Goal: Answer question/provide support: Share knowledge or assist other users

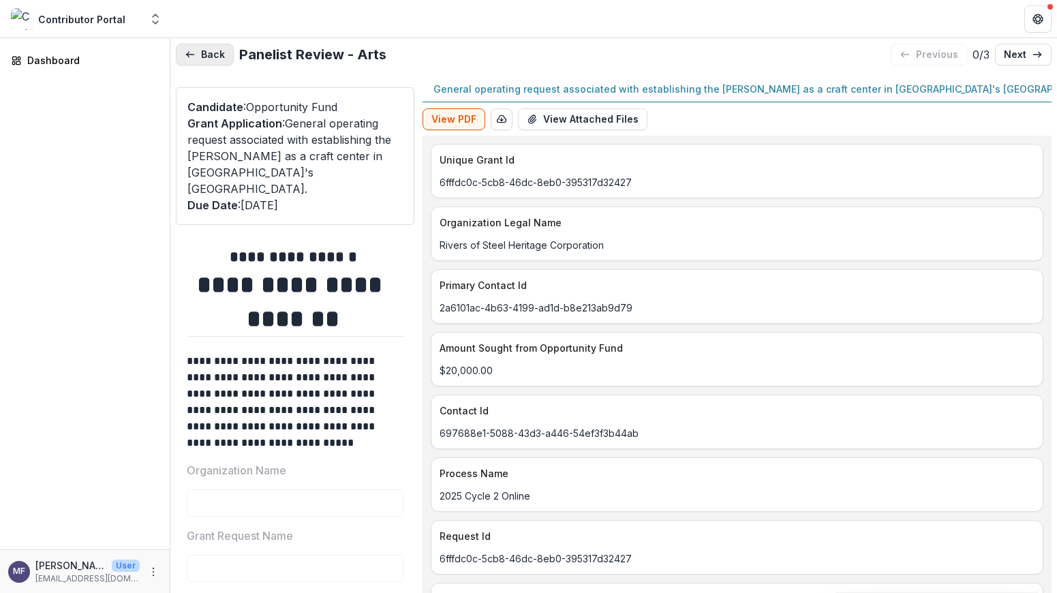
click at [186, 45] on button "Back" at bounding box center [205, 55] width 58 height 22
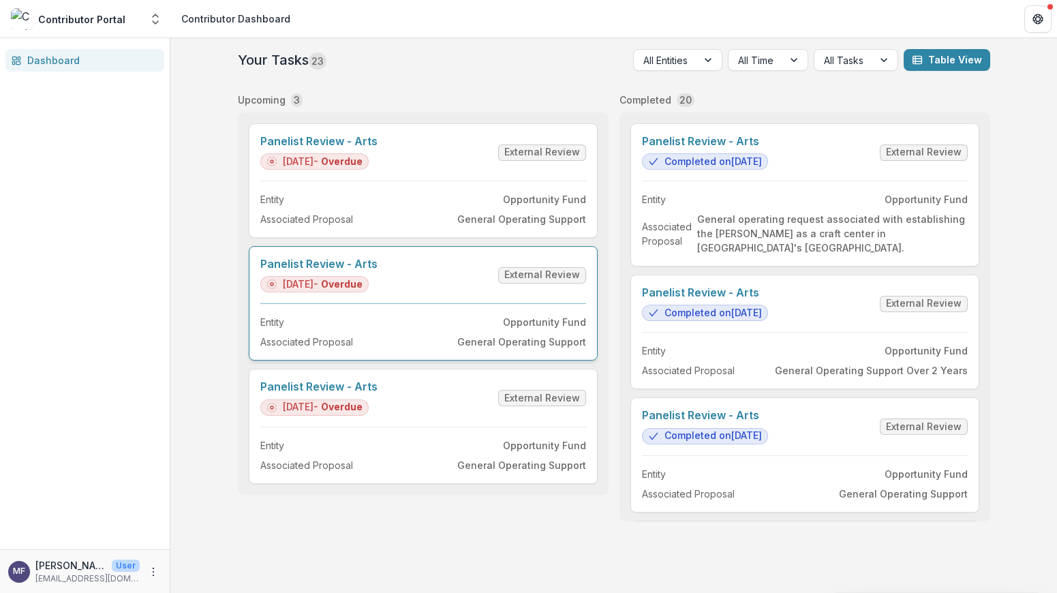
click at [377, 271] on link "Panelist Review - Arts" at bounding box center [318, 264] width 117 height 13
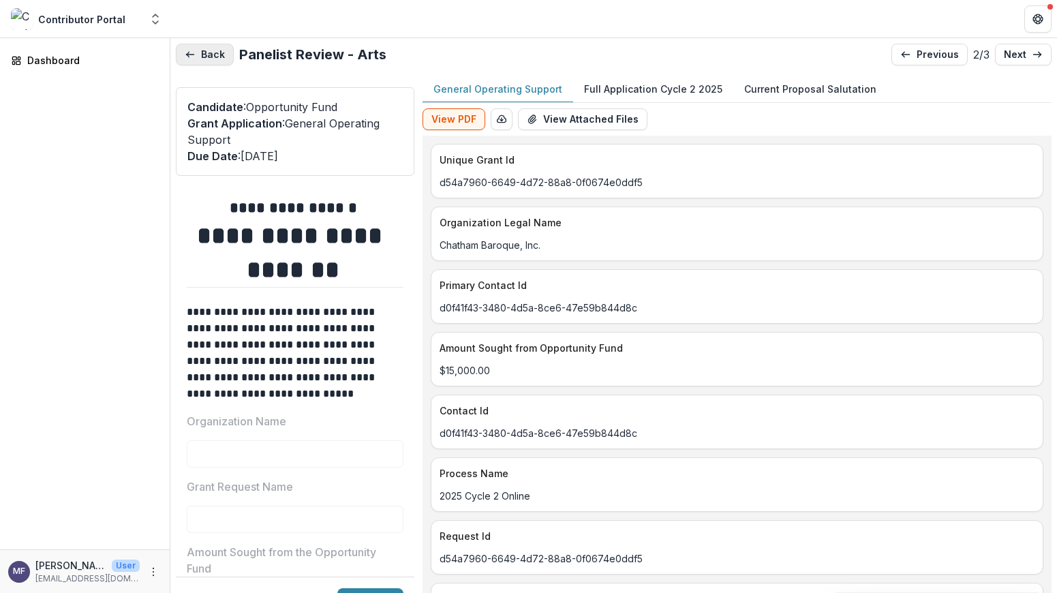
click at [198, 53] on button "Back" at bounding box center [205, 55] width 58 height 22
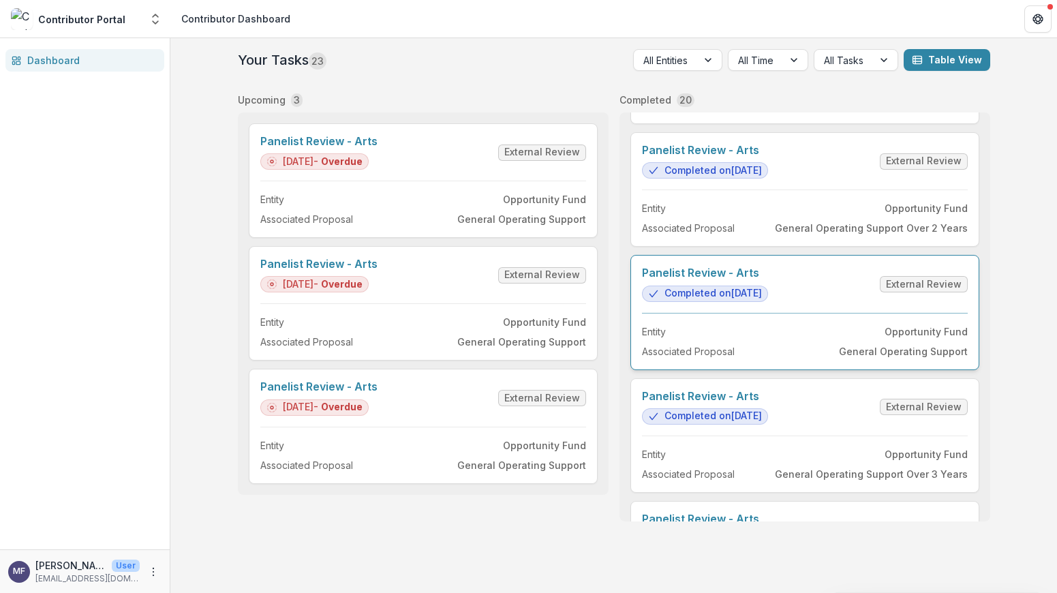
scroll to position [143, 0]
click at [377, 148] on link "Panelist Review - Arts" at bounding box center [318, 141] width 117 height 13
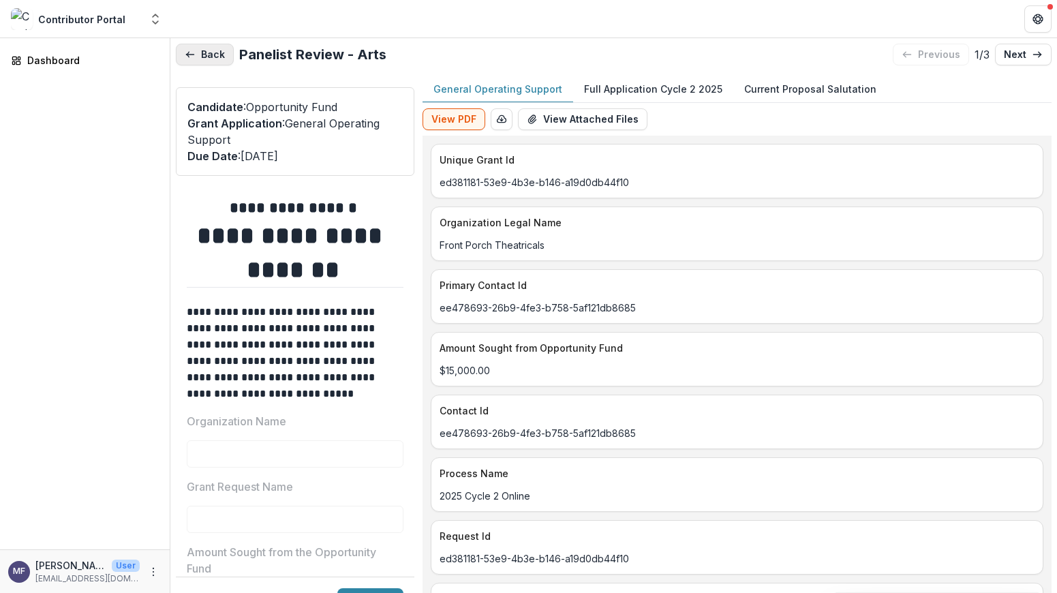
click at [187, 55] on icon "button" at bounding box center [190, 54] width 11 height 11
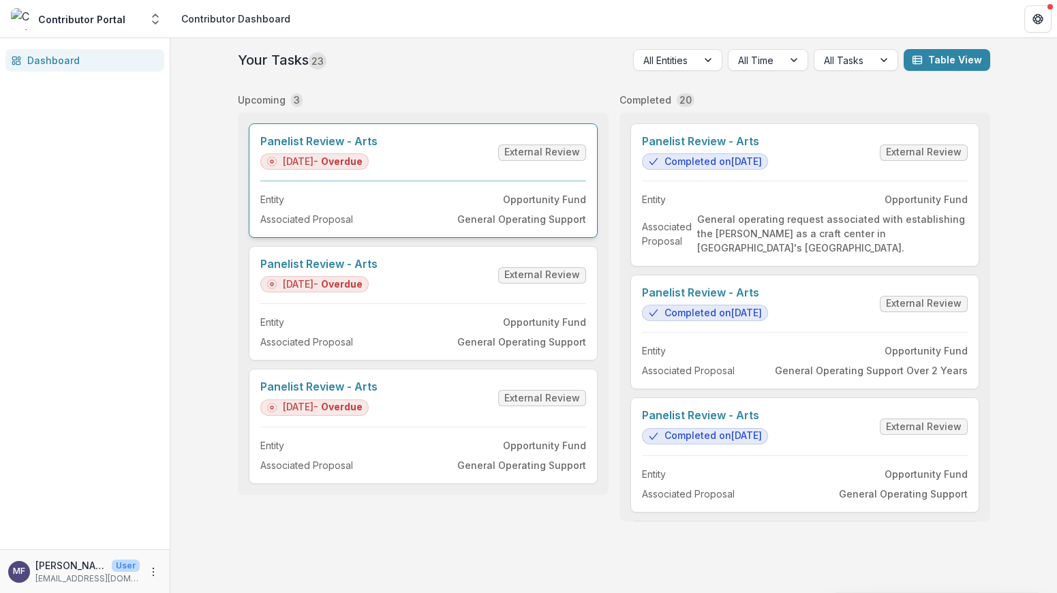
click at [377, 148] on link "Panelist Review - Arts" at bounding box center [318, 141] width 117 height 13
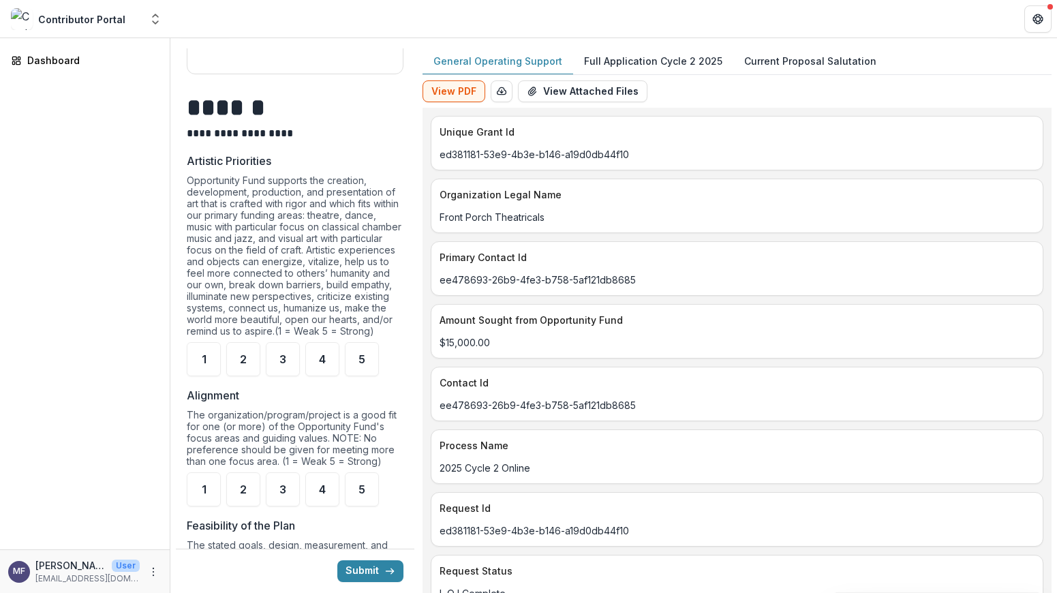
scroll to position [850, 0]
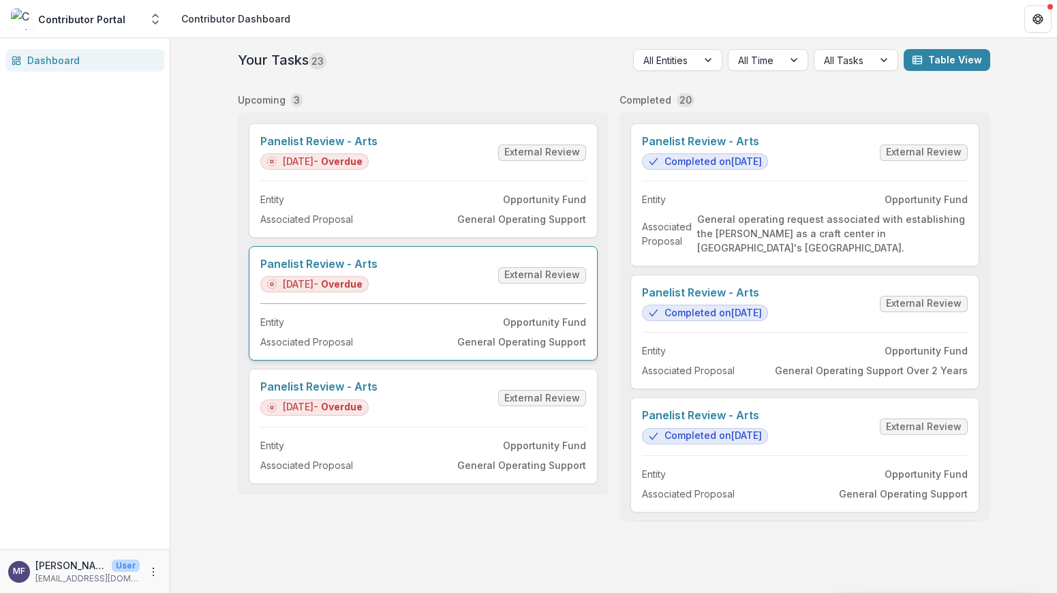
click at [377, 271] on link "Panelist Review - Arts" at bounding box center [318, 264] width 117 height 13
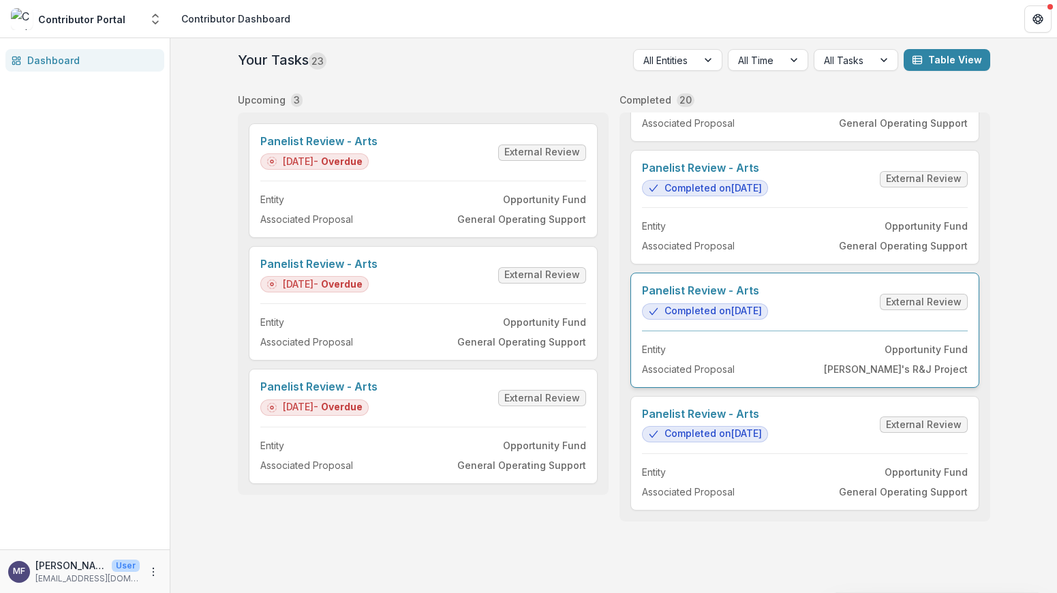
scroll to position [2100, 0]
click at [768, 297] on link "Panelist Review - Arts" at bounding box center [705, 290] width 126 height 13
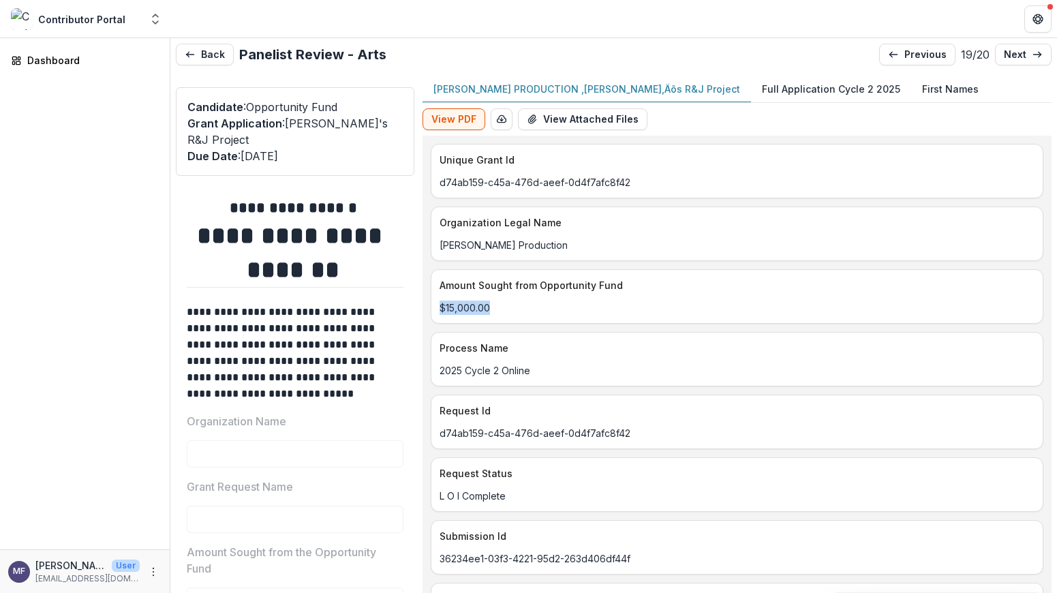
drag, startPoint x: 499, startPoint y: 307, endPoint x: 446, endPoint y: 309, distance: 52.5
click at [446, 309] on div "$15,000.00" at bounding box center [736, 307] width 611 height 14
copy p "$15,000.00"
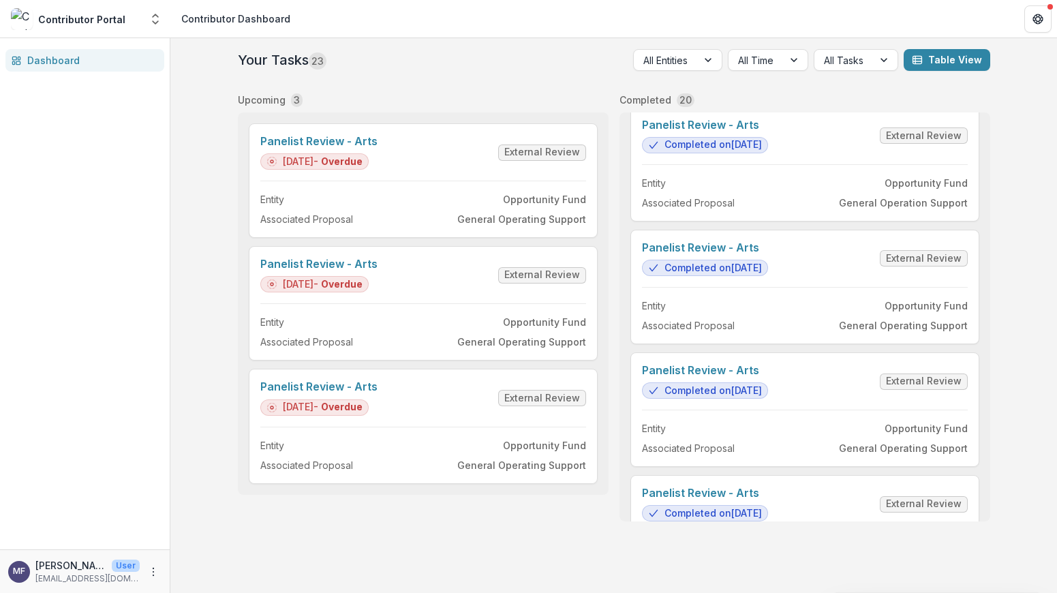
scroll to position [1765, 0]
click at [768, 376] on link "Panelist Review - Arts" at bounding box center [705, 369] width 126 height 13
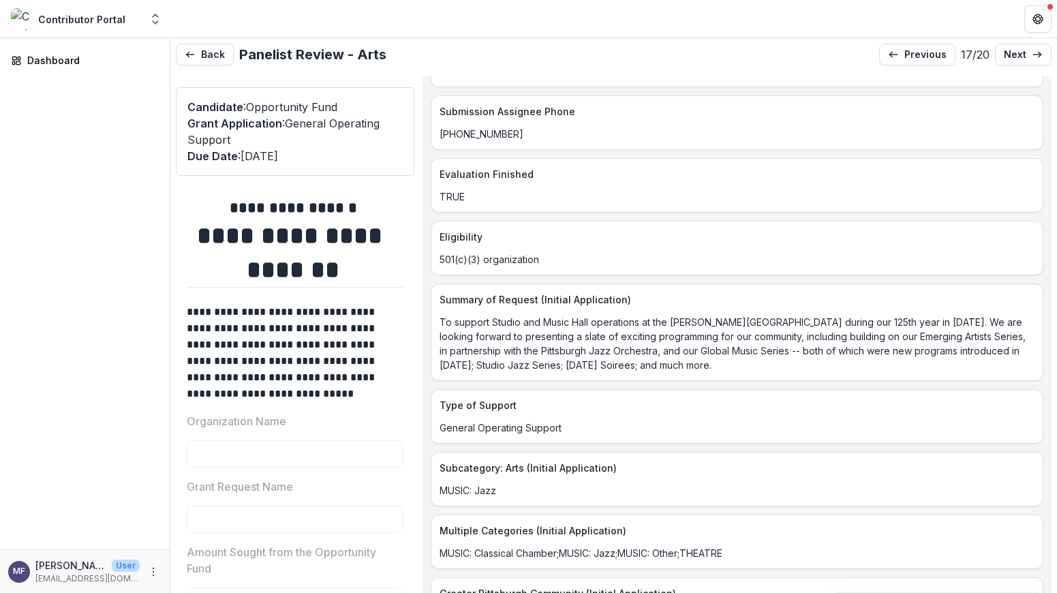
scroll to position [1248, 0]
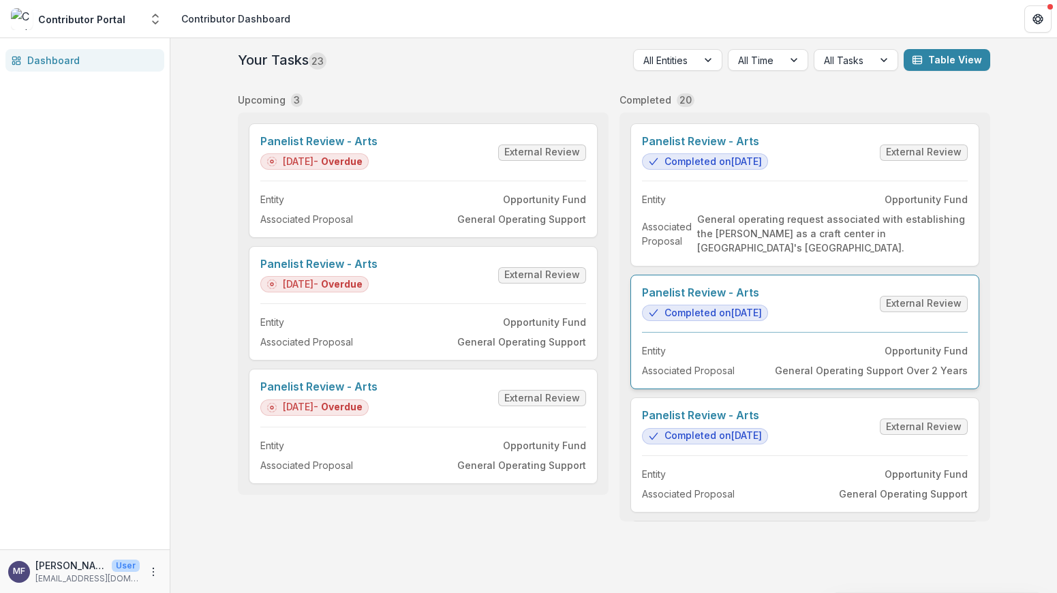
click at [768, 299] on link "Panelist Review - Arts" at bounding box center [705, 292] width 126 height 13
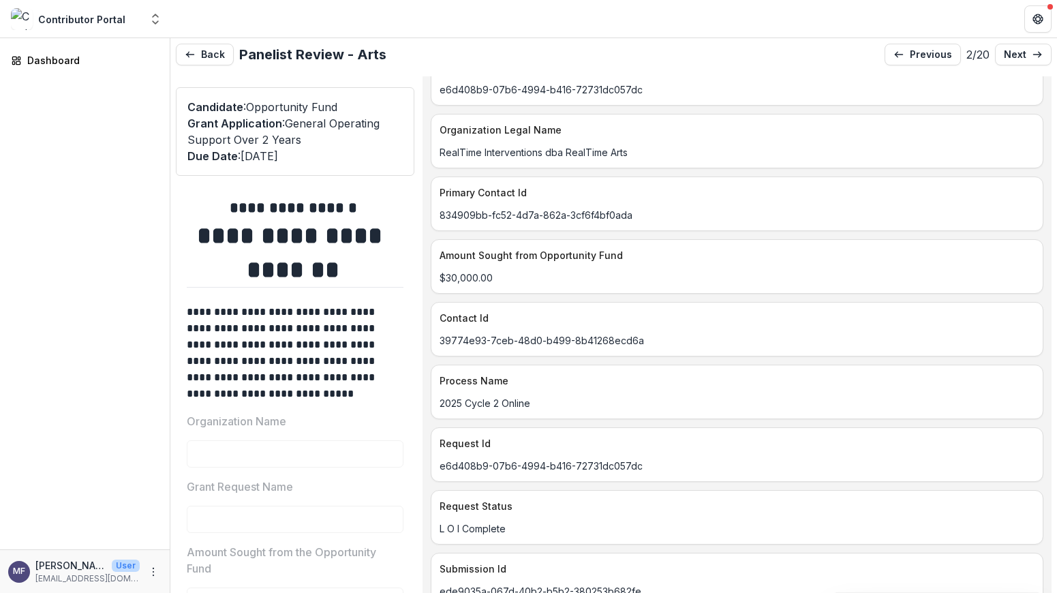
scroll to position [98, 0]
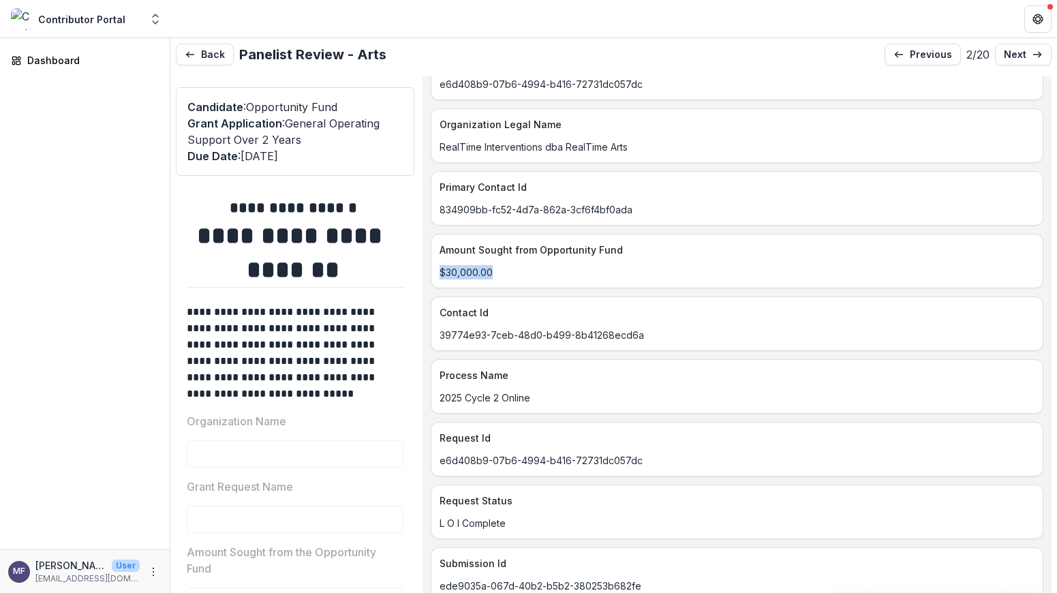
drag, startPoint x: 482, startPoint y: 272, endPoint x: 420, endPoint y: 274, distance: 61.4
click at [420, 274] on div "**********" at bounding box center [614, 348] width 876 height 544
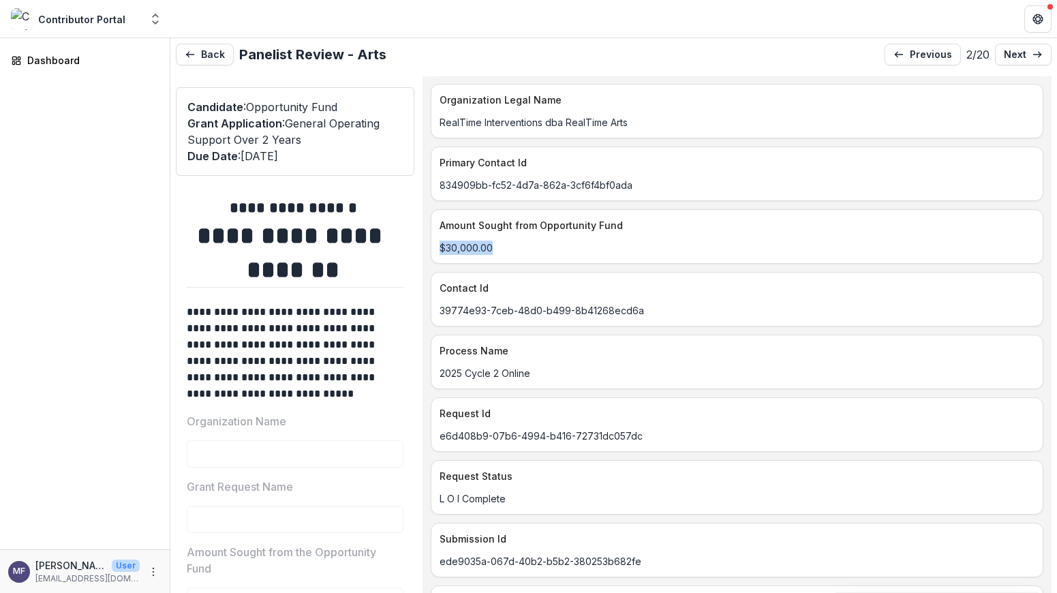
scroll to position [0, 0]
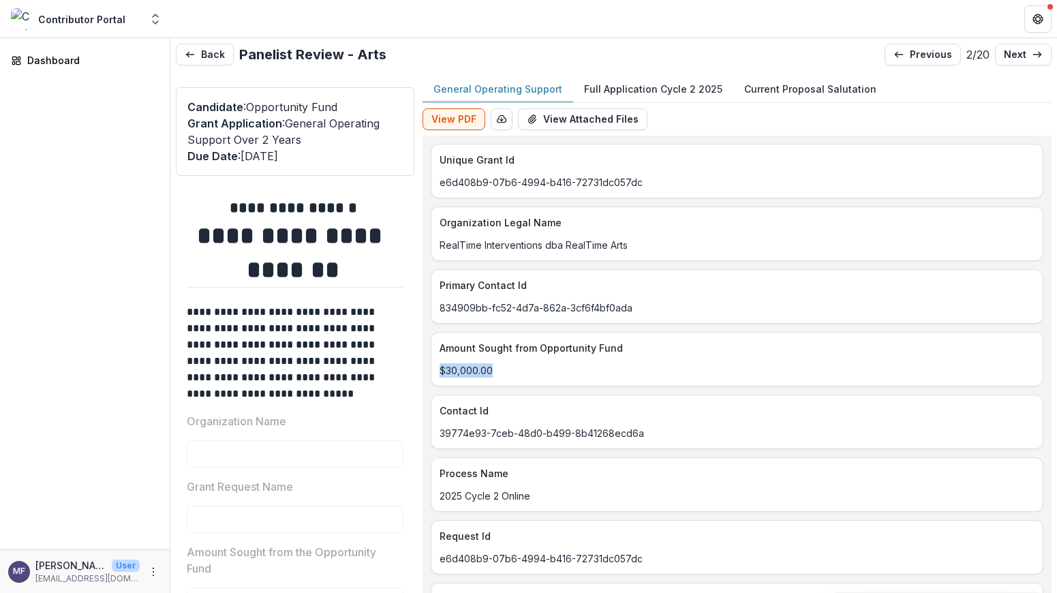
click at [653, 90] on p "Full Application Cycle 2 2025" at bounding box center [653, 89] width 138 height 14
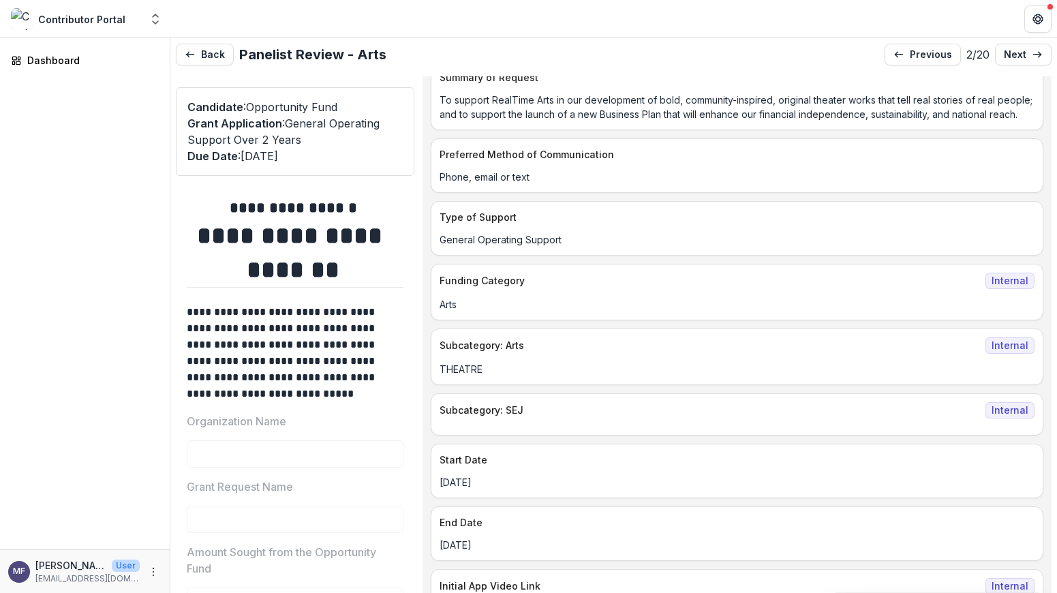
scroll to position [531, 0]
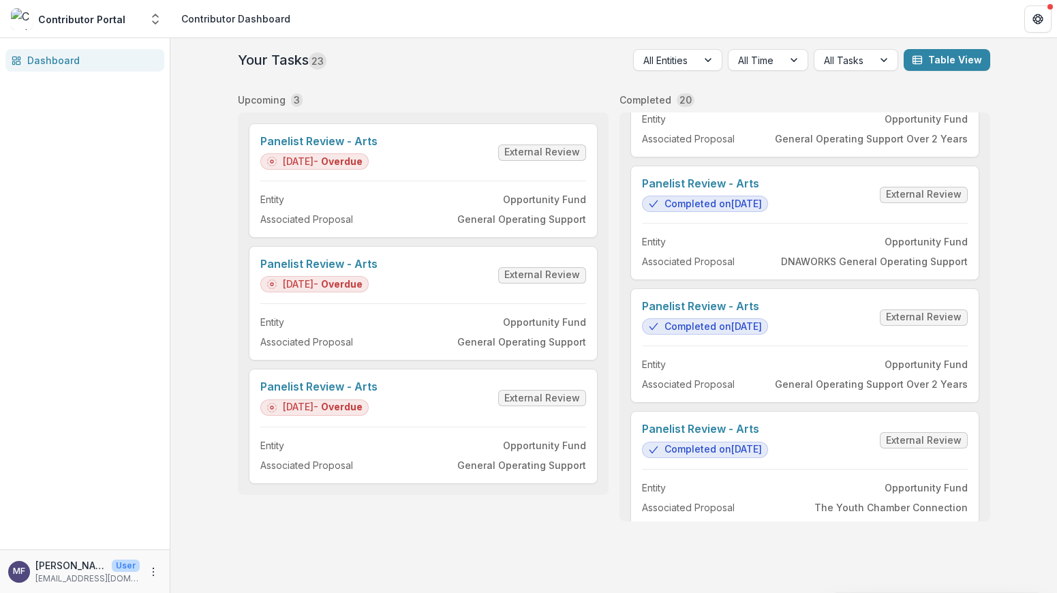
scroll to position [606, 0]
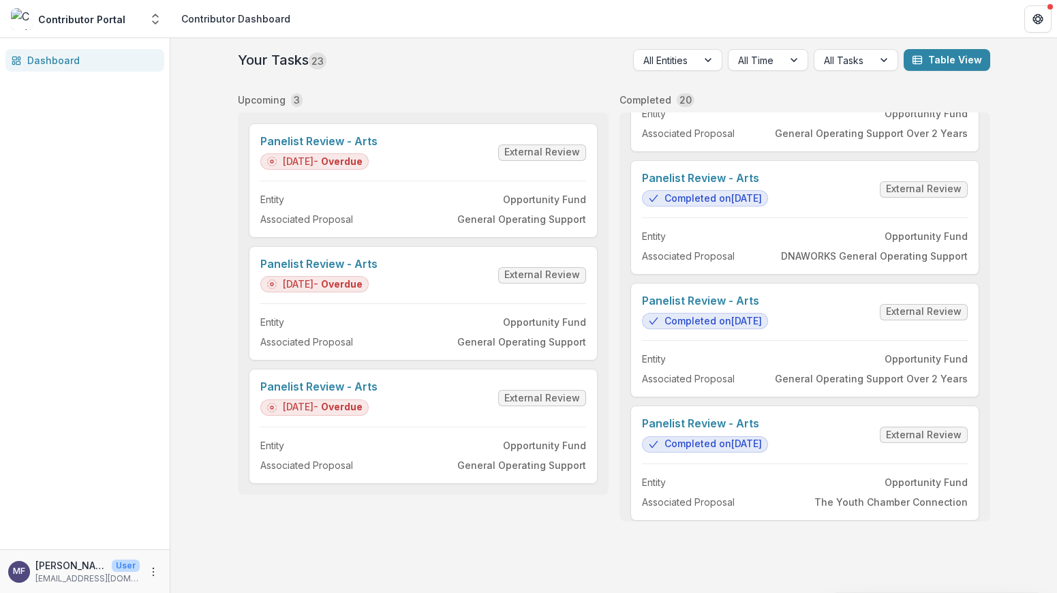
click at [768, 185] on link "Panelist Review - Arts" at bounding box center [705, 178] width 126 height 13
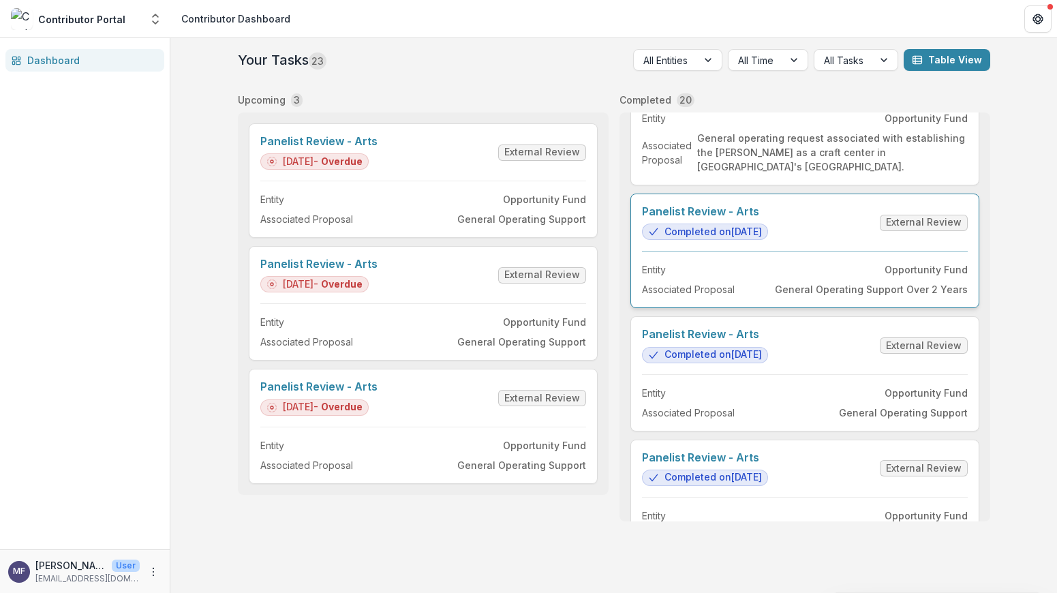
scroll to position [99, 0]
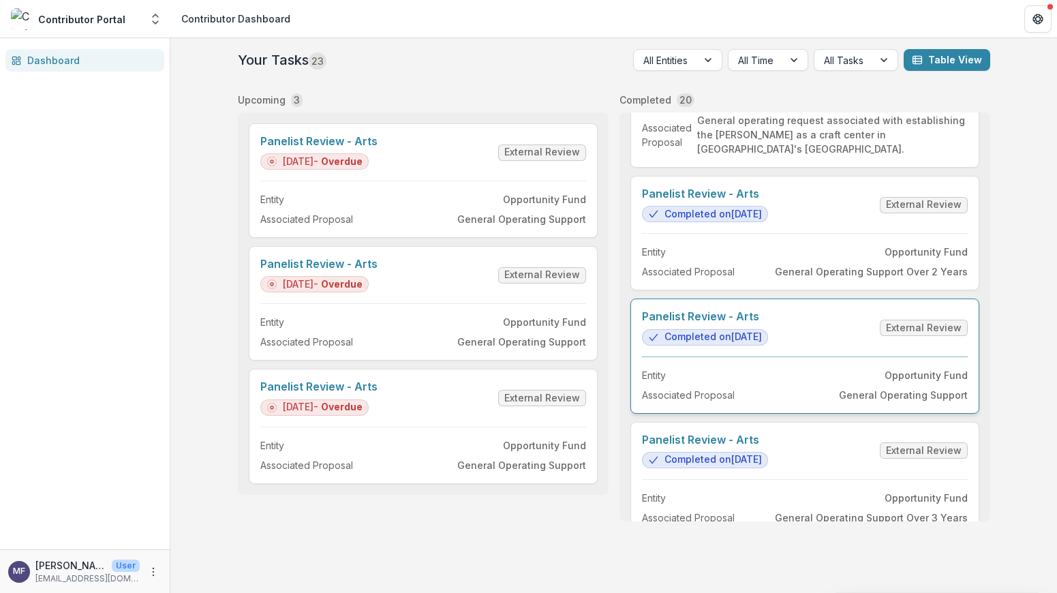
click at [768, 323] on link "Panelist Review - Arts" at bounding box center [705, 316] width 126 height 13
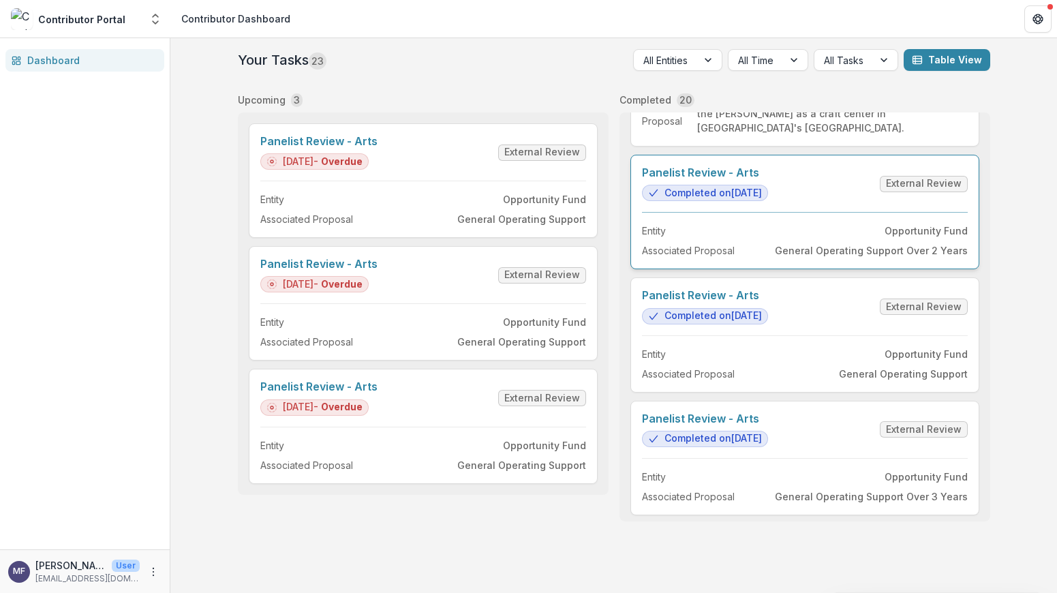
scroll to position [122, 0]
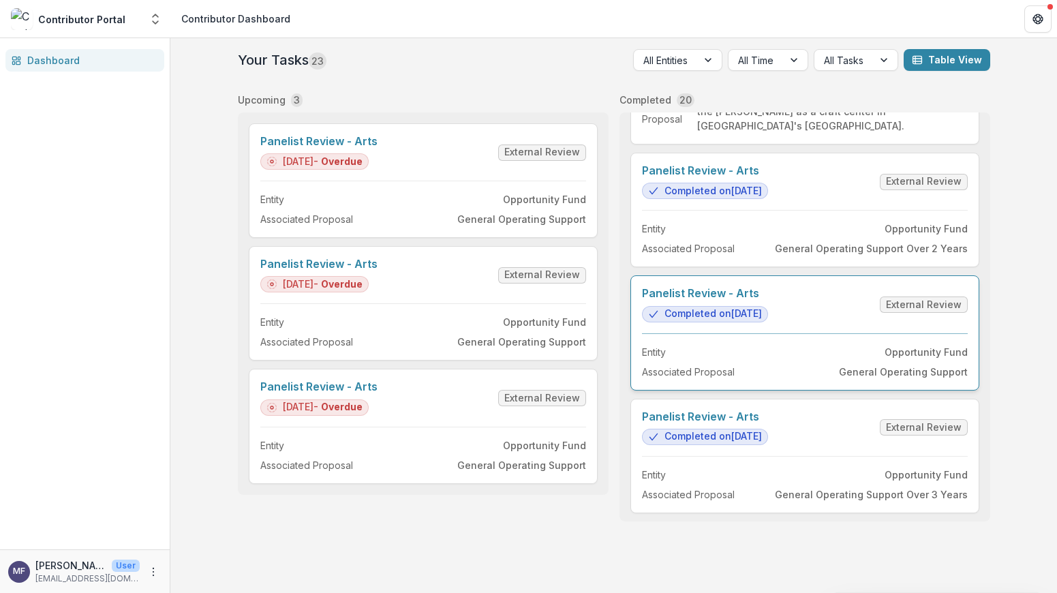
click at [765, 300] on link "Panelist Review - Arts" at bounding box center [705, 293] width 126 height 13
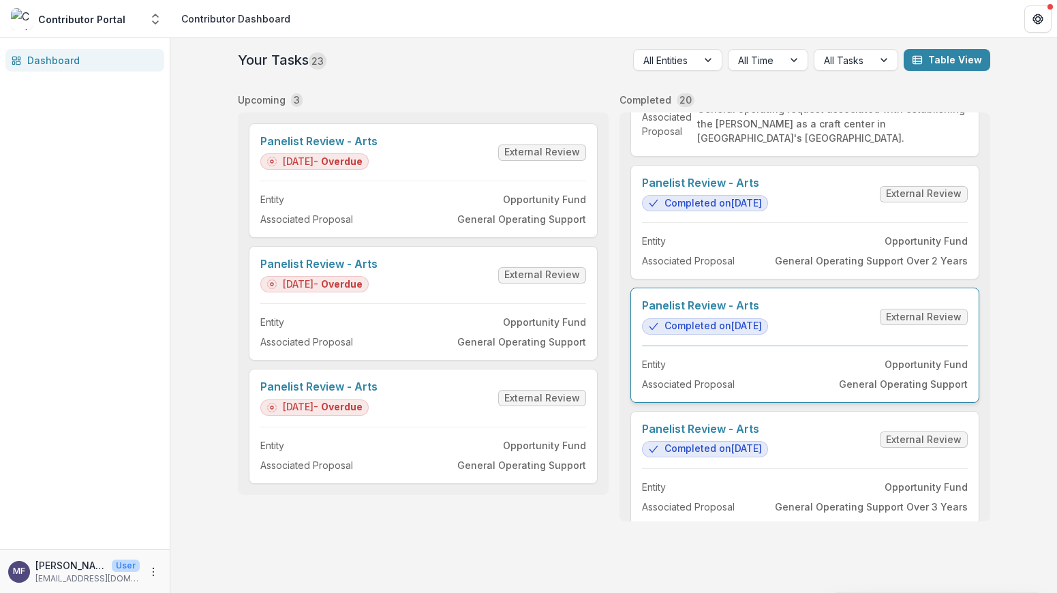
scroll to position [110, 0]
click at [768, 311] on link "Panelist Review - Arts" at bounding box center [705, 304] width 126 height 13
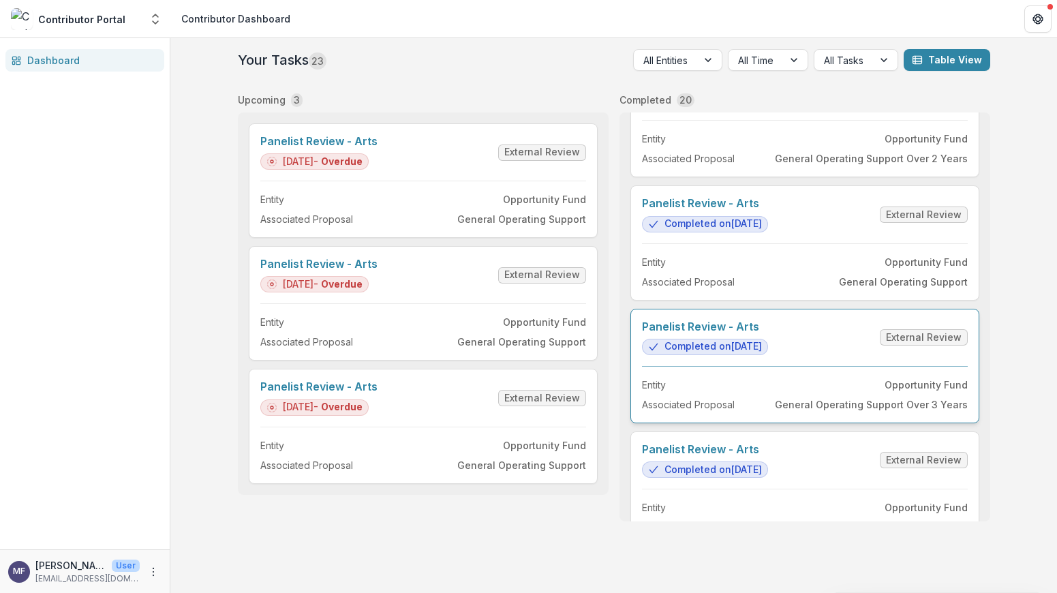
click at [768, 333] on link "Panelist Review - Arts" at bounding box center [705, 326] width 126 height 13
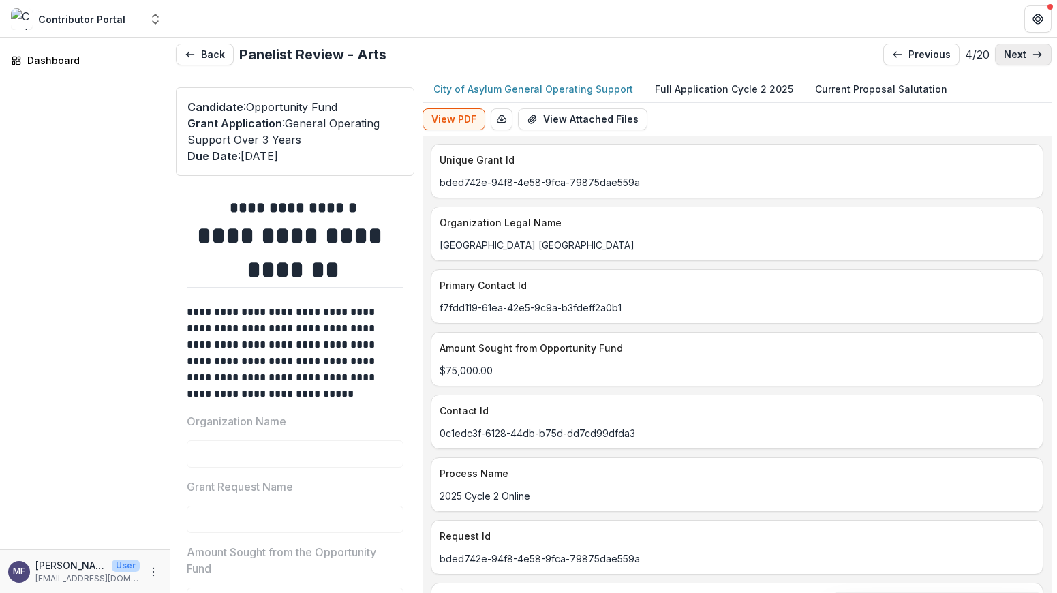
click at [1016, 50] on p "next" at bounding box center [1015, 55] width 22 height 12
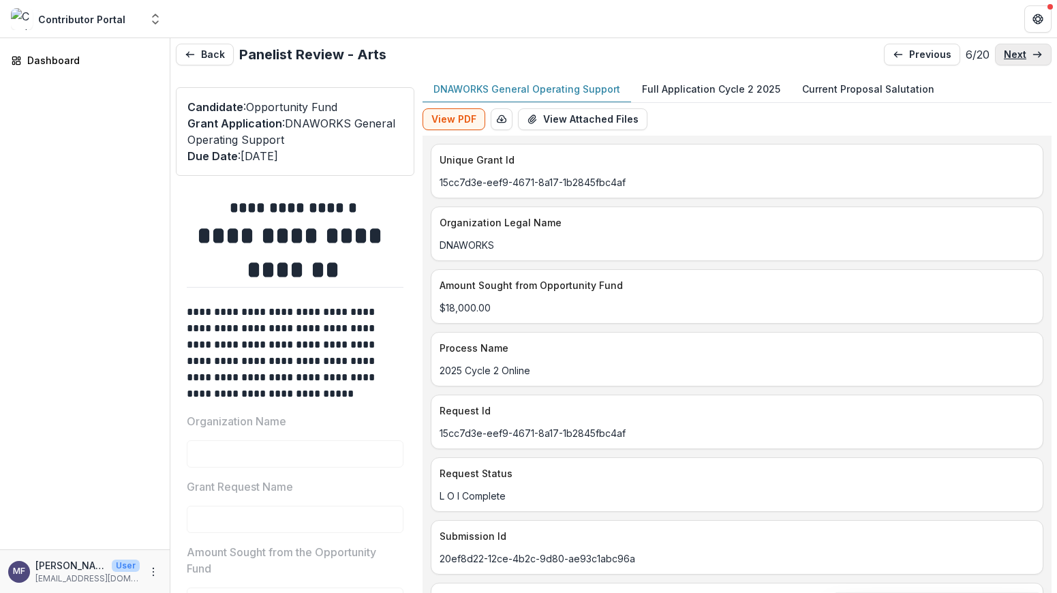
click at [1016, 50] on p "next" at bounding box center [1015, 55] width 22 height 12
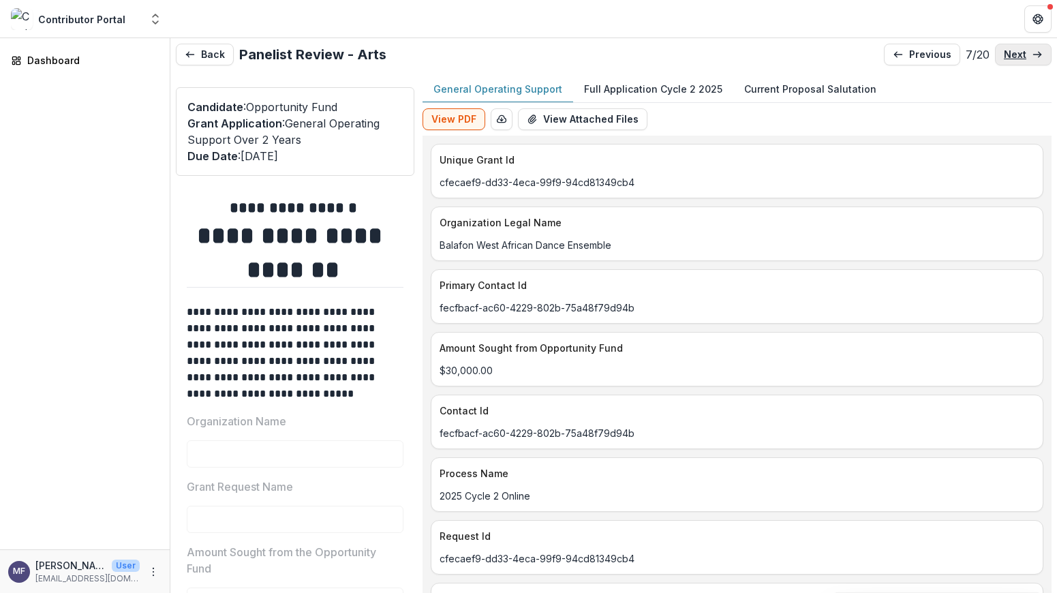
click at [1016, 50] on p "next" at bounding box center [1015, 55] width 22 height 12
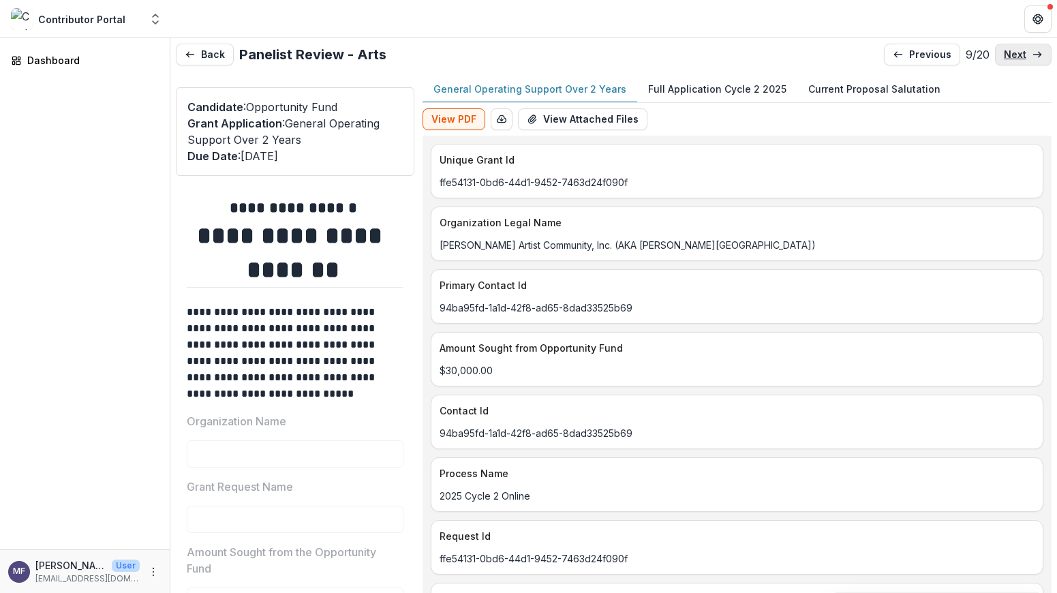
click at [1016, 50] on p "next" at bounding box center [1015, 55] width 22 height 12
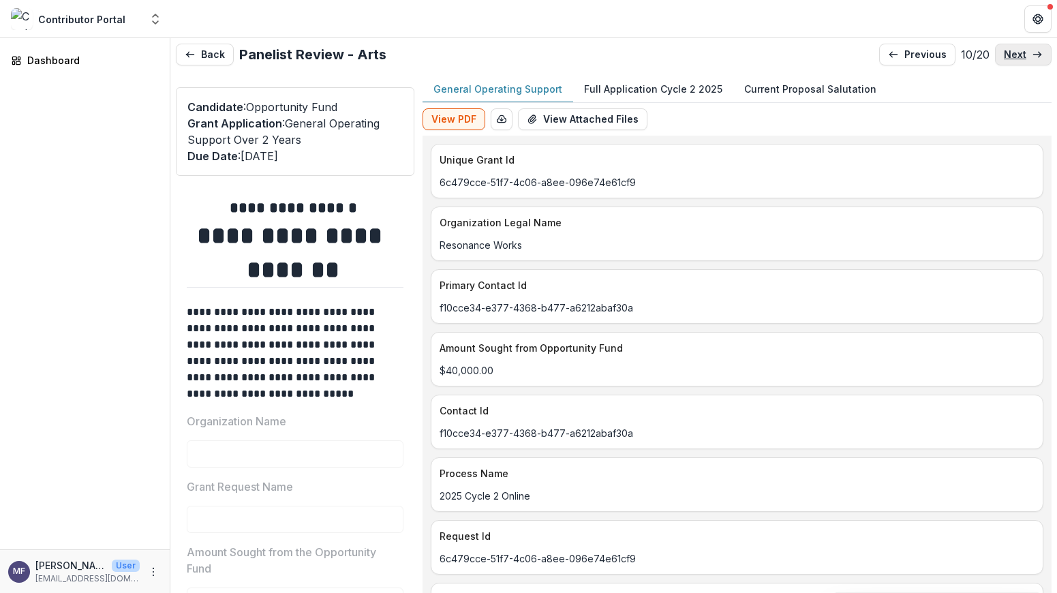
click at [1016, 50] on p "next" at bounding box center [1015, 55] width 22 height 12
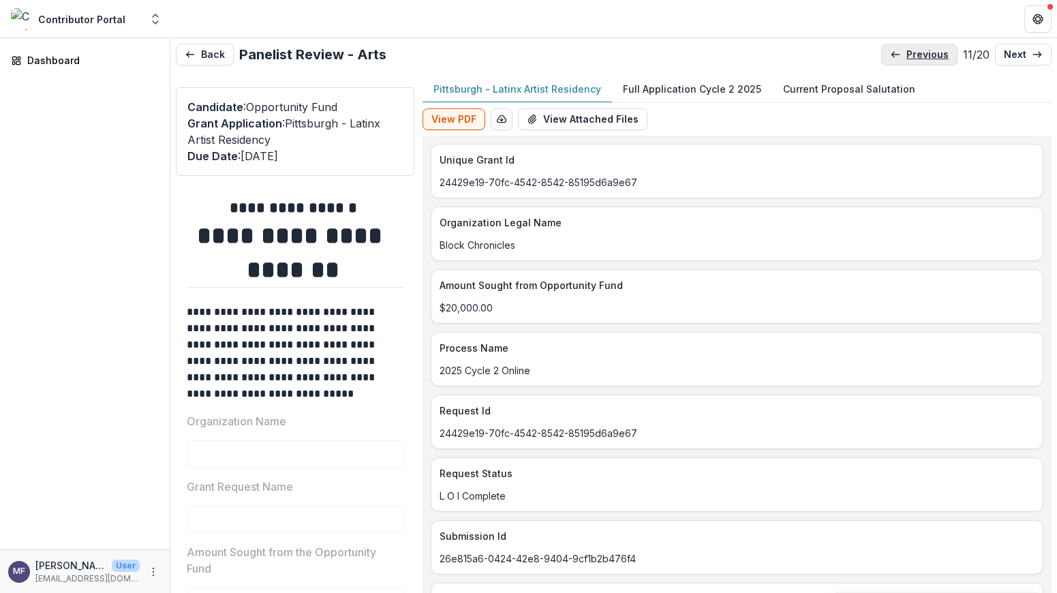
click at [929, 56] on p "previous" at bounding box center [927, 55] width 42 height 12
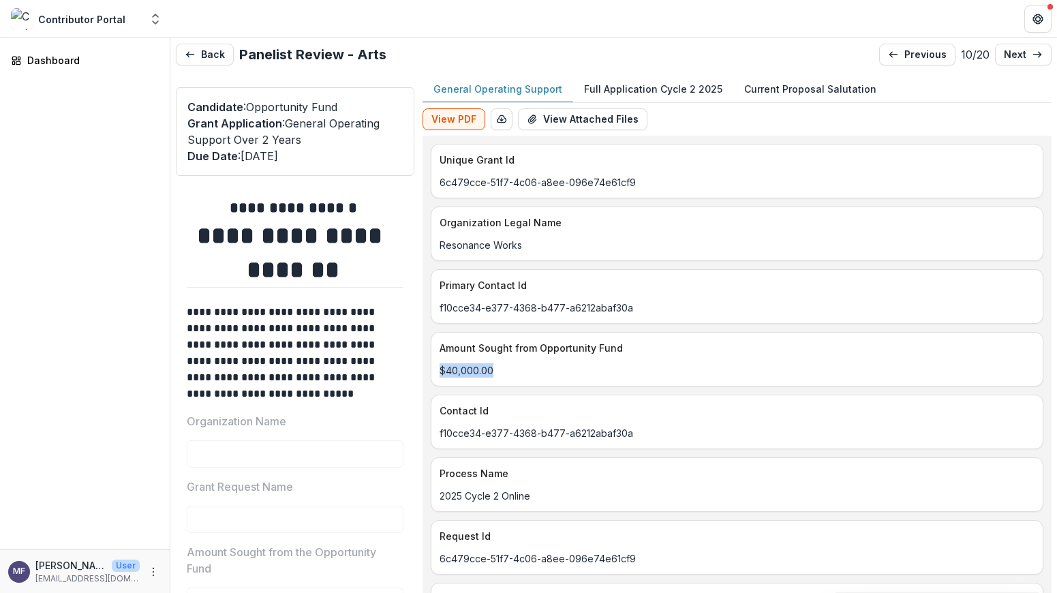
drag, startPoint x: 508, startPoint y: 367, endPoint x: 449, endPoint y: 373, distance: 58.9
click at [449, 373] on div "$40,000.00" at bounding box center [736, 370] width 611 height 14
copy p "$40,000.00"
click at [630, 82] on p "Full Application Cycle 2 2025" at bounding box center [653, 89] width 138 height 14
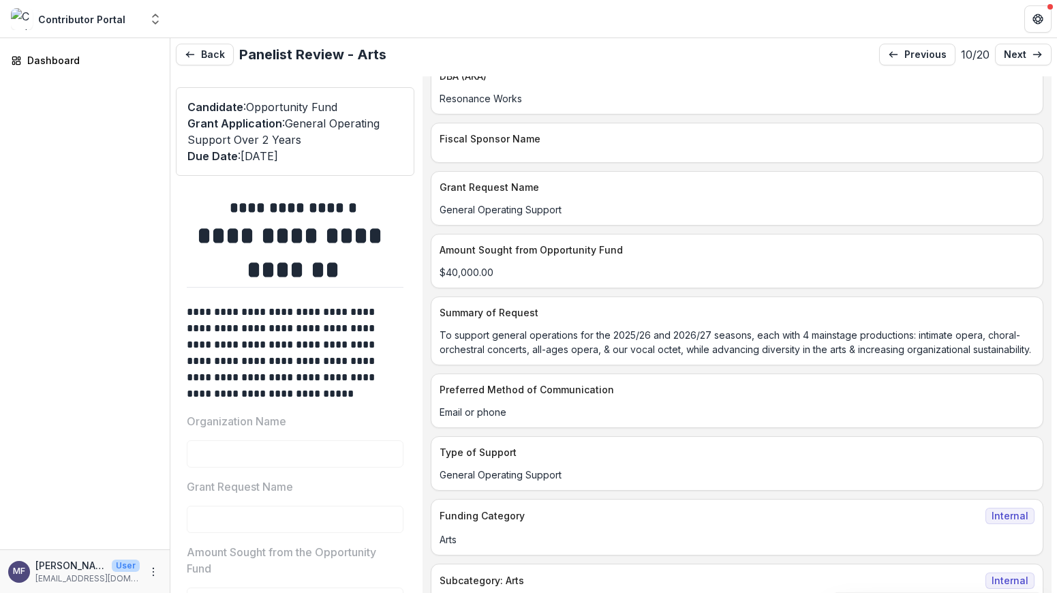
scroll to position [326, 0]
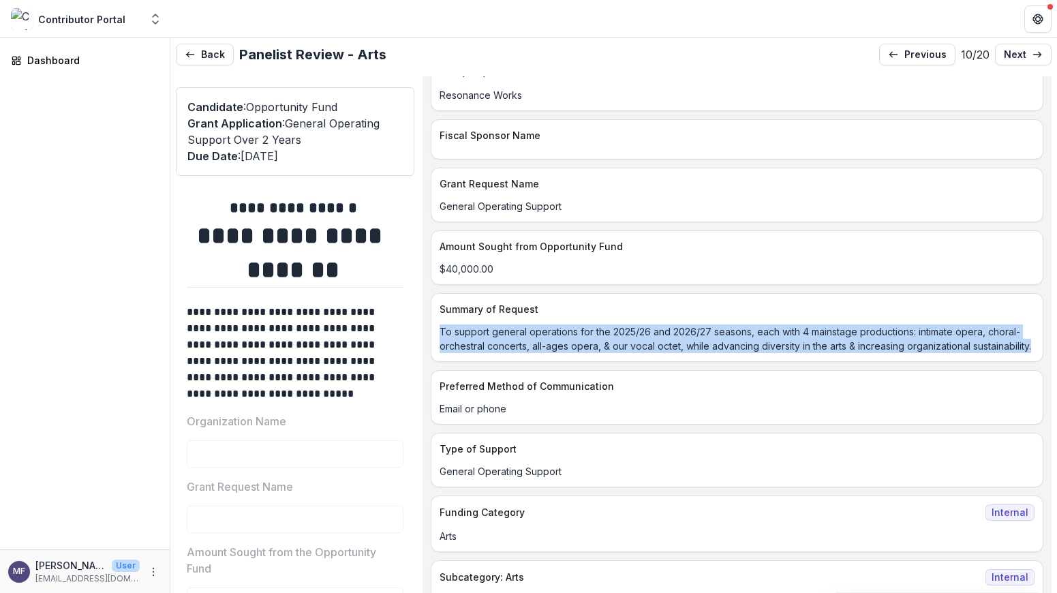
drag, startPoint x: 529, startPoint y: 375, endPoint x: 450, endPoint y: 341, distance: 86.1
click at [450, 341] on p "To support general operations for the 2025/26 and 2026/27 seasons, each with 4 …" at bounding box center [736, 338] width 595 height 29
copy p "To support general operations for the 2025/26 and 2026/27 seasons, each with 4 …"
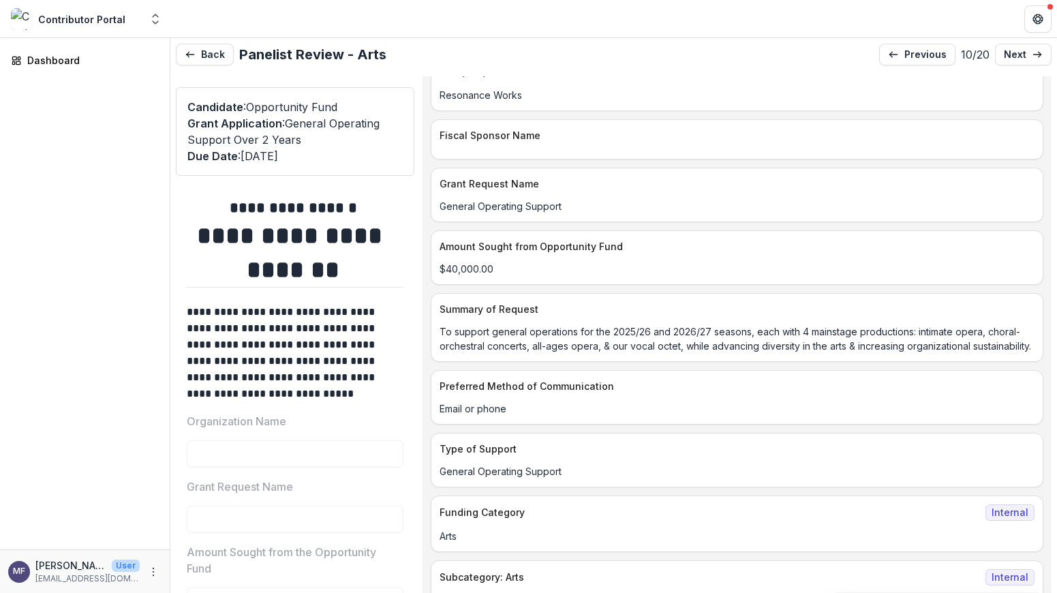
click at [747, 393] on p "Preferred Method of Communication" at bounding box center [733, 386] width 589 height 14
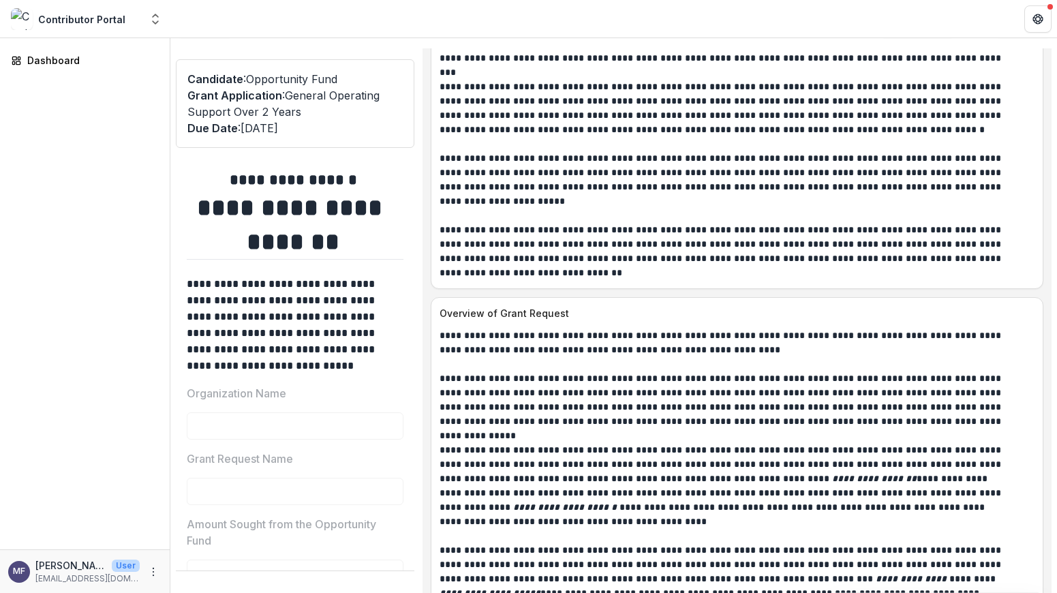
scroll to position [1388, 0]
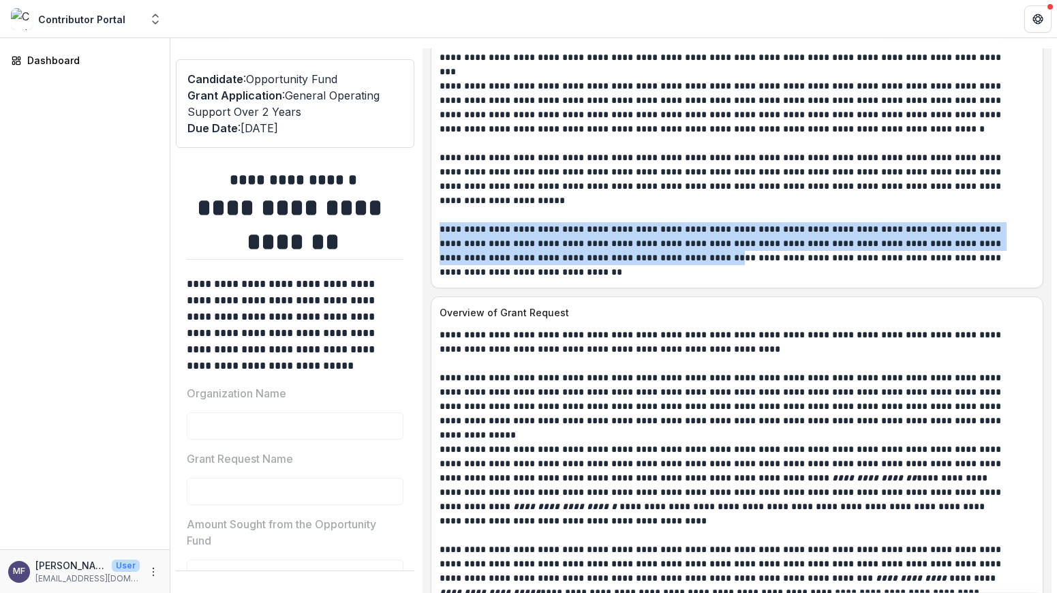
drag, startPoint x: 703, startPoint y: 287, endPoint x: 434, endPoint y: 256, distance: 270.3
copy p "**********"
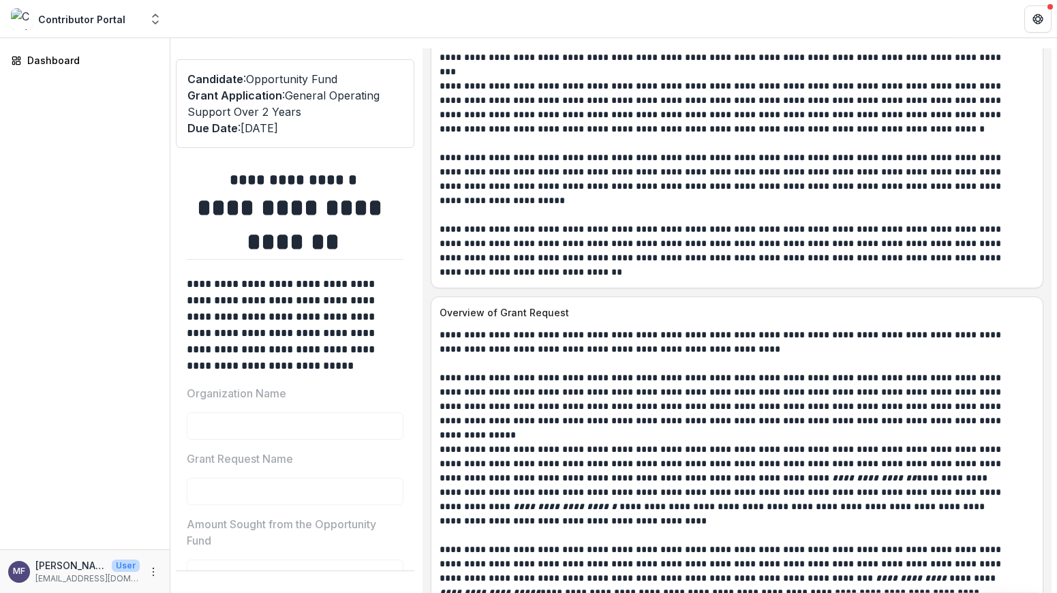
click at [974, 279] on p "**********" at bounding box center [721, 250] width 565 height 57
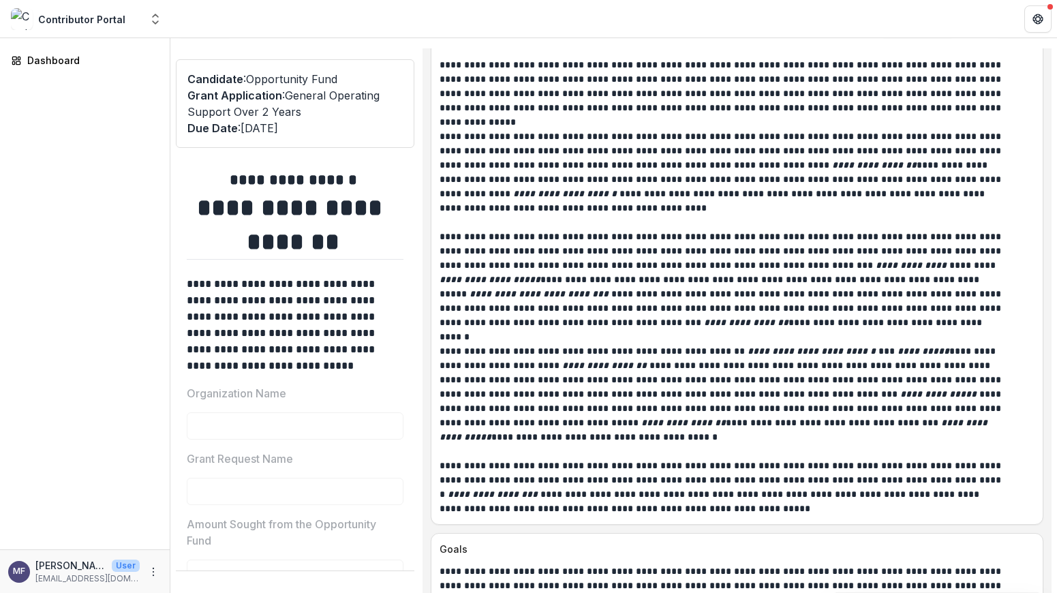
scroll to position [1701, 0]
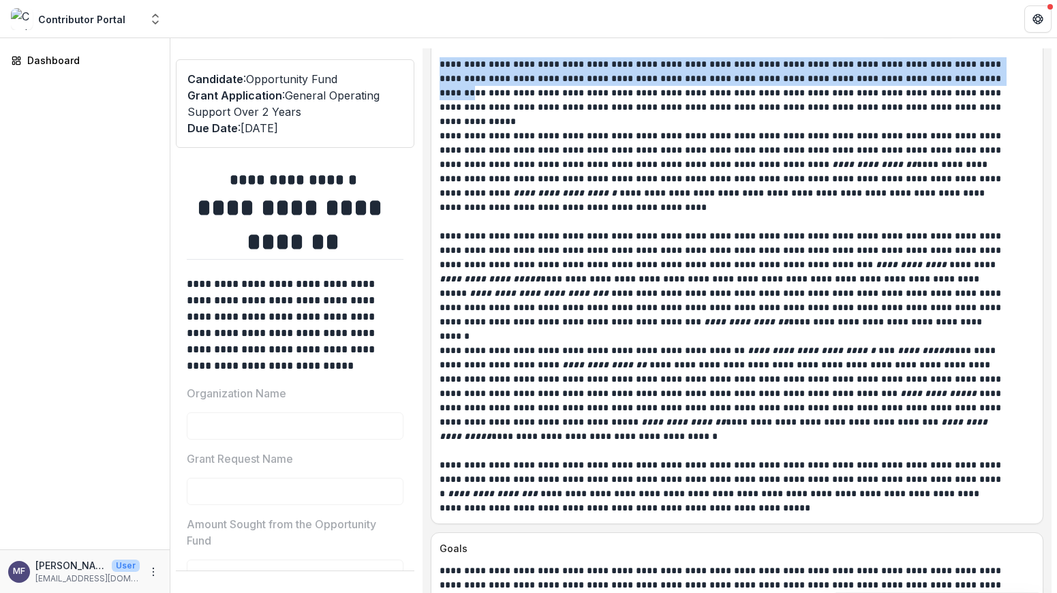
drag, startPoint x: 966, startPoint y: 111, endPoint x: 448, endPoint y: 99, distance: 518.0
click at [448, 99] on div "**********" at bounding box center [736, 264] width 611 height 501
copy p "**********"
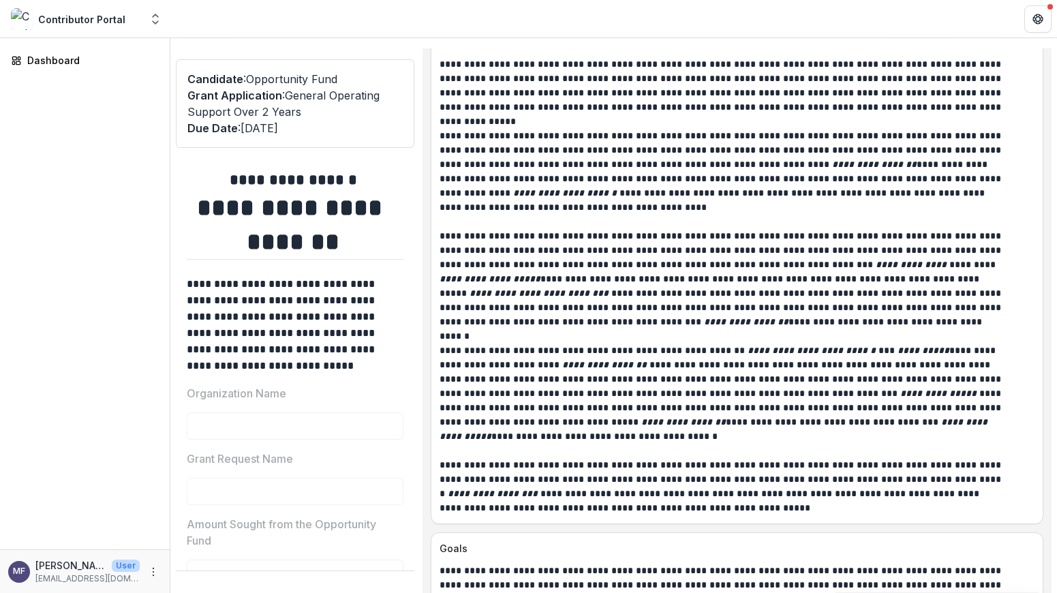
click at [940, 329] on p "**********" at bounding box center [721, 279] width 565 height 100
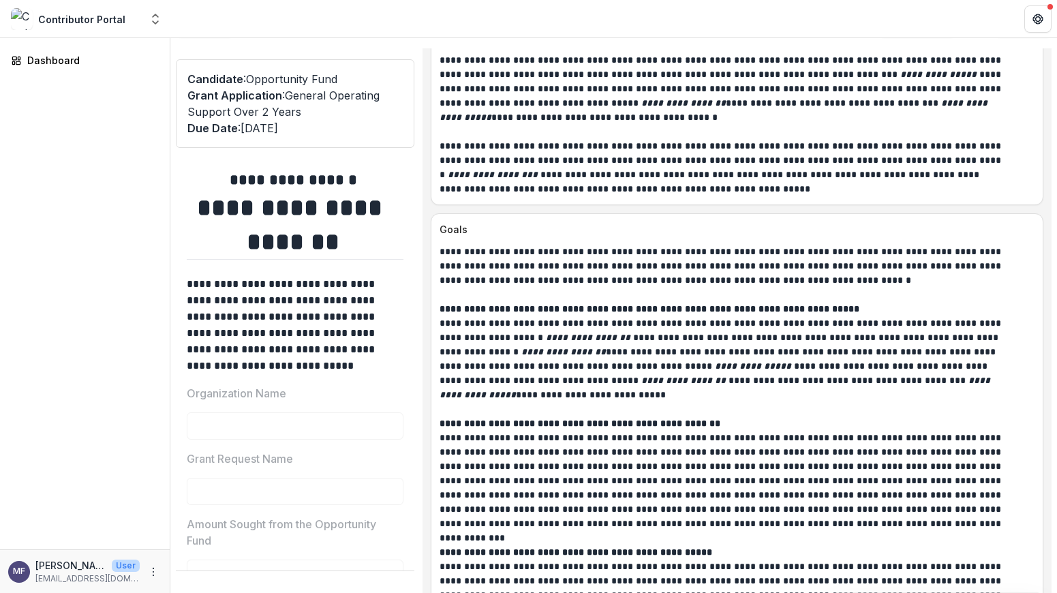
scroll to position [2021, 0]
drag, startPoint x: 871, startPoint y: 341, endPoint x: 448, endPoint y: 335, distance: 423.2
click at [448, 335] on div "**********" at bounding box center [736, 466] width 611 height 444
copy strong "**********"
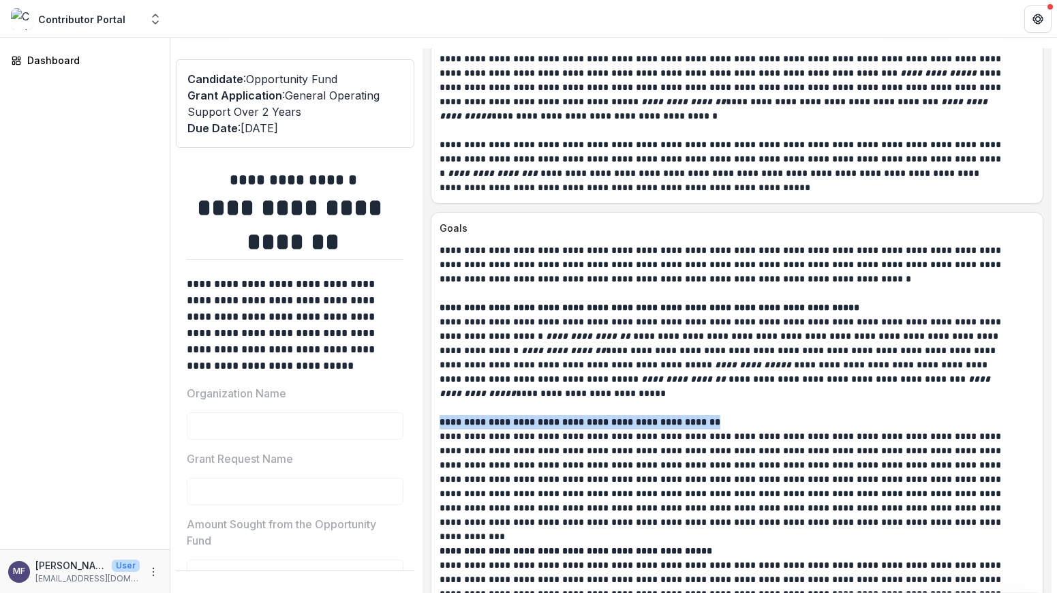
drag, startPoint x: 772, startPoint y: 454, endPoint x: 442, endPoint y: 451, distance: 329.8
click at [442, 451] on div "**********" at bounding box center [736, 465] width 611 height 444
copy strong "**********"
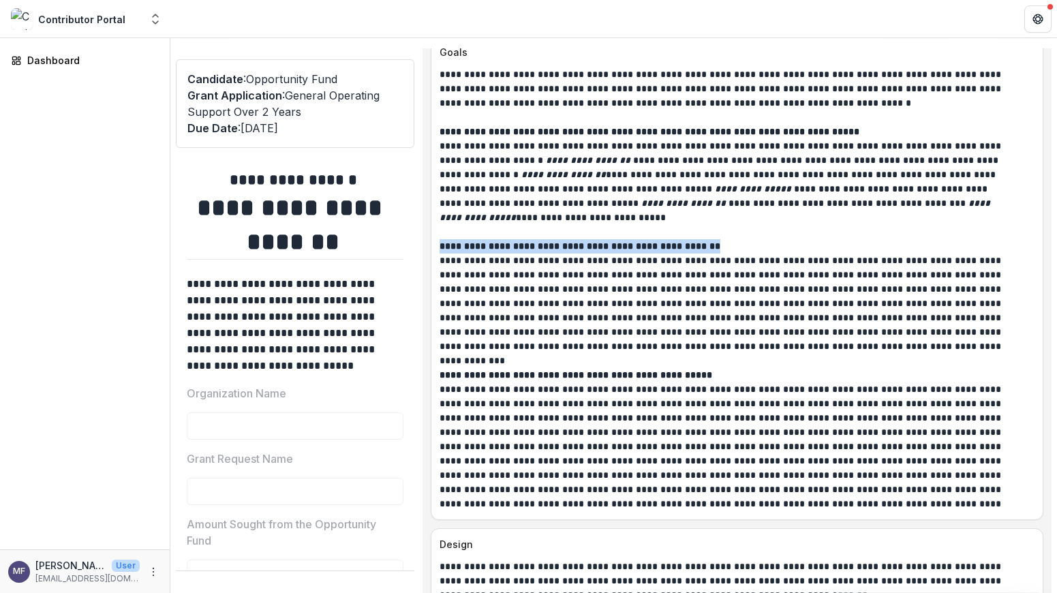
scroll to position [2200, 0]
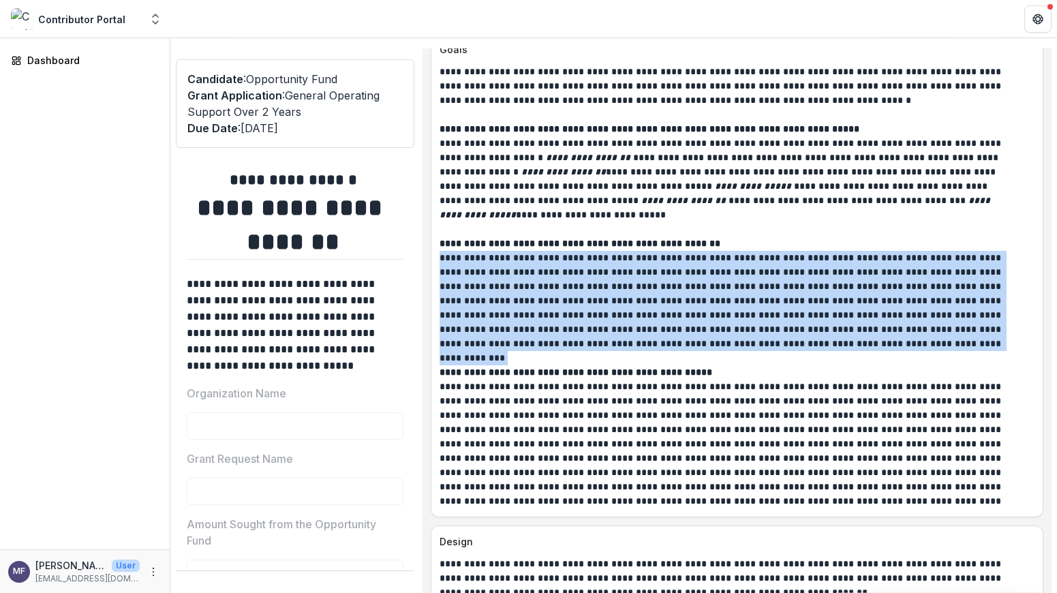
drag, startPoint x: 918, startPoint y: 371, endPoint x: 437, endPoint y: 283, distance: 488.4
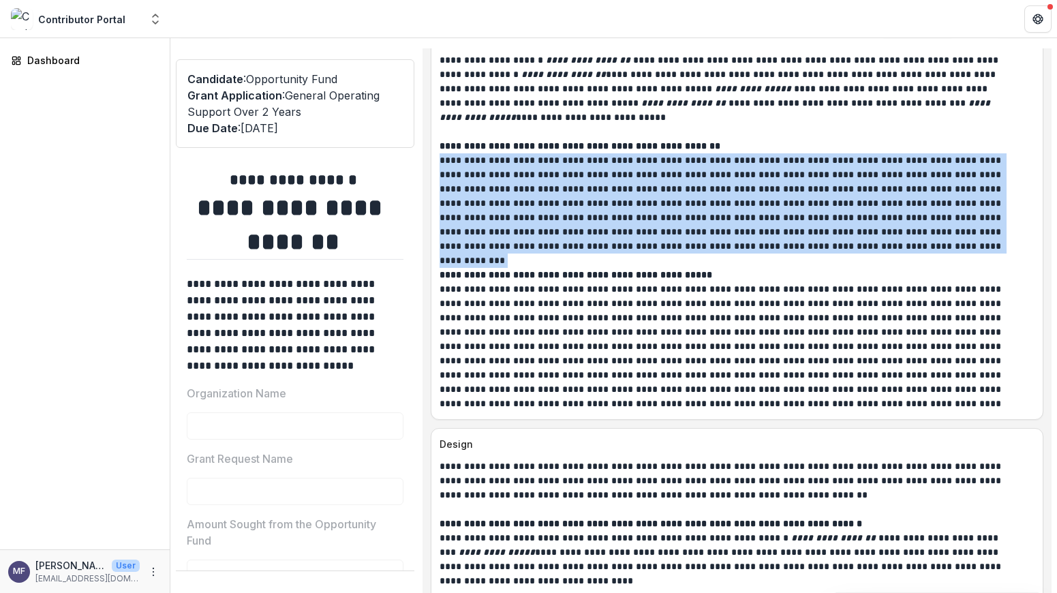
scroll to position [2302, 0]
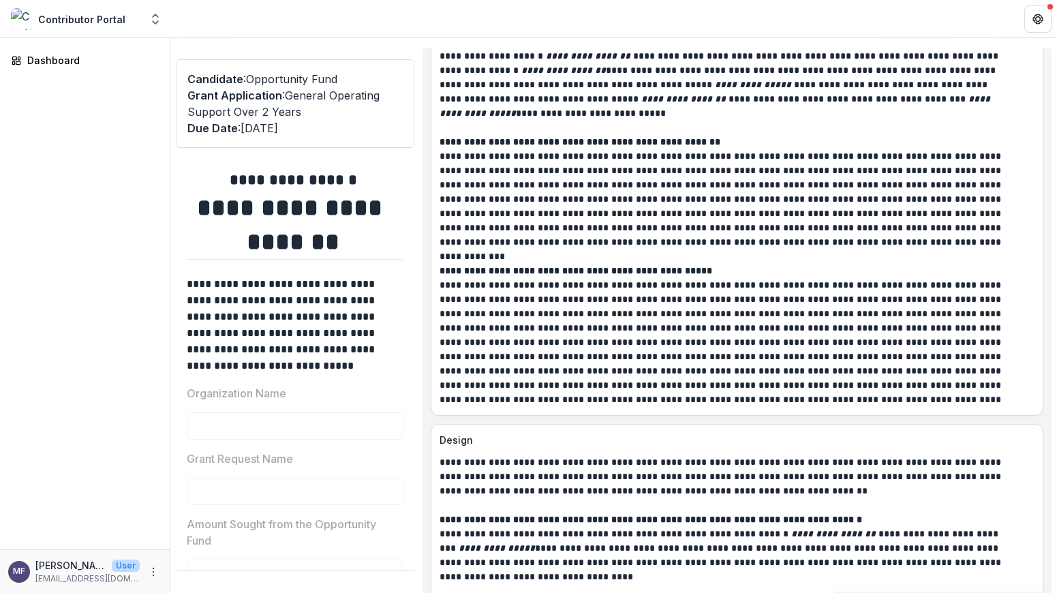
click at [700, 388] on p "**********" at bounding box center [721, 327] width 565 height 157
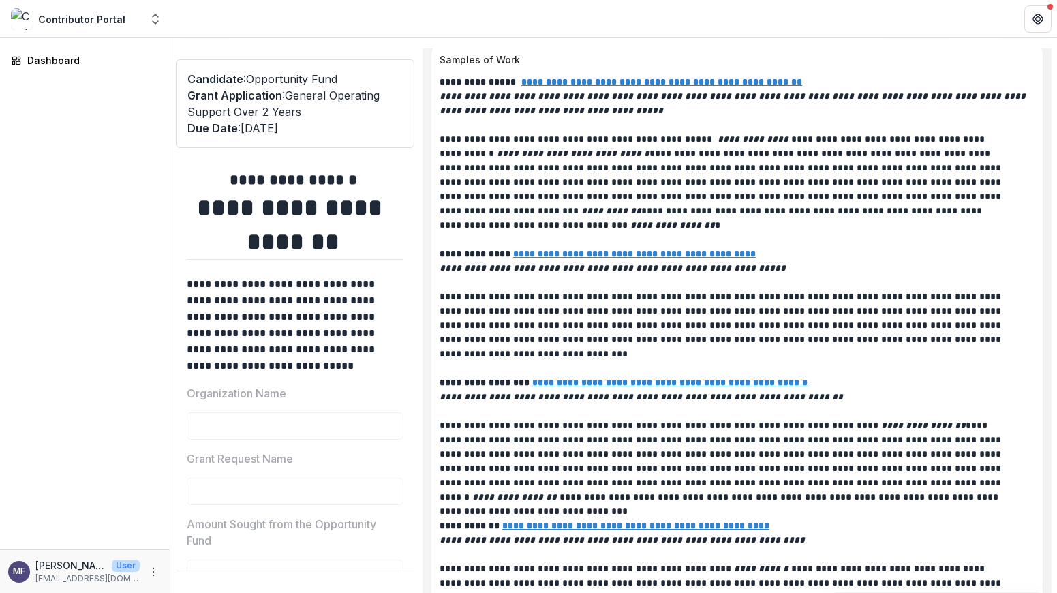
scroll to position [5176, 0]
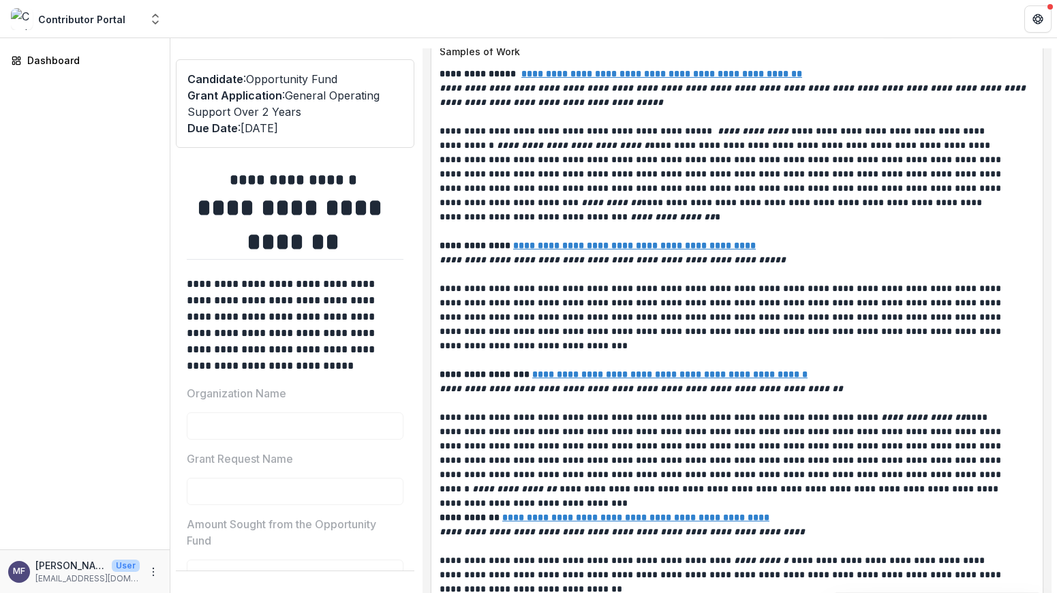
click at [653, 78] on u "**********" at bounding box center [661, 74] width 281 height 10
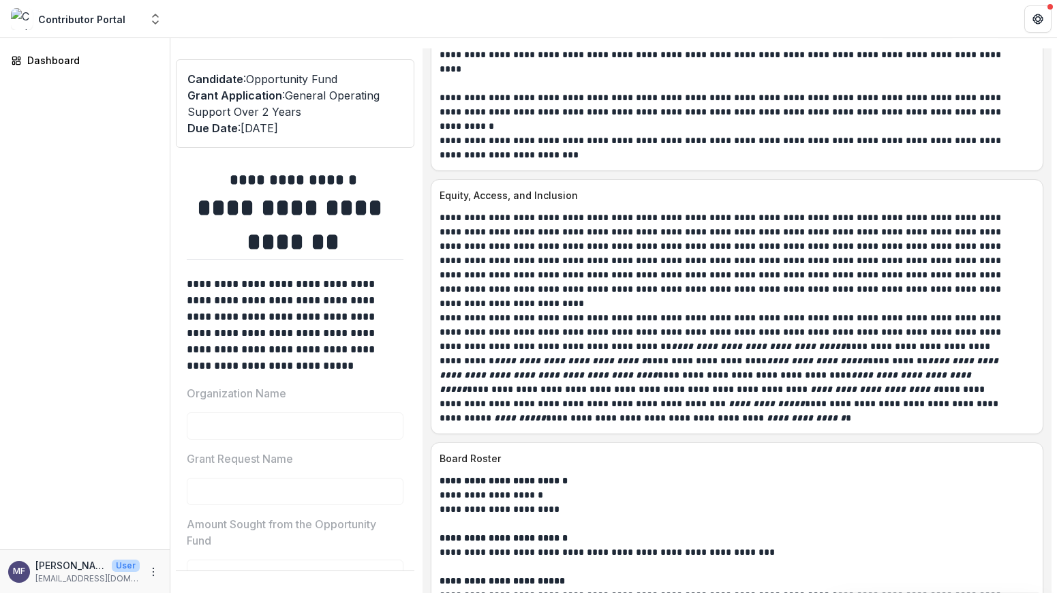
scroll to position [7152, 0]
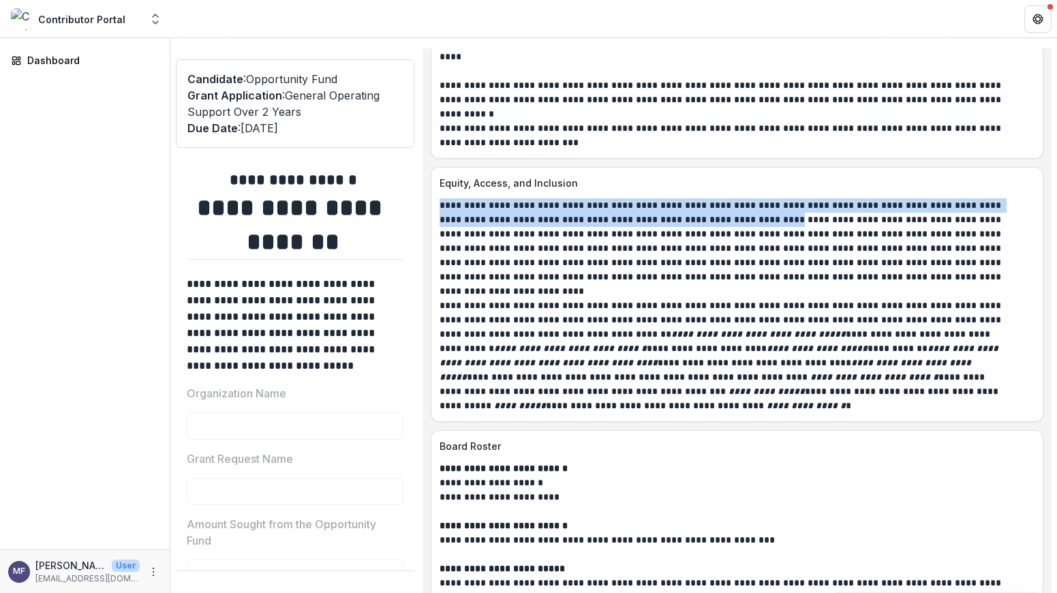
drag, startPoint x: 722, startPoint y: 252, endPoint x: 442, endPoint y: 231, distance: 280.8
click at [442, 231] on div "**********" at bounding box center [736, 305] width 611 height 215
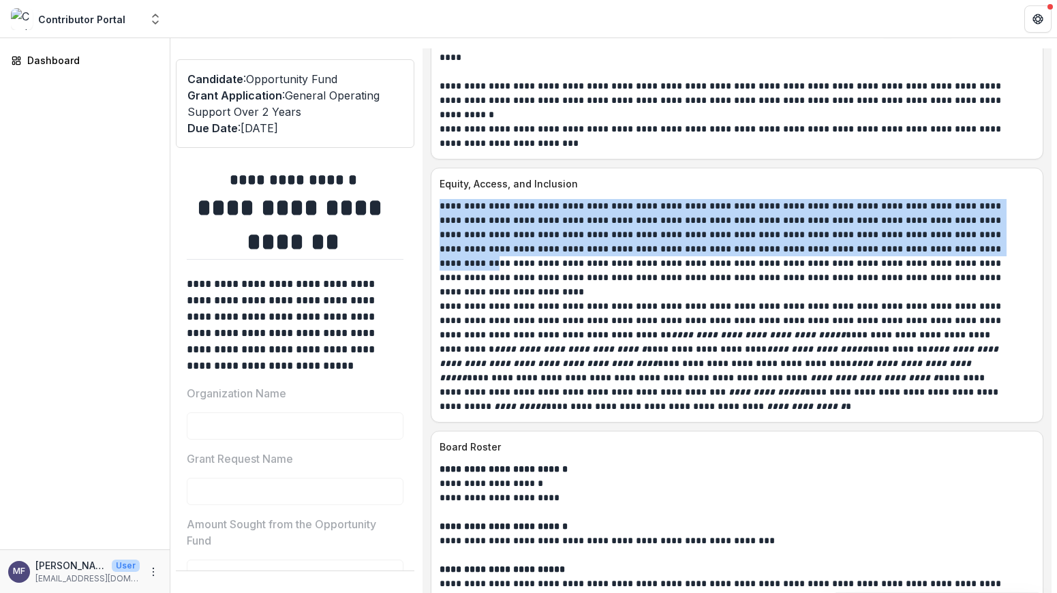
drag, startPoint x: 891, startPoint y: 278, endPoint x: 467, endPoint y: 228, distance: 427.5
click at [467, 228] on div "**********" at bounding box center [736, 302] width 611 height 223
copy p "**********"
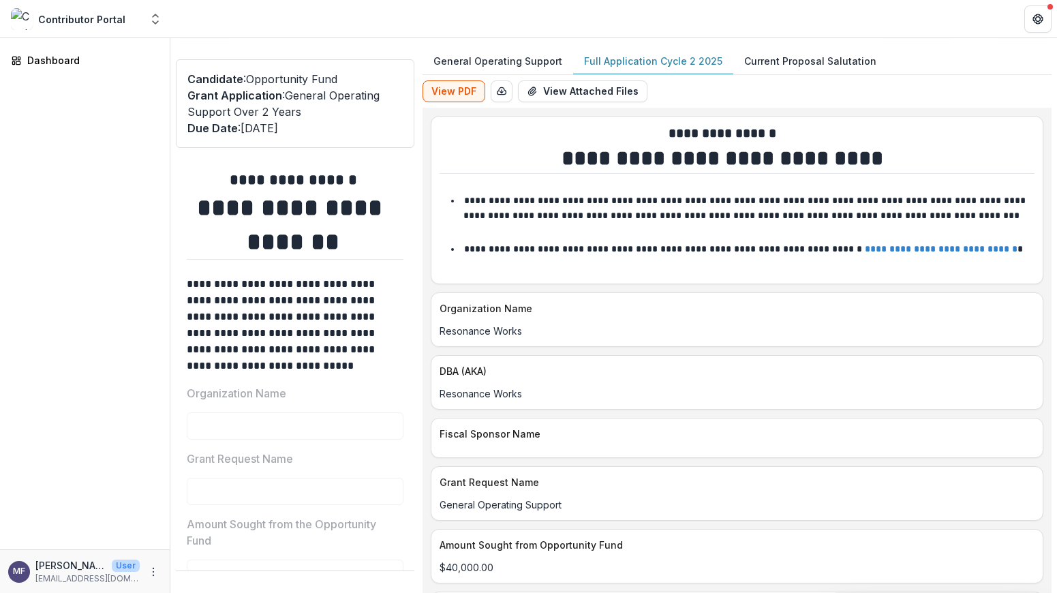
scroll to position [0, 0]
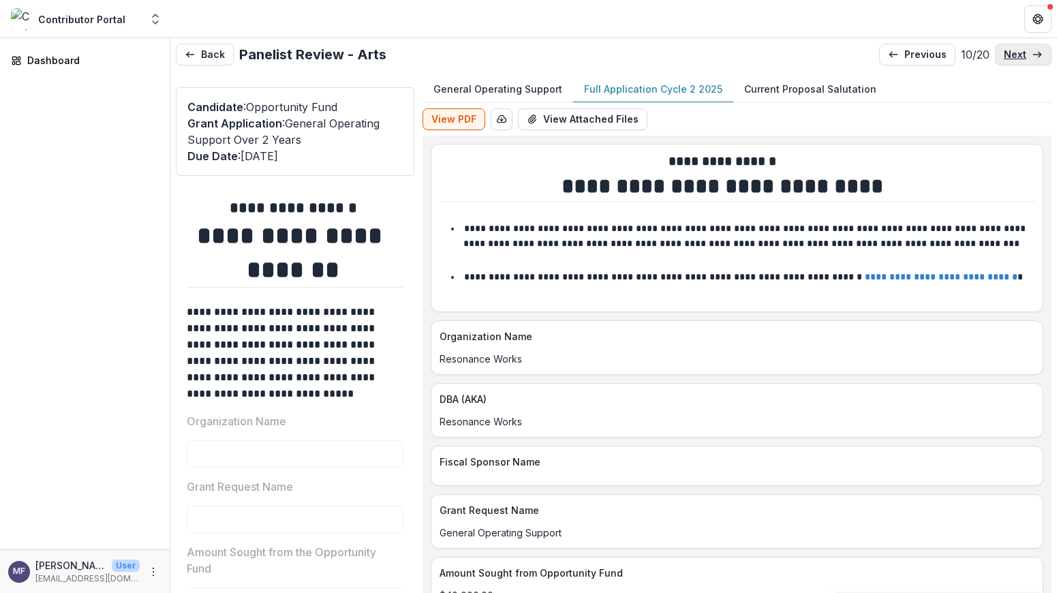
click at [1011, 55] on p "next" at bounding box center [1015, 55] width 22 height 12
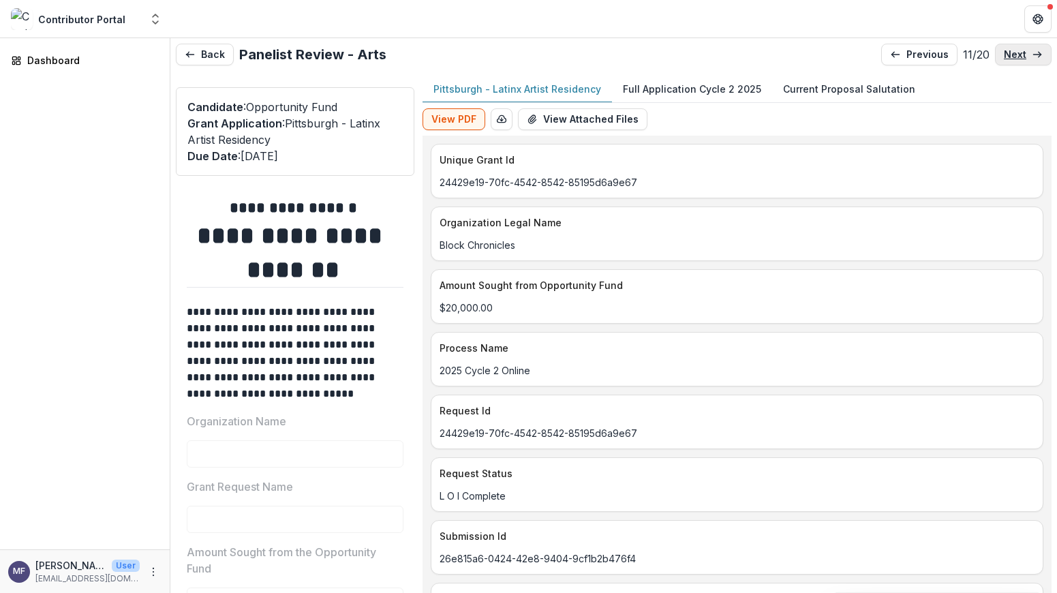
click at [1011, 55] on p "next" at bounding box center [1015, 55] width 22 height 12
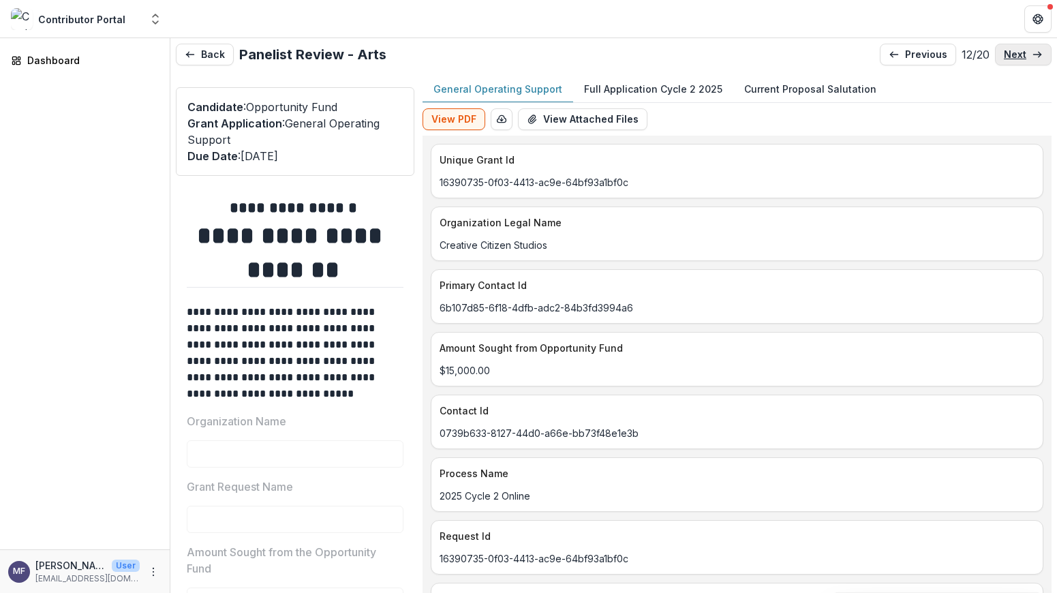
click at [1011, 55] on p "next" at bounding box center [1015, 55] width 22 height 12
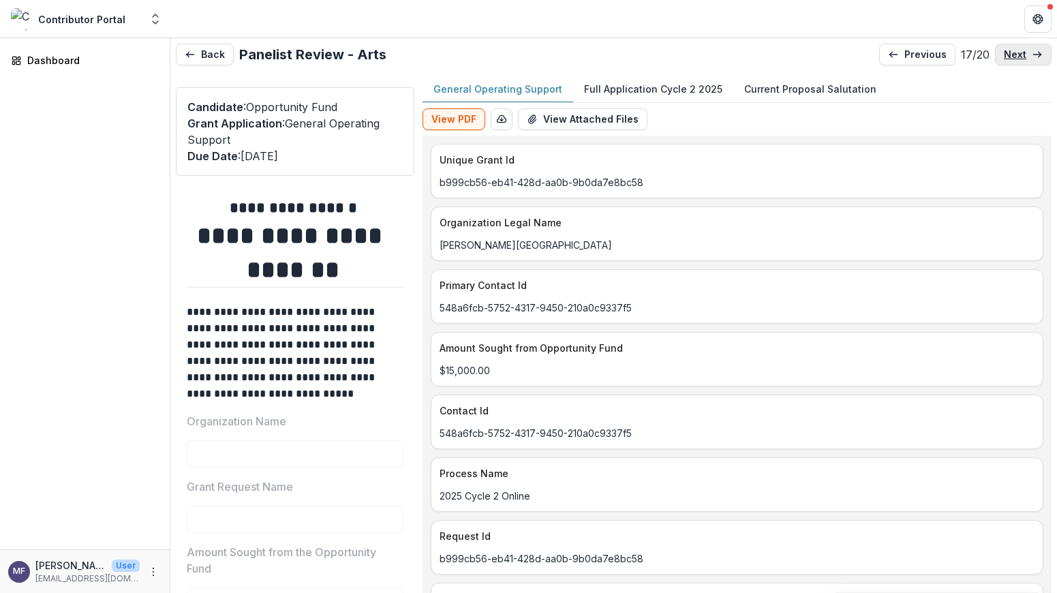
click at [1011, 55] on p "next" at bounding box center [1015, 55] width 22 height 12
click at [1013, 55] on p "next" at bounding box center [1015, 55] width 22 height 12
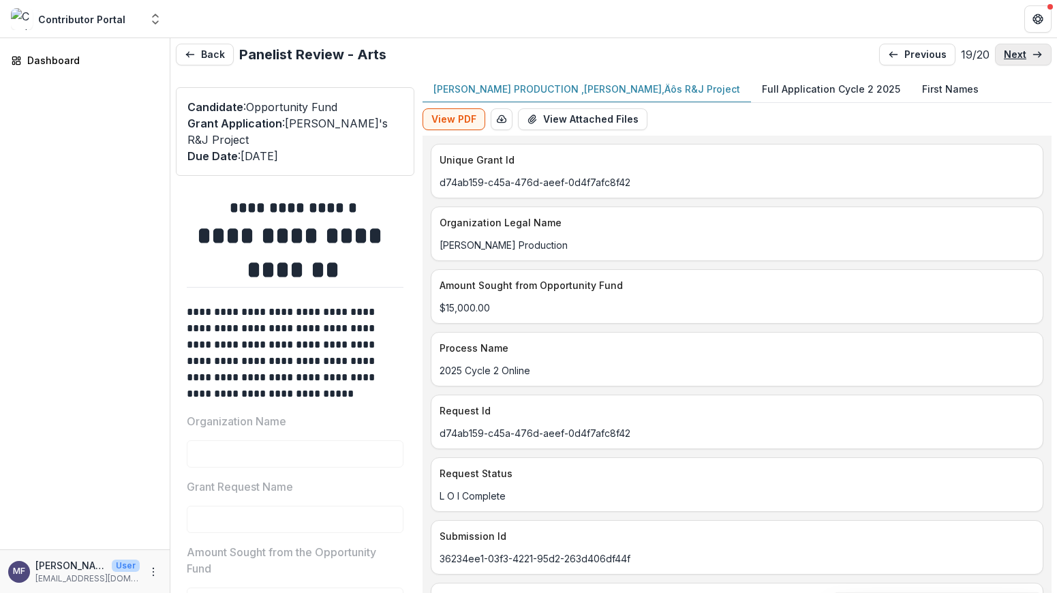
click at [1013, 55] on p "next" at bounding box center [1015, 55] width 22 height 12
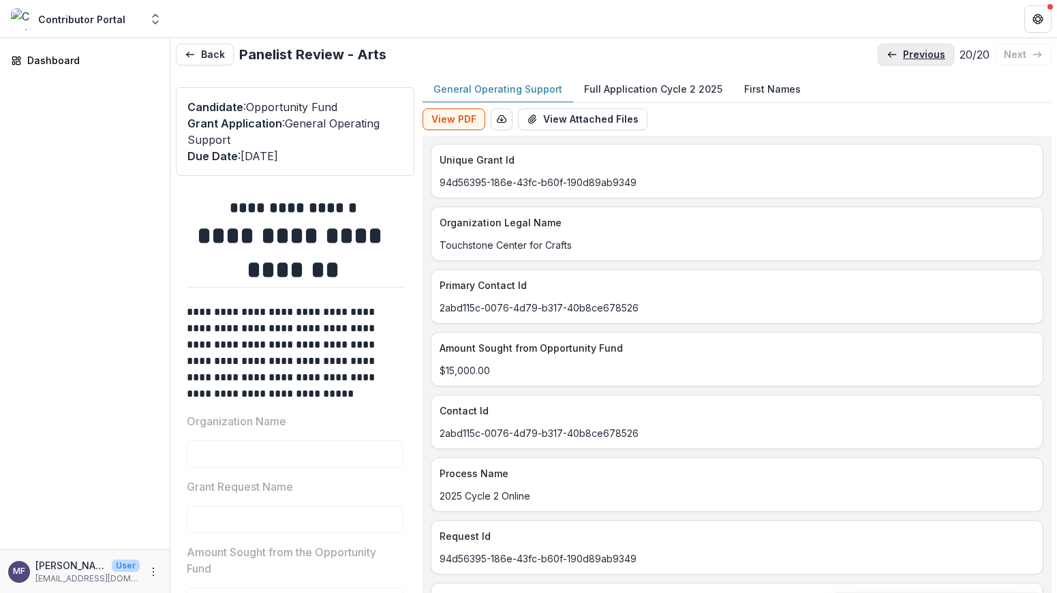
click at [915, 51] on p "previous" at bounding box center [924, 55] width 42 height 12
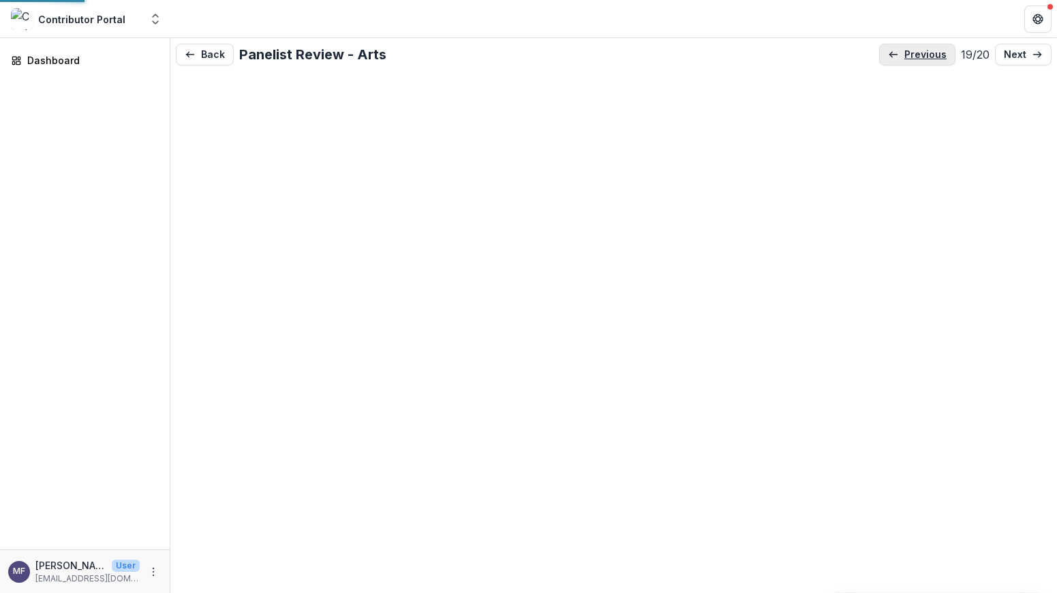
click at [915, 51] on p "previous" at bounding box center [925, 55] width 42 height 12
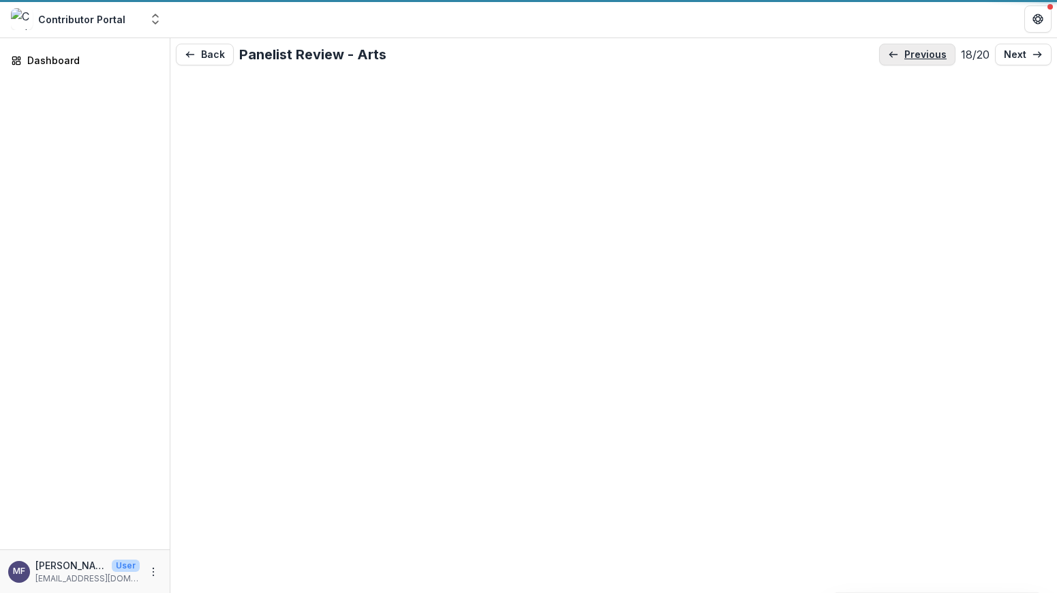
click at [915, 51] on p "previous" at bounding box center [925, 55] width 42 height 12
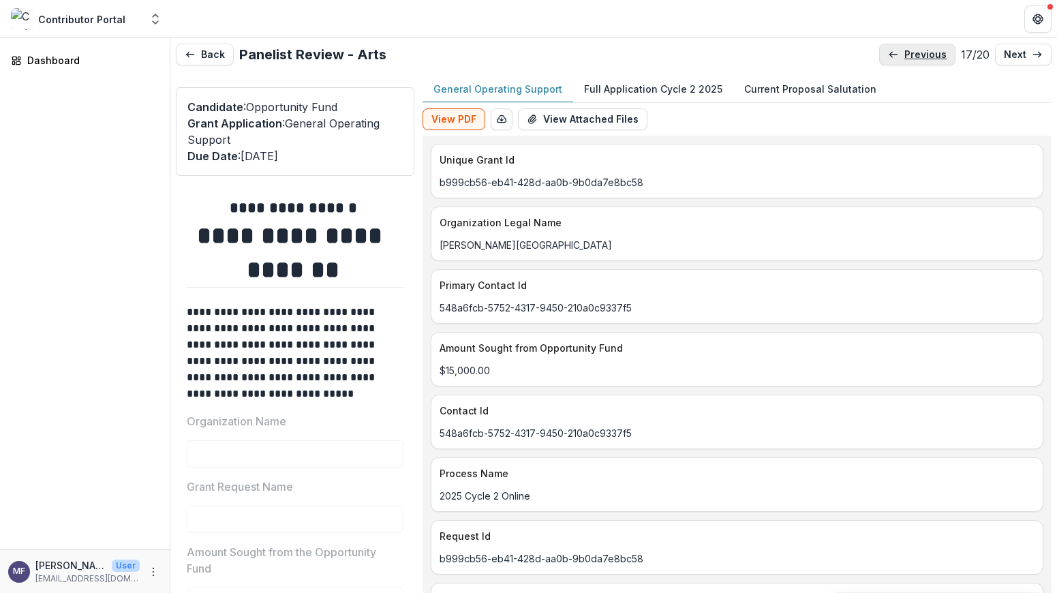
click at [915, 51] on p "previous" at bounding box center [925, 55] width 42 height 12
click at [915, 51] on p "previous" at bounding box center [926, 55] width 42 height 12
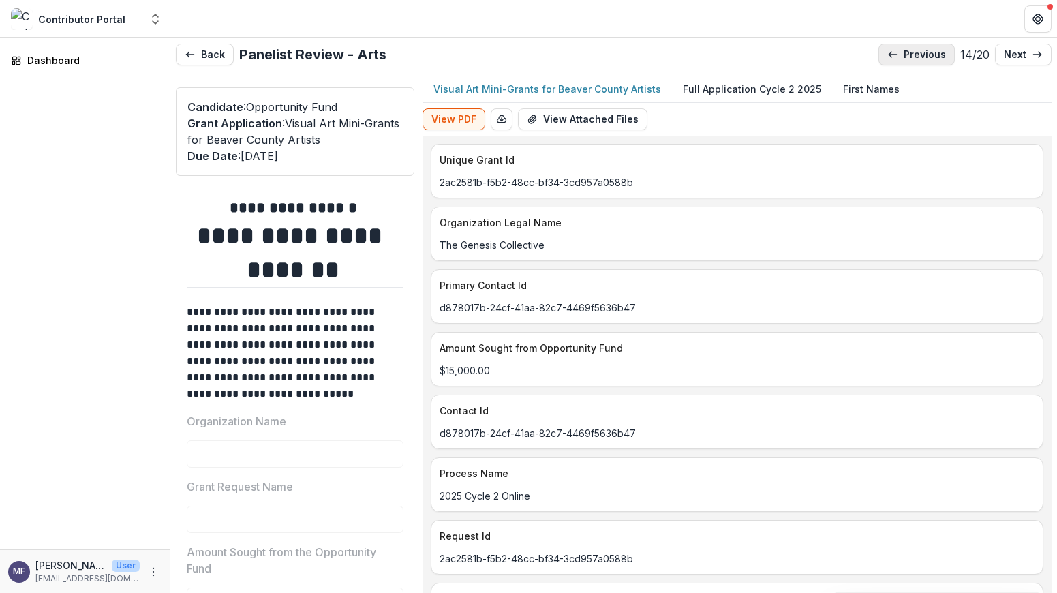
click at [915, 51] on p "previous" at bounding box center [925, 55] width 42 height 12
click at [915, 51] on p "previous" at bounding box center [926, 55] width 42 height 12
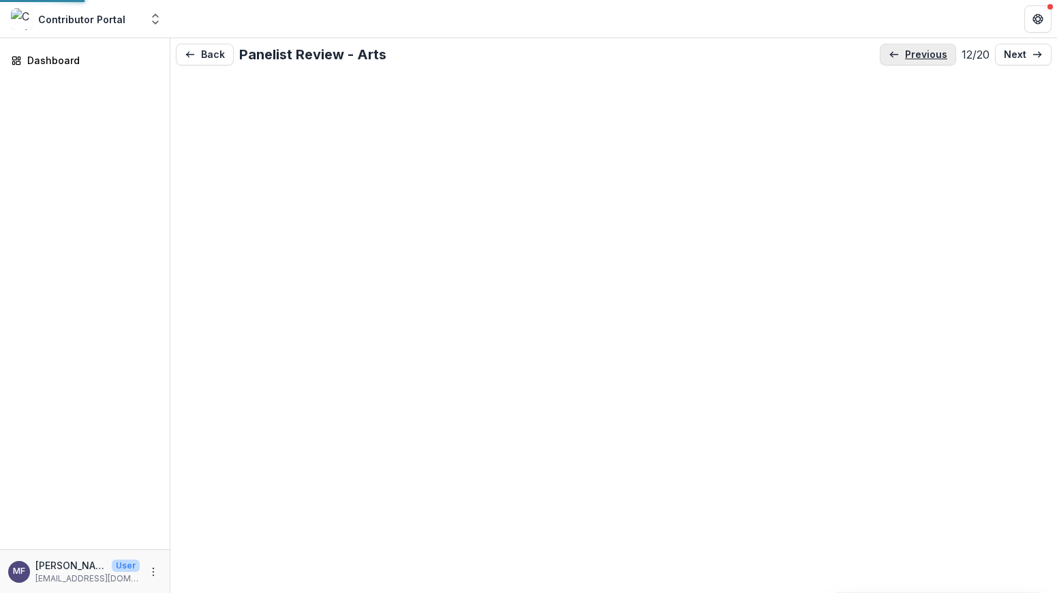
click at [915, 51] on p "previous" at bounding box center [926, 55] width 42 height 12
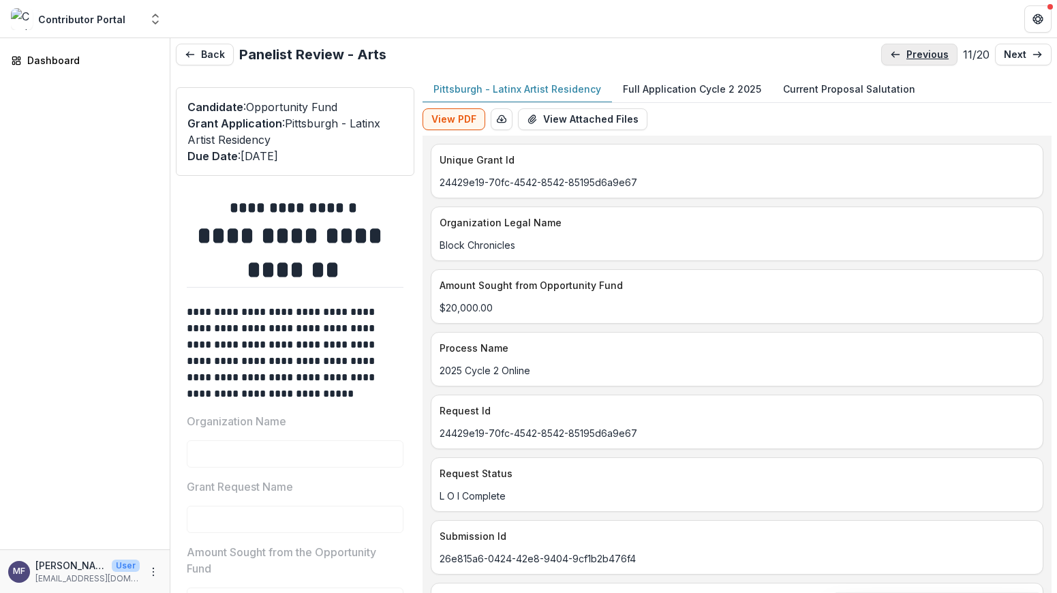
click at [915, 51] on p "previous" at bounding box center [927, 55] width 42 height 12
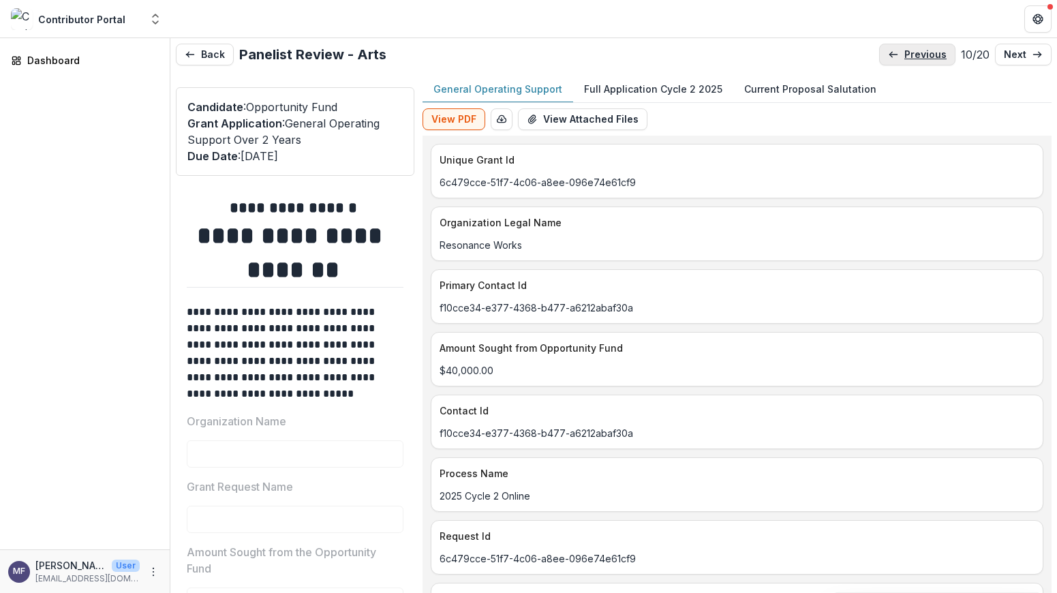
click at [915, 51] on p "previous" at bounding box center [925, 55] width 42 height 12
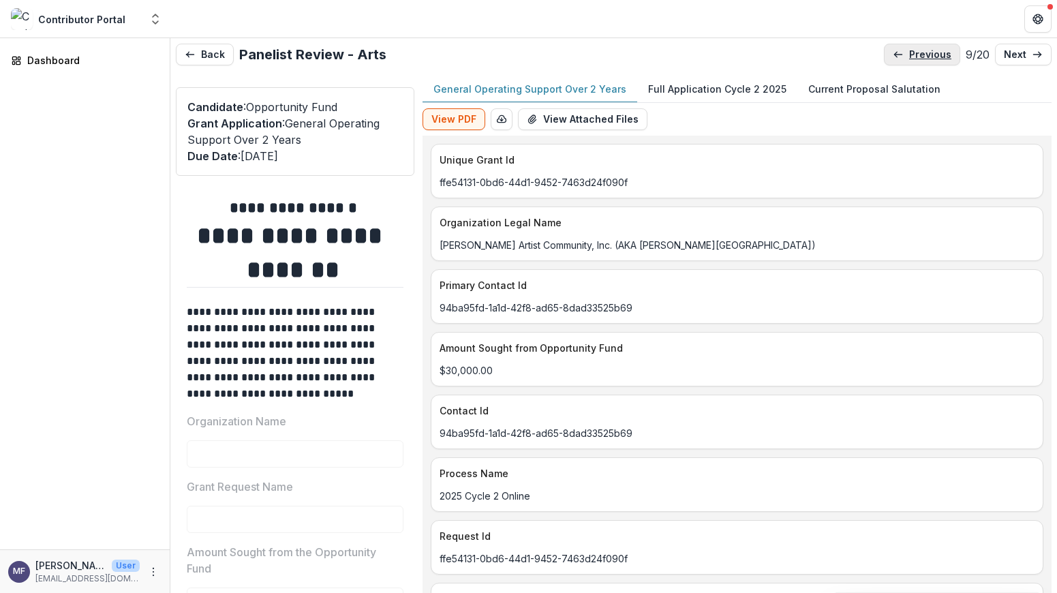
click at [915, 51] on p "previous" at bounding box center [930, 55] width 42 height 12
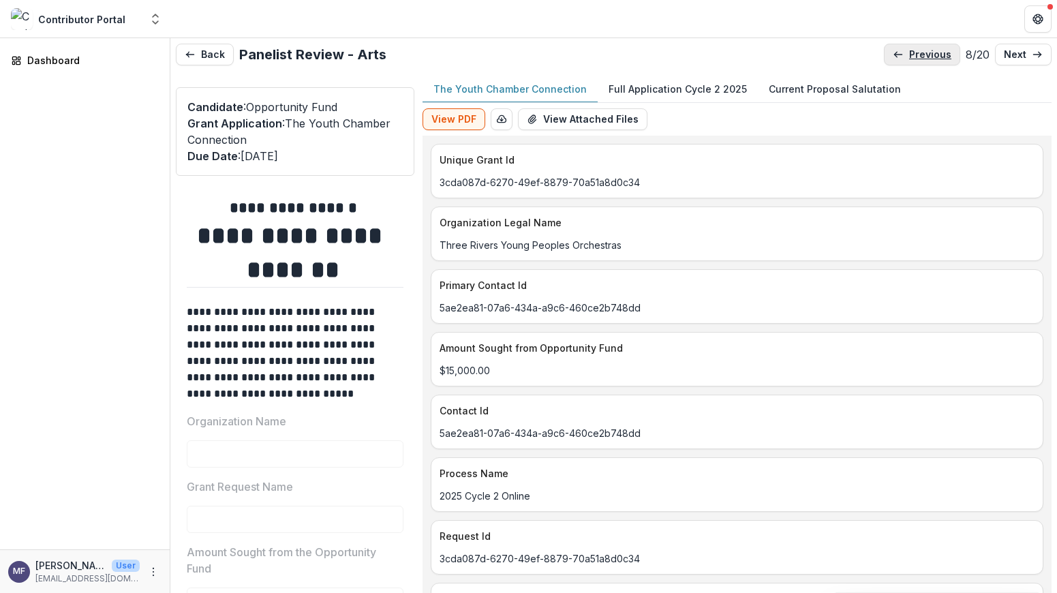
click at [915, 51] on p "previous" at bounding box center [930, 55] width 42 height 12
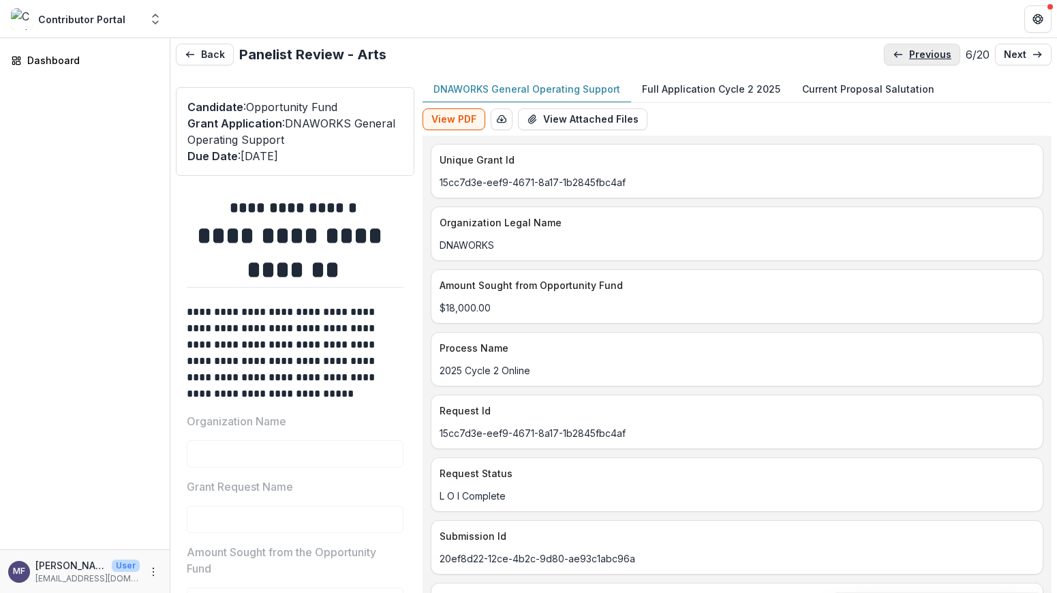
click at [915, 51] on p "previous" at bounding box center [930, 55] width 42 height 12
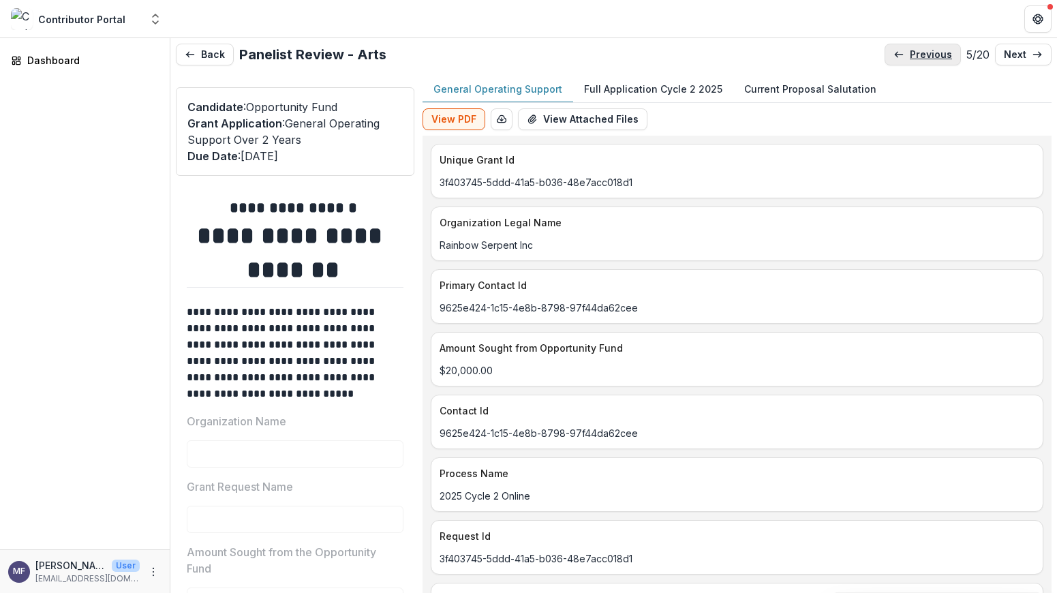
click at [915, 51] on p "previous" at bounding box center [931, 55] width 42 height 12
click at [915, 51] on p "previous" at bounding box center [929, 55] width 42 height 12
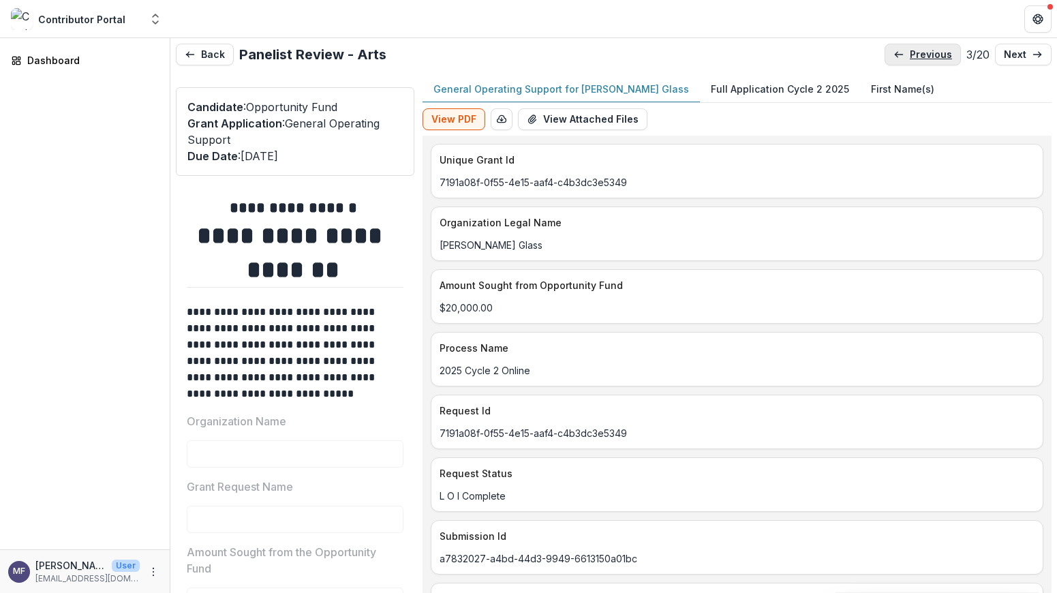
click at [915, 51] on p "previous" at bounding box center [931, 55] width 42 height 12
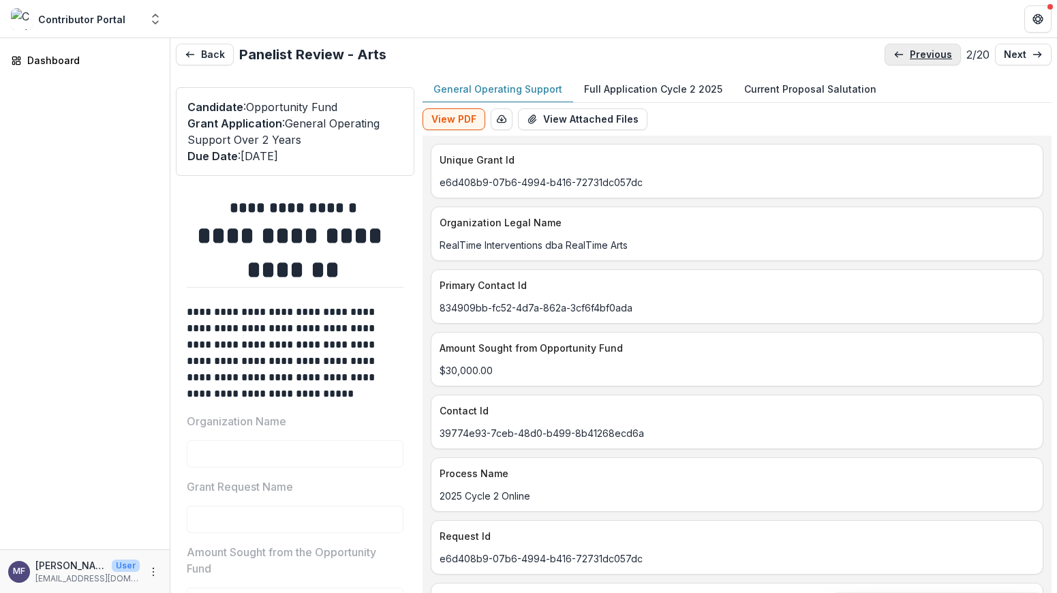
click at [915, 51] on p "previous" at bounding box center [931, 55] width 42 height 12
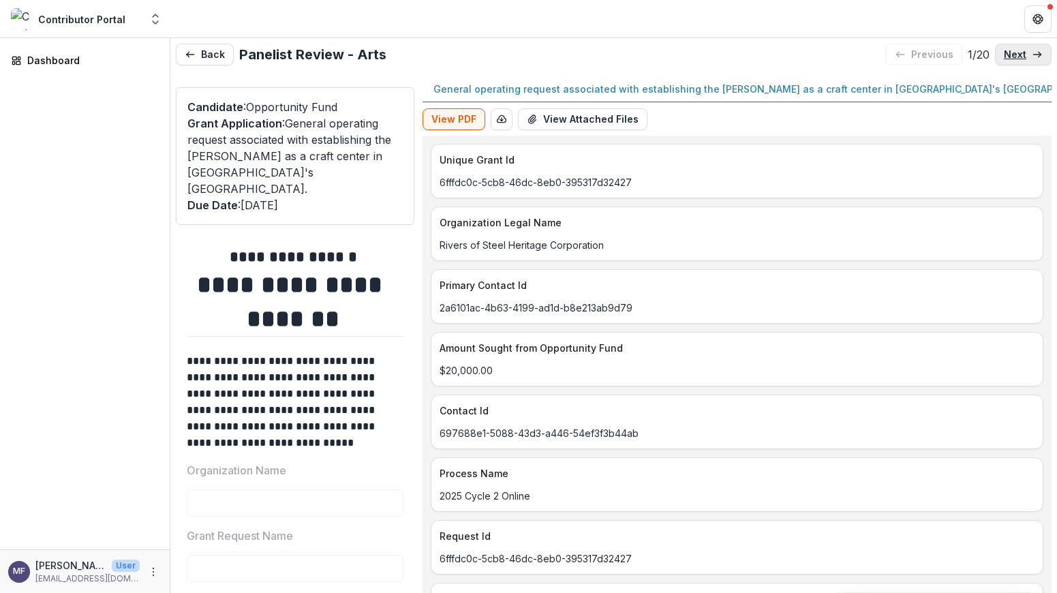
click at [1018, 55] on p "next" at bounding box center [1015, 55] width 22 height 12
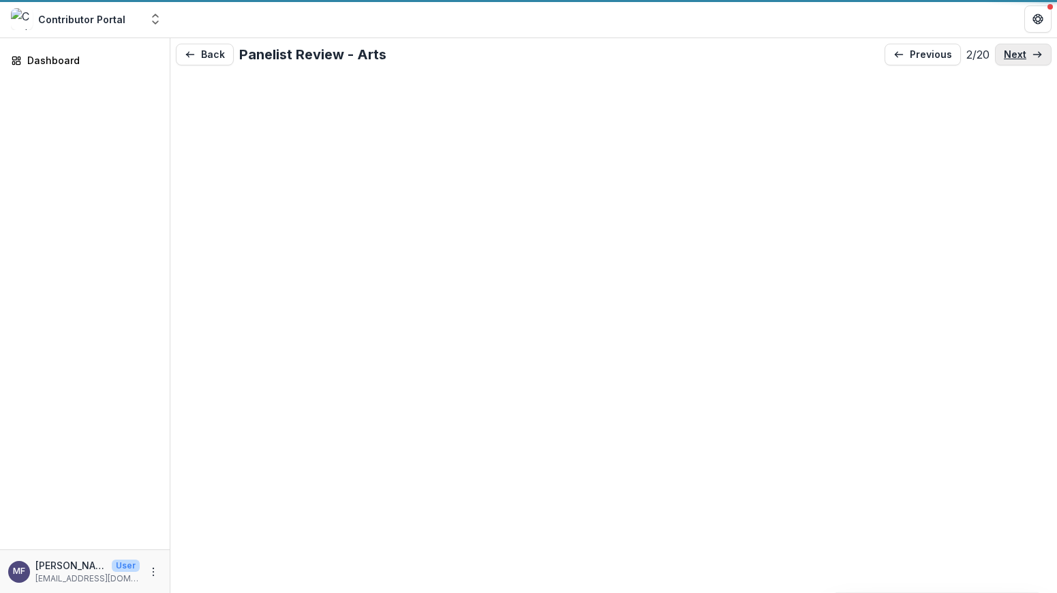
click at [1018, 55] on p "next" at bounding box center [1015, 55] width 22 height 12
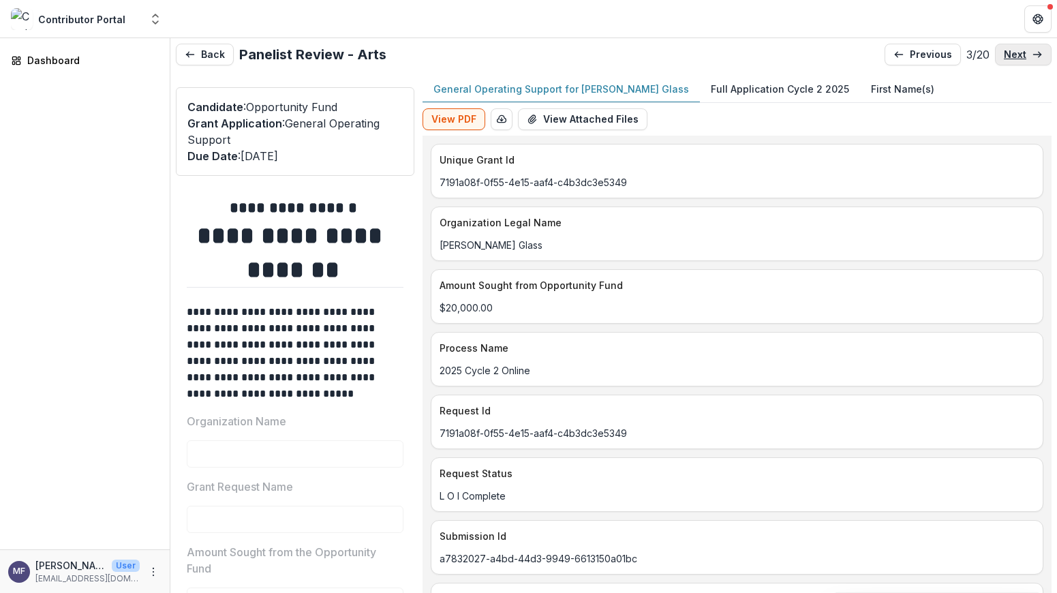
click at [1017, 55] on p "next" at bounding box center [1015, 55] width 22 height 12
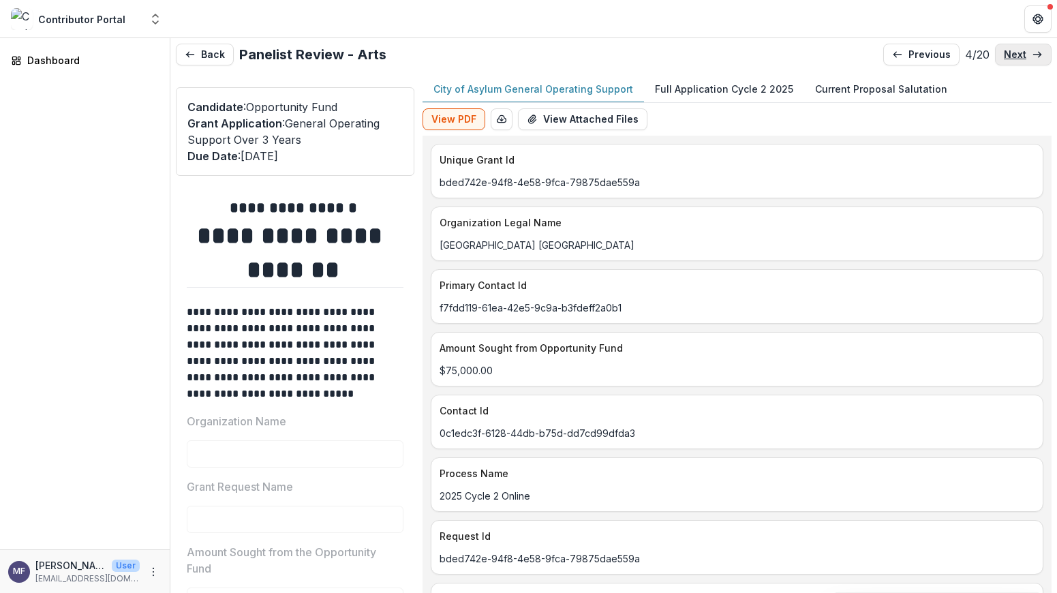
click at [1017, 55] on p "next" at bounding box center [1015, 55] width 22 height 12
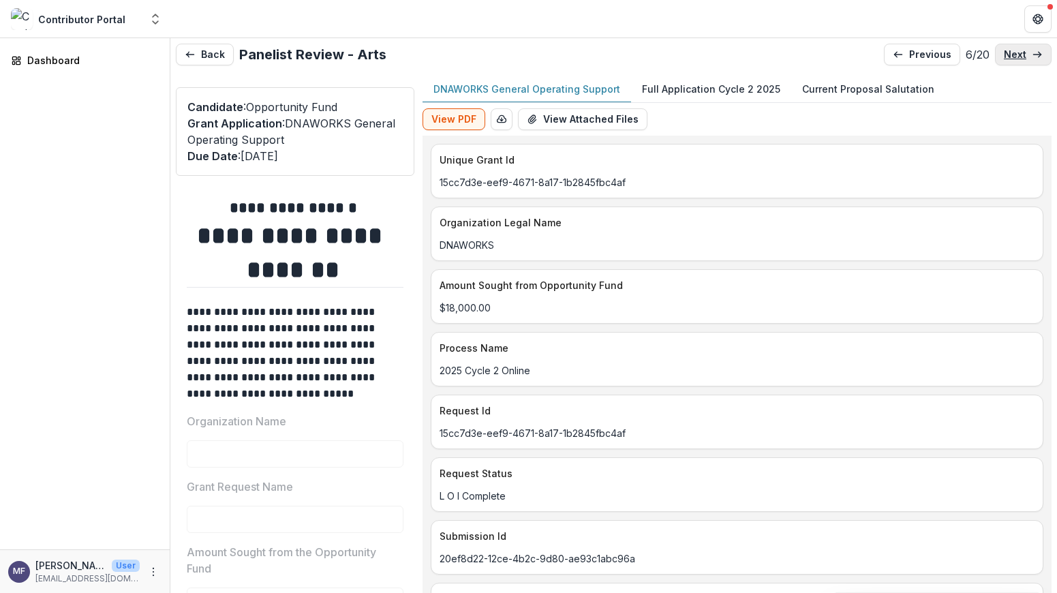
click at [1017, 55] on p "next" at bounding box center [1015, 55] width 22 height 12
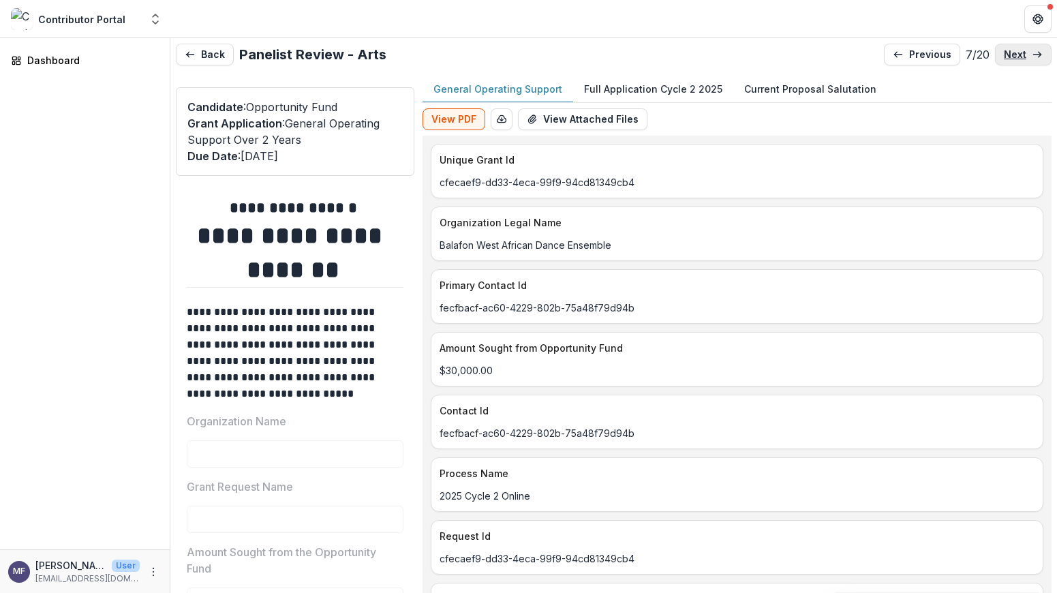
click at [1017, 55] on p "next" at bounding box center [1015, 55] width 22 height 12
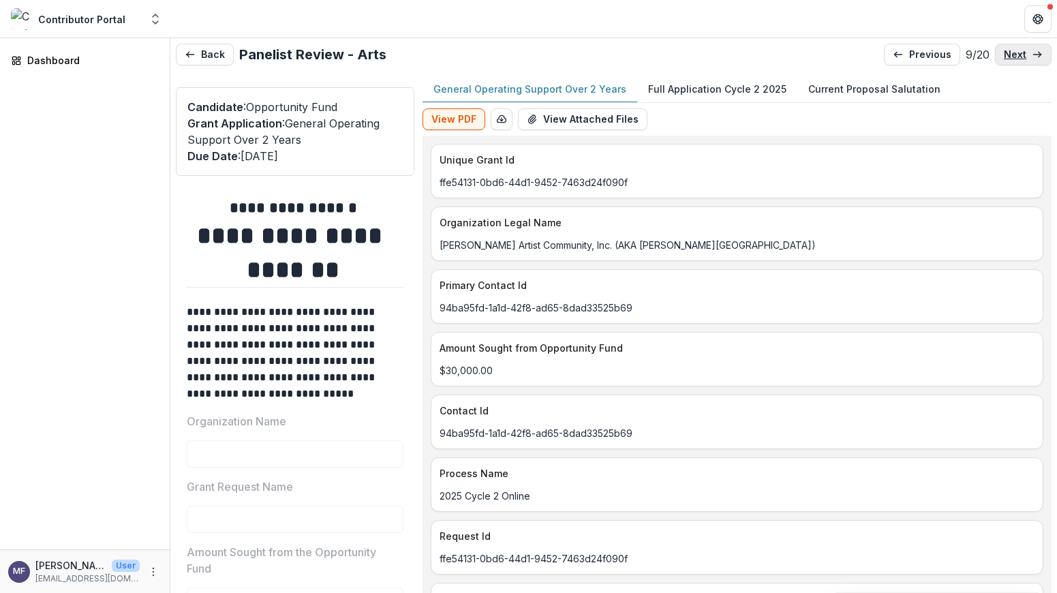
click at [1017, 55] on p "next" at bounding box center [1015, 55] width 22 height 12
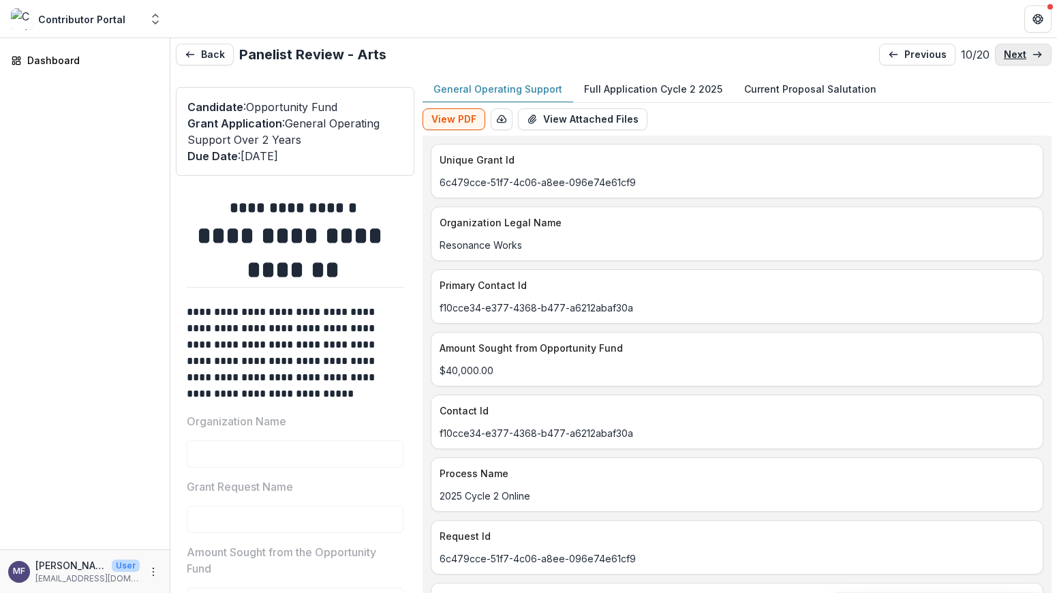
click at [1017, 55] on p "next" at bounding box center [1015, 55] width 22 height 12
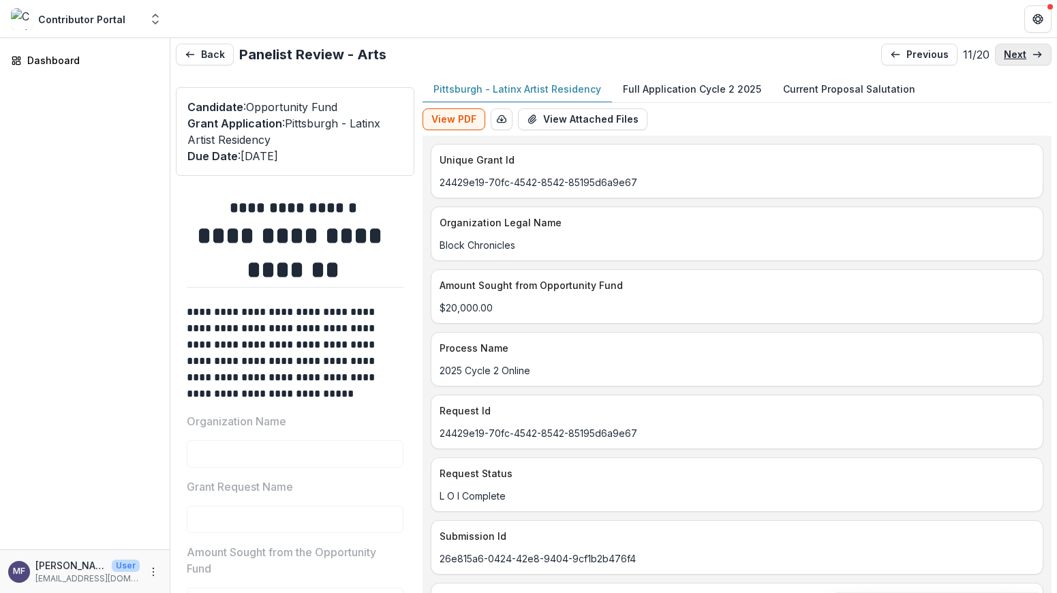
click at [1017, 55] on p "next" at bounding box center [1015, 55] width 22 height 12
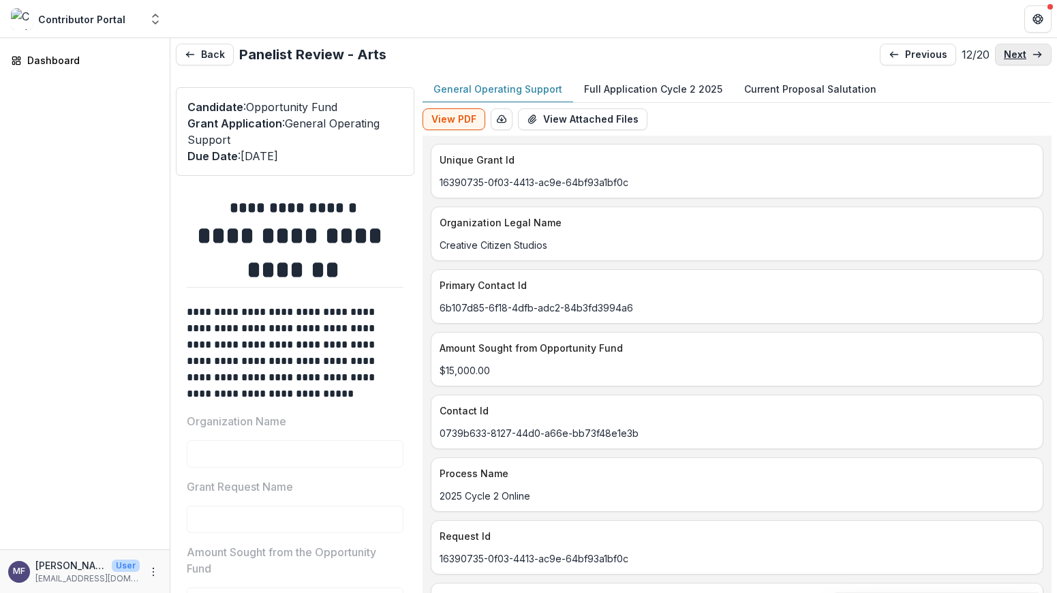
click at [1017, 55] on p "next" at bounding box center [1015, 55] width 22 height 12
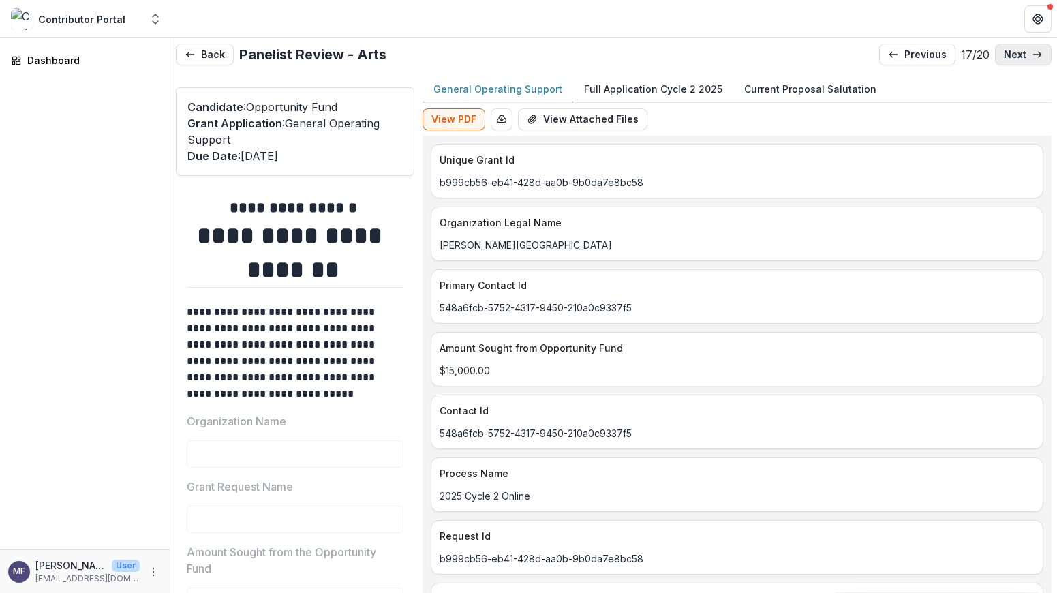
click at [1017, 55] on p "next" at bounding box center [1015, 55] width 22 height 12
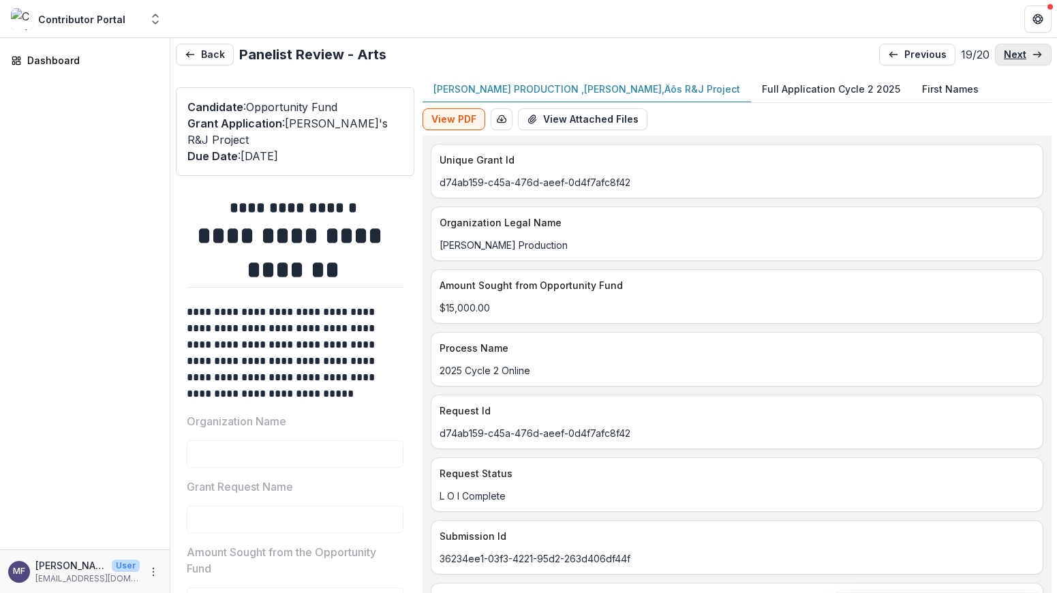
click at [1017, 55] on p "next" at bounding box center [1015, 55] width 22 height 12
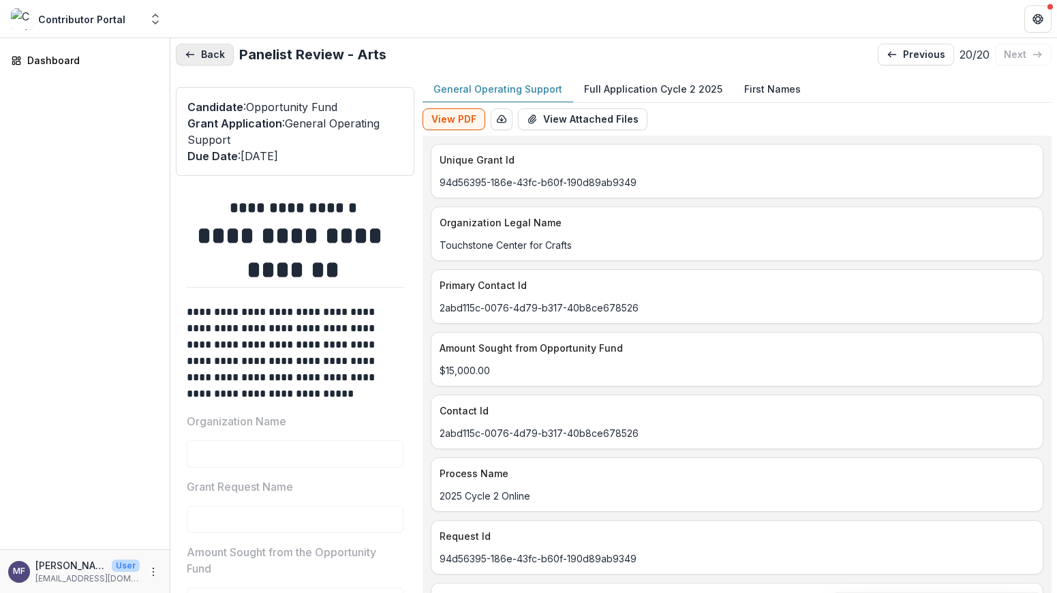
click at [211, 57] on button "Back" at bounding box center [205, 55] width 58 height 22
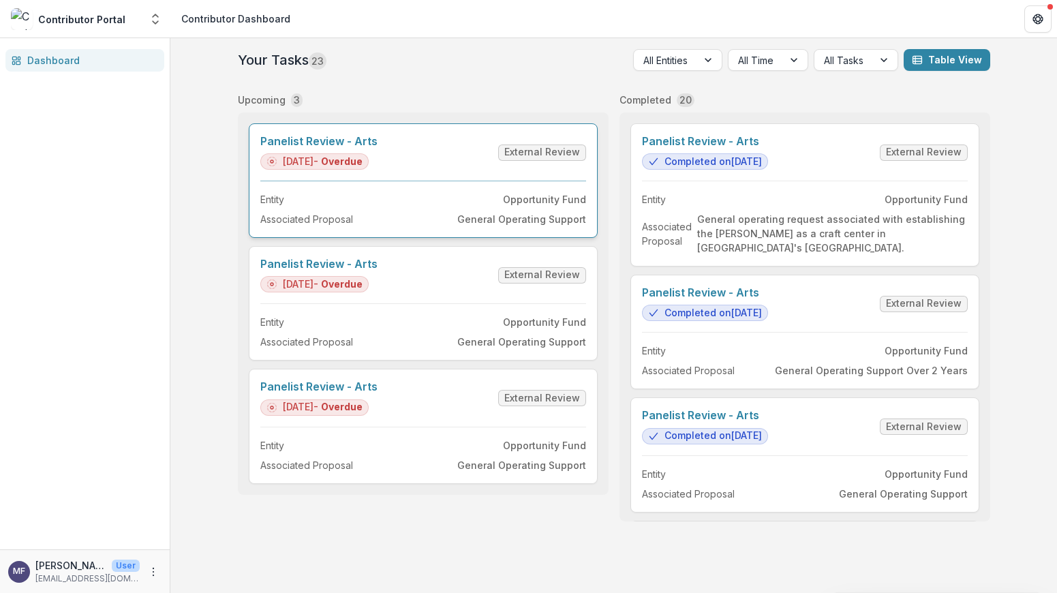
click at [367, 148] on link "Panelist Review - Arts" at bounding box center [318, 141] width 117 height 13
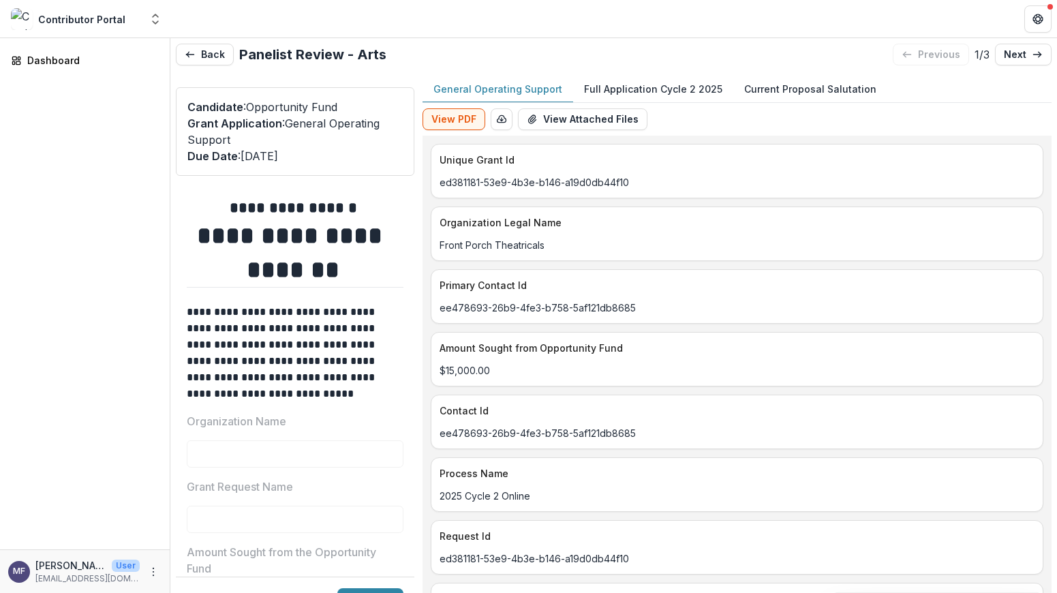
click at [591, 92] on p "Full Application Cycle 2 2025" at bounding box center [653, 89] width 138 height 14
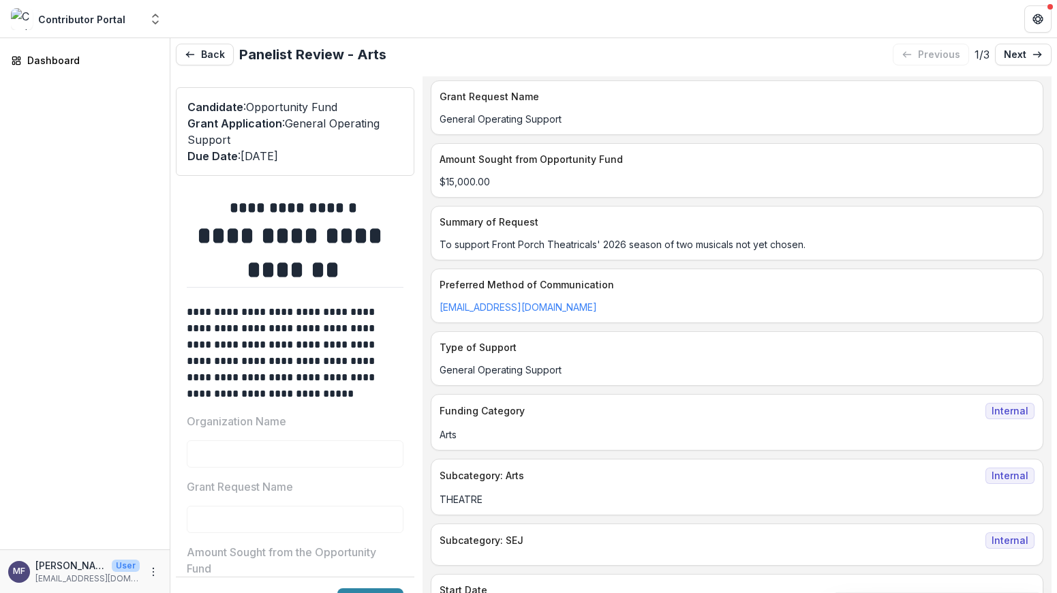
scroll to position [420, 0]
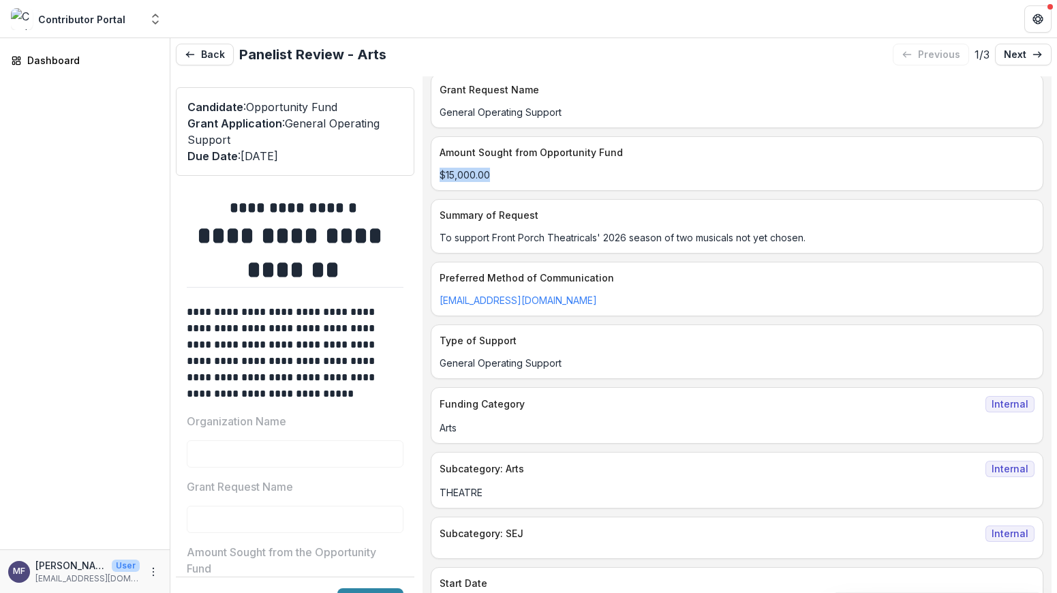
drag, startPoint x: 508, startPoint y: 187, endPoint x: 440, endPoint y: 189, distance: 67.5
copy p "$15,000.00"
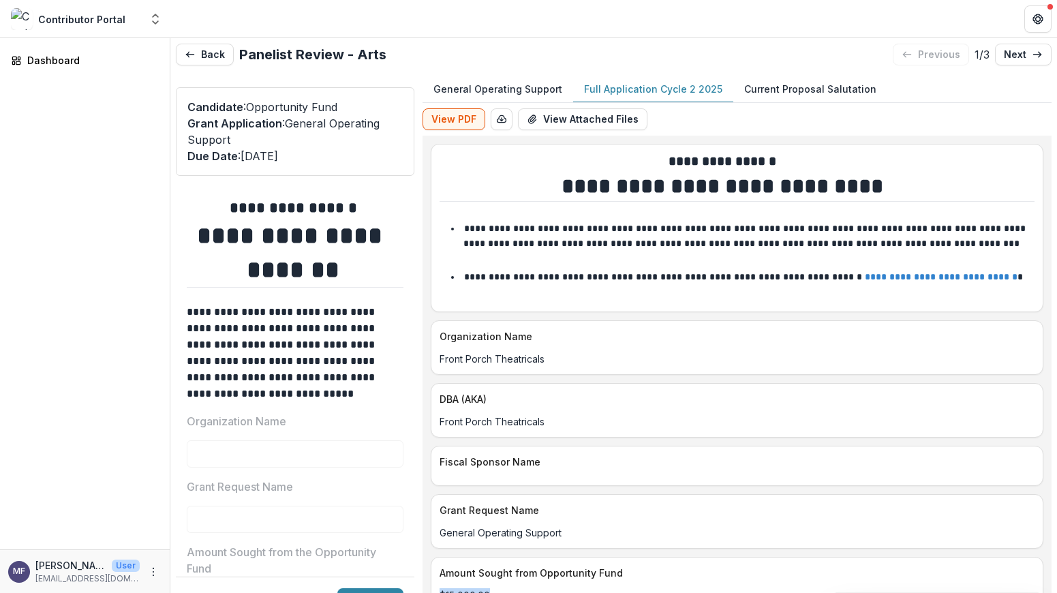
scroll to position [0, 0]
click at [624, 83] on p "Full Application Cycle 2 2025" at bounding box center [653, 89] width 138 height 14
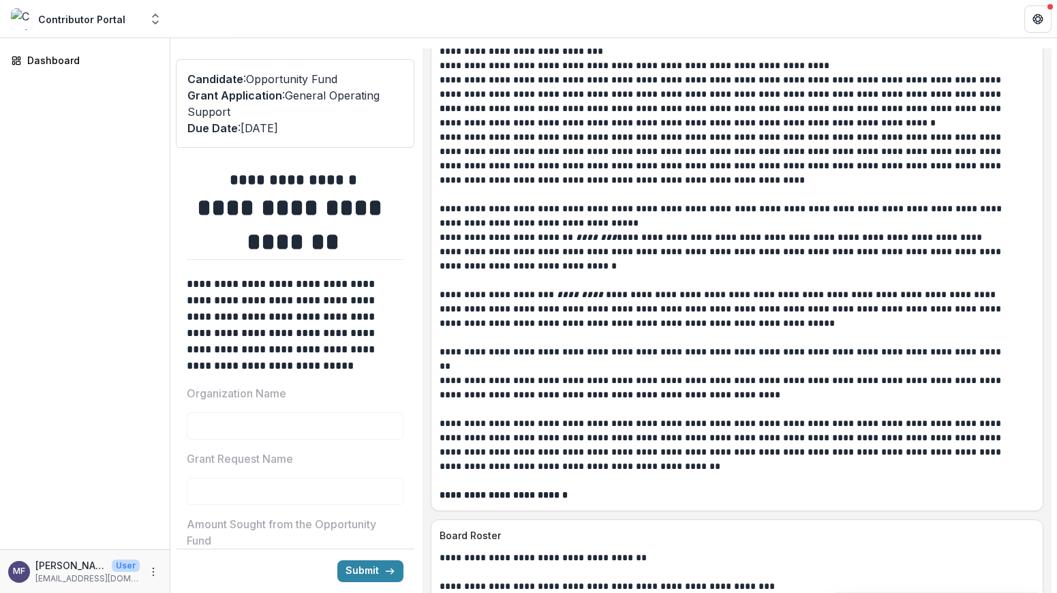
scroll to position [5408, 0]
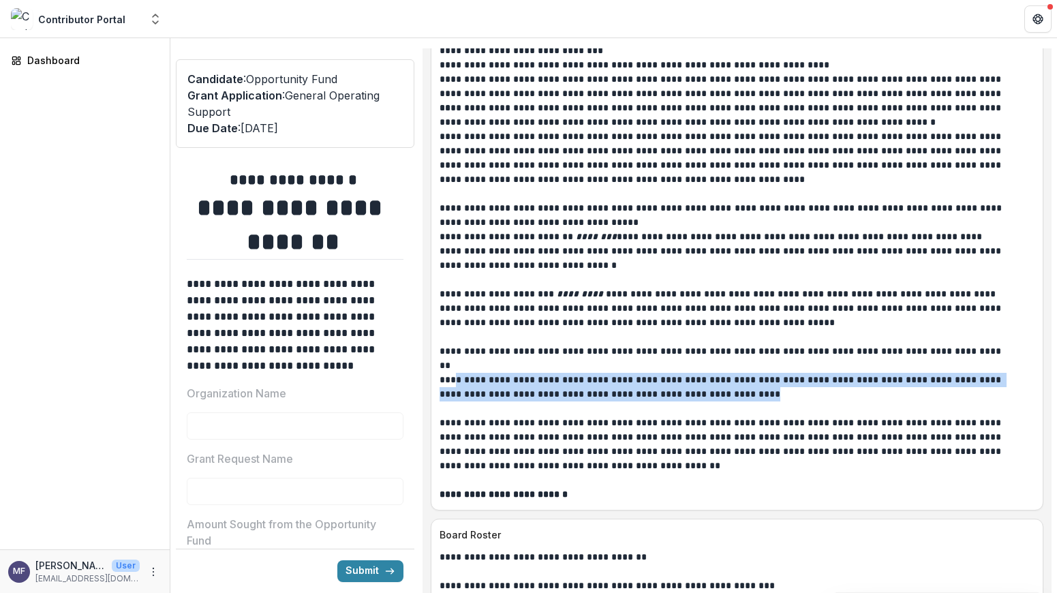
drag, startPoint x: 752, startPoint y: 413, endPoint x: 457, endPoint y: 397, distance: 294.8
click at [457, 397] on p "**********" at bounding box center [721, 387] width 565 height 29
copy p "**********"
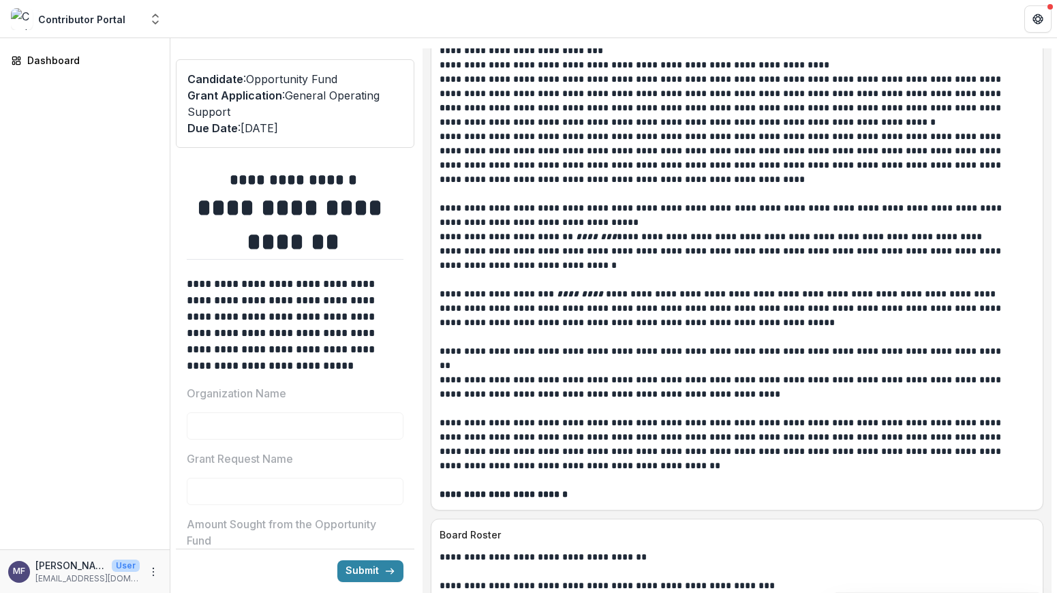
click at [780, 155] on p "**********" at bounding box center [721, 157] width 565 height 57
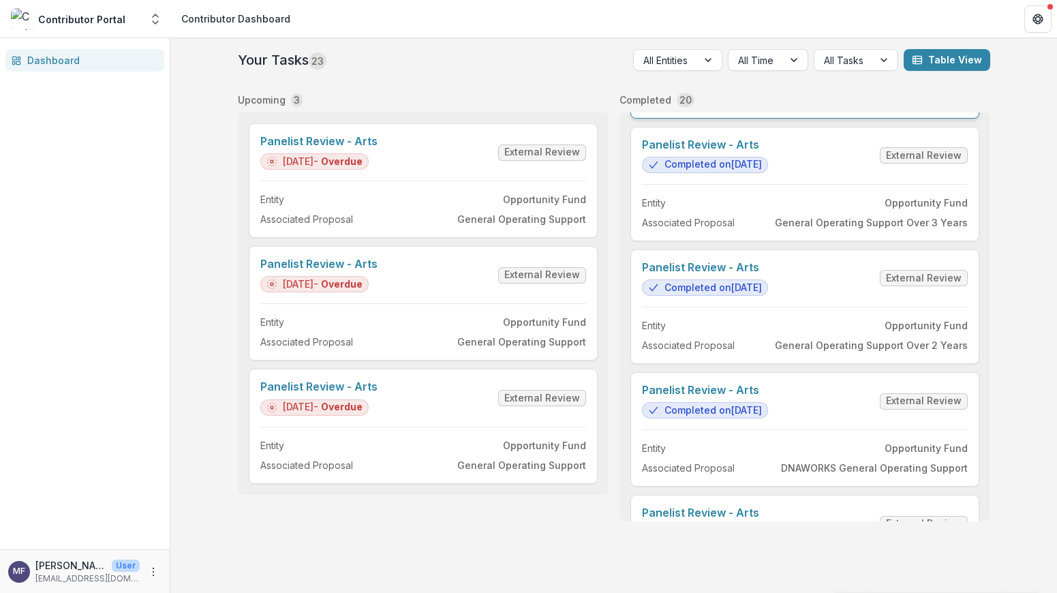
scroll to position [395, 0]
click at [377, 271] on link "Panelist Review - Arts" at bounding box center [318, 264] width 117 height 13
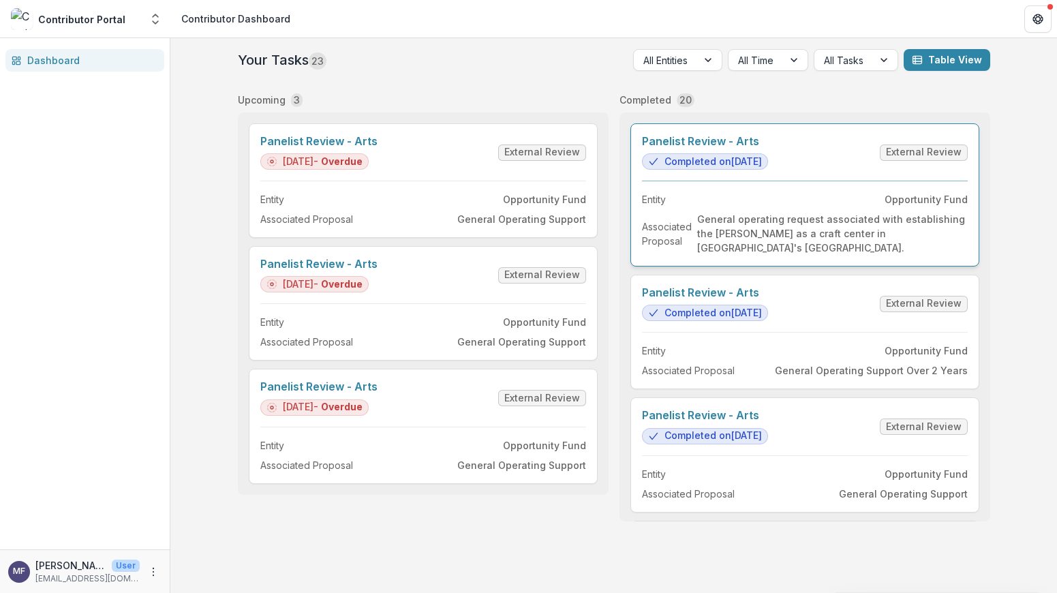
click at [743, 148] on link "Panelist Review - Arts" at bounding box center [705, 141] width 126 height 13
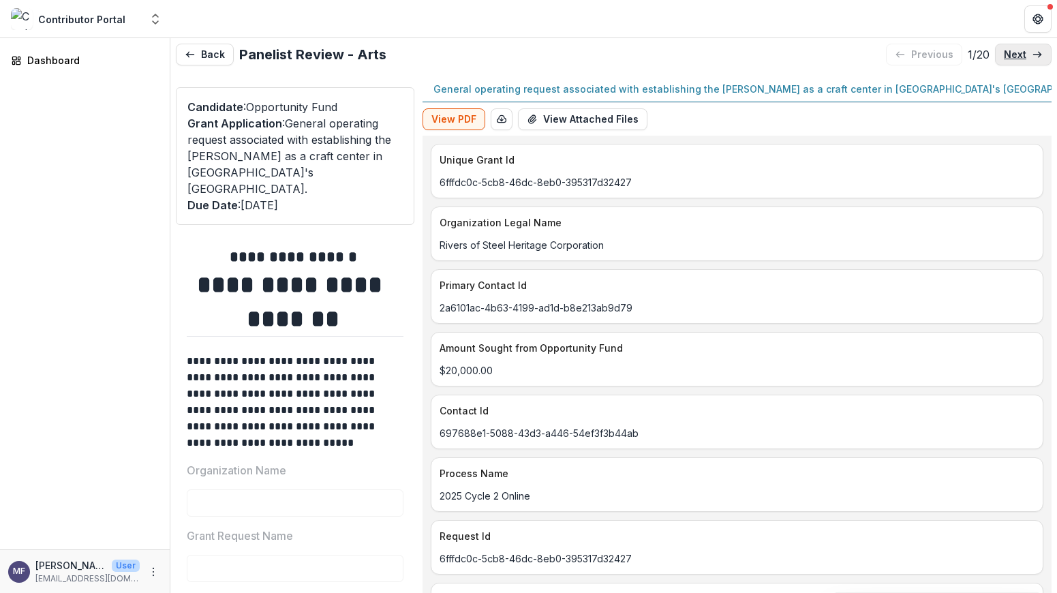
click at [1022, 51] on link "next" at bounding box center [1023, 55] width 57 height 22
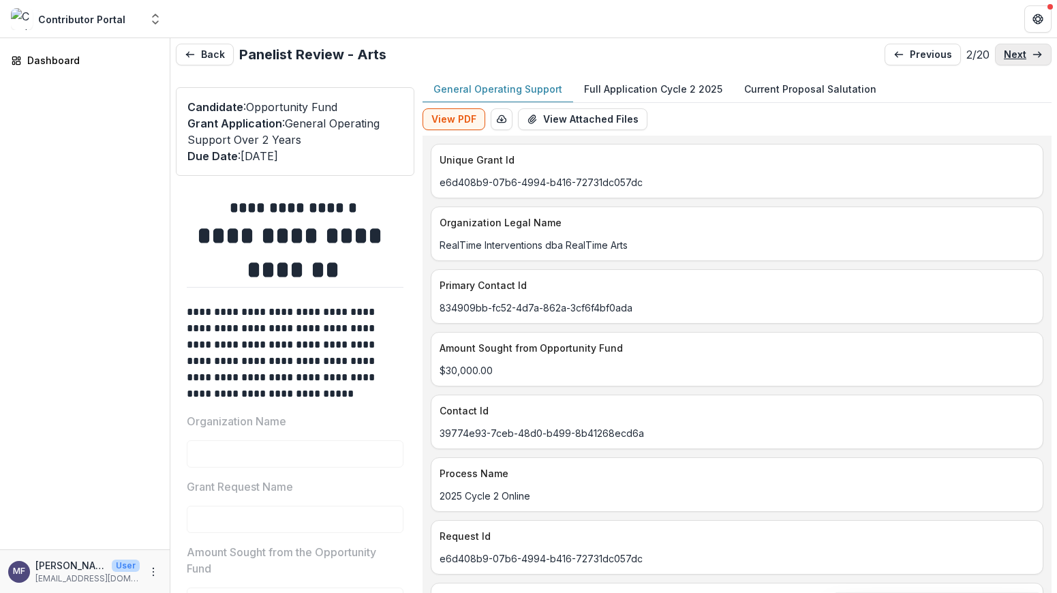
click at [1022, 51] on link "next" at bounding box center [1023, 55] width 57 height 22
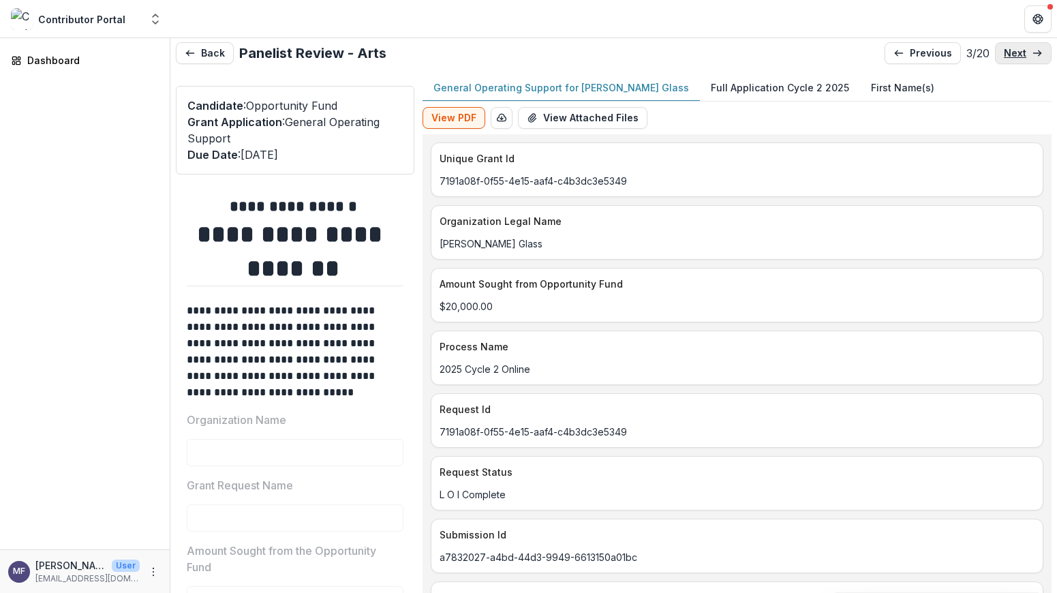
click at [1022, 51] on link "next" at bounding box center [1023, 53] width 57 height 22
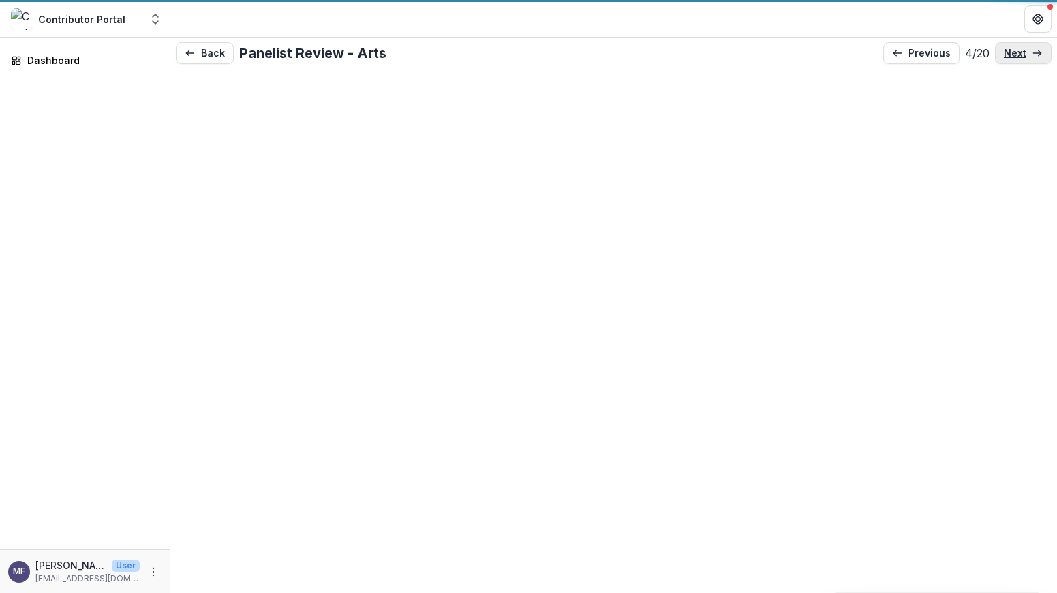
scroll to position [2, 0]
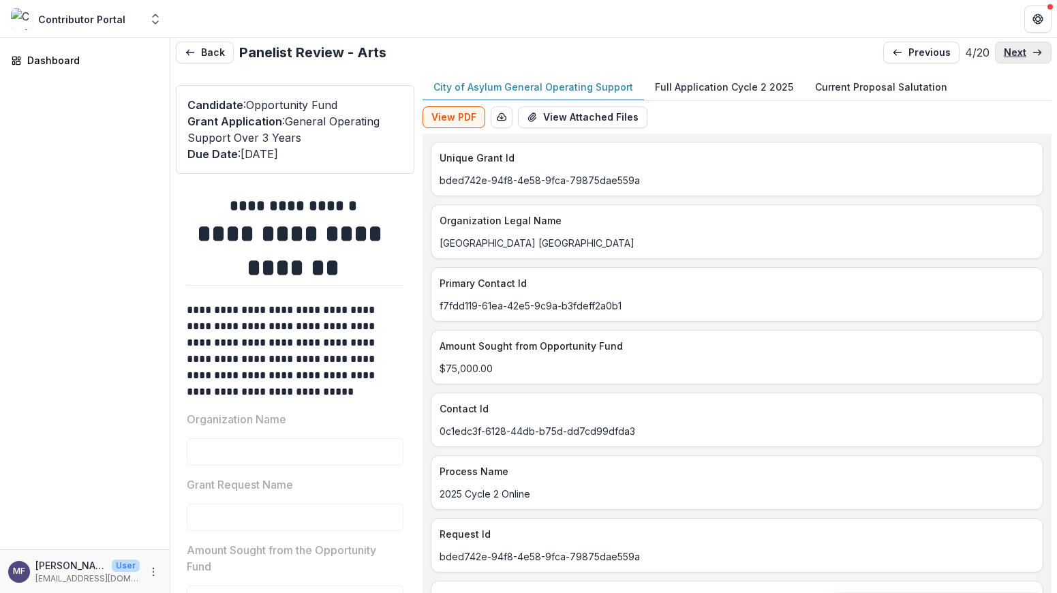
click at [1022, 51] on link "next" at bounding box center [1023, 53] width 57 height 22
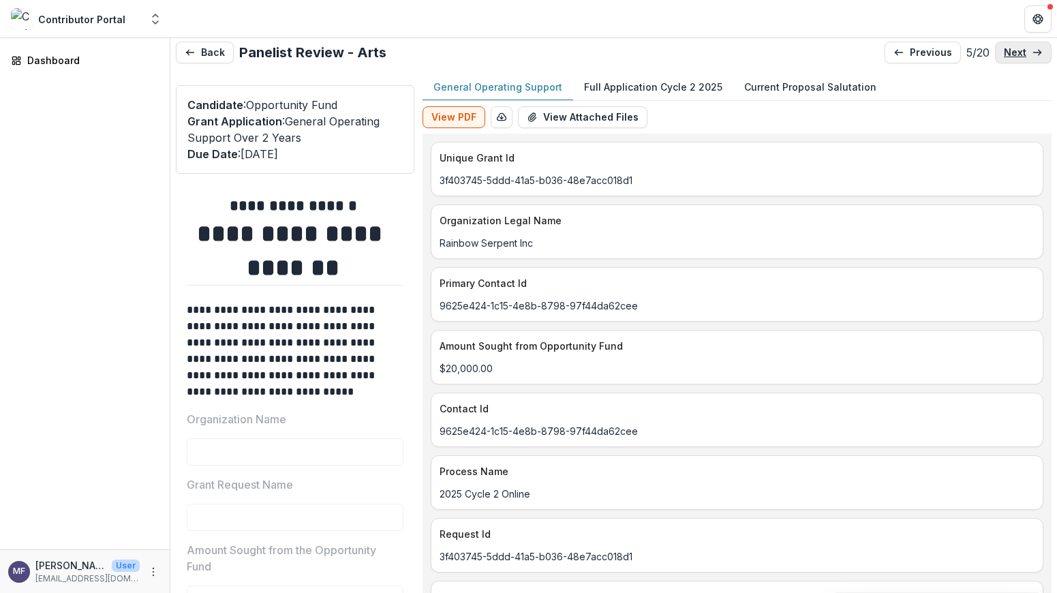
click at [1022, 50] on link "next" at bounding box center [1023, 53] width 57 height 22
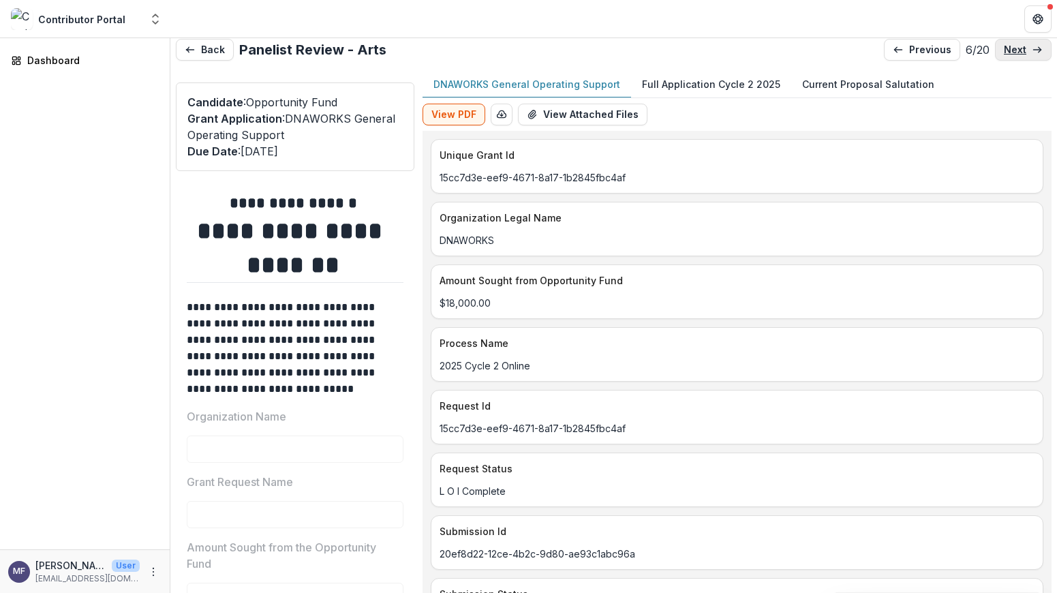
click at [1022, 50] on link "next" at bounding box center [1023, 50] width 57 height 22
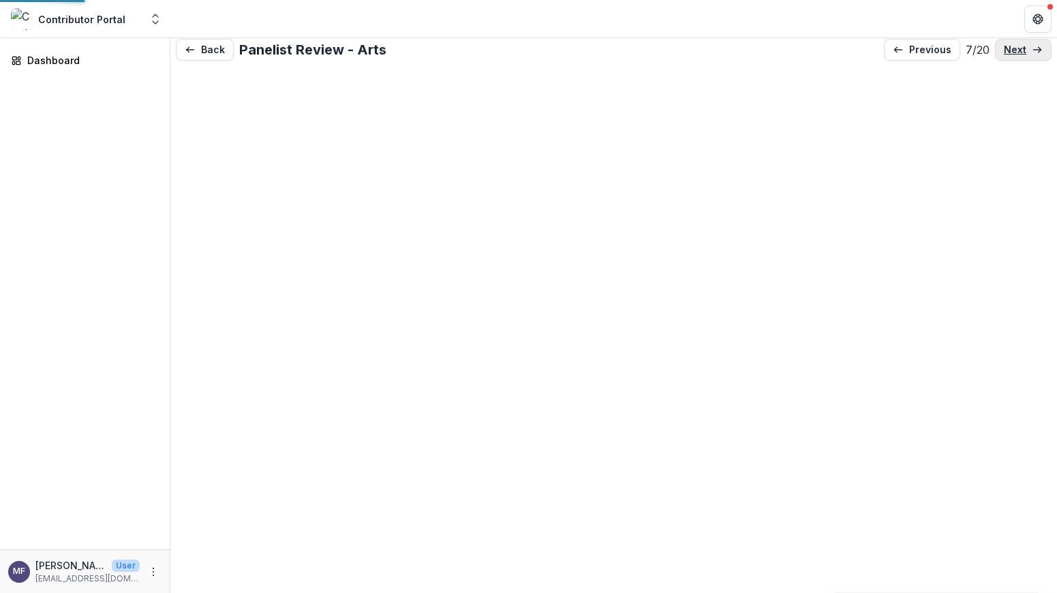
scroll to position [5, 0]
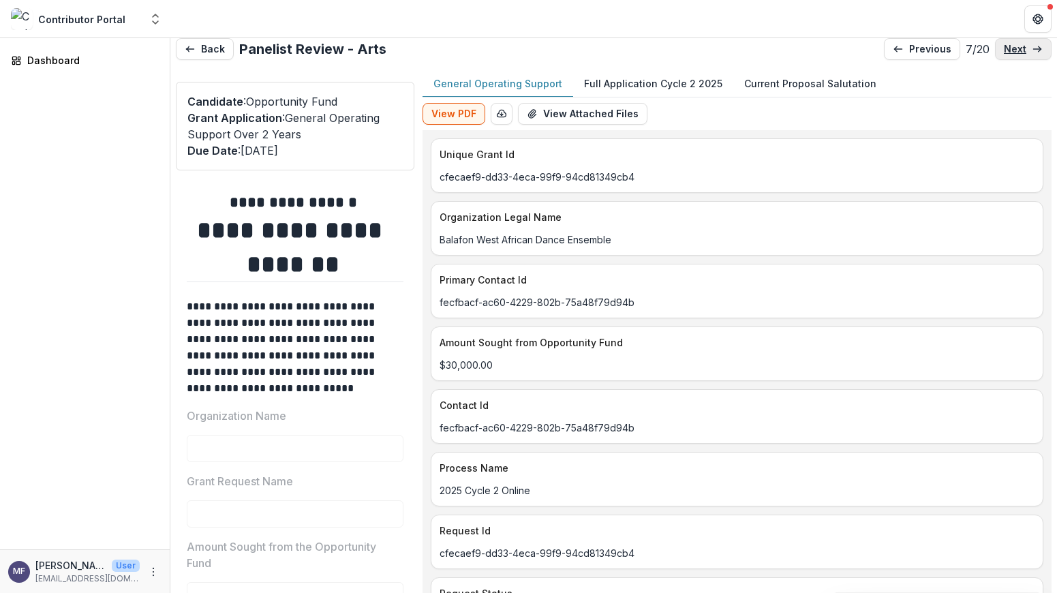
click at [1022, 50] on link "next" at bounding box center [1023, 49] width 57 height 22
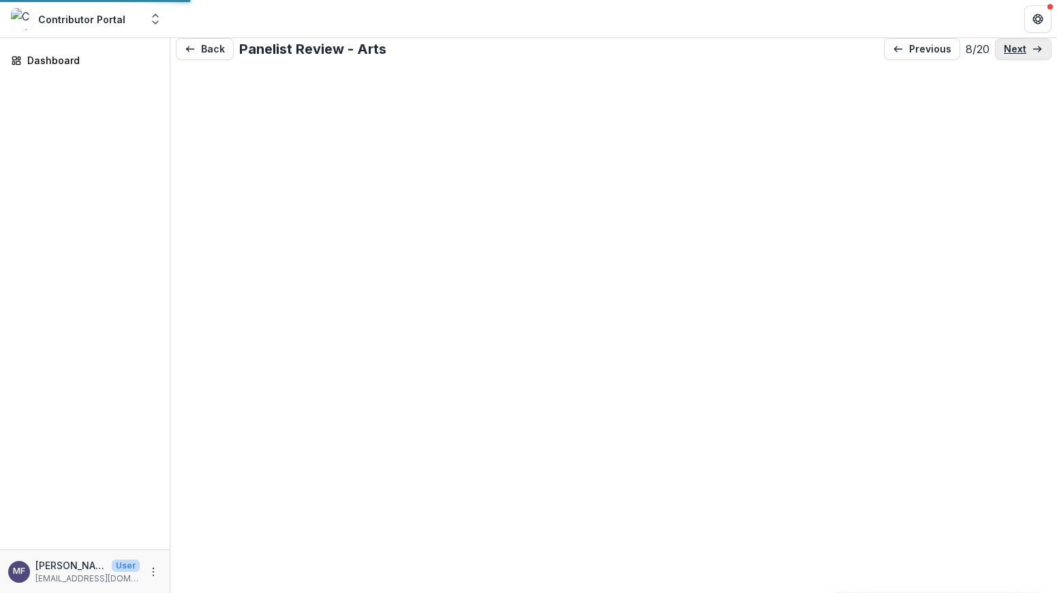
scroll to position [7, 0]
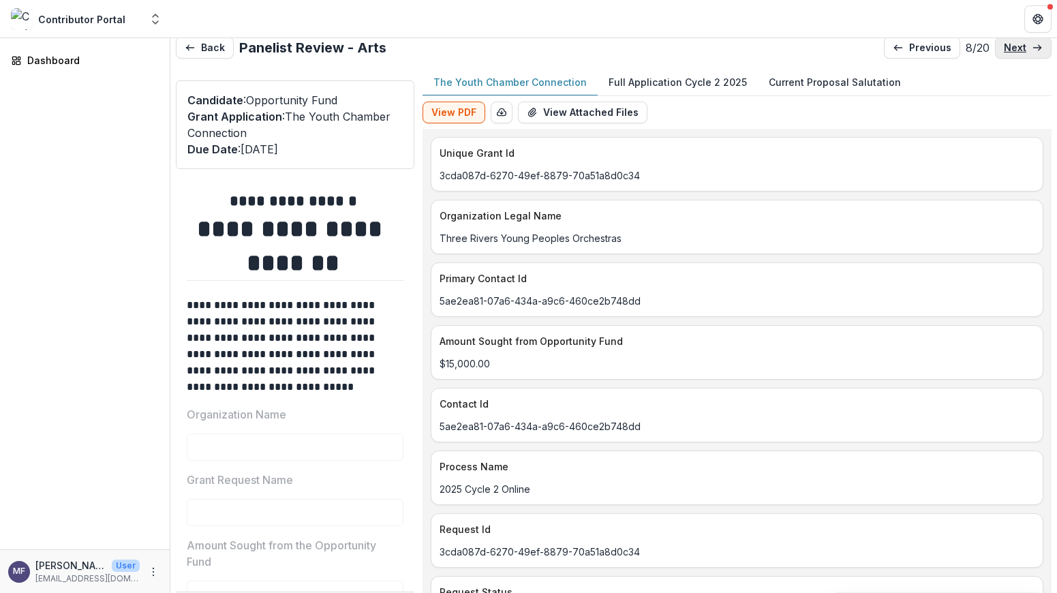
click at [1022, 50] on link "next" at bounding box center [1023, 48] width 57 height 22
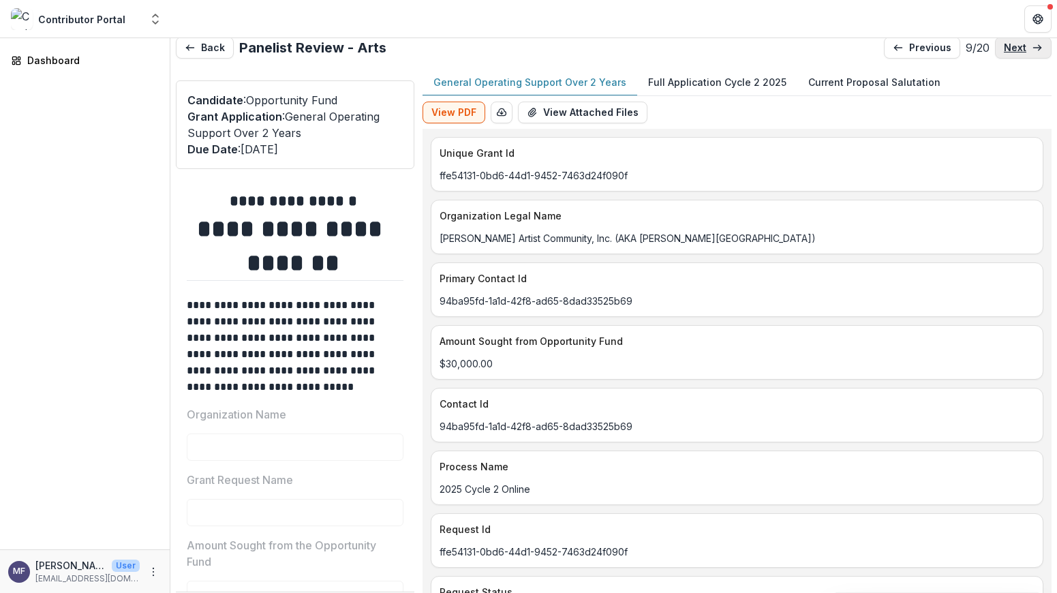
click at [1022, 50] on link "next" at bounding box center [1023, 48] width 57 height 22
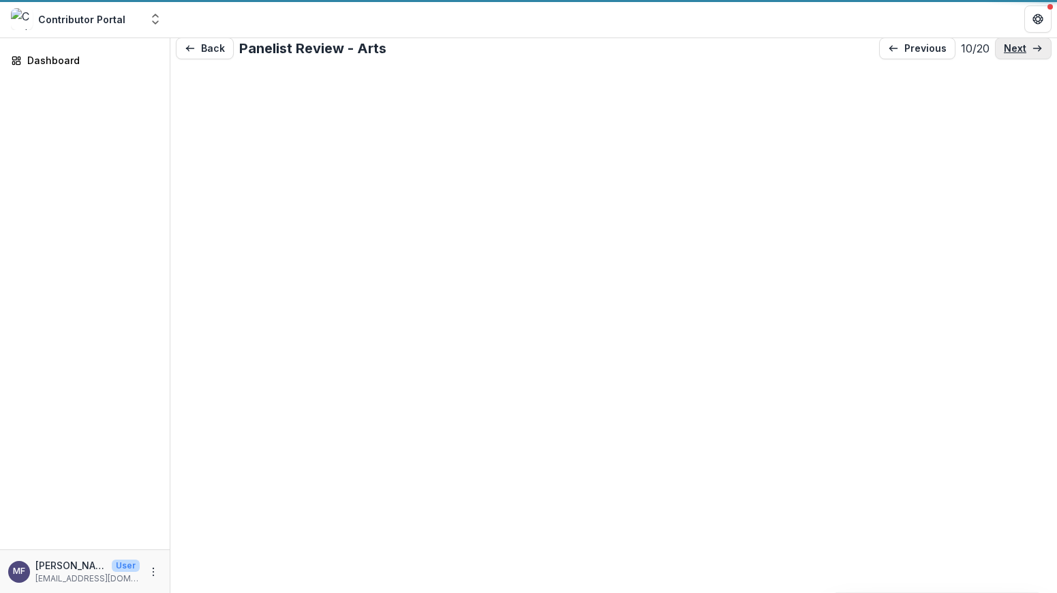
scroll to position [7, 0]
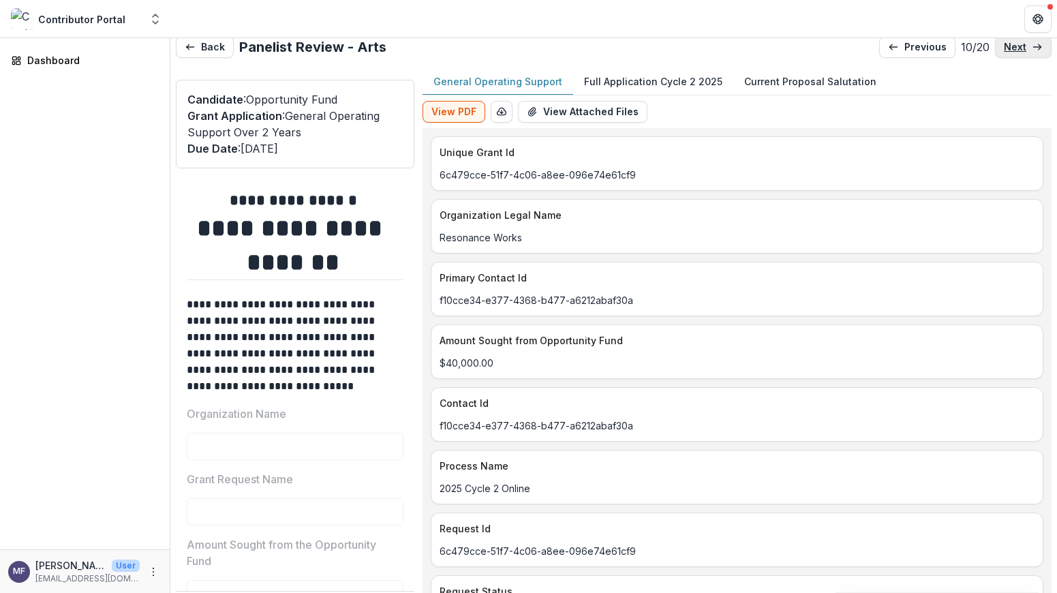
click at [1022, 50] on link "next" at bounding box center [1023, 47] width 57 height 22
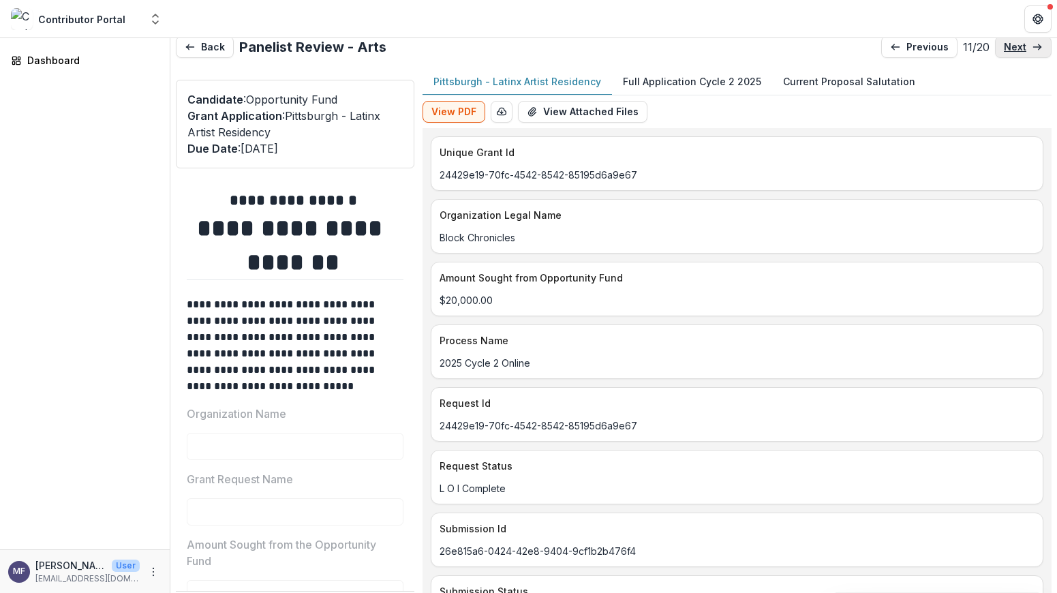
click at [1022, 50] on link "next" at bounding box center [1023, 47] width 57 height 22
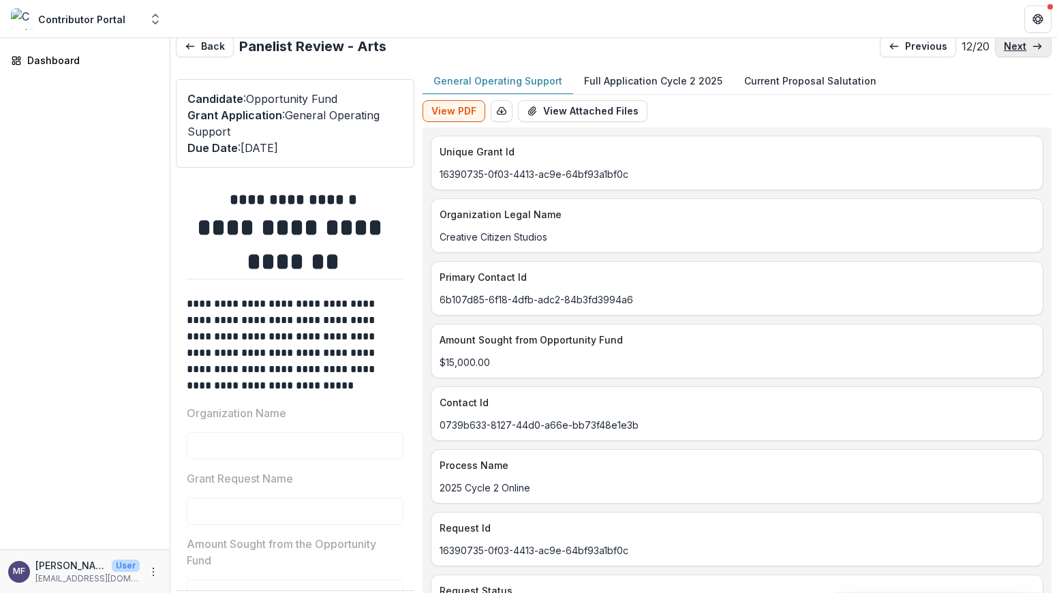
click at [1022, 50] on link "next" at bounding box center [1023, 46] width 57 height 22
click at [1022, 50] on link "next" at bounding box center [1023, 47] width 57 height 22
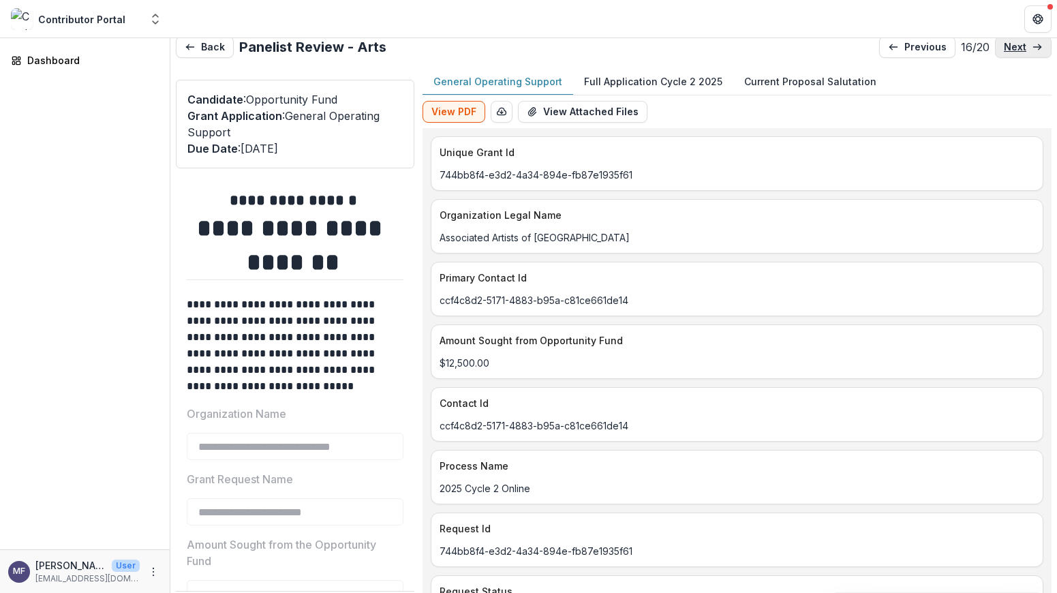
click at [1022, 50] on link "next" at bounding box center [1023, 47] width 57 height 22
click at [695, 83] on p "Full Application Cycle 2 2025" at bounding box center [653, 81] width 138 height 14
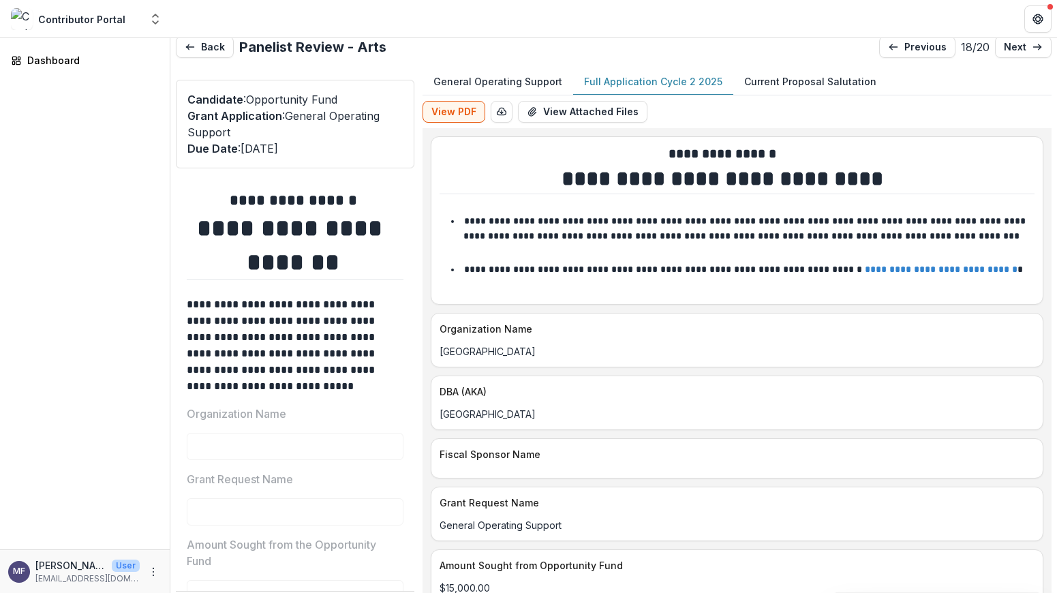
click at [772, 83] on p "Current Proposal Salutation" at bounding box center [810, 81] width 132 height 14
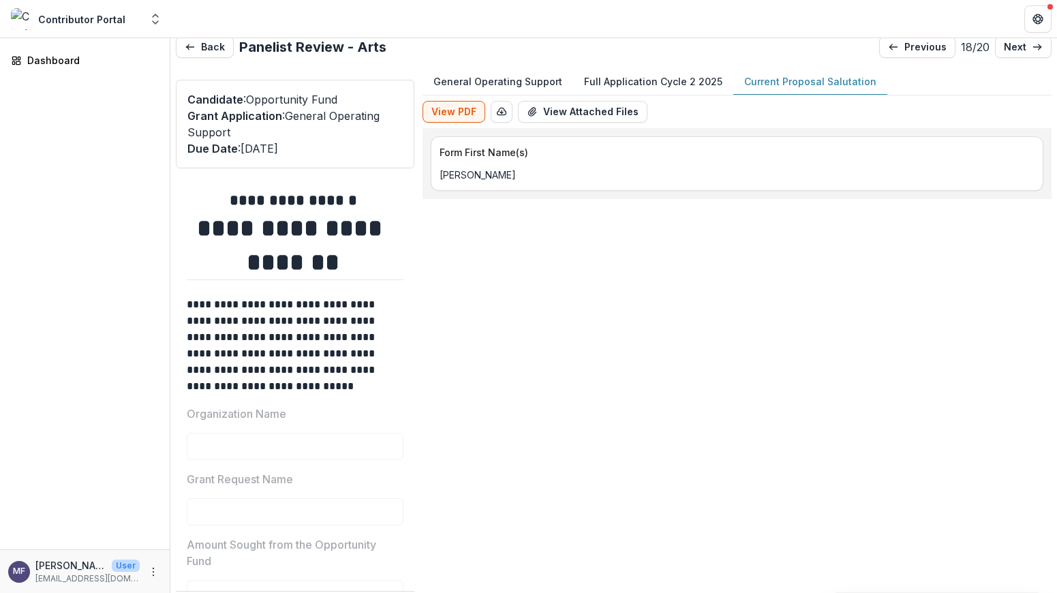
click at [653, 77] on p "Full Application Cycle 2 2025" at bounding box center [653, 81] width 138 height 14
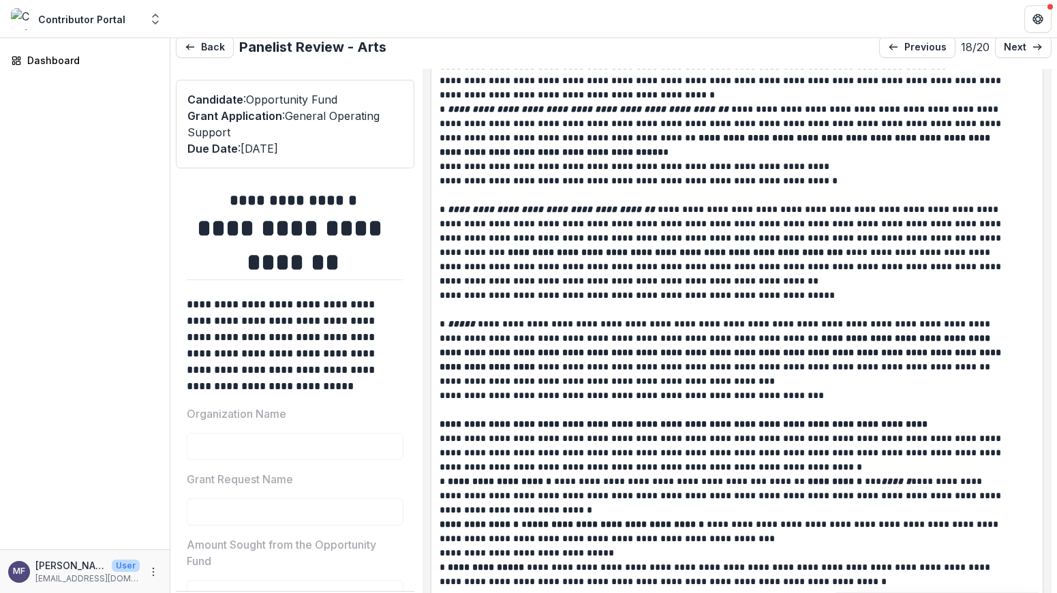
scroll to position [3709, 0]
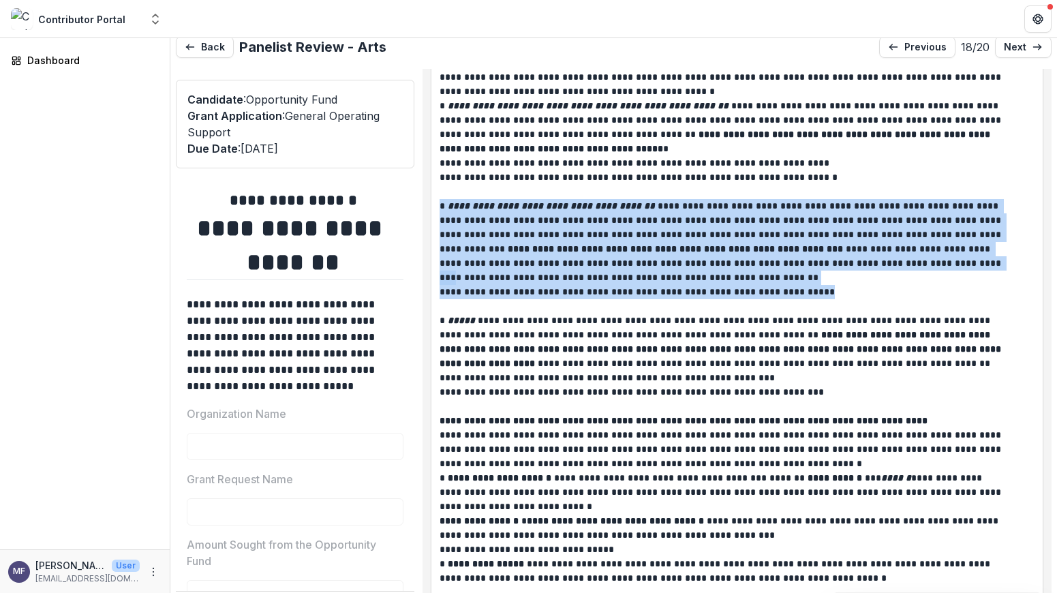
drag, startPoint x: 814, startPoint y: 304, endPoint x: 449, endPoint y: 221, distance: 374.4
click at [448, 221] on div "**********" at bounding box center [736, 549] width 611 height 987
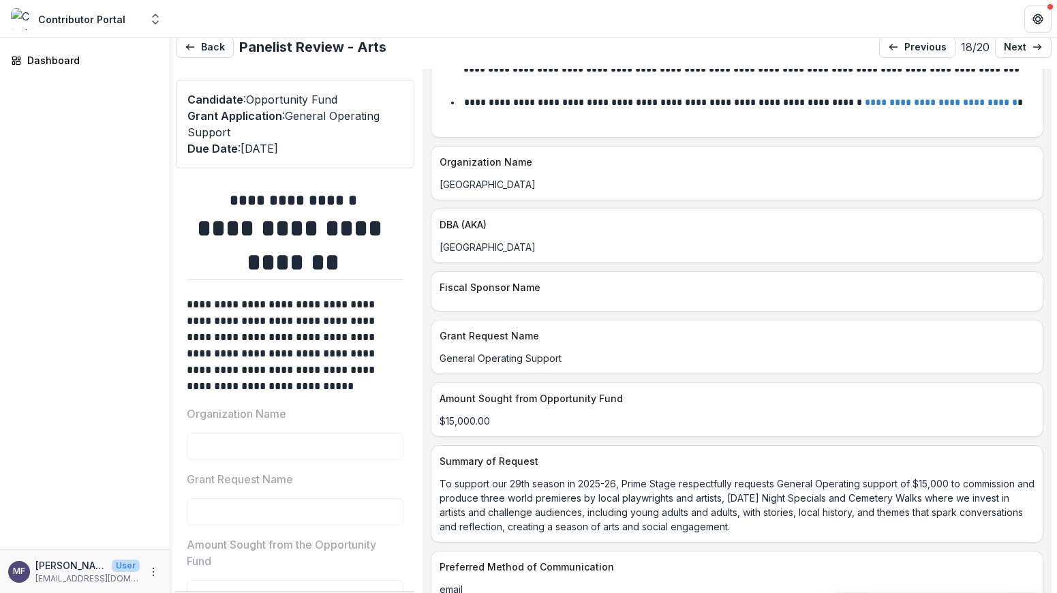
scroll to position [156, 0]
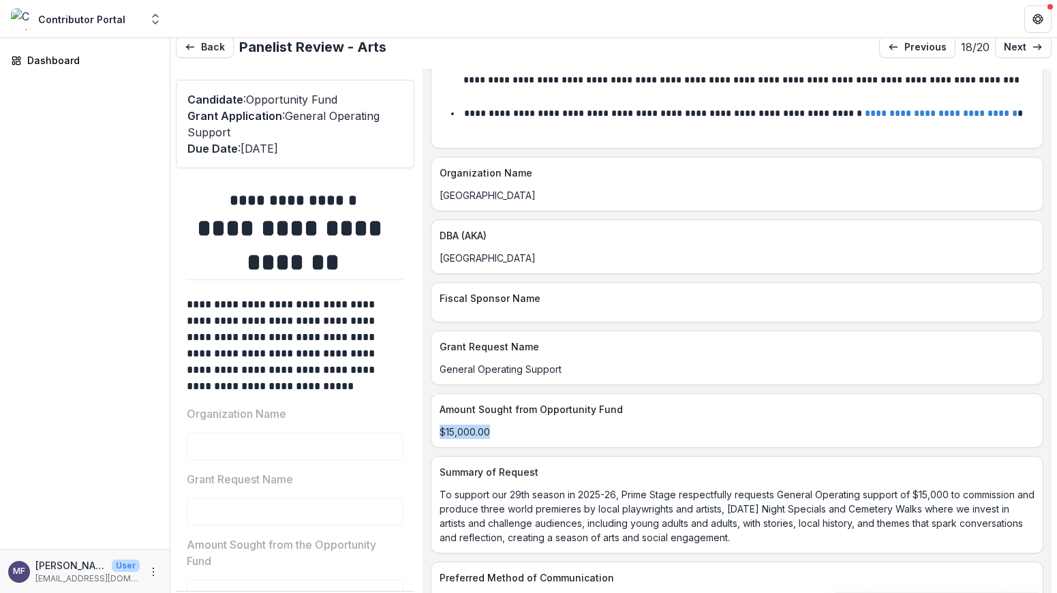
drag, startPoint x: 504, startPoint y: 445, endPoint x: 439, endPoint y: 444, distance: 65.4
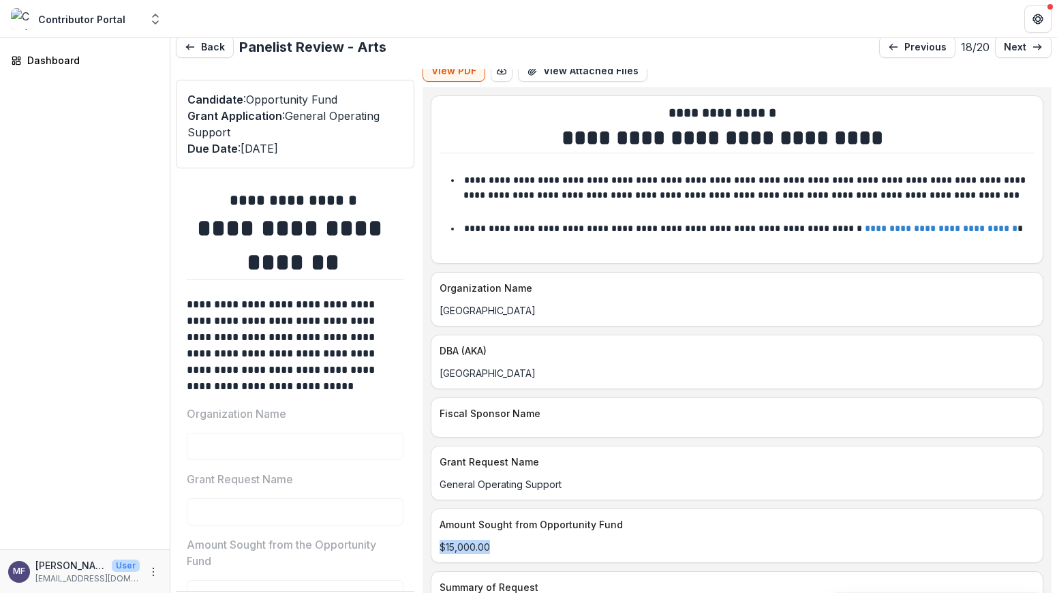
scroll to position [0, 0]
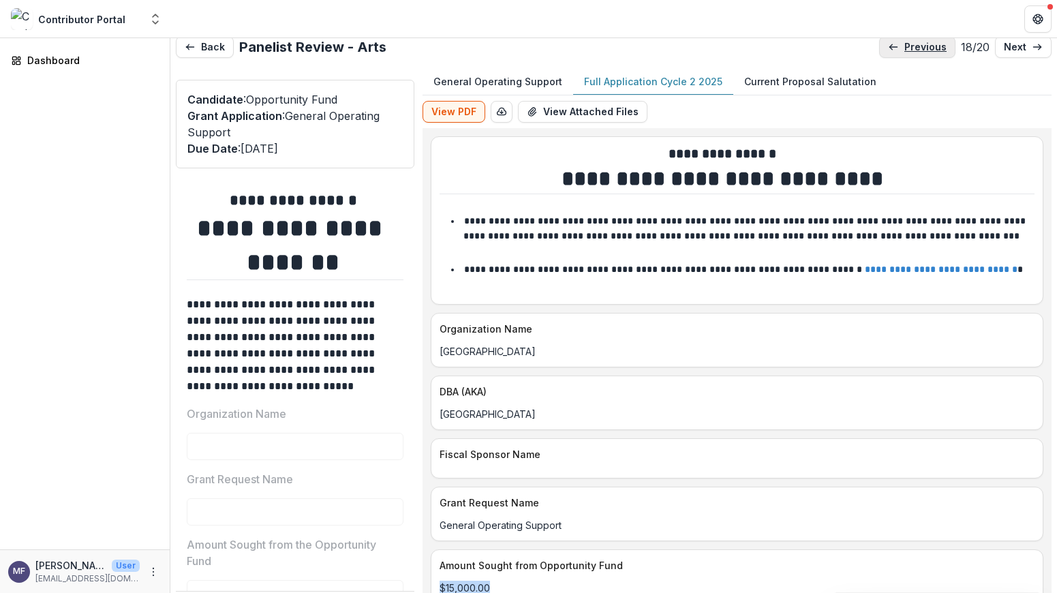
click at [914, 54] on link "previous" at bounding box center [917, 47] width 76 height 22
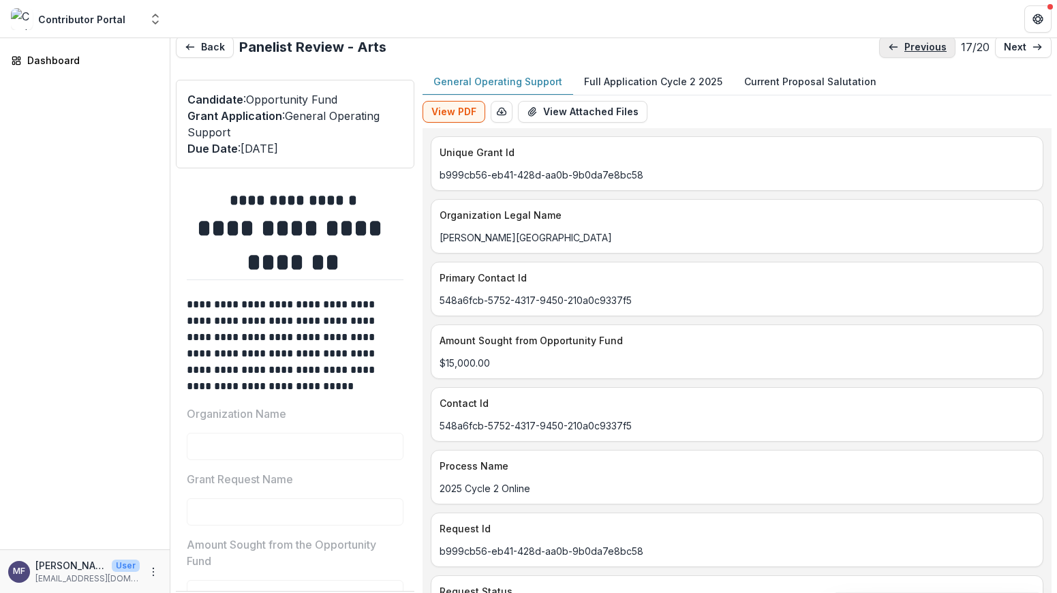
click at [916, 51] on p "previous" at bounding box center [925, 48] width 42 height 12
click at [620, 83] on p "Full Application Cycle 2 2025" at bounding box center [653, 81] width 138 height 14
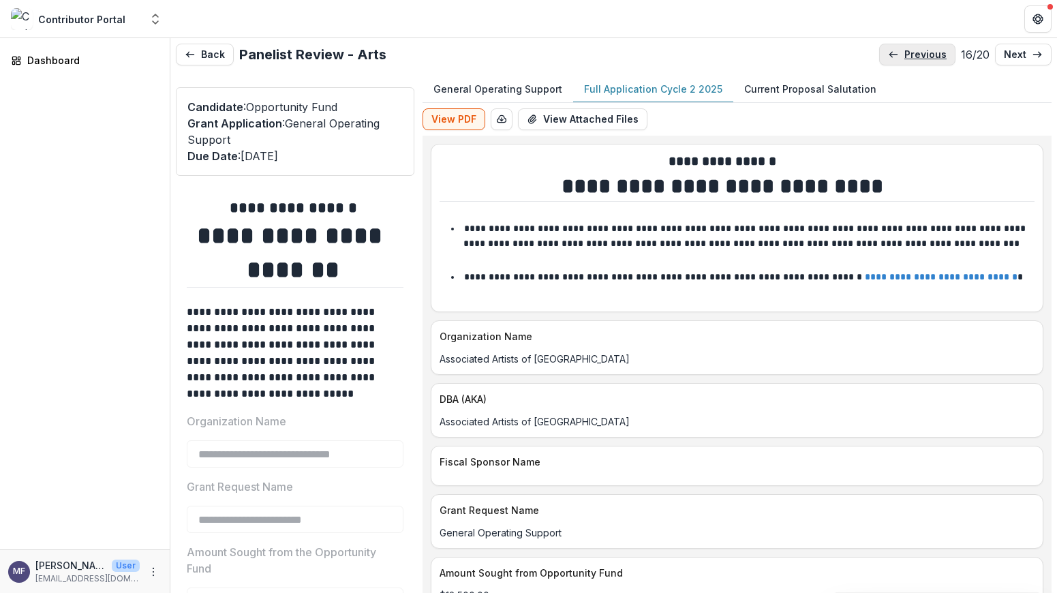
click at [923, 57] on p "previous" at bounding box center [925, 55] width 42 height 12
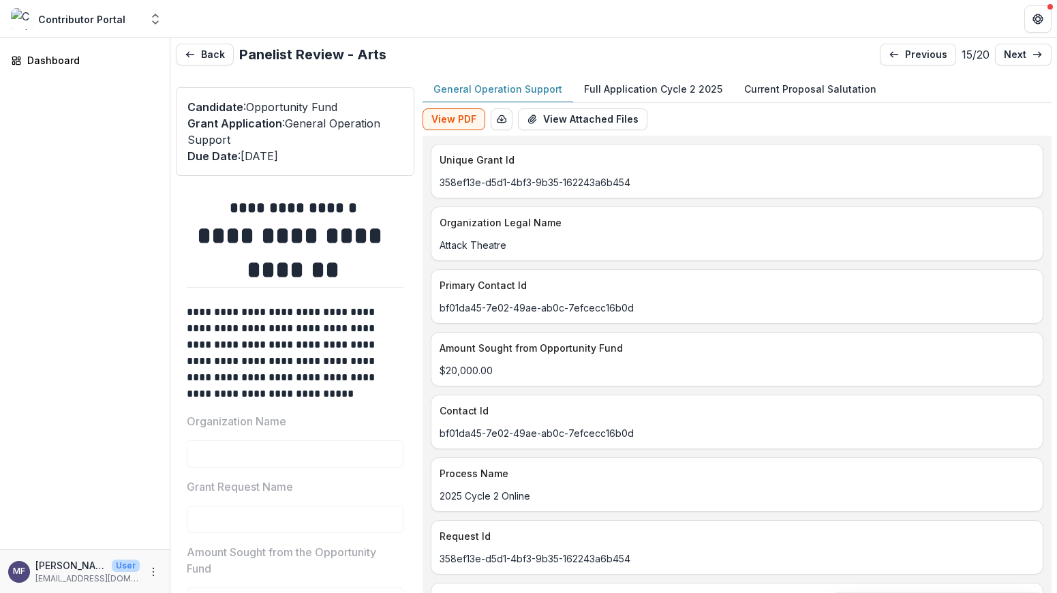
click at [672, 87] on p "Full Application Cycle 2 2025" at bounding box center [653, 89] width 138 height 14
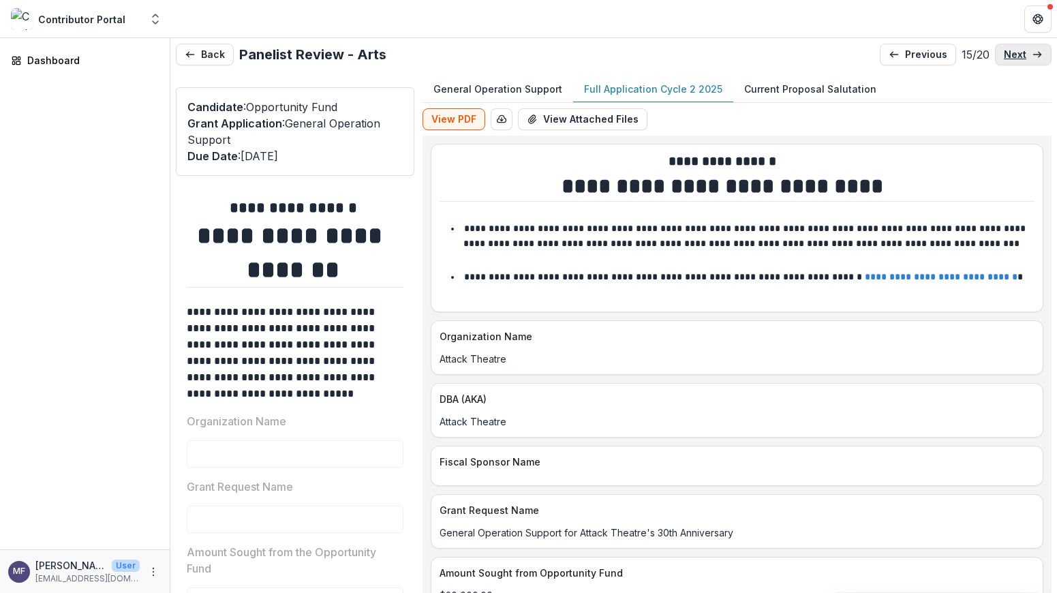
click at [1014, 57] on p "next" at bounding box center [1015, 55] width 22 height 12
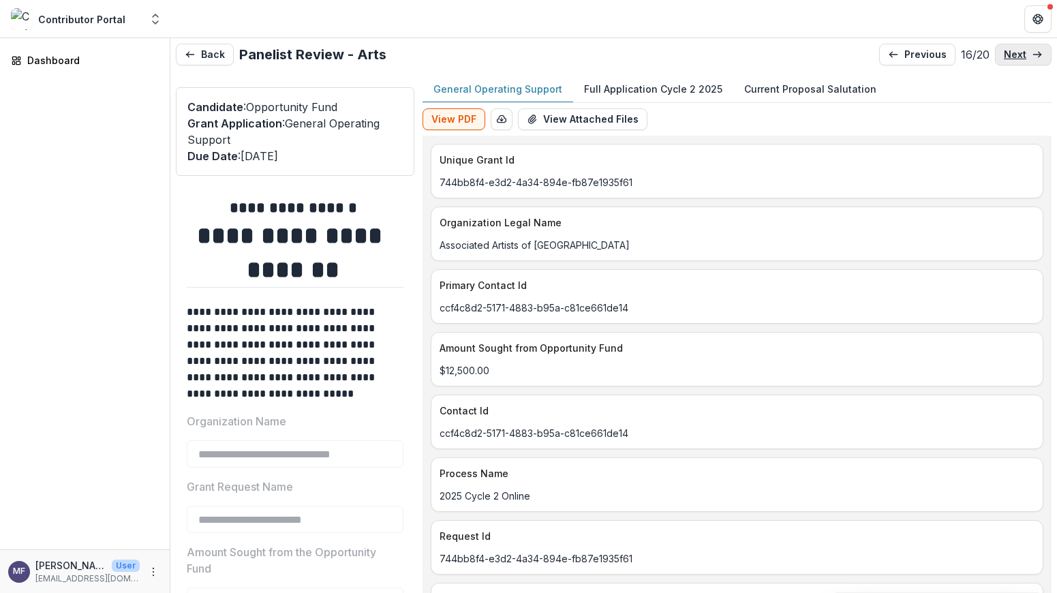
click at [1014, 57] on p "next" at bounding box center [1015, 55] width 22 height 12
click at [1026, 58] on link "next" at bounding box center [1023, 55] width 57 height 22
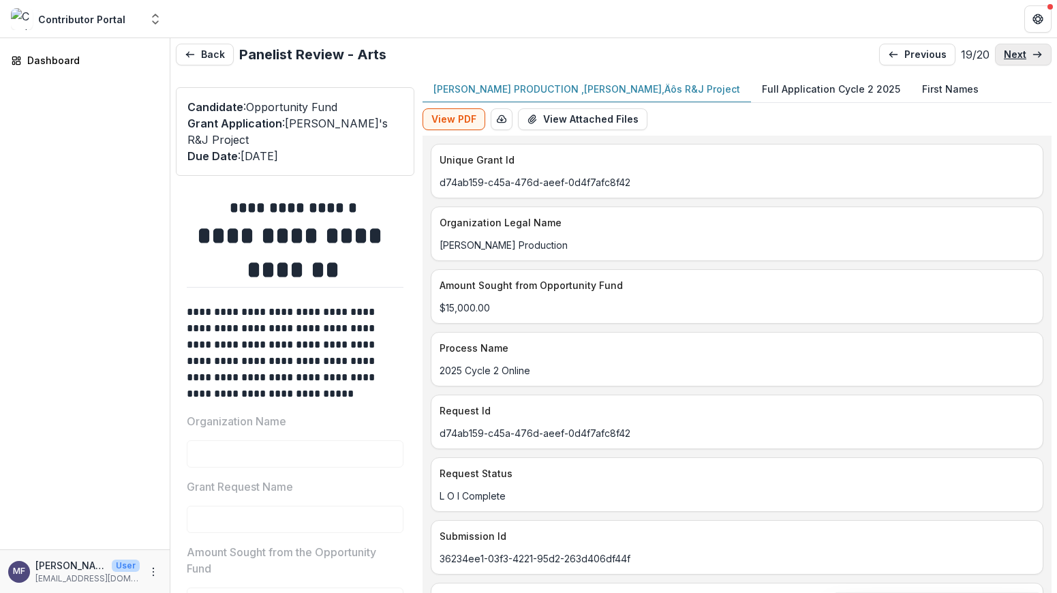
scroll to position [1, 0]
click at [1020, 56] on p "next" at bounding box center [1015, 54] width 22 height 12
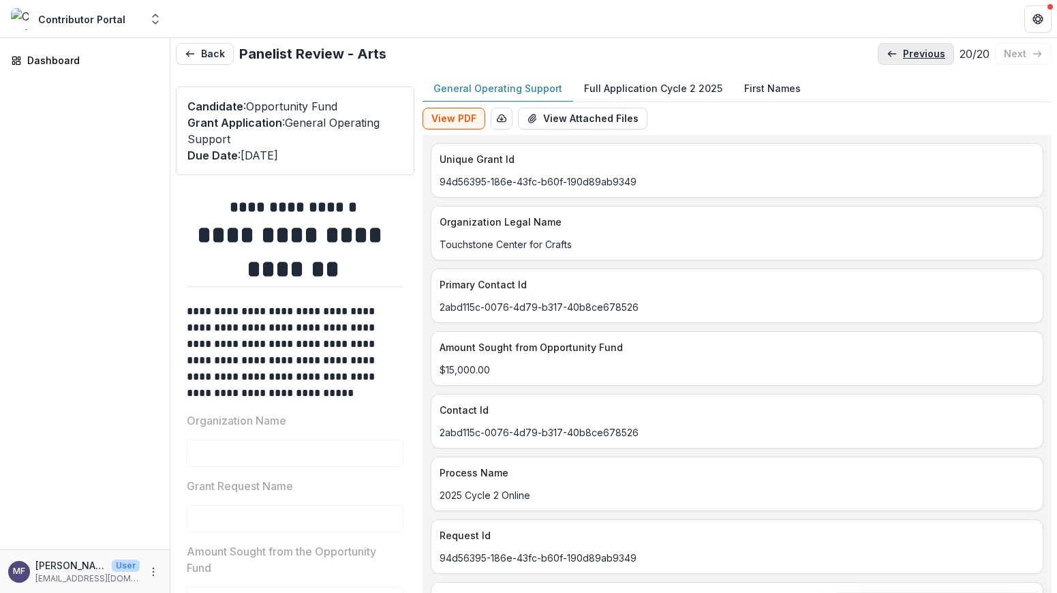
click at [913, 59] on p "previous" at bounding box center [924, 54] width 42 height 12
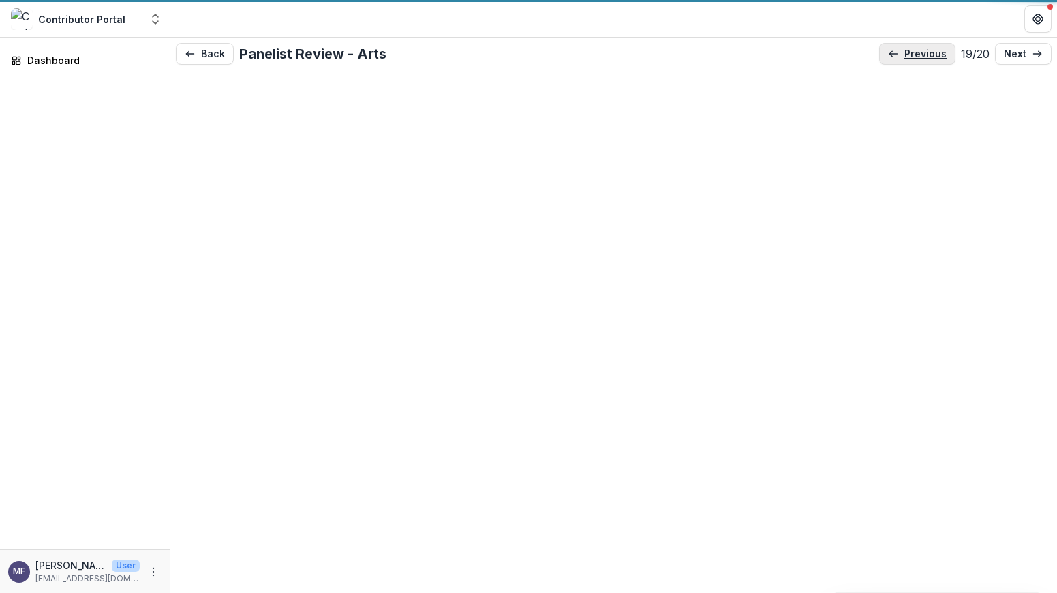
click at [913, 59] on p "previous" at bounding box center [925, 54] width 42 height 12
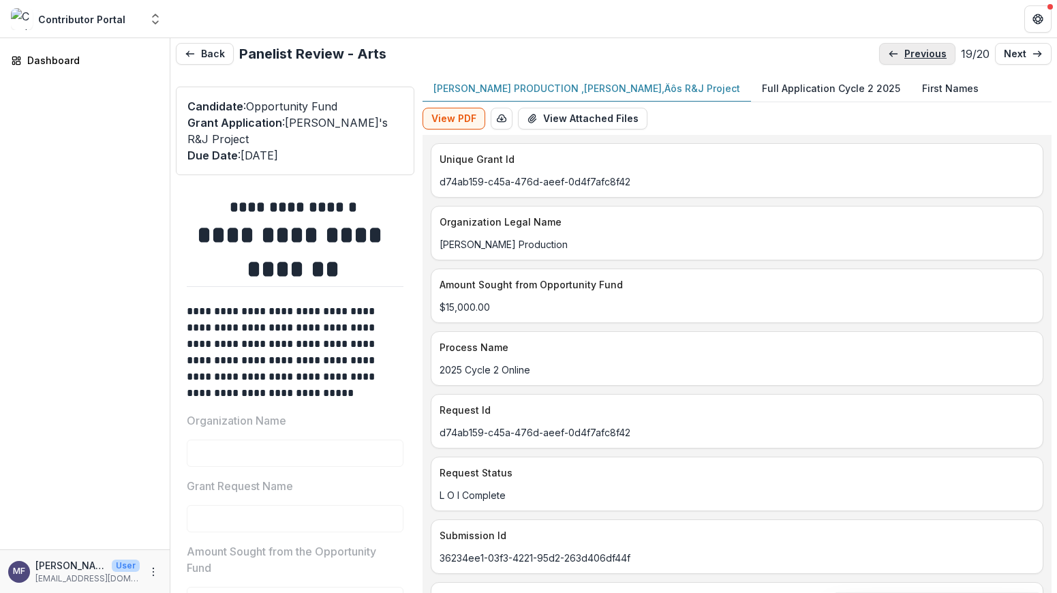
click at [913, 59] on p "previous" at bounding box center [925, 54] width 42 height 12
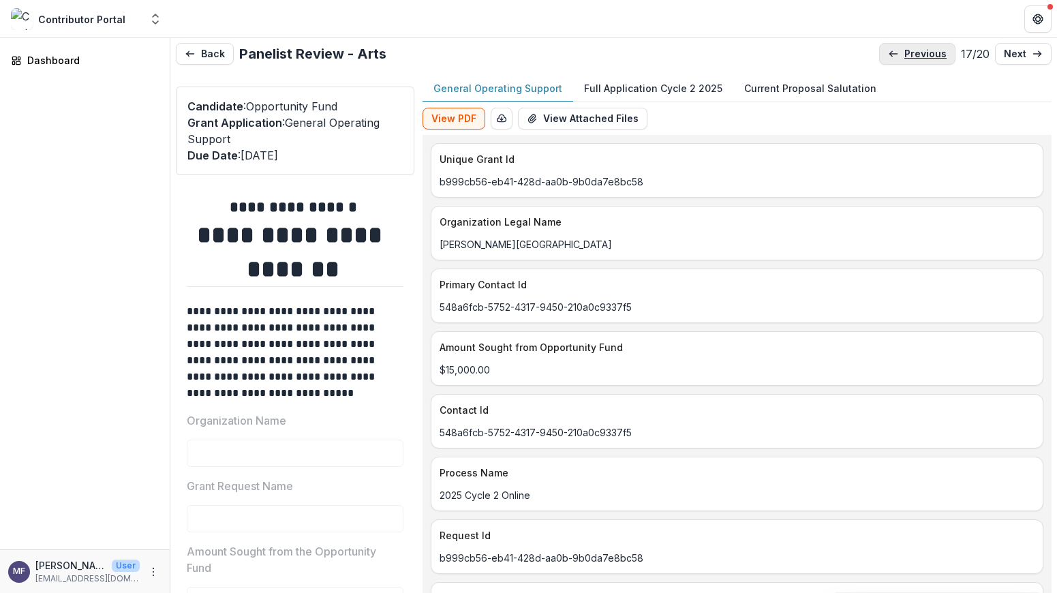
scroll to position [2, 0]
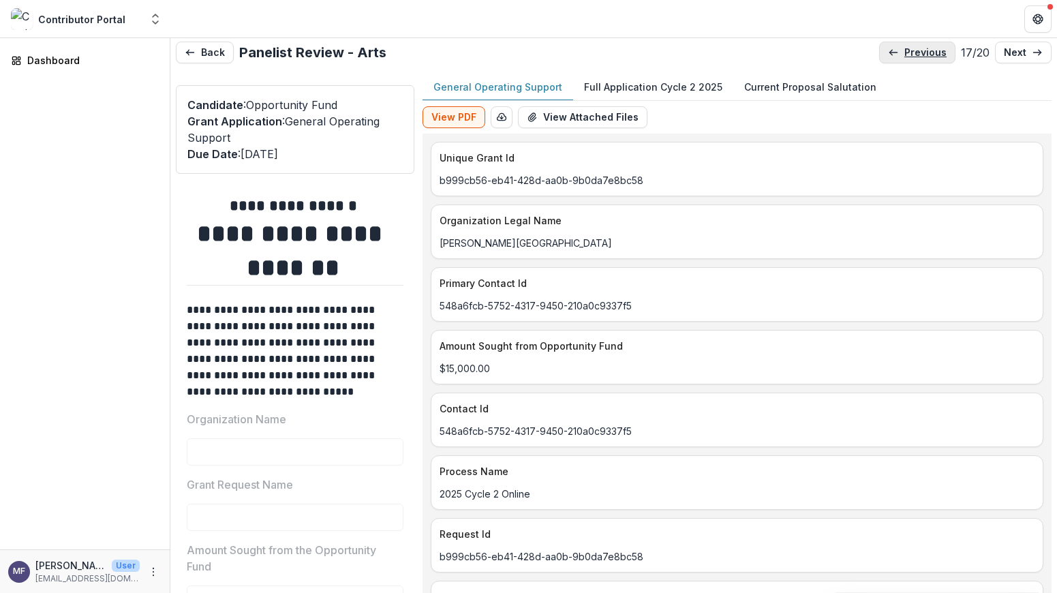
click at [913, 59] on link "previous" at bounding box center [917, 53] width 76 height 22
click at [916, 52] on p "previous" at bounding box center [925, 54] width 42 height 12
click at [916, 52] on p "previous" at bounding box center [926, 53] width 42 height 12
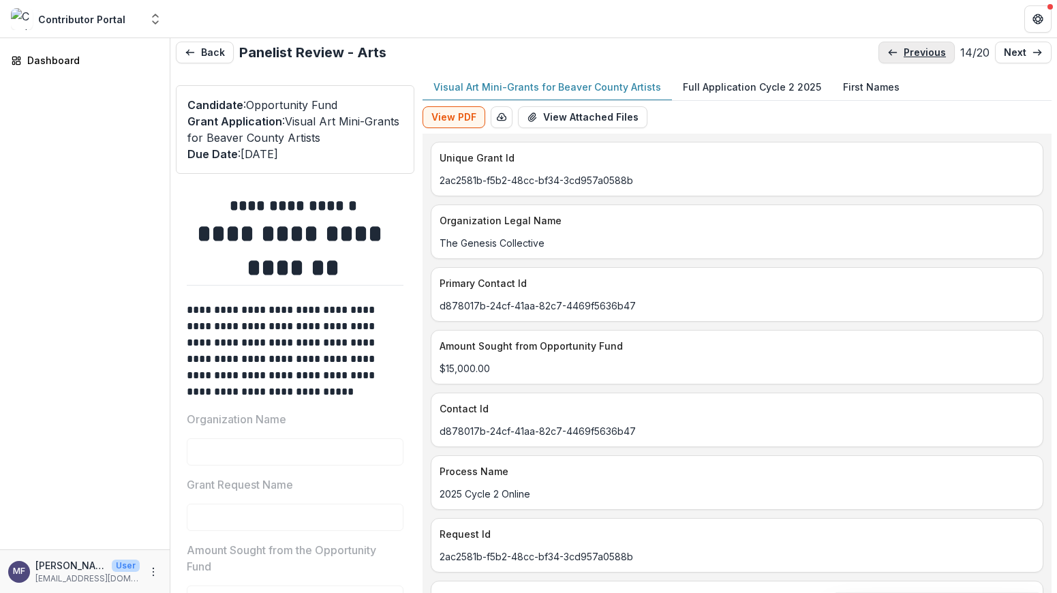
click at [916, 52] on p "previous" at bounding box center [925, 53] width 42 height 12
click at [916, 52] on p "previous" at bounding box center [926, 53] width 42 height 12
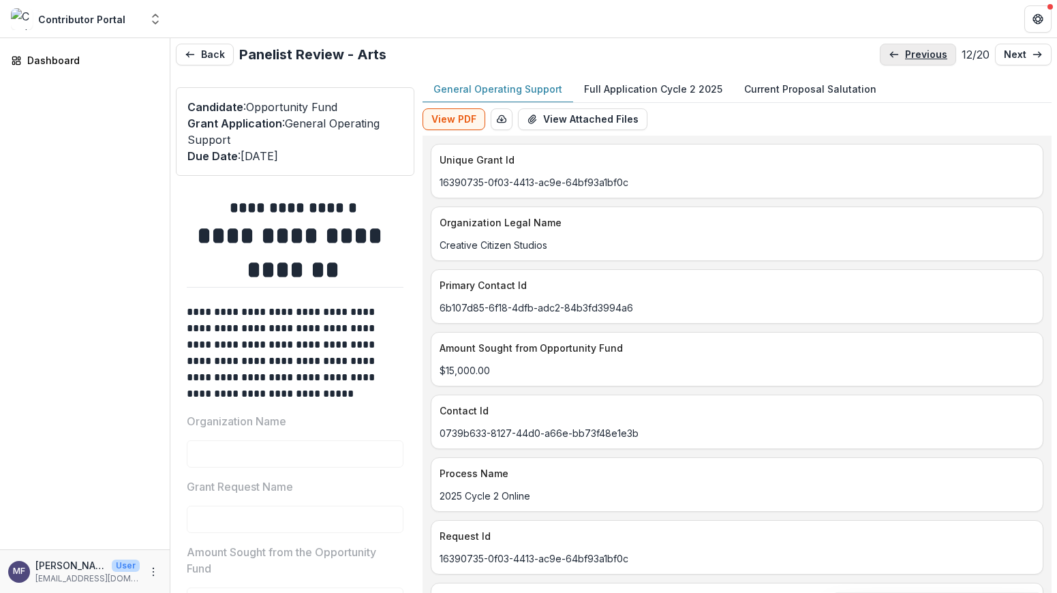
click at [916, 52] on p "previous" at bounding box center [926, 55] width 42 height 12
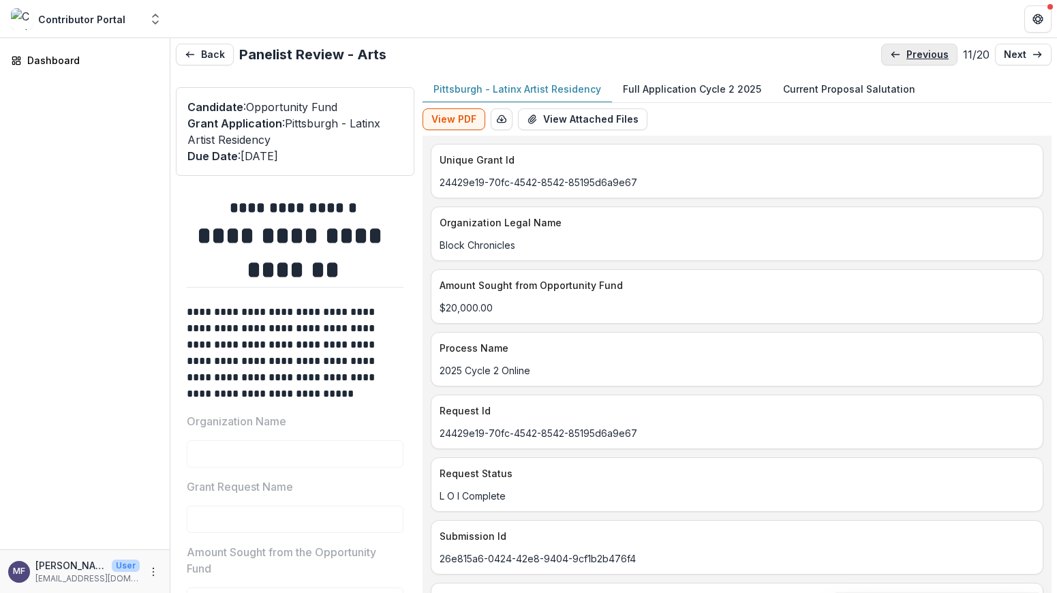
click at [916, 52] on p "previous" at bounding box center [927, 55] width 42 height 12
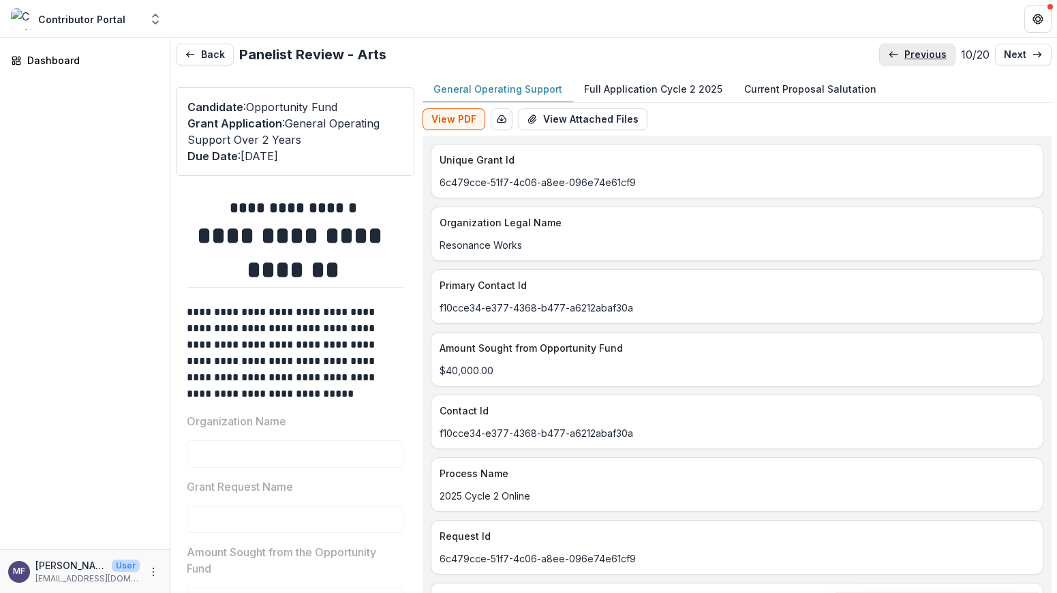
click at [916, 52] on p "previous" at bounding box center [925, 55] width 42 height 12
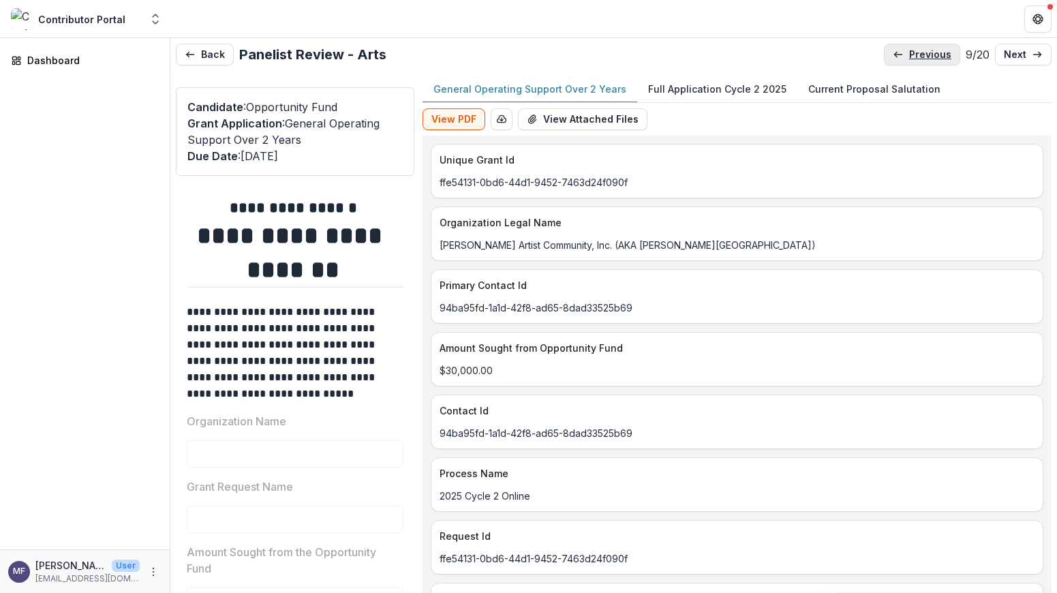
click at [916, 52] on p "previous" at bounding box center [930, 55] width 42 height 12
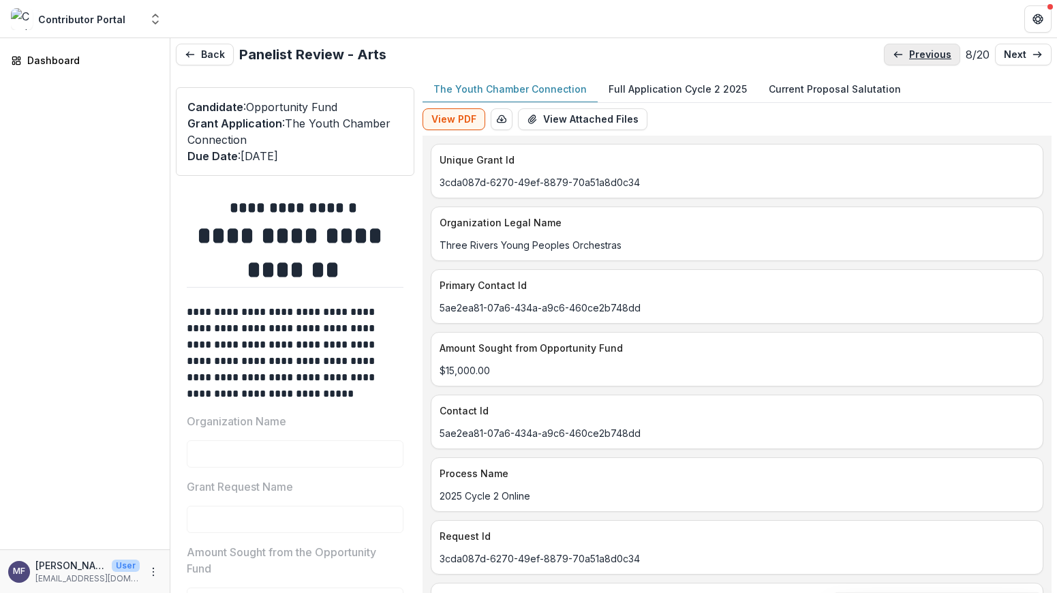
click at [916, 52] on p "previous" at bounding box center [930, 55] width 42 height 12
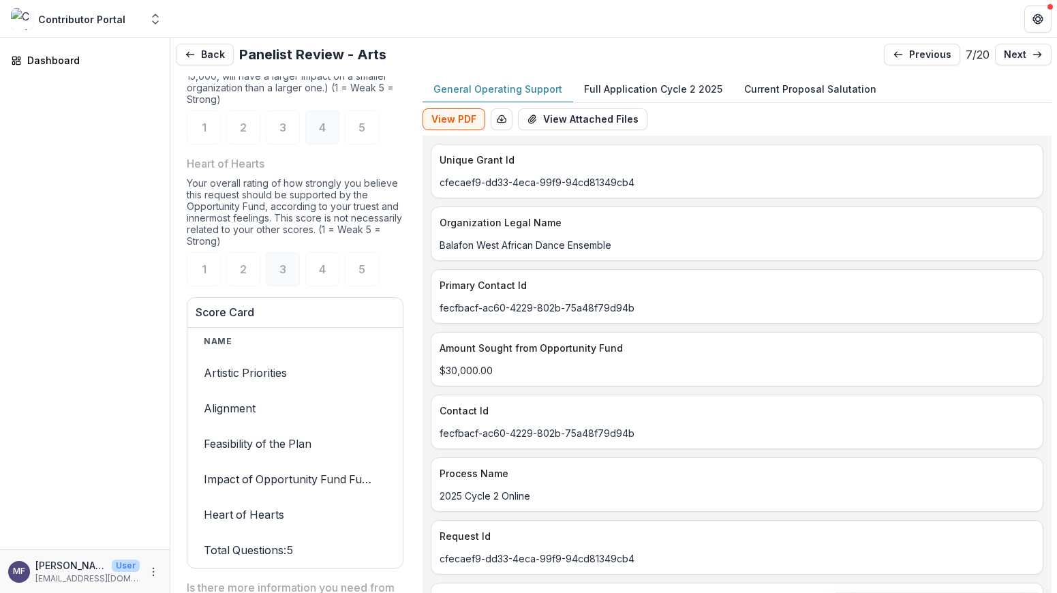
click at [667, 89] on p "Full Application Cycle 2 2025" at bounding box center [653, 89] width 138 height 14
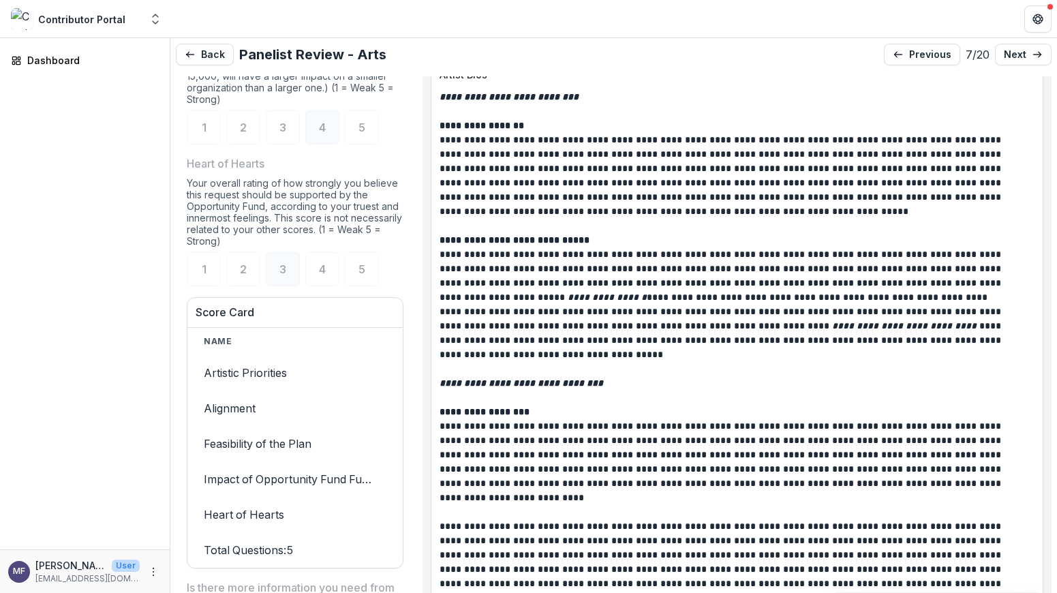
scroll to position [5023, 0]
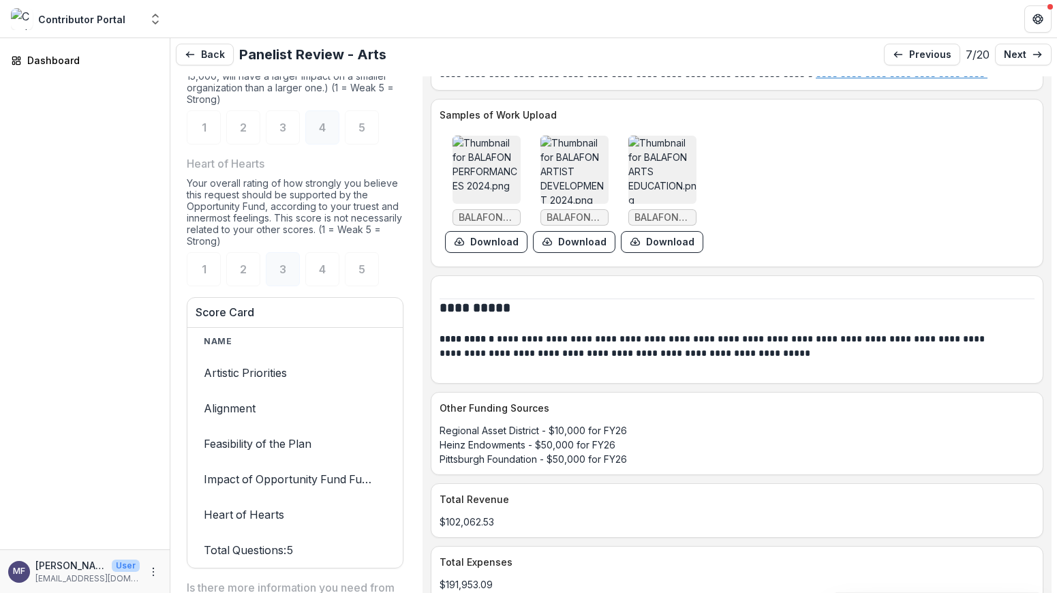
click at [498, 204] on img at bounding box center [486, 170] width 68 height 68
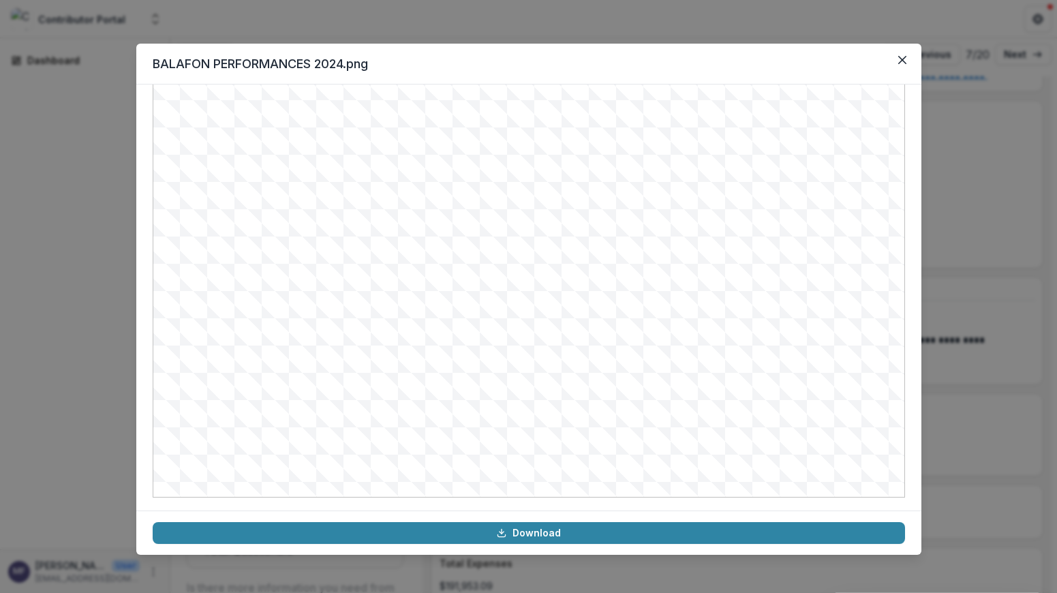
scroll to position [140, 0]
click at [903, 65] on button "Close" at bounding box center [902, 60] width 22 height 22
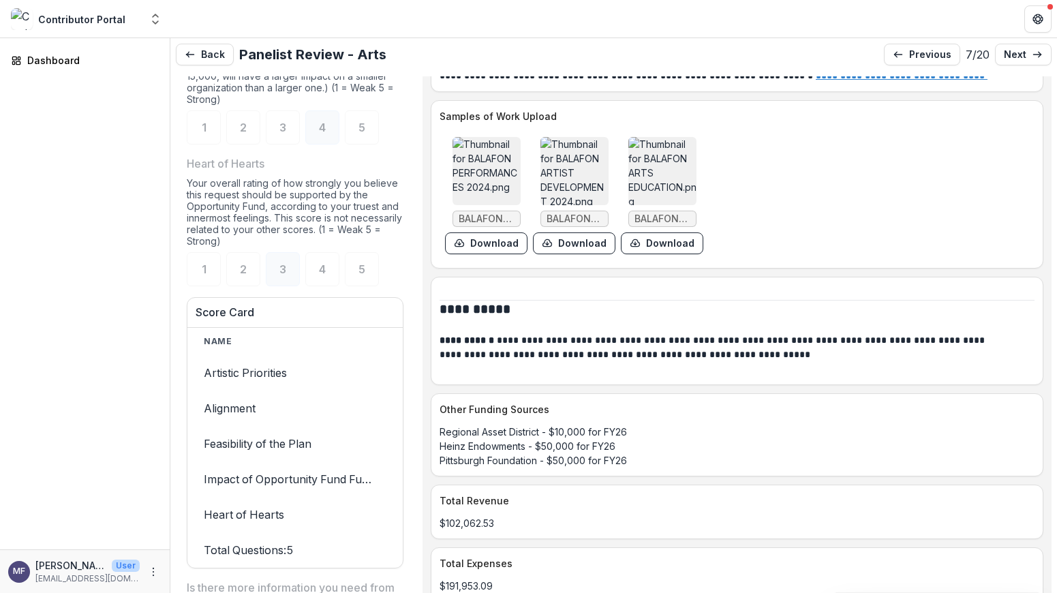
click at [585, 205] on img at bounding box center [574, 171] width 68 height 68
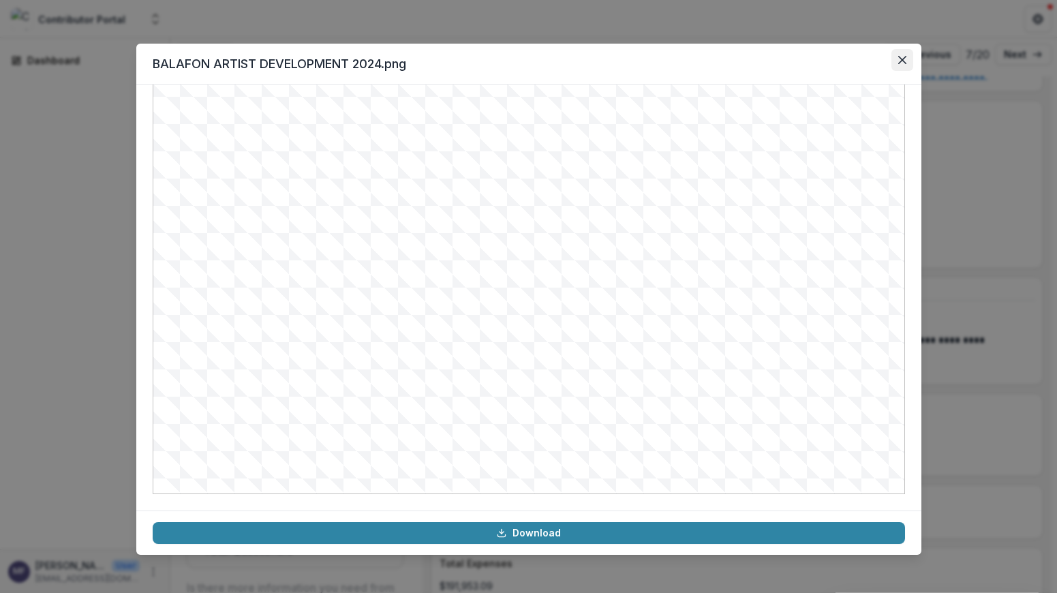
click at [899, 59] on icon "Close" at bounding box center [902, 60] width 8 height 8
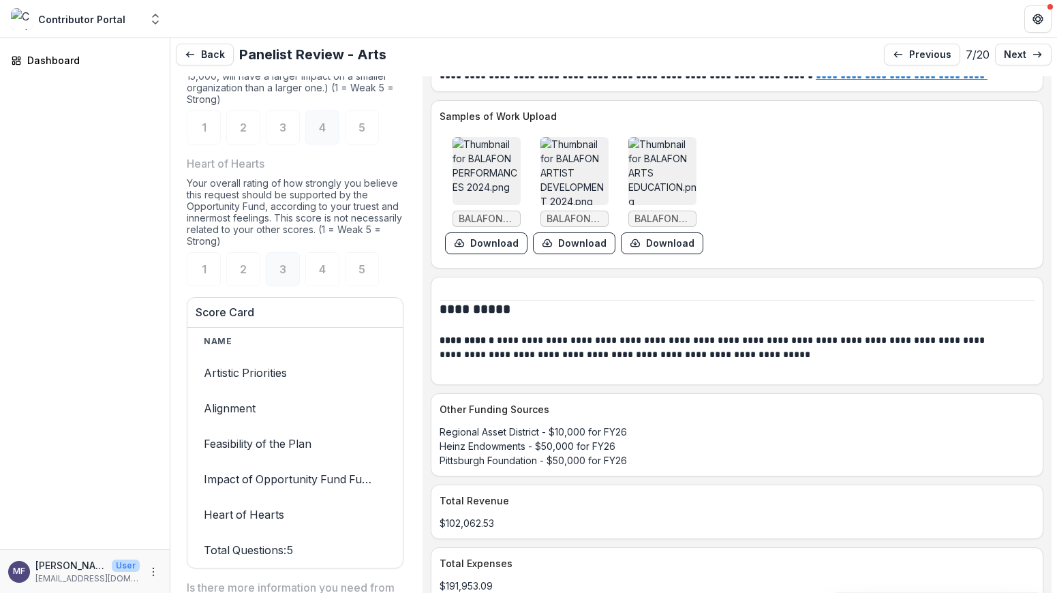
click at [655, 205] on img at bounding box center [662, 171] width 68 height 68
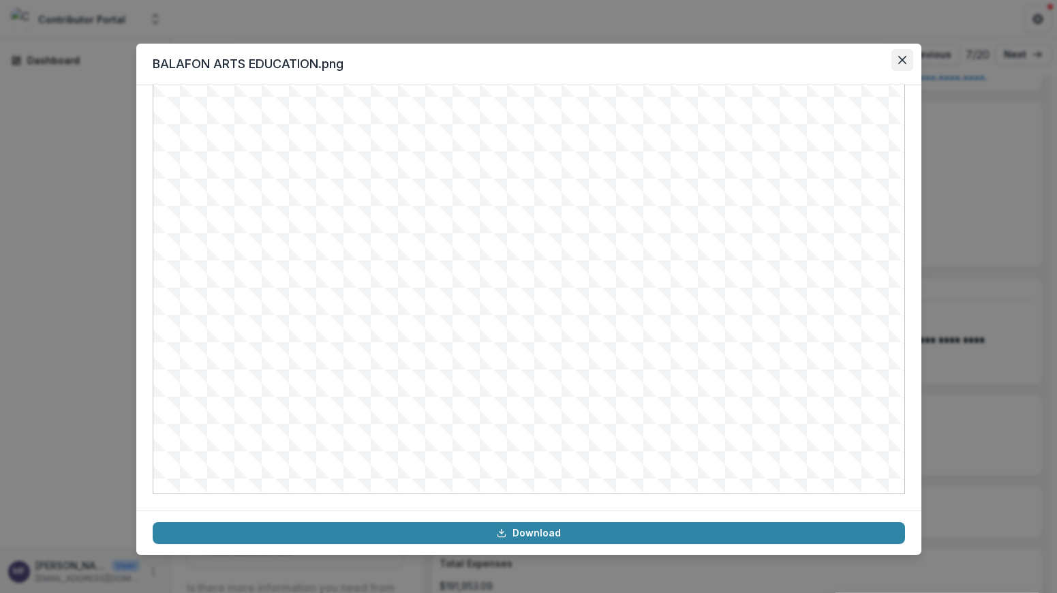
click at [898, 61] on icon "Close" at bounding box center [902, 60] width 8 height 8
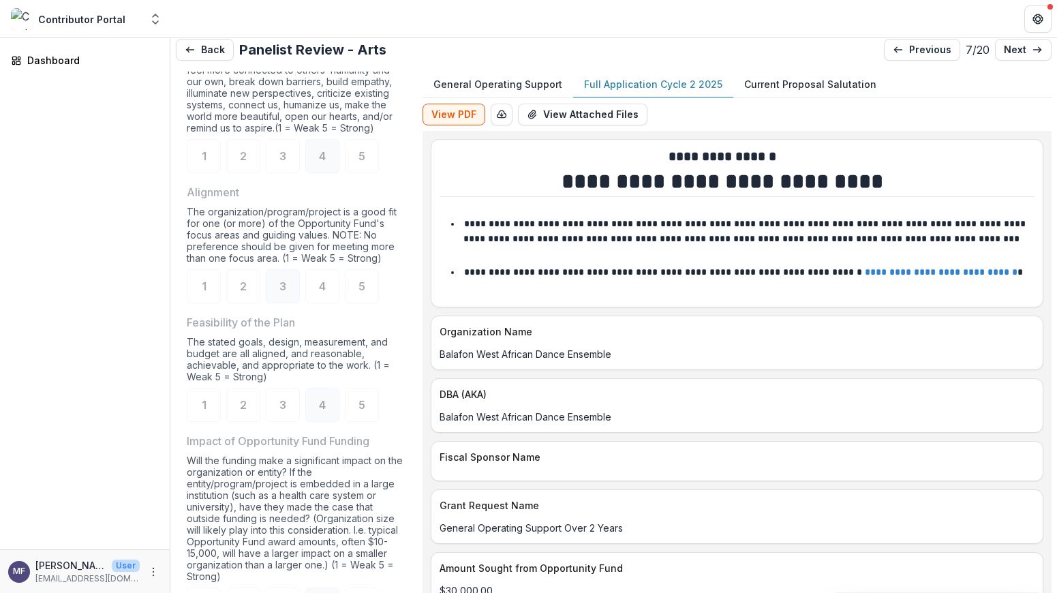
scroll to position [1, 0]
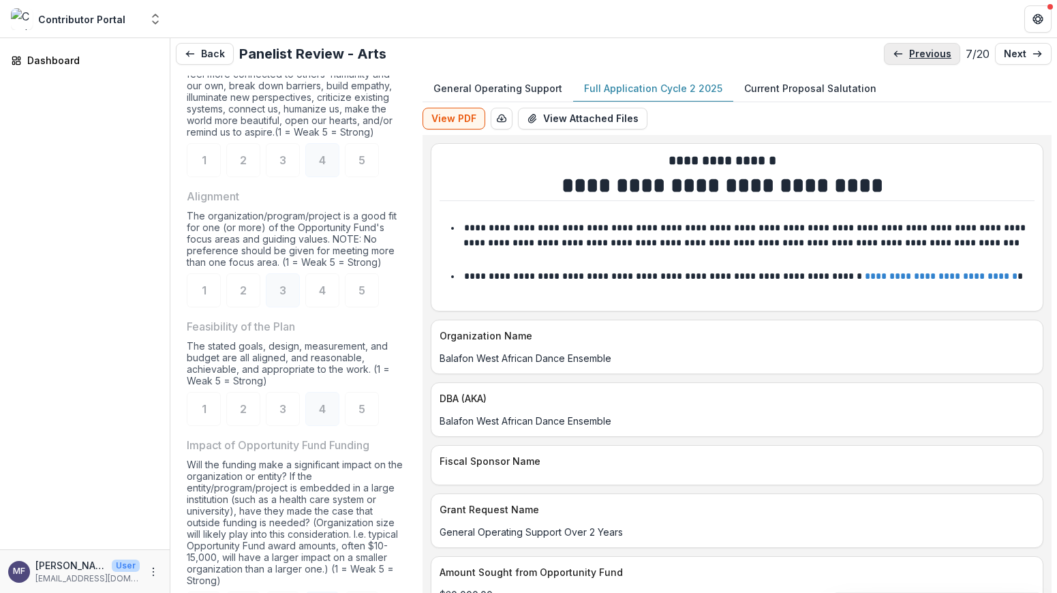
click at [909, 54] on p "previous" at bounding box center [930, 54] width 42 height 12
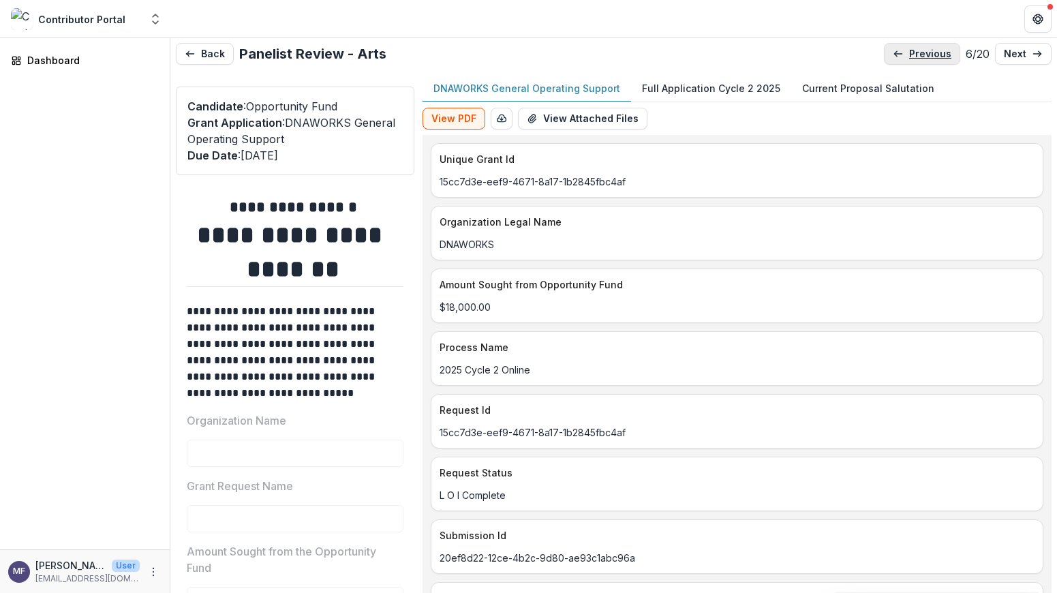
click at [909, 54] on p "previous" at bounding box center [930, 54] width 42 height 12
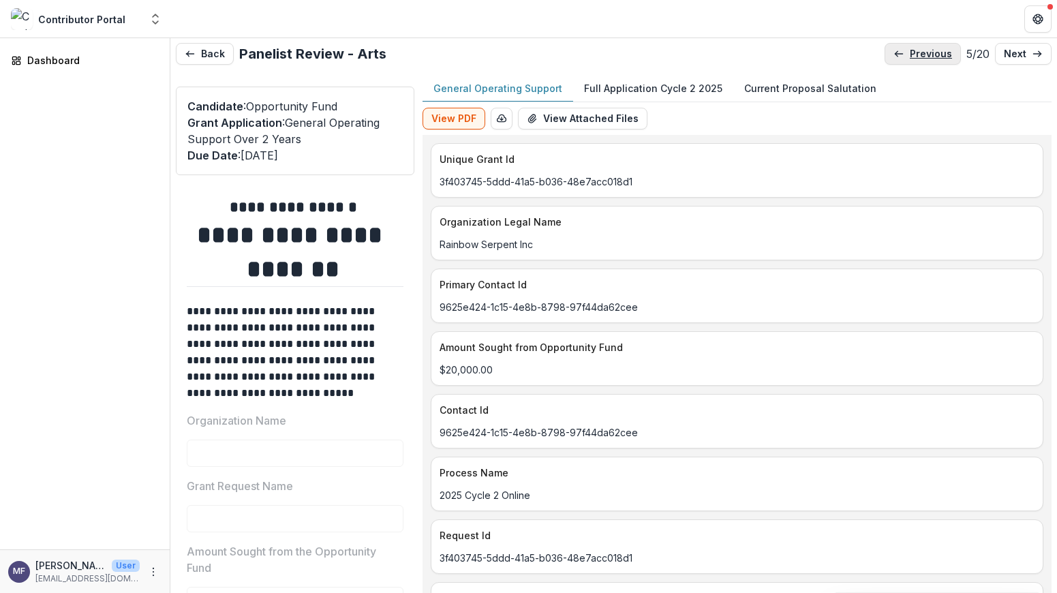
click at [910, 54] on p "previous" at bounding box center [931, 54] width 42 height 12
click at [908, 54] on p "previous" at bounding box center [929, 54] width 42 height 12
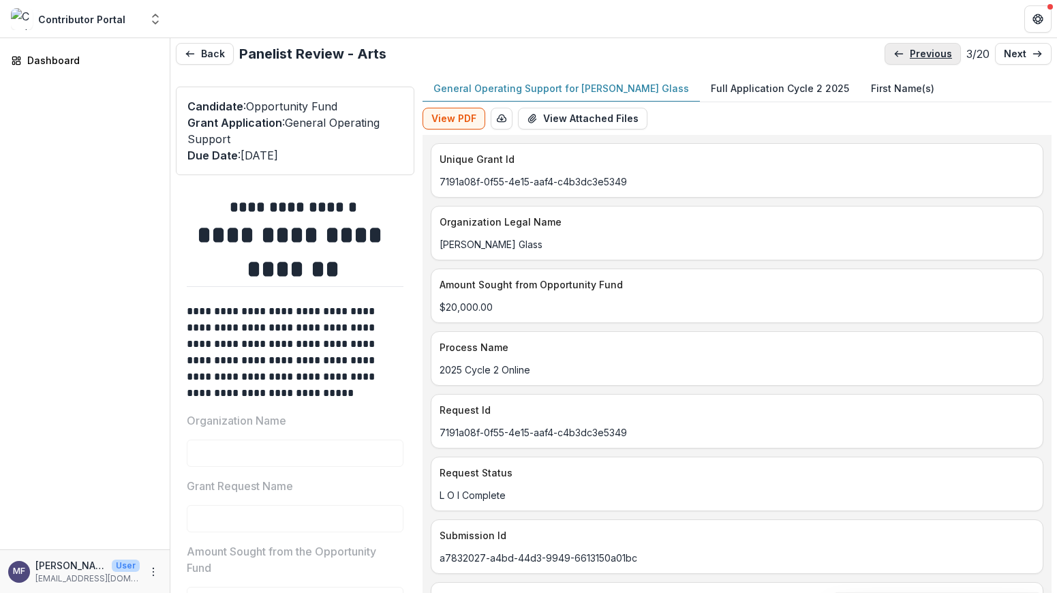
click at [910, 54] on p "previous" at bounding box center [931, 54] width 42 height 12
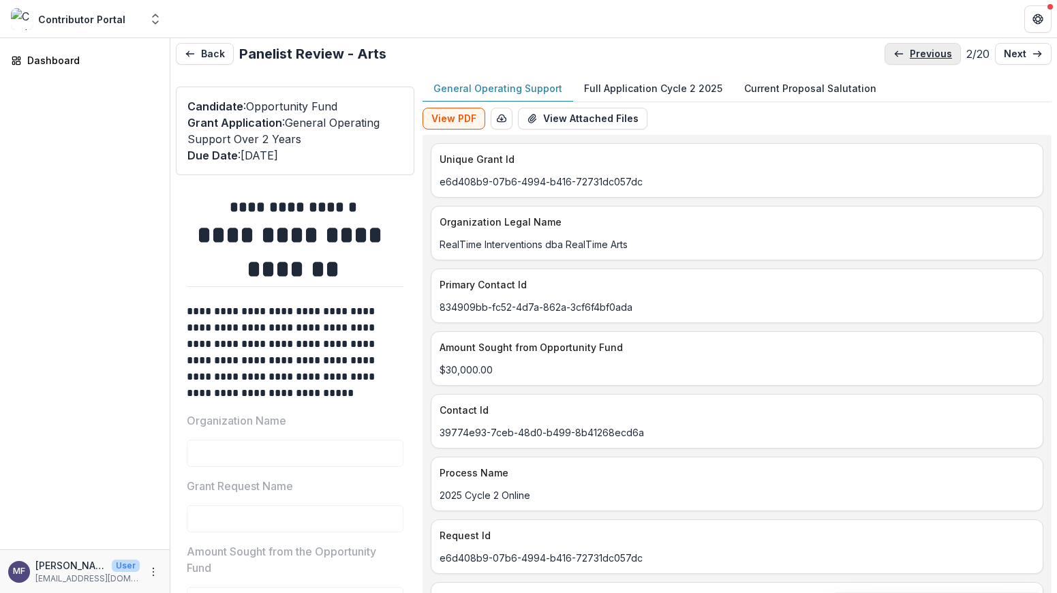
click at [910, 54] on p "previous" at bounding box center [931, 54] width 42 height 12
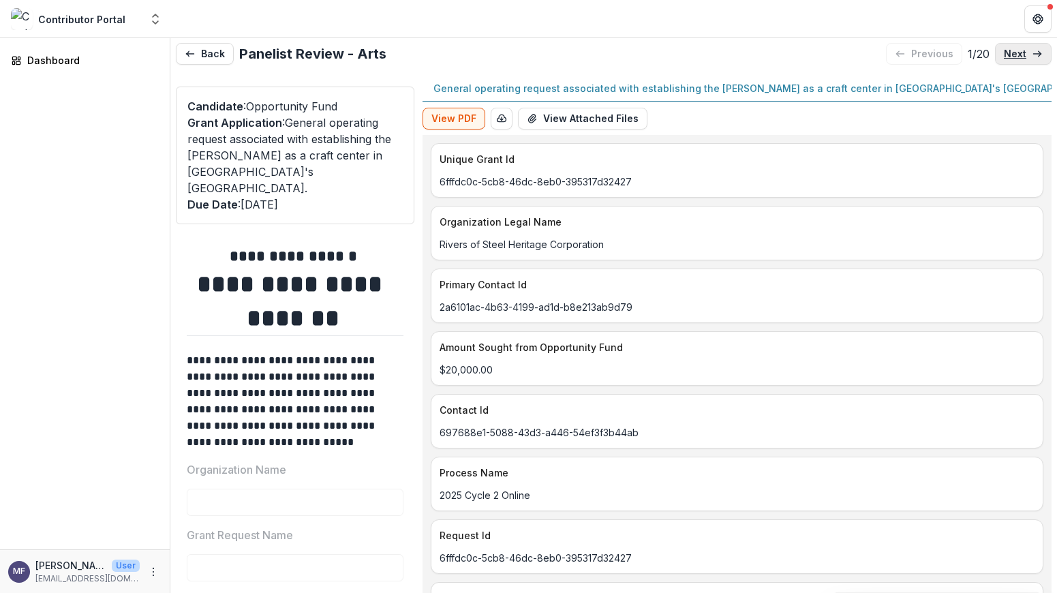
click at [1006, 51] on p "next" at bounding box center [1015, 54] width 22 height 12
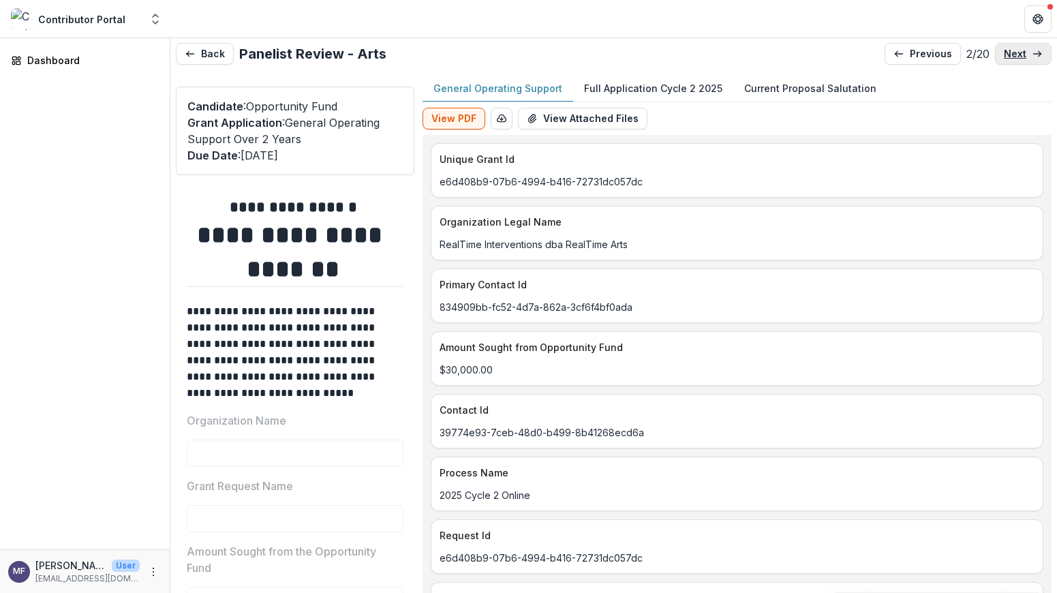
click at [1006, 51] on p "next" at bounding box center [1015, 54] width 22 height 12
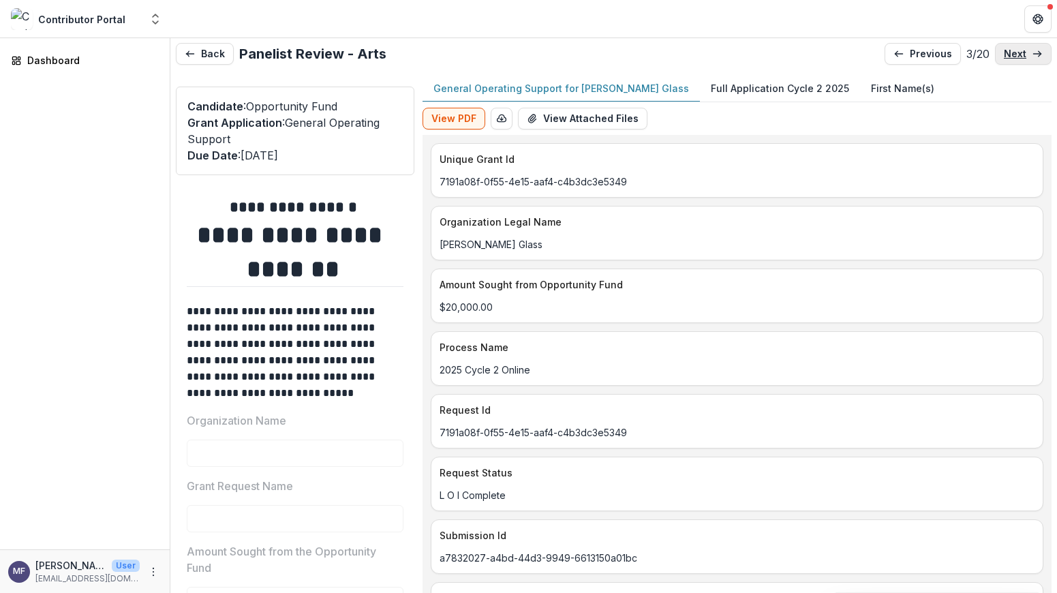
click at [1006, 51] on p "next" at bounding box center [1015, 54] width 22 height 12
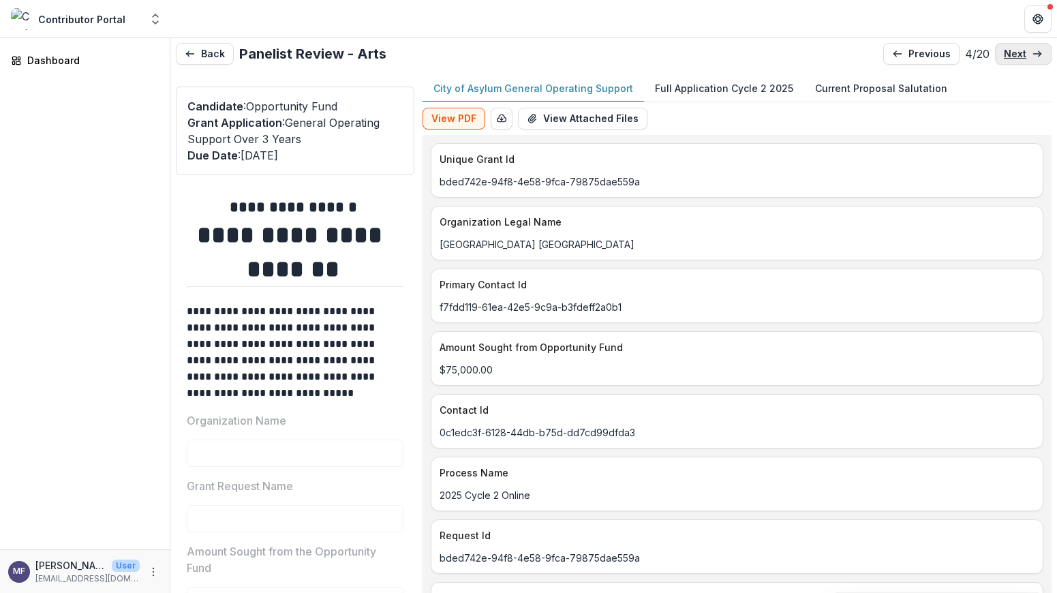
click at [1006, 51] on p "next" at bounding box center [1015, 54] width 22 height 12
click at [1008, 51] on p "next" at bounding box center [1015, 54] width 22 height 12
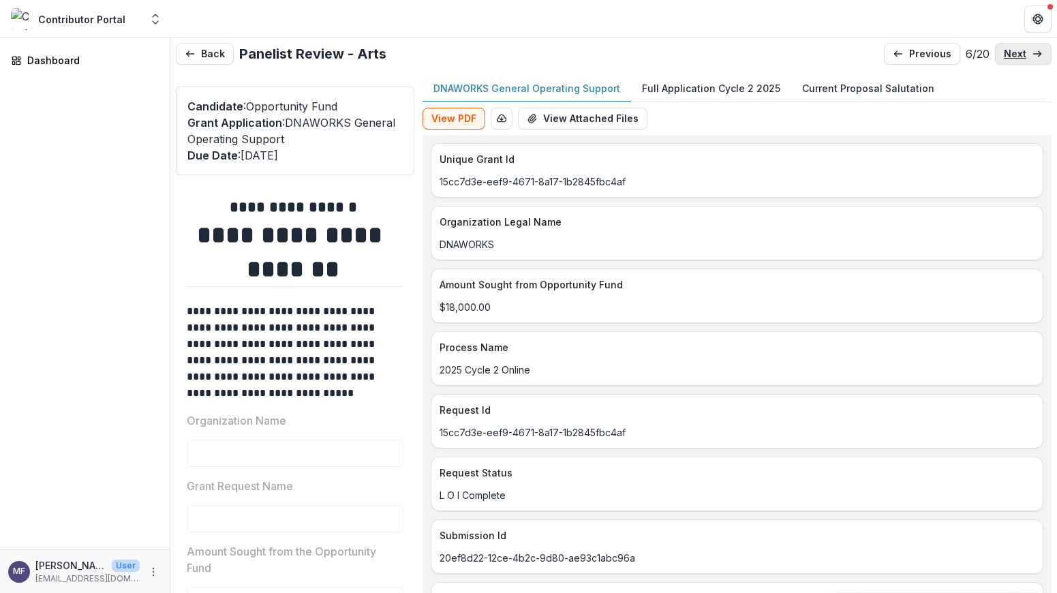
click at [1017, 52] on p "next" at bounding box center [1015, 54] width 22 height 12
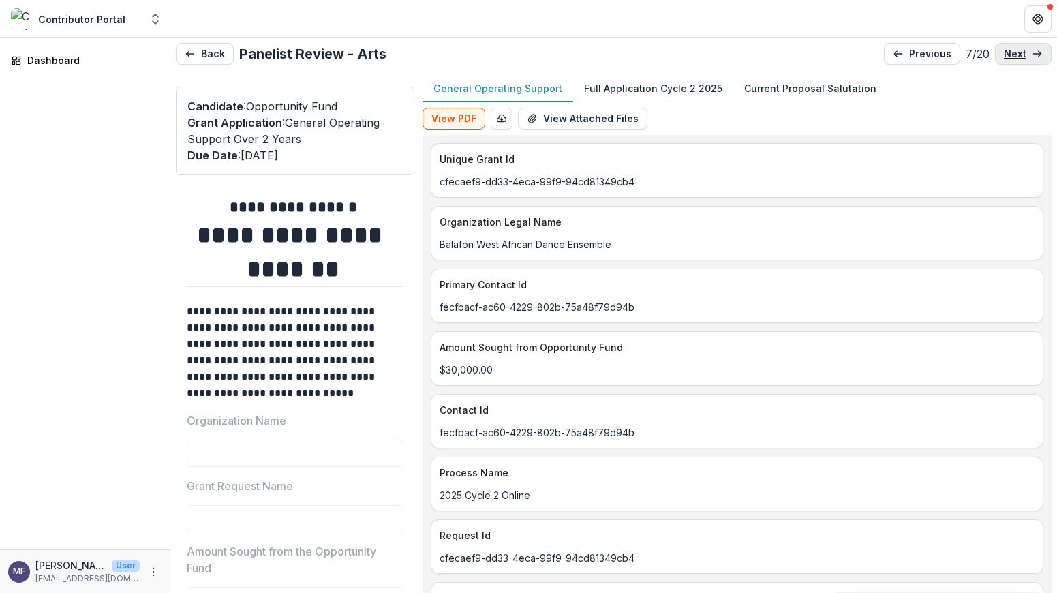
click at [1017, 52] on p "next" at bounding box center [1015, 54] width 22 height 12
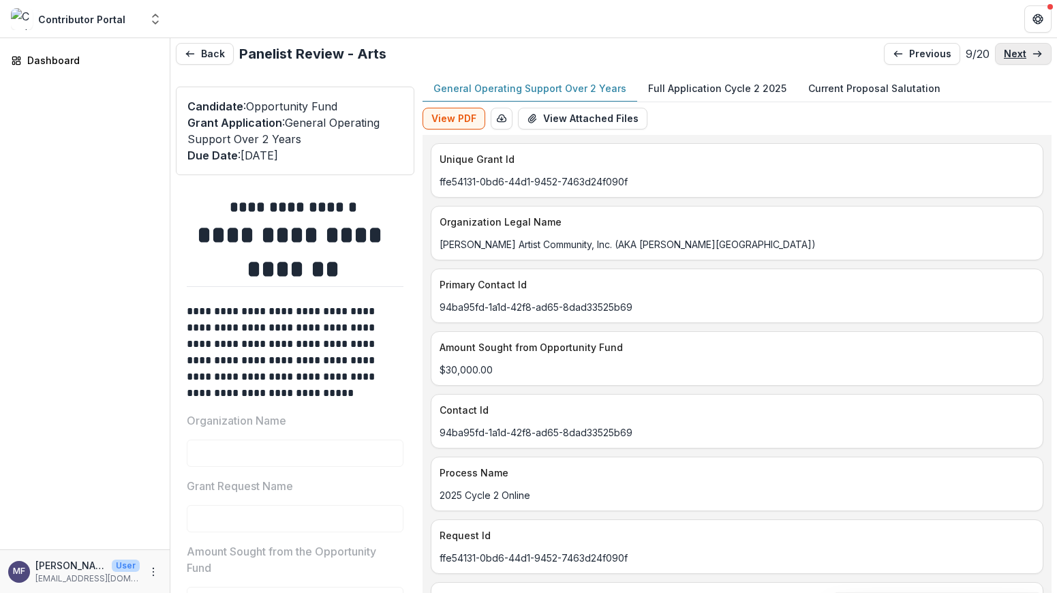
click at [1017, 52] on p "next" at bounding box center [1015, 54] width 22 height 12
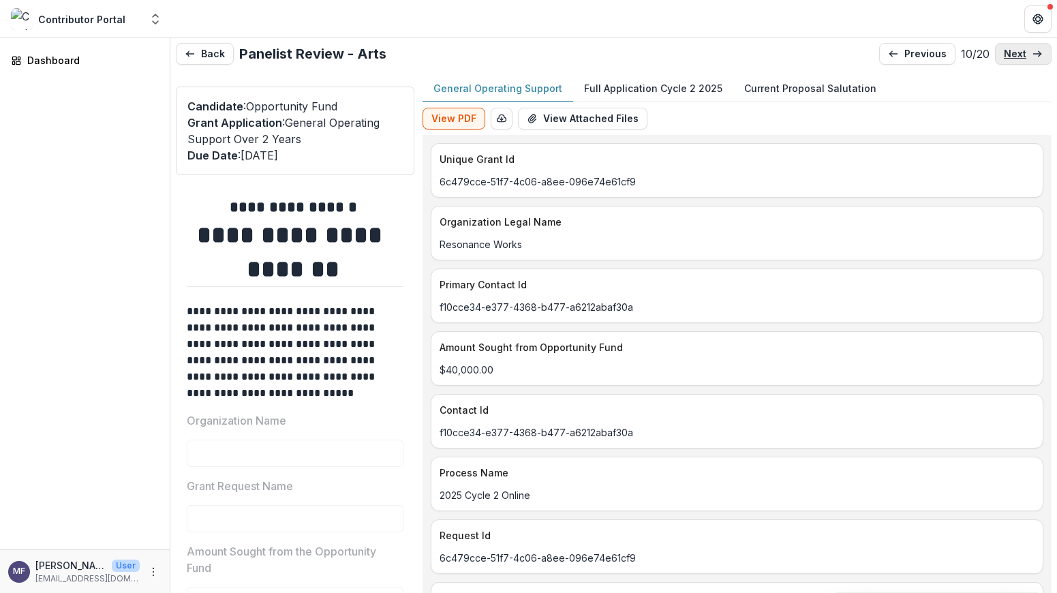
click at [1017, 52] on p "next" at bounding box center [1015, 54] width 22 height 12
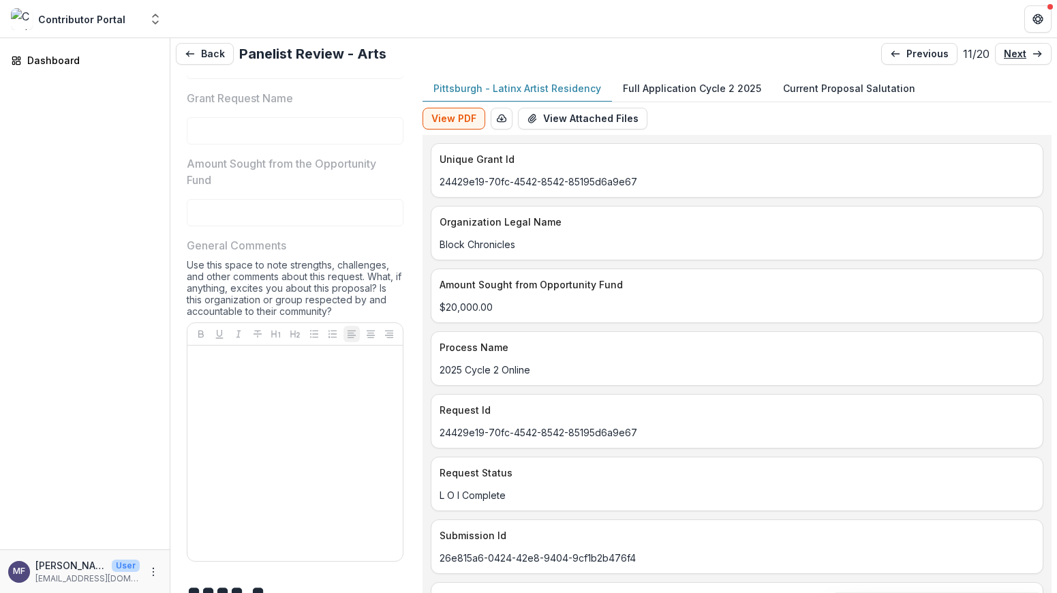
scroll to position [390, 0]
click at [689, 88] on p "Full Application Cycle 2 2025" at bounding box center [692, 88] width 138 height 14
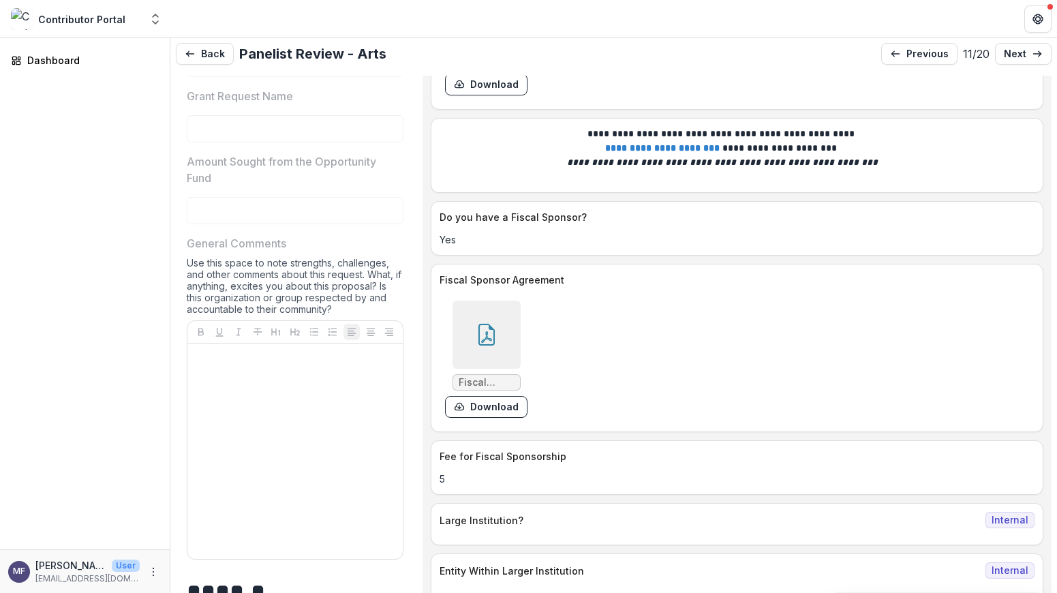
scroll to position [5548, 0]
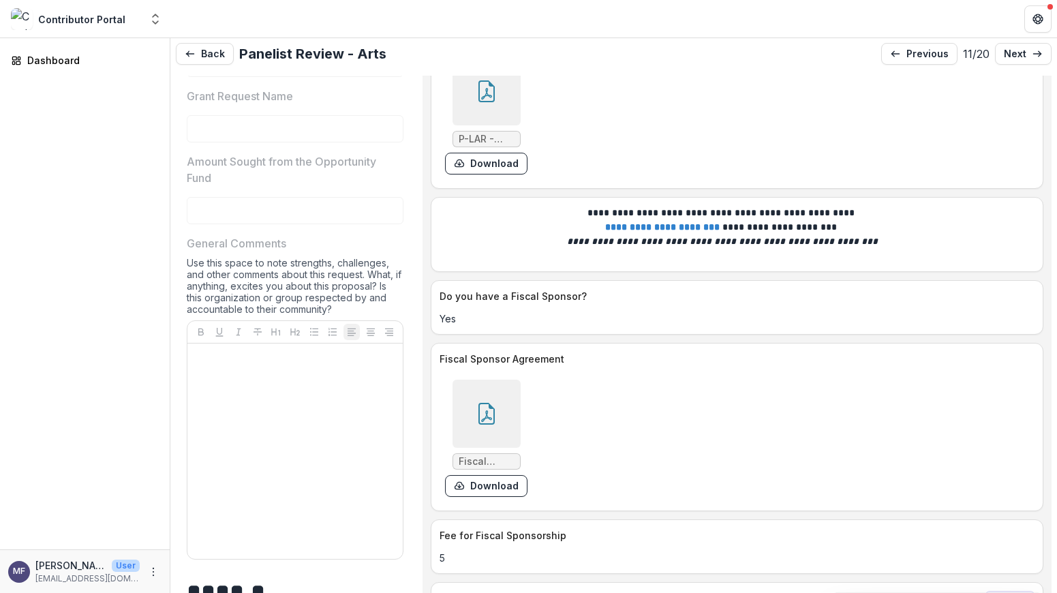
click at [487, 102] on icon at bounding box center [487, 91] width 22 height 22
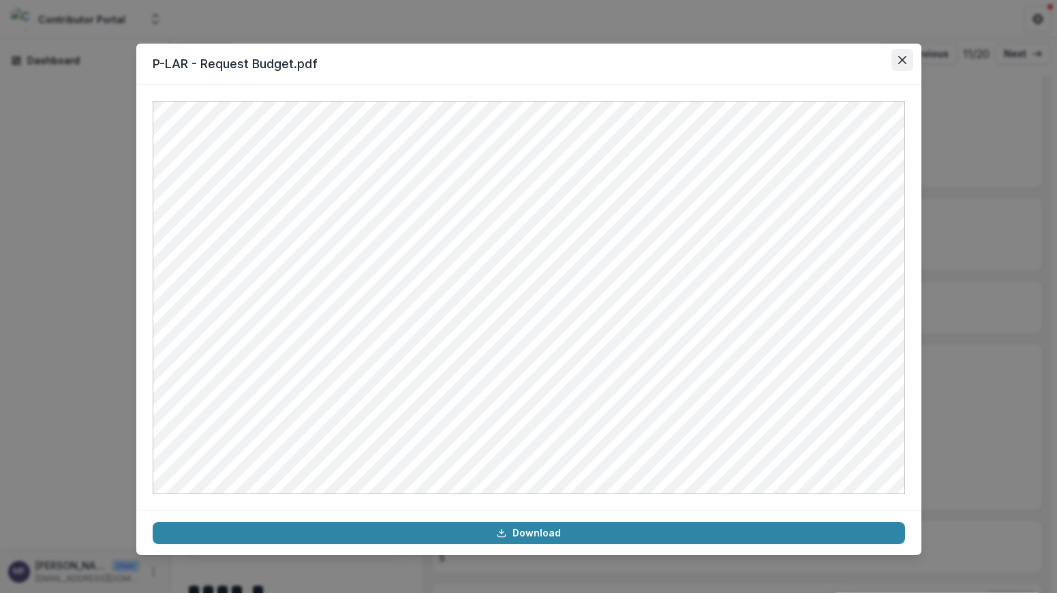
click at [903, 59] on icon "Close" at bounding box center [902, 60] width 8 height 8
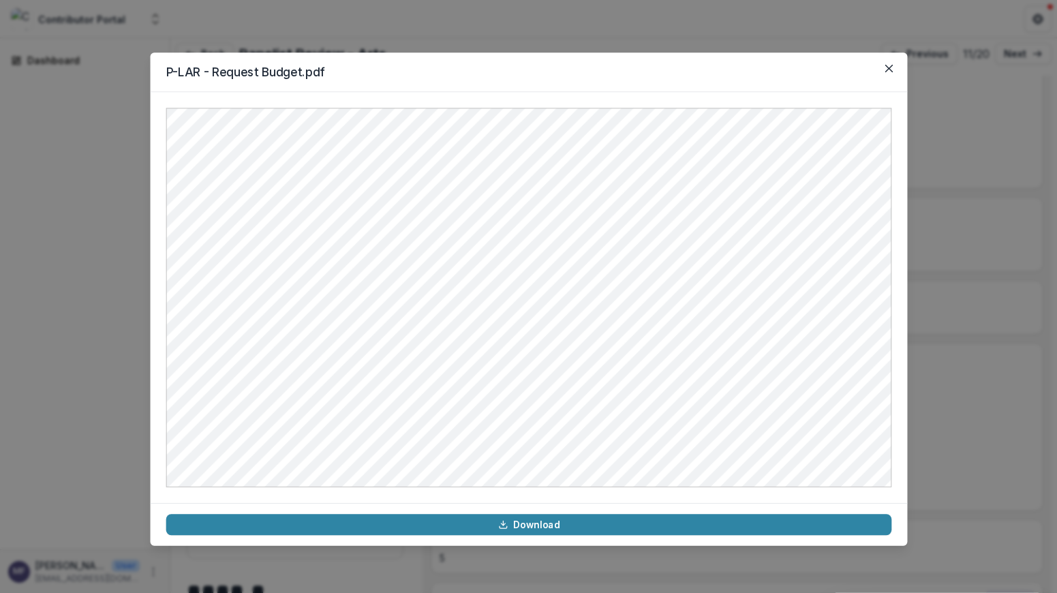
scroll to position [5545, 0]
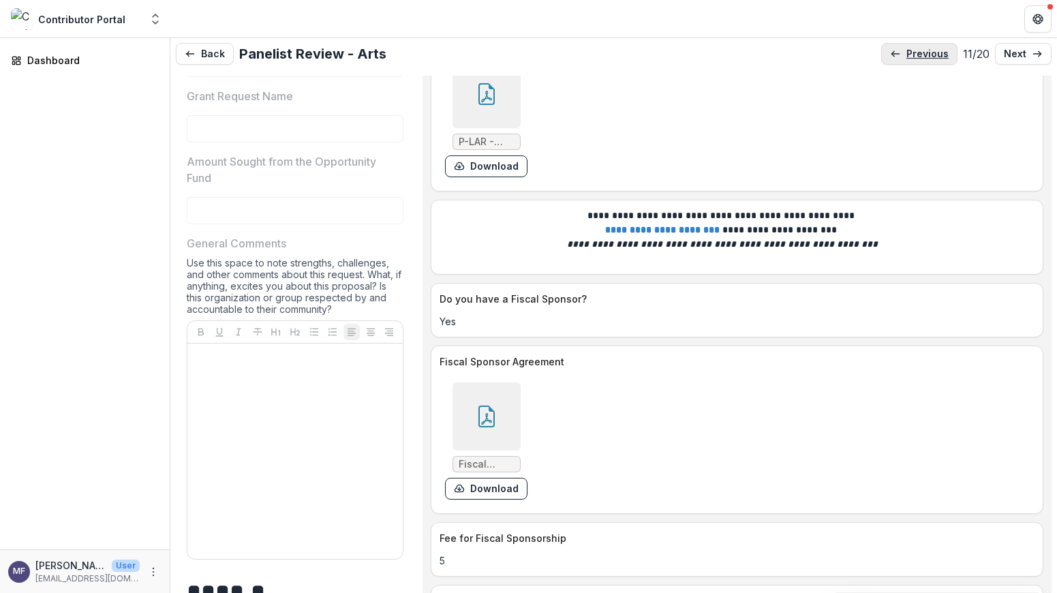
click at [911, 51] on p "previous" at bounding box center [927, 54] width 42 height 12
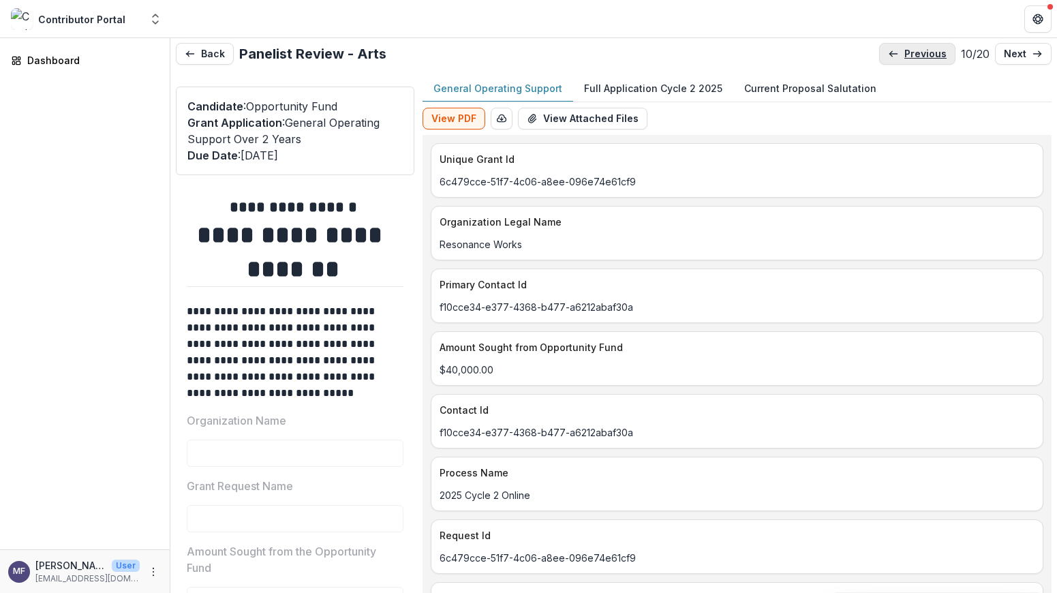
click at [911, 51] on p "previous" at bounding box center [925, 54] width 42 height 12
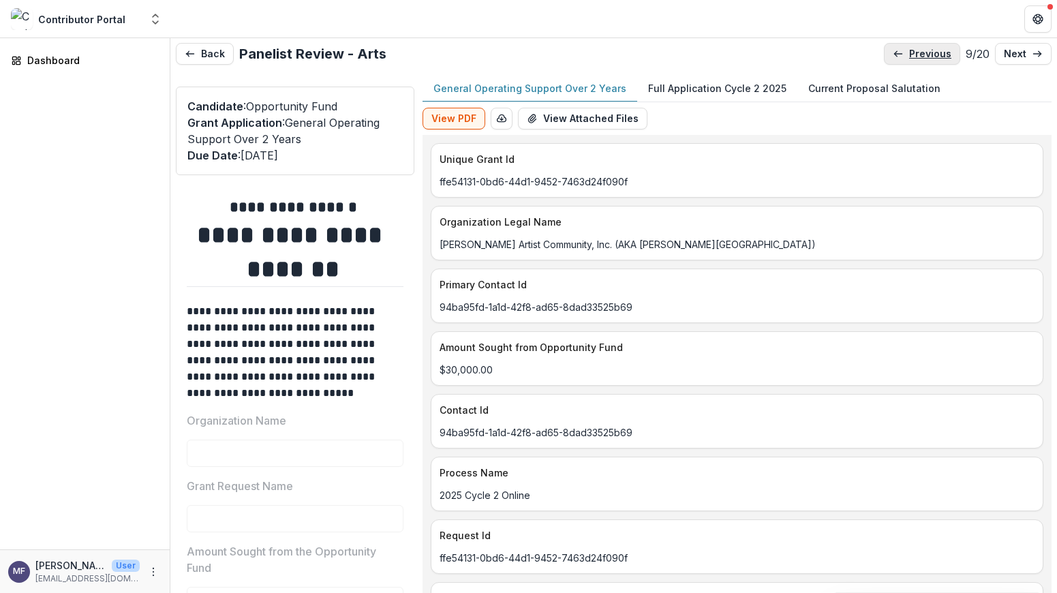
click at [912, 51] on p "previous" at bounding box center [930, 54] width 42 height 12
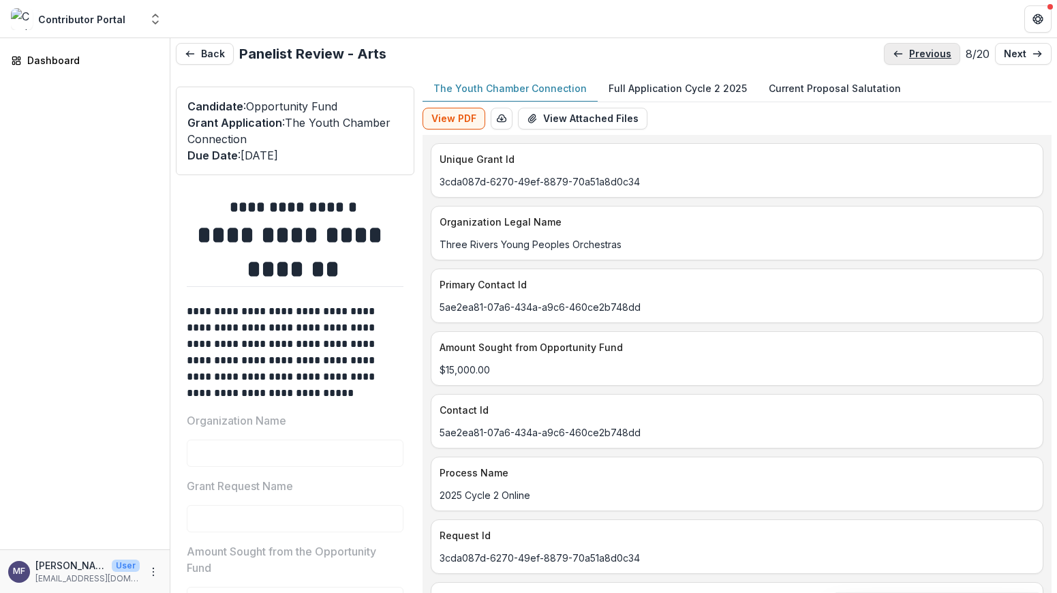
click at [912, 51] on p "previous" at bounding box center [930, 54] width 42 height 12
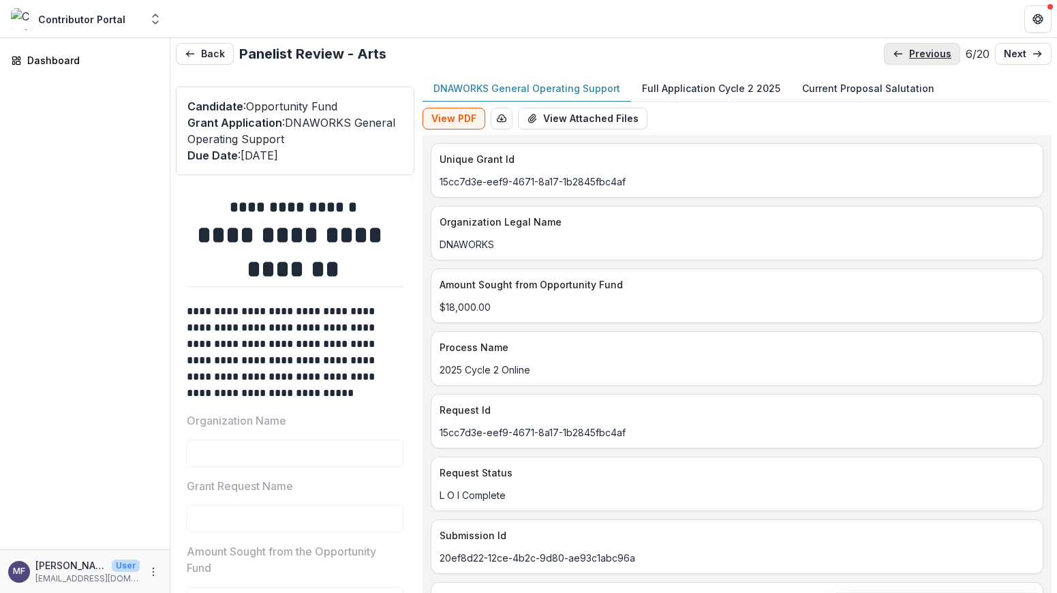
click at [912, 51] on p "previous" at bounding box center [930, 54] width 42 height 12
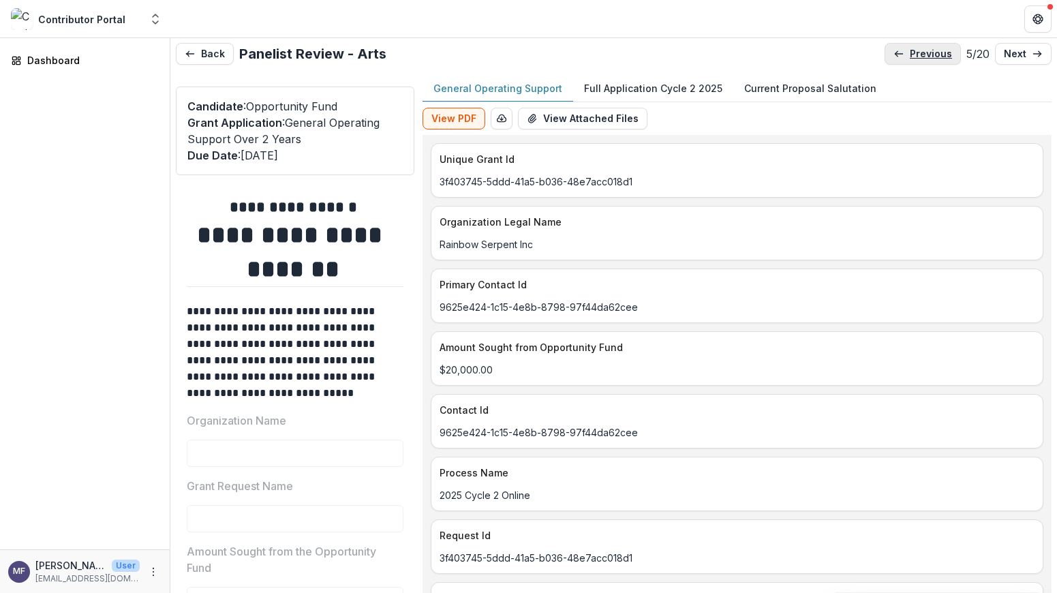
click at [912, 51] on p "previous" at bounding box center [931, 54] width 42 height 12
click at [912, 51] on p "previous" at bounding box center [929, 54] width 42 height 12
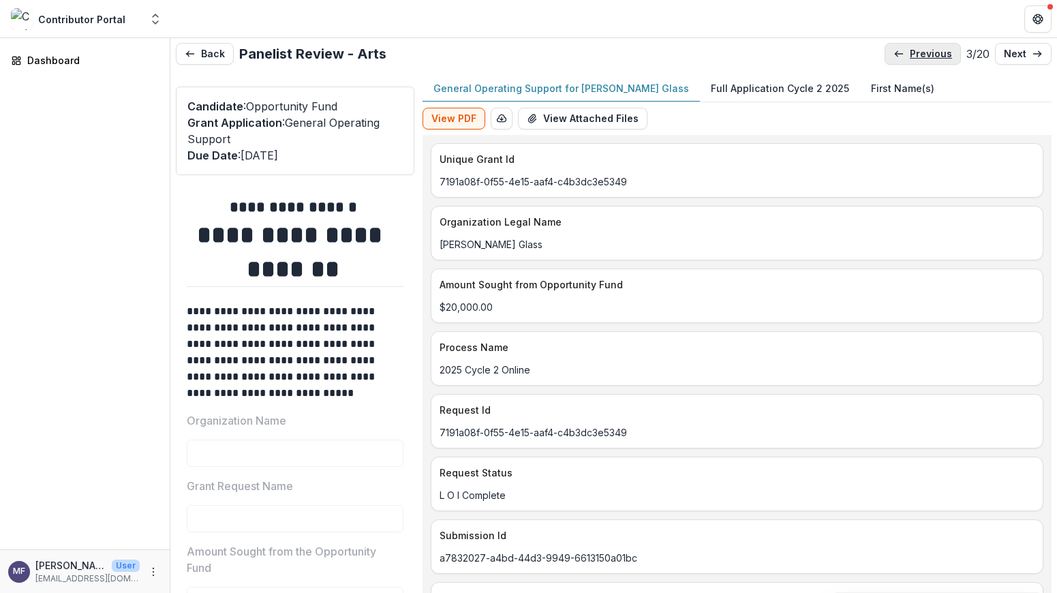
click at [912, 51] on p "previous" at bounding box center [931, 54] width 42 height 12
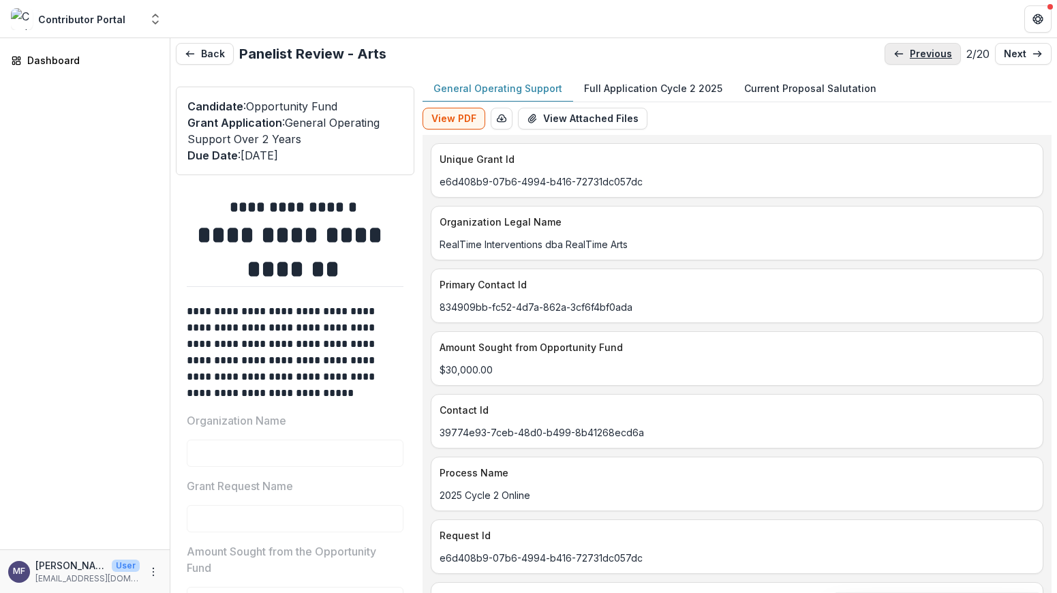
click at [912, 51] on p "previous" at bounding box center [931, 54] width 42 height 12
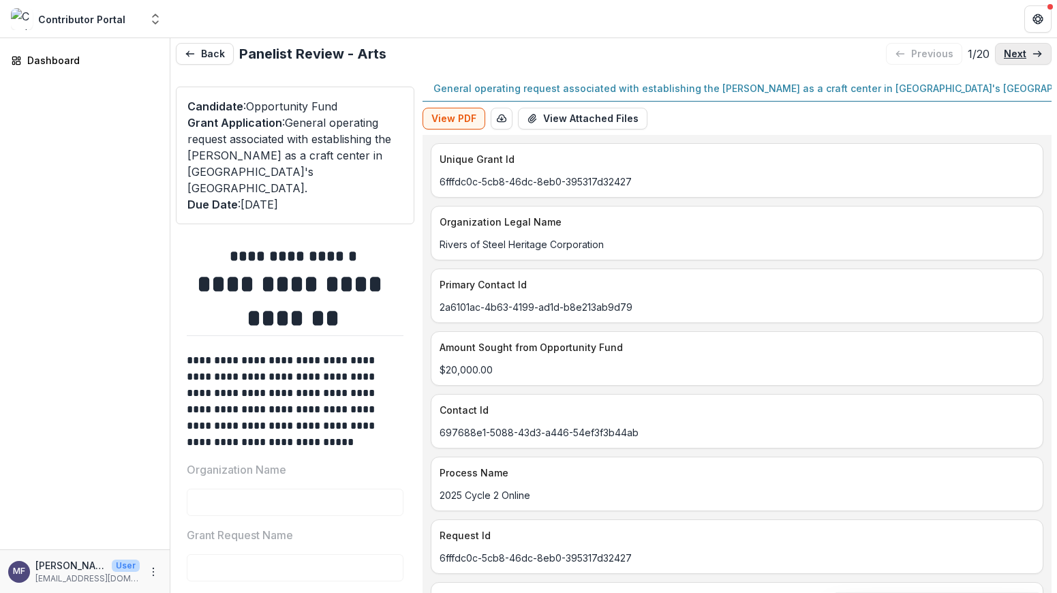
click at [1007, 56] on p "next" at bounding box center [1015, 54] width 22 height 12
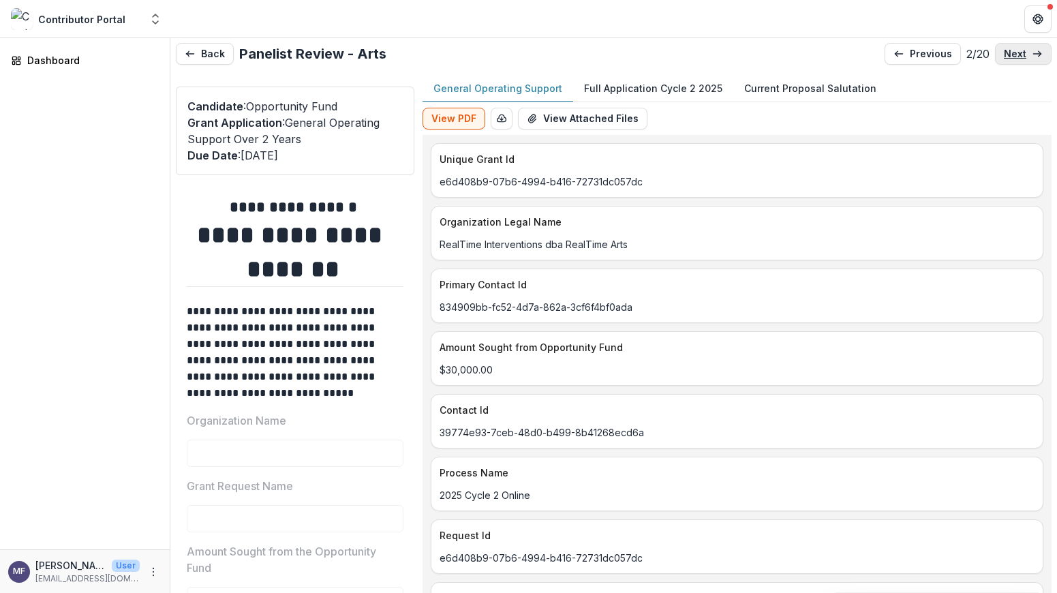
click at [1007, 57] on p "next" at bounding box center [1015, 54] width 22 height 12
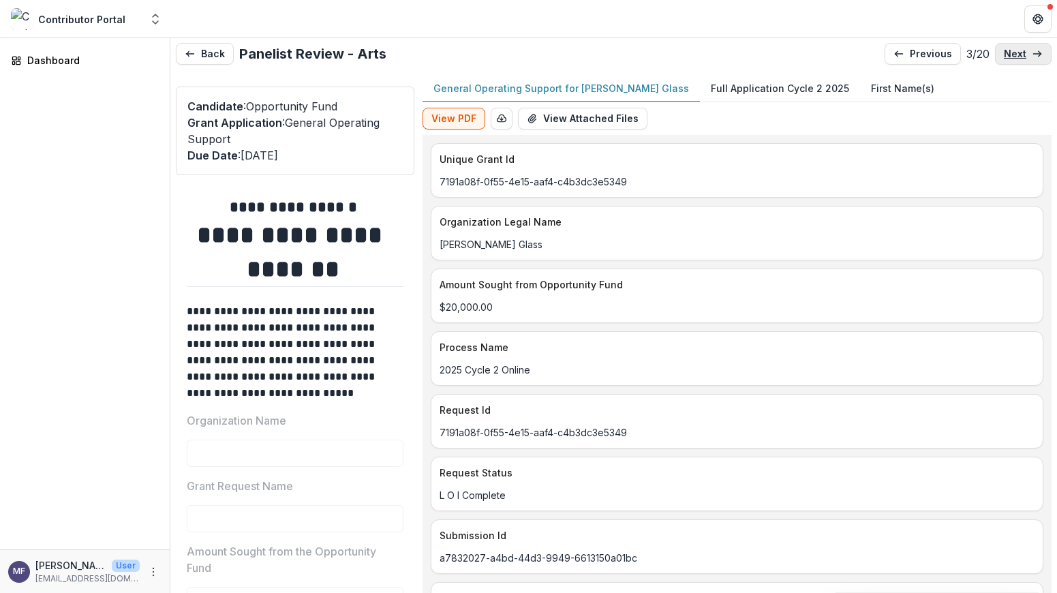
click at [1007, 57] on p "next" at bounding box center [1015, 54] width 22 height 12
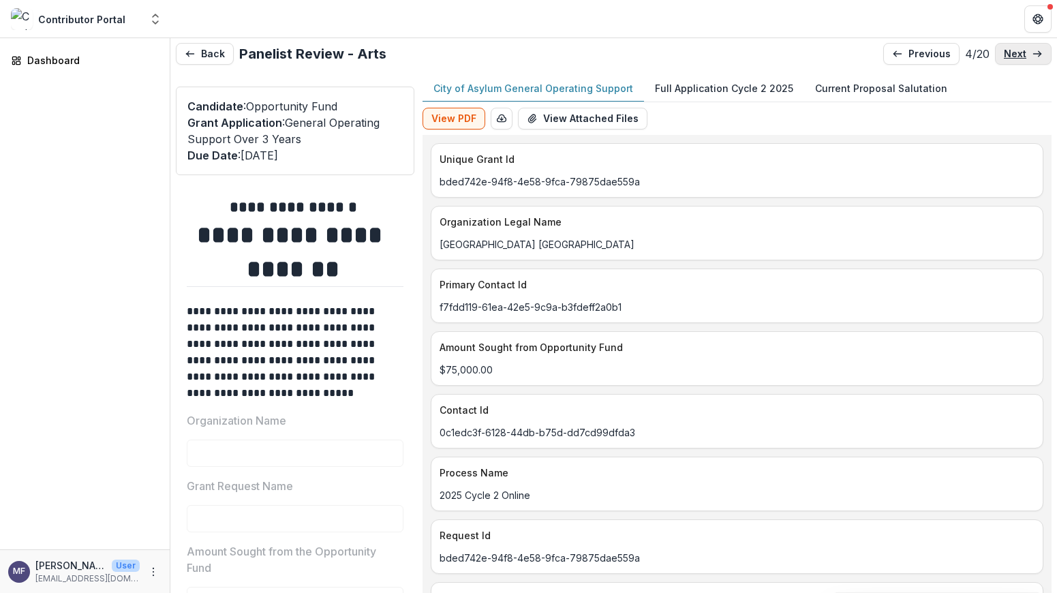
click at [1007, 57] on p "next" at bounding box center [1015, 54] width 22 height 12
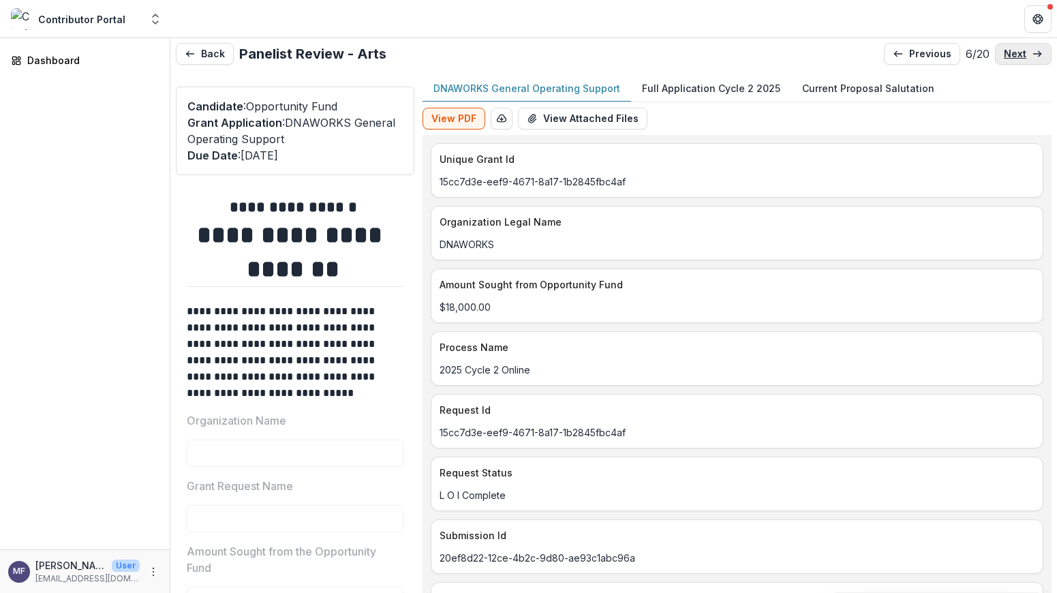
click at [1007, 57] on p "next" at bounding box center [1015, 54] width 22 height 12
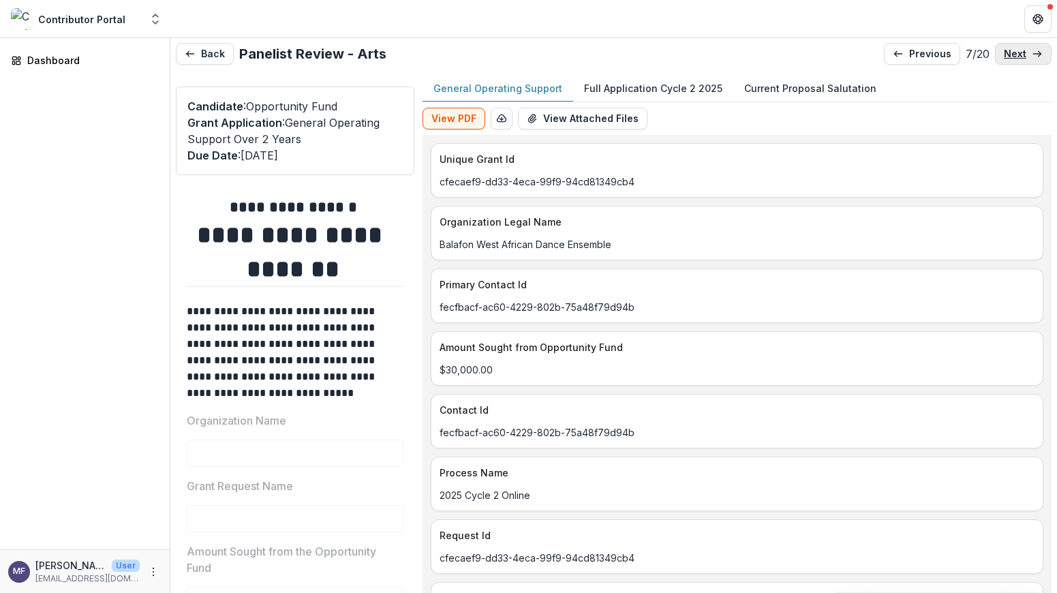
click at [1007, 57] on p "next" at bounding box center [1015, 54] width 22 height 12
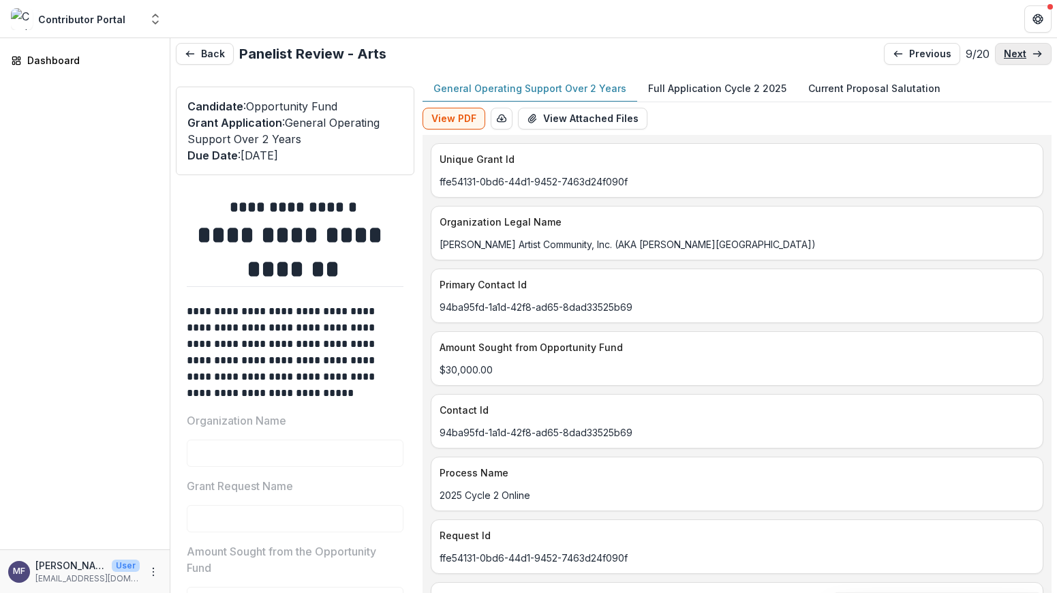
click at [1010, 57] on p "next" at bounding box center [1015, 54] width 22 height 12
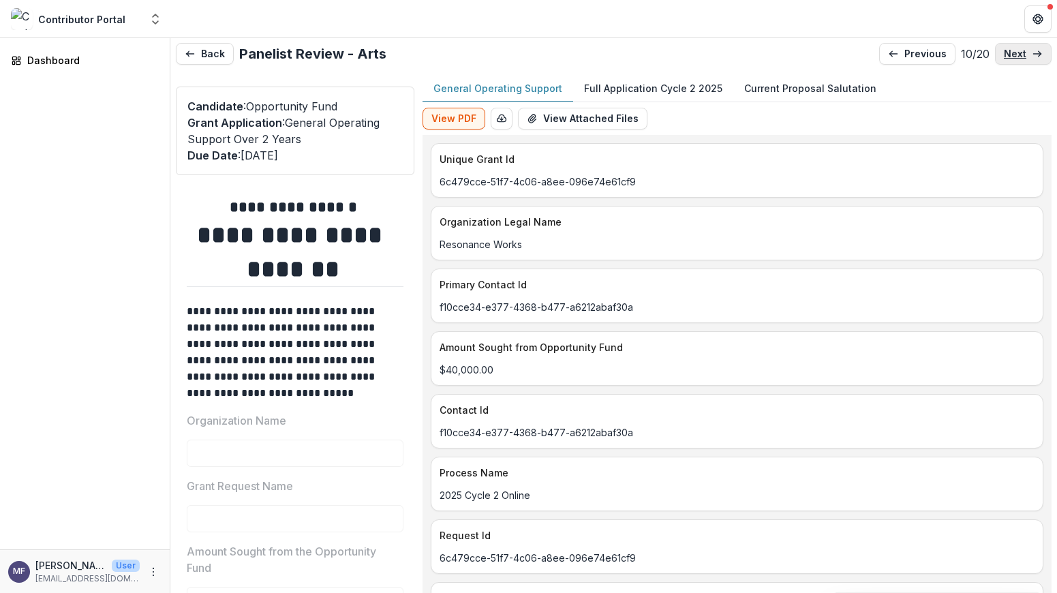
click at [1010, 57] on p "next" at bounding box center [1015, 54] width 22 height 12
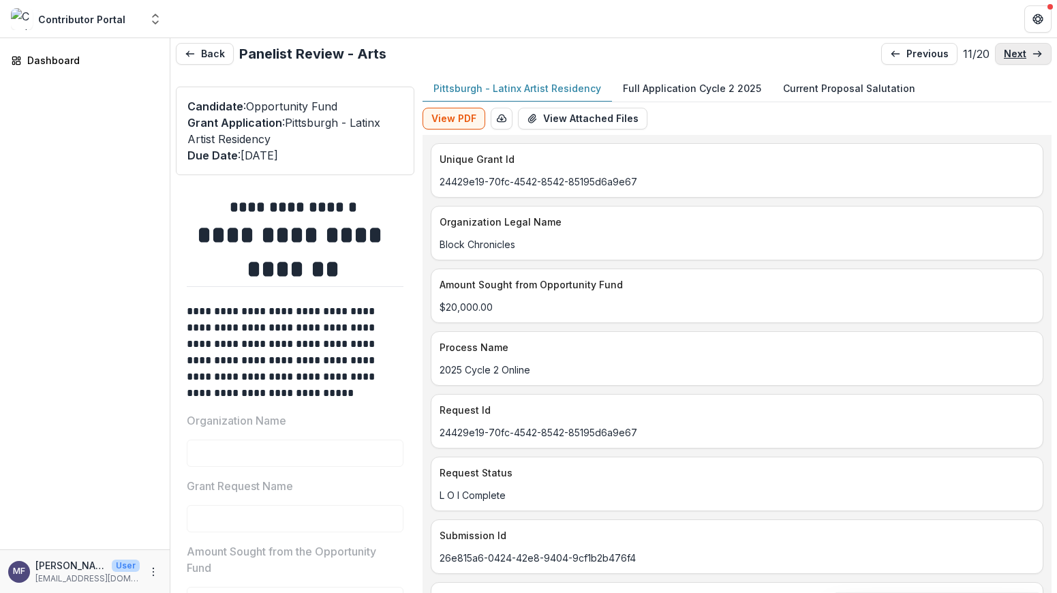
click at [1010, 57] on p "next" at bounding box center [1015, 54] width 22 height 12
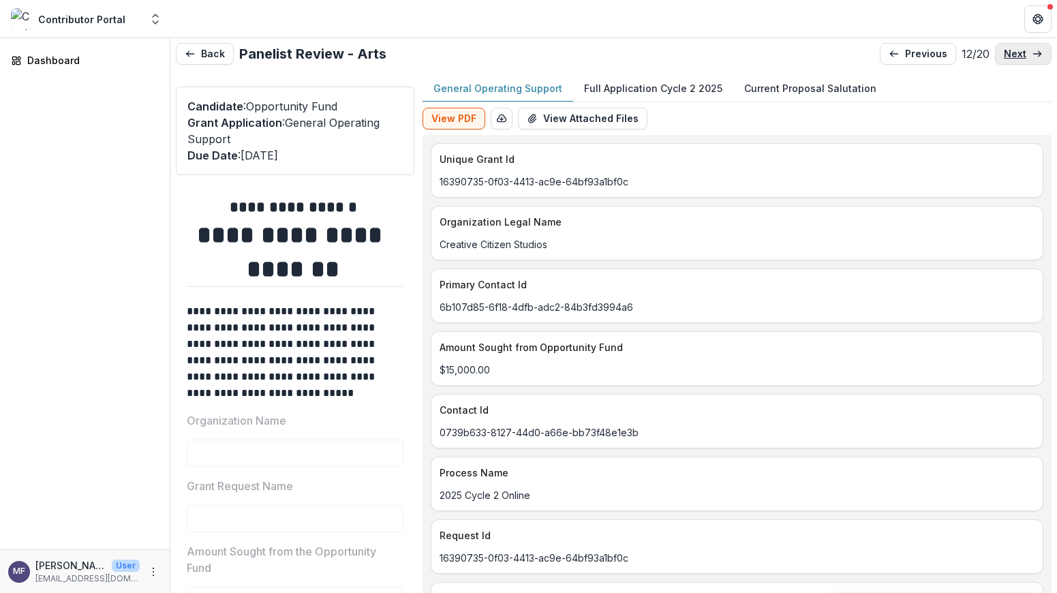
click at [1010, 57] on p "next" at bounding box center [1015, 54] width 22 height 12
click at [1012, 55] on p "next" at bounding box center [1015, 54] width 22 height 12
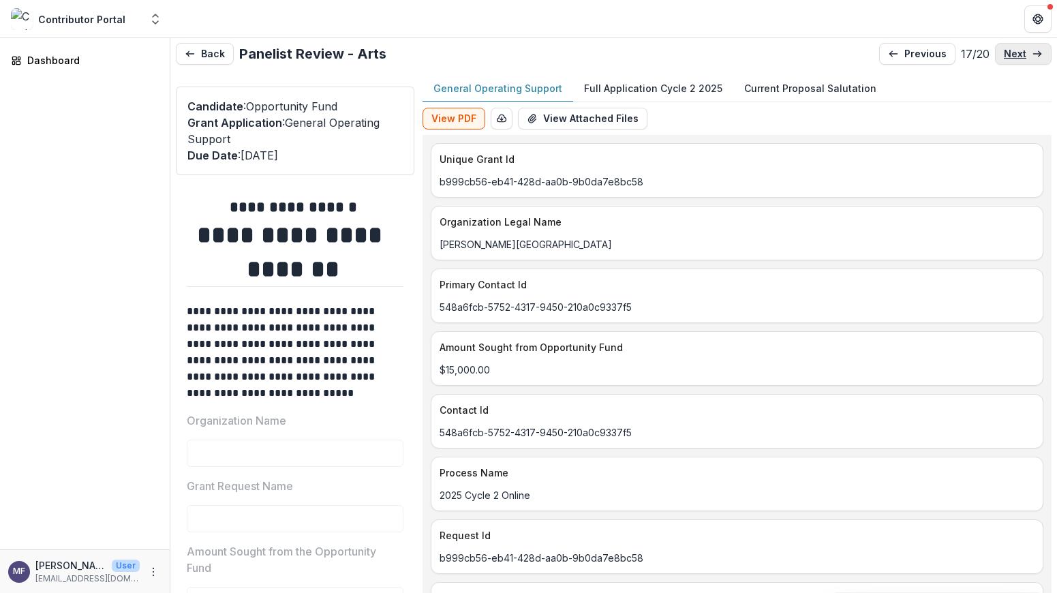
click at [1012, 55] on p "next" at bounding box center [1015, 54] width 22 height 12
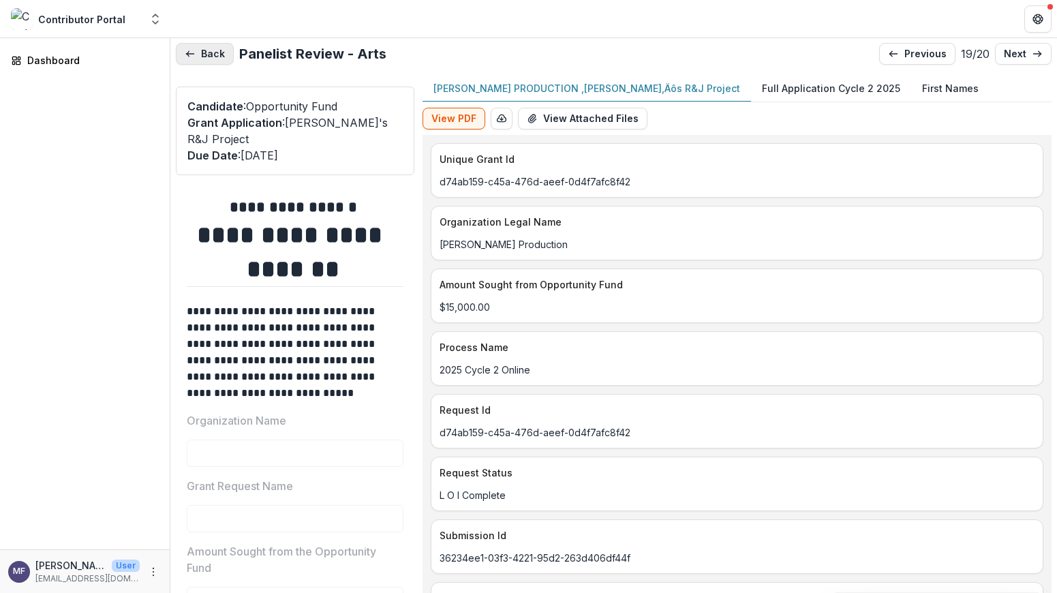
click at [189, 48] on button "Back" at bounding box center [205, 54] width 58 height 22
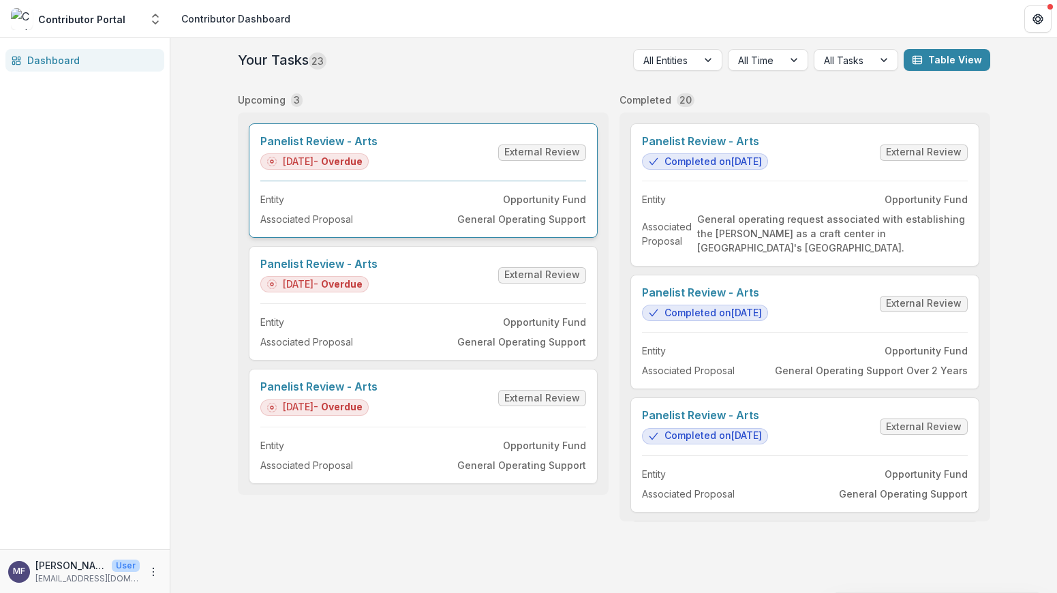
click at [377, 148] on link "Panelist Review - Arts" at bounding box center [318, 141] width 117 height 13
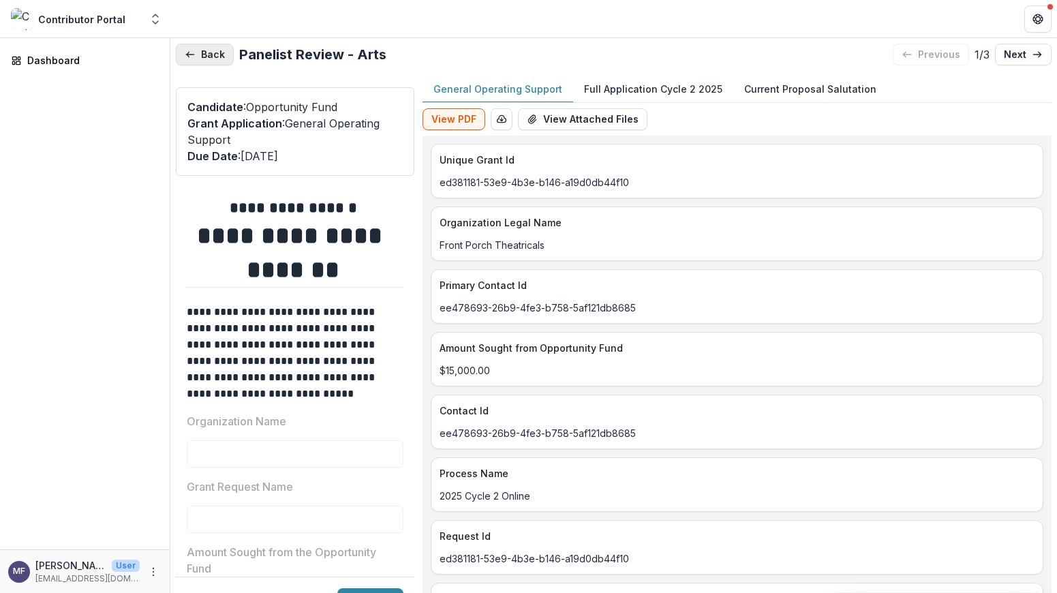
click at [192, 53] on icon "button" at bounding box center [190, 54] width 11 height 11
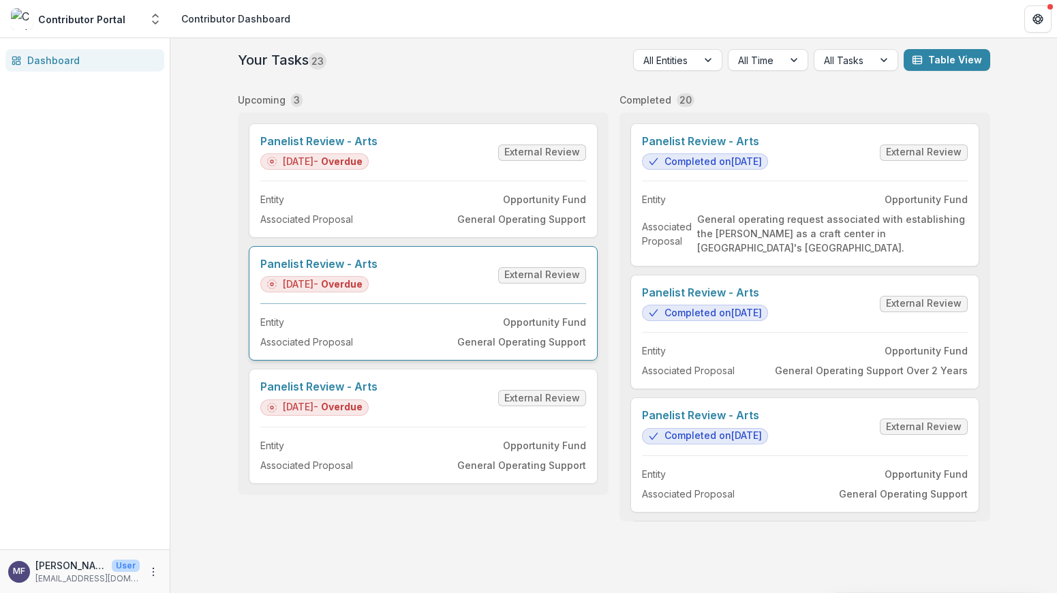
click at [377, 271] on link "Panelist Review - Arts" at bounding box center [318, 264] width 117 height 13
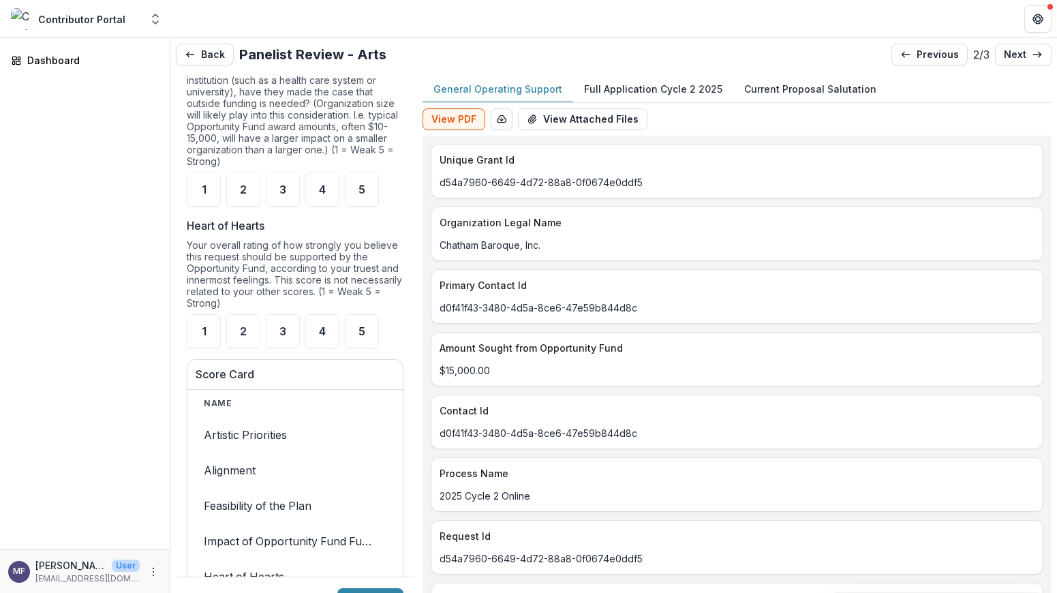
click at [664, 90] on p "Full Application Cycle 2 2025" at bounding box center [653, 89] width 138 height 14
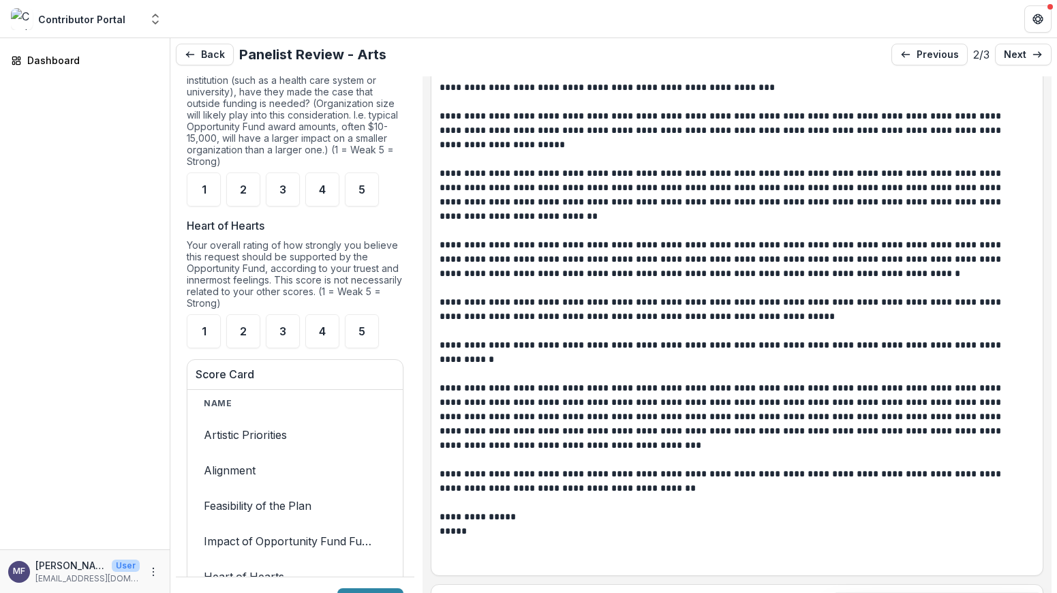
scroll to position [8456, 0]
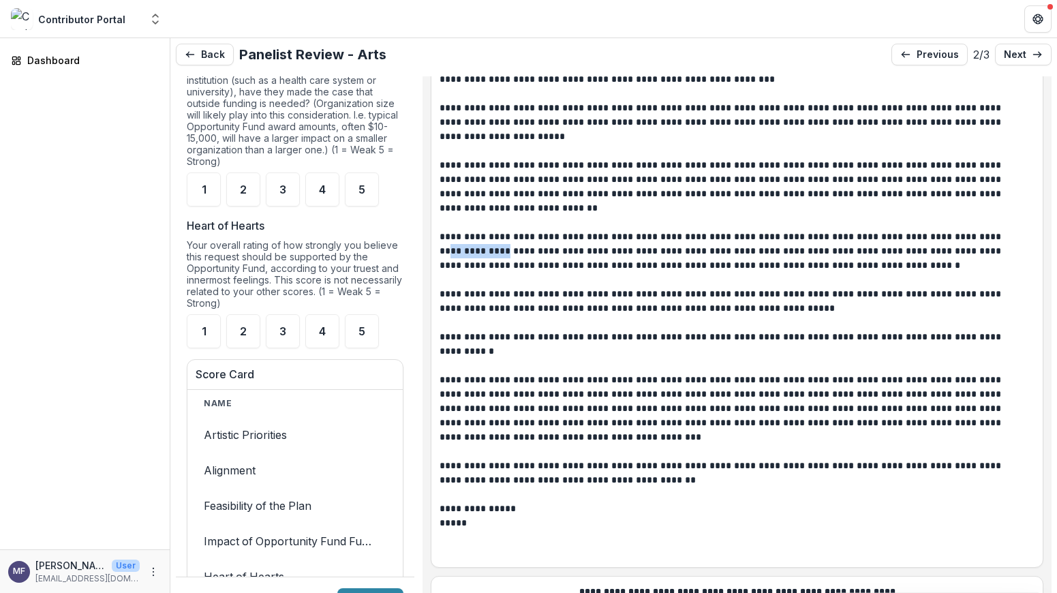
drag, startPoint x: 961, startPoint y: 247, endPoint x: 482, endPoint y: 272, distance: 480.3
click at [481, 272] on p "**********" at bounding box center [721, 251] width 565 height 43
click at [636, 287] on p at bounding box center [736, 280] width 595 height 14
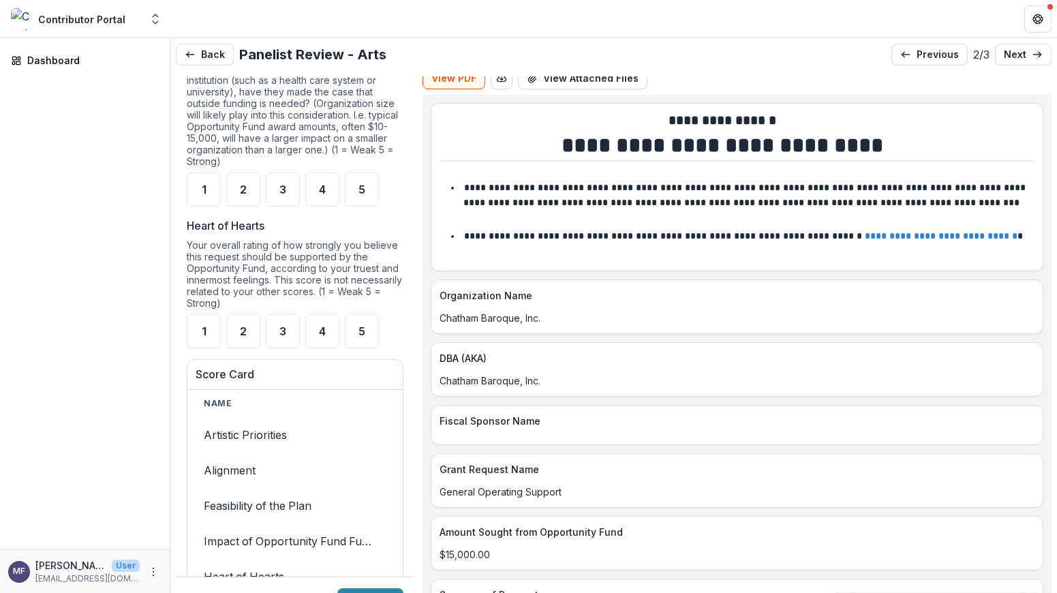
scroll to position [0, 0]
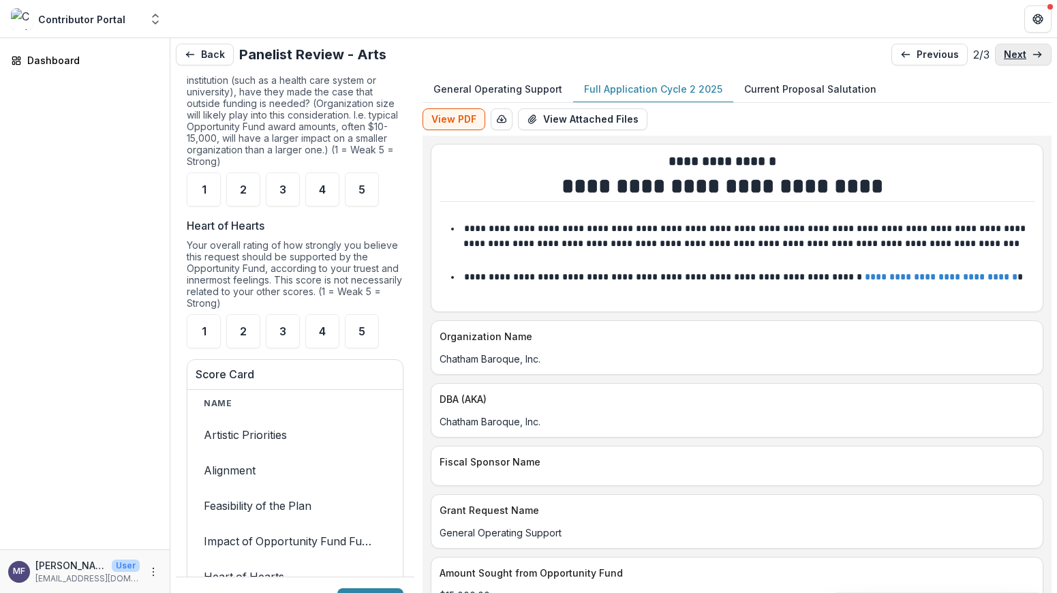
click at [1023, 57] on link "next" at bounding box center [1023, 55] width 57 height 22
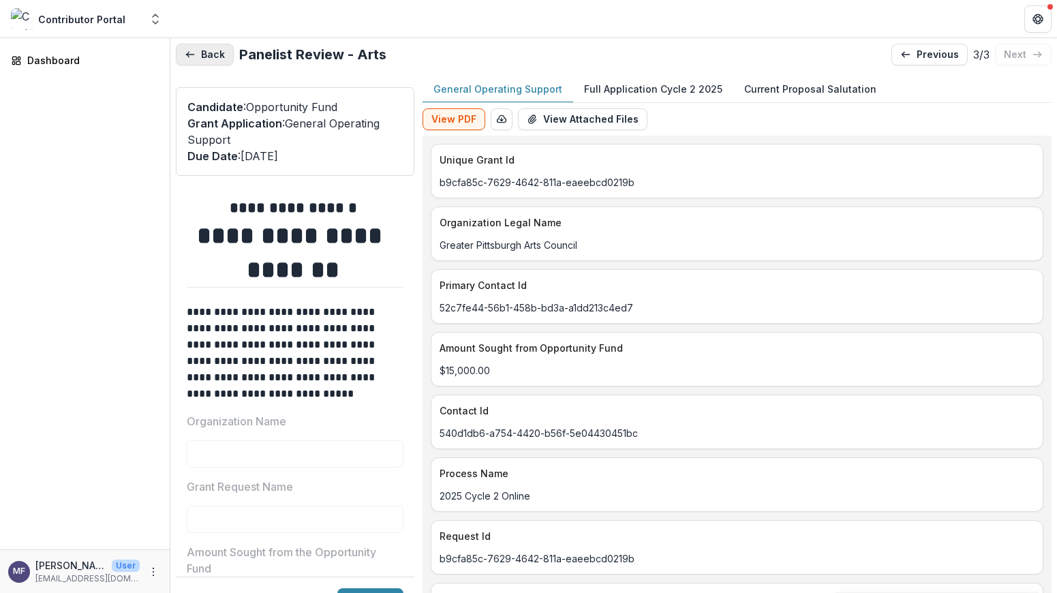
click at [209, 57] on button "Back" at bounding box center [205, 55] width 58 height 22
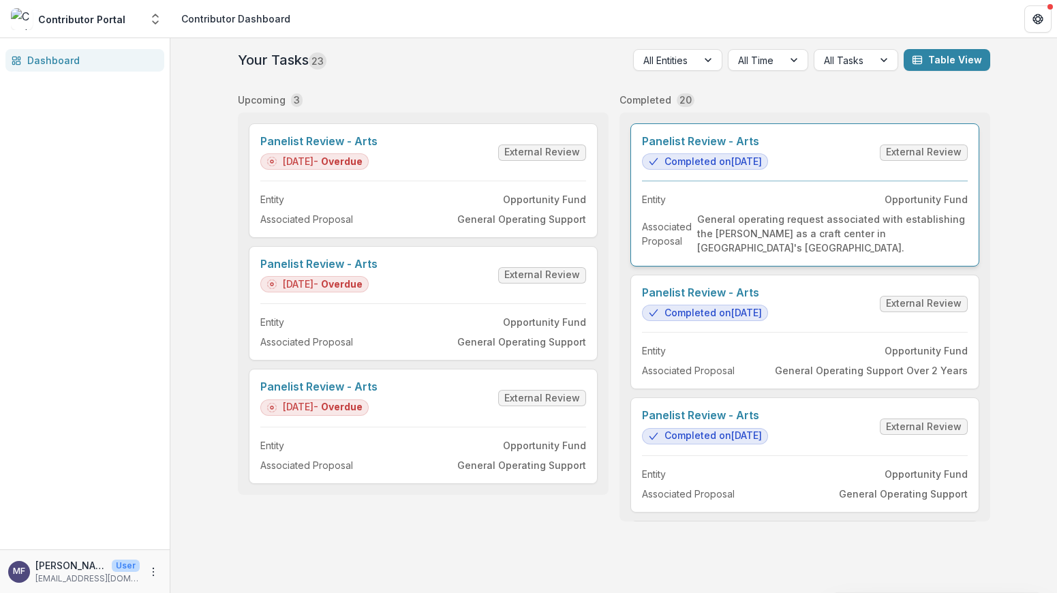
click at [768, 148] on link "Panelist Review - Arts" at bounding box center [705, 141] width 126 height 13
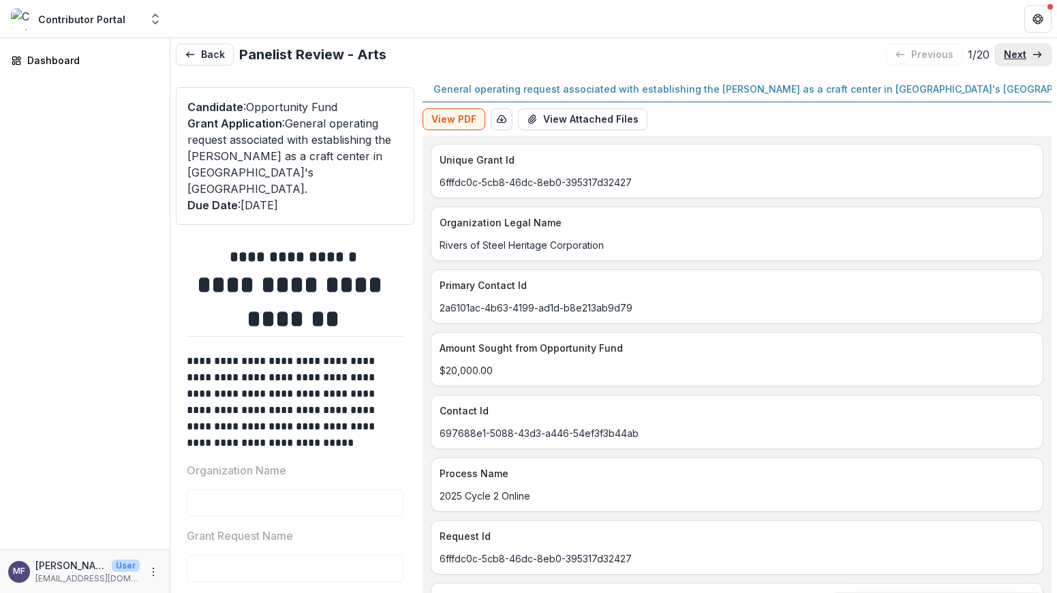
click at [1015, 52] on p "next" at bounding box center [1015, 55] width 22 height 12
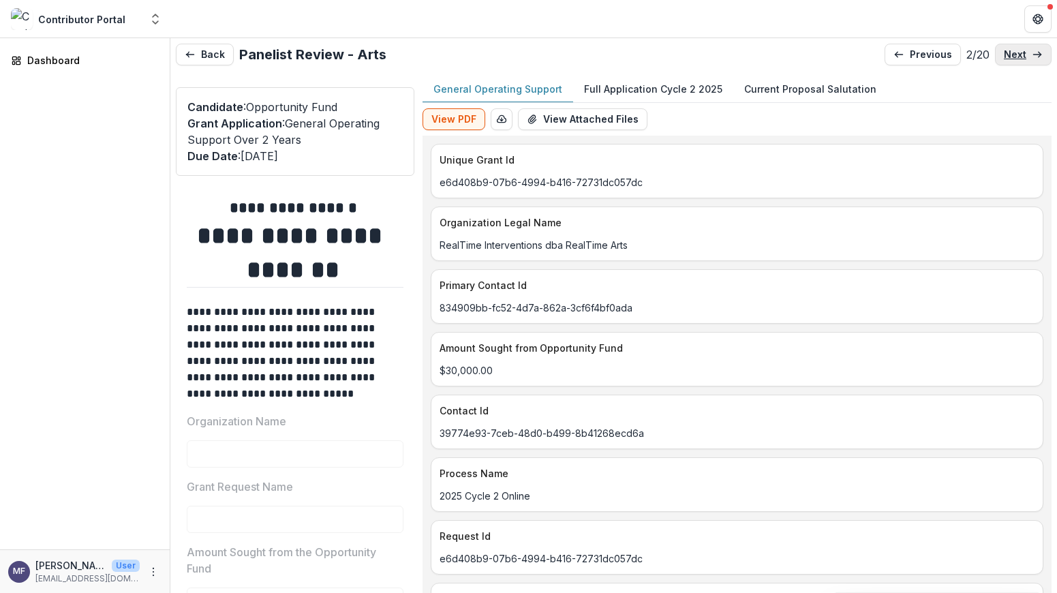
click at [1015, 52] on p "next" at bounding box center [1015, 55] width 22 height 12
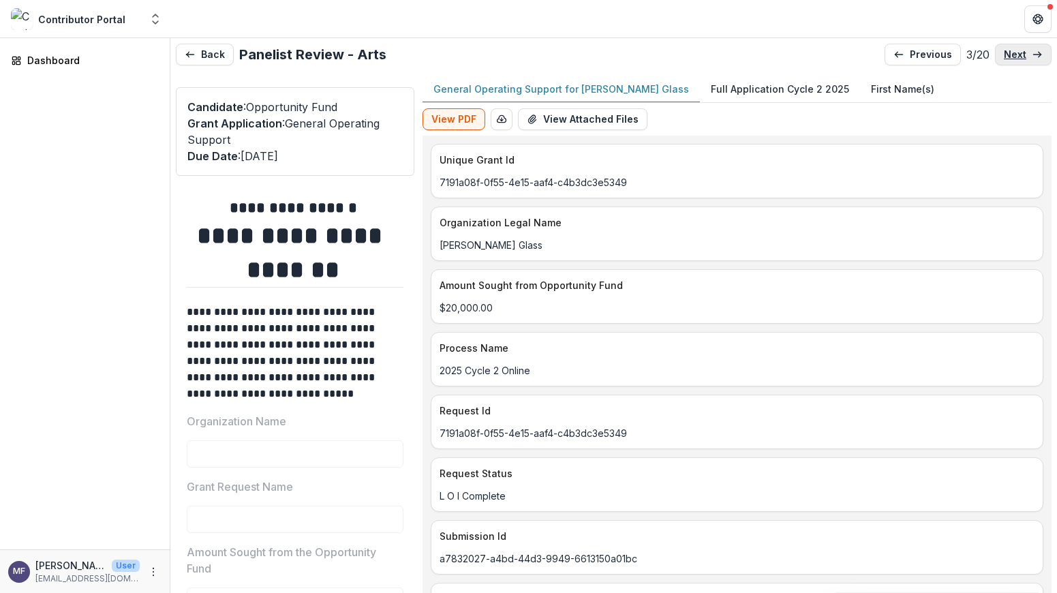
click at [1015, 52] on p "next" at bounding box center [1015, 55] width 22 height 12
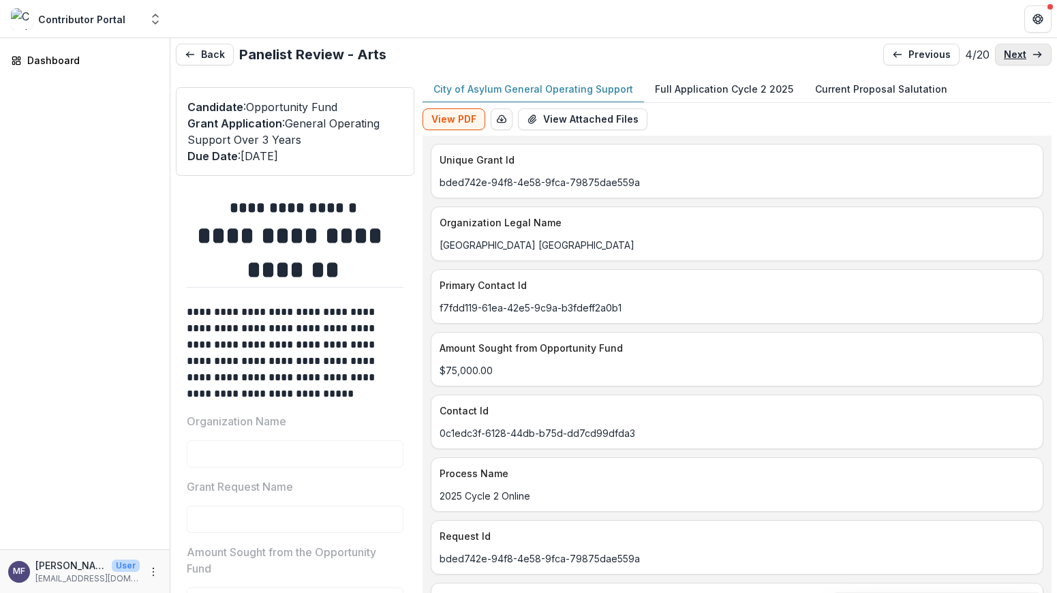
click at [1015, 52] on p "next" at bounding box center [1015, 55] width 22 height 12
click at [1014, 56] on p "next" at bounding box center [1015, 55] width 22 height 12
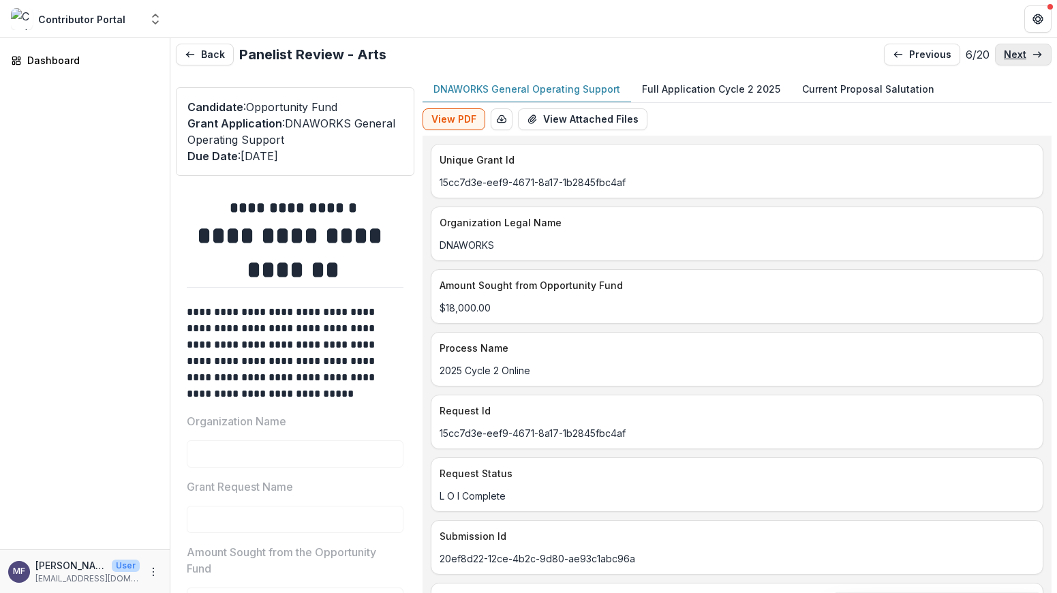
click at [1014, 56] on p "next" at bounding box center [1015, 55] width 22 height 12
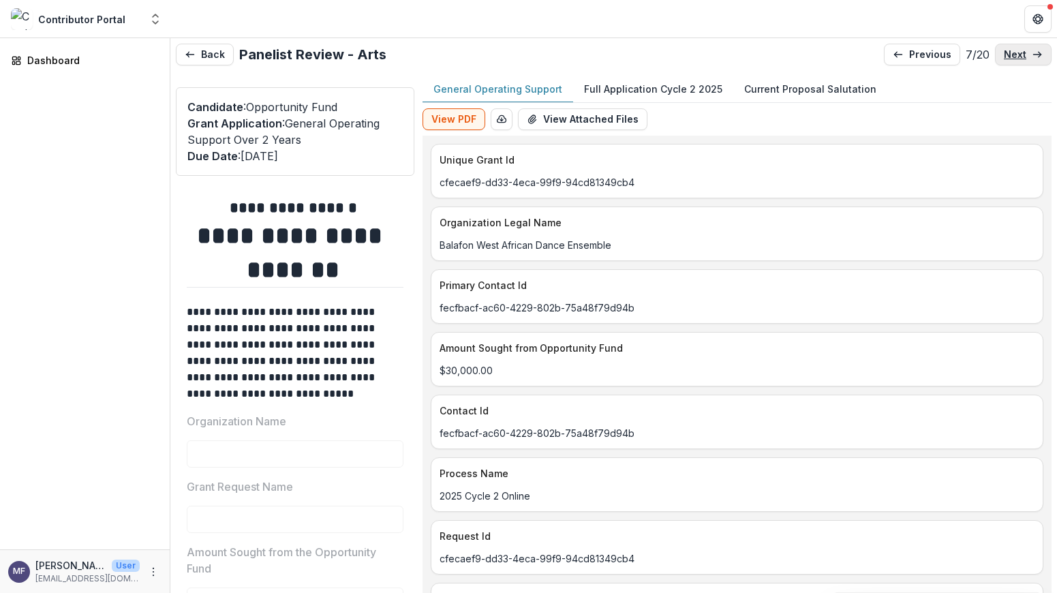
click at [1014, 56] on p "next" at bounding box center [1015, 55] width 22 height 12
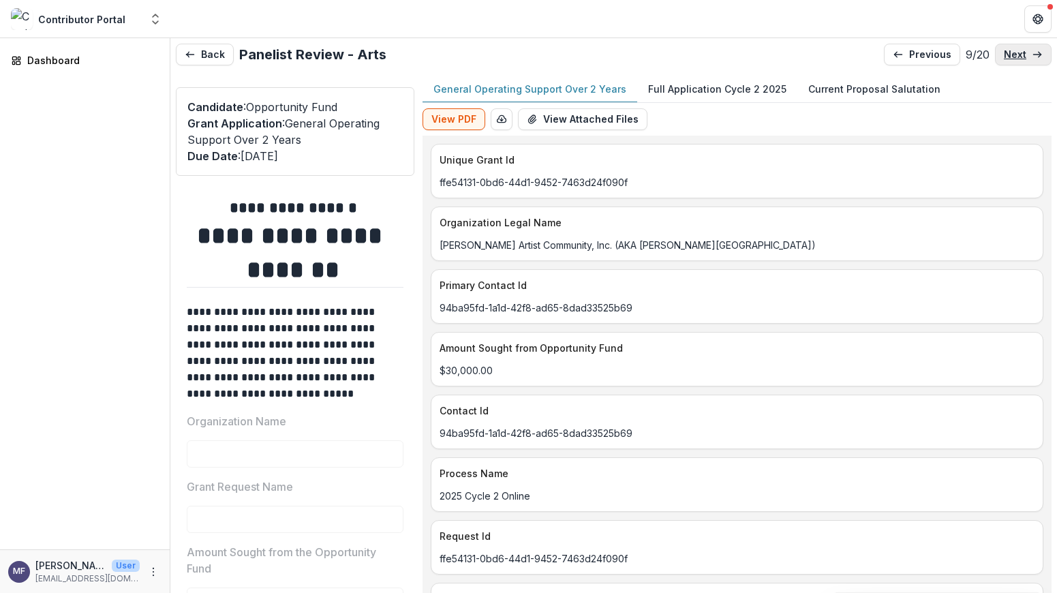
click at [1014, 56] on p "next" at bounding box center [1015, 55] width 22 height 12
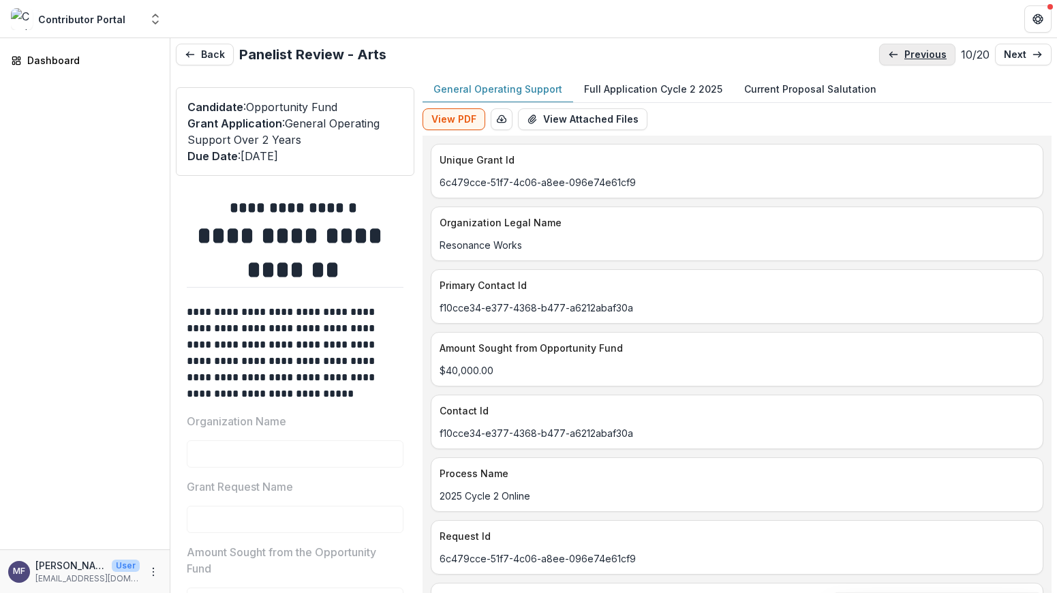
click at [916, 57] on p "previous" at bounding box center [925, 55] width 42 height 12
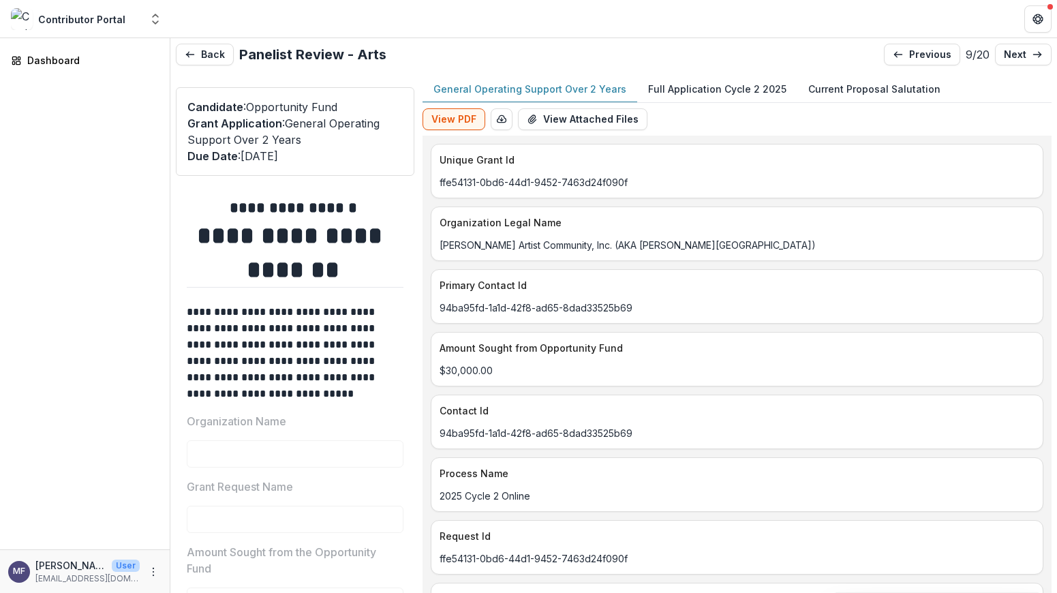
click at [707, 89] on p "Full Application Cycle 2 2025" at bounding box center [717, 89] width 138 height 14
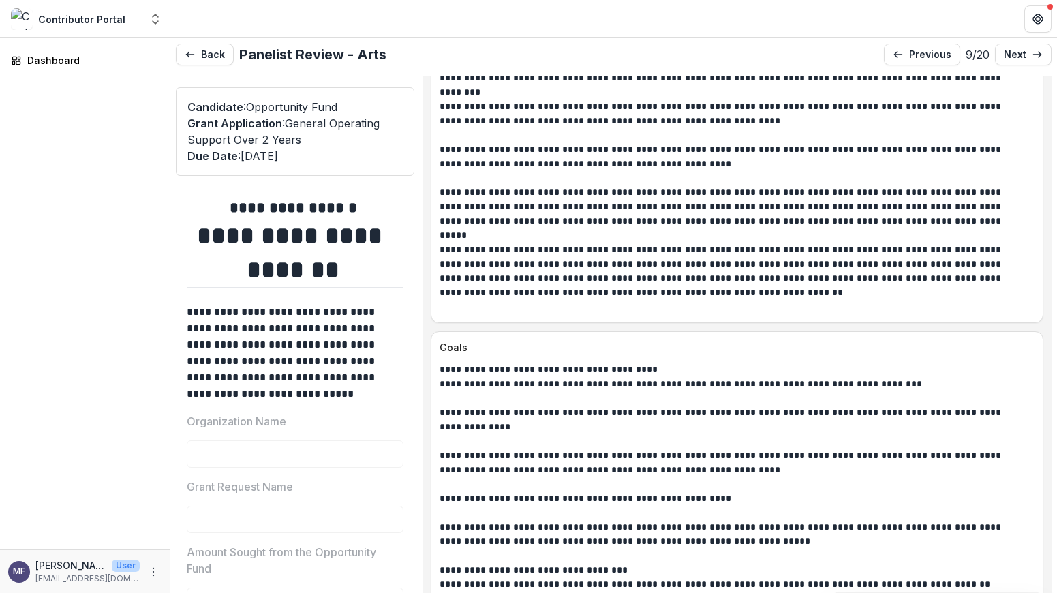
scroll to position [1818, 0]
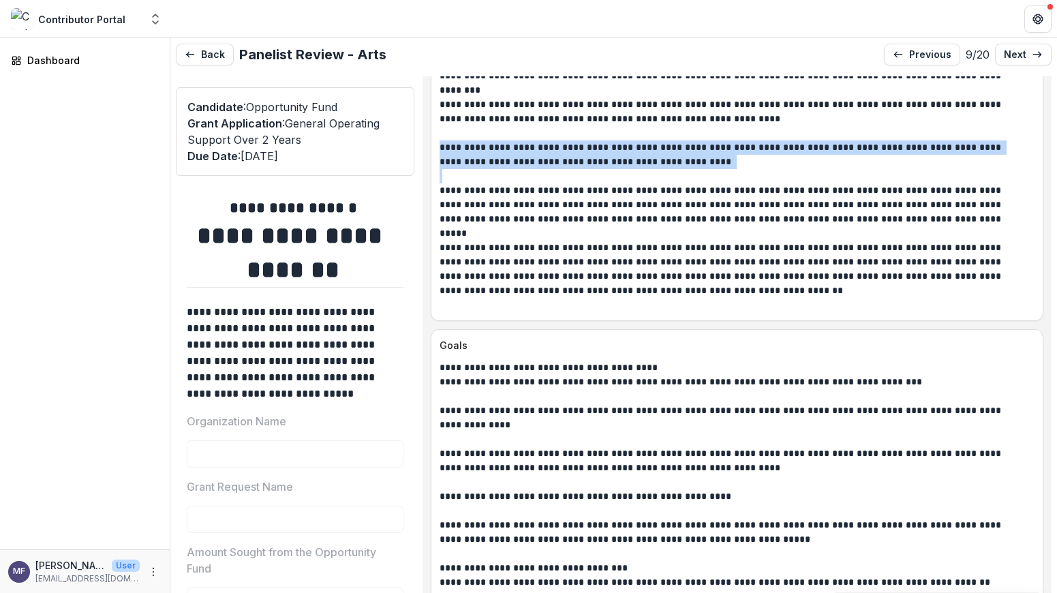
drag, startPoint x: 715, startPoint y: 185, endPoint x: 448, endPoint y: 165, distance: 267.9
click at [448, 165] on div "**********" at bounding box center [736, 90] width 611 height 444
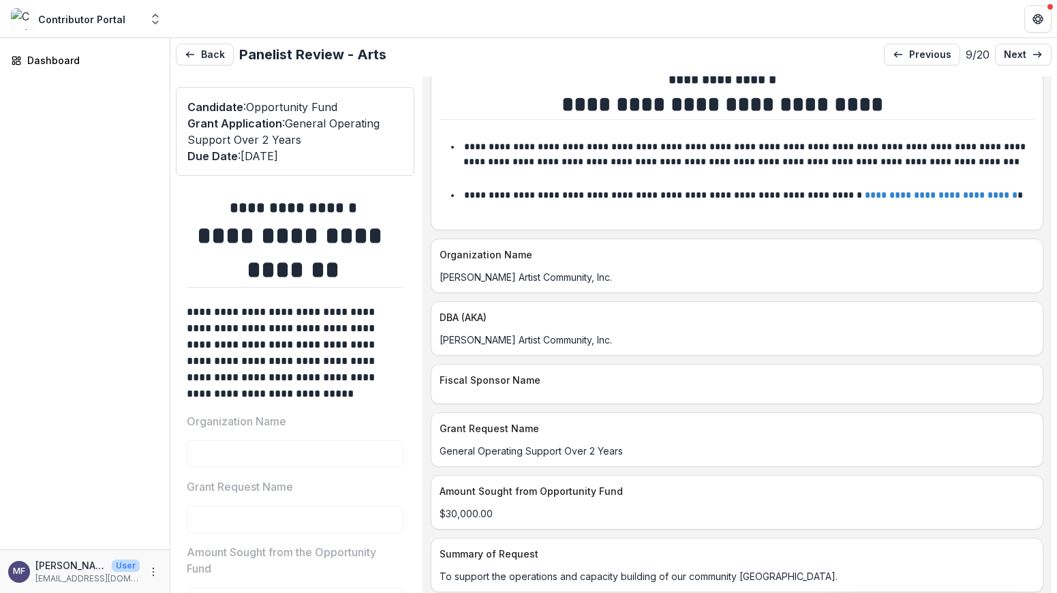
scroll to position [0, 0]
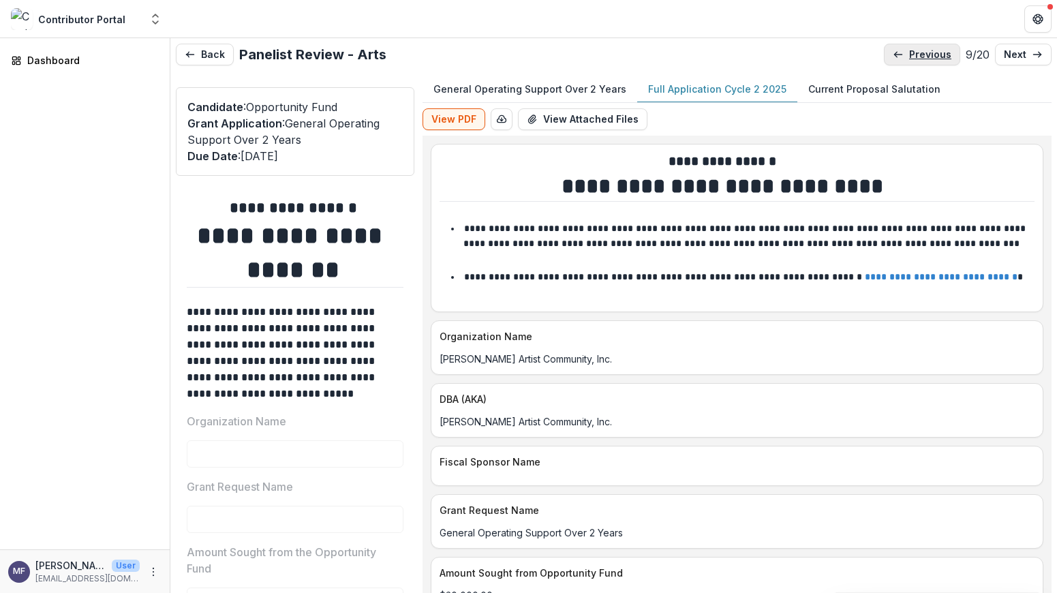
click at [897, 51] on link "previous" at bounding box center [922, 55] width 76 height 22
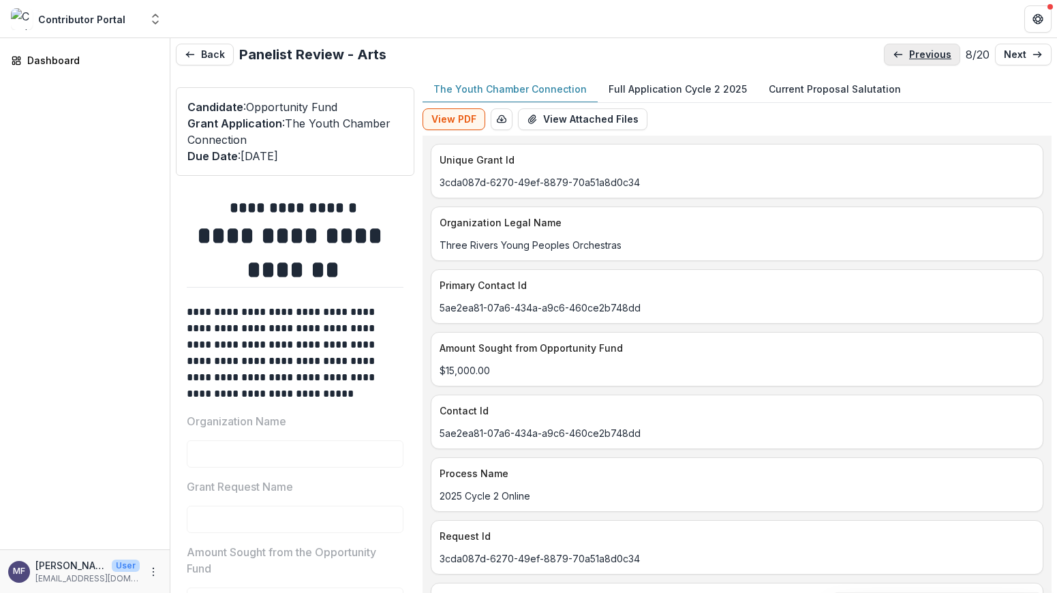
click at [897, 51] on link "previous" at bounding box center [922, 55] width 76 height 22
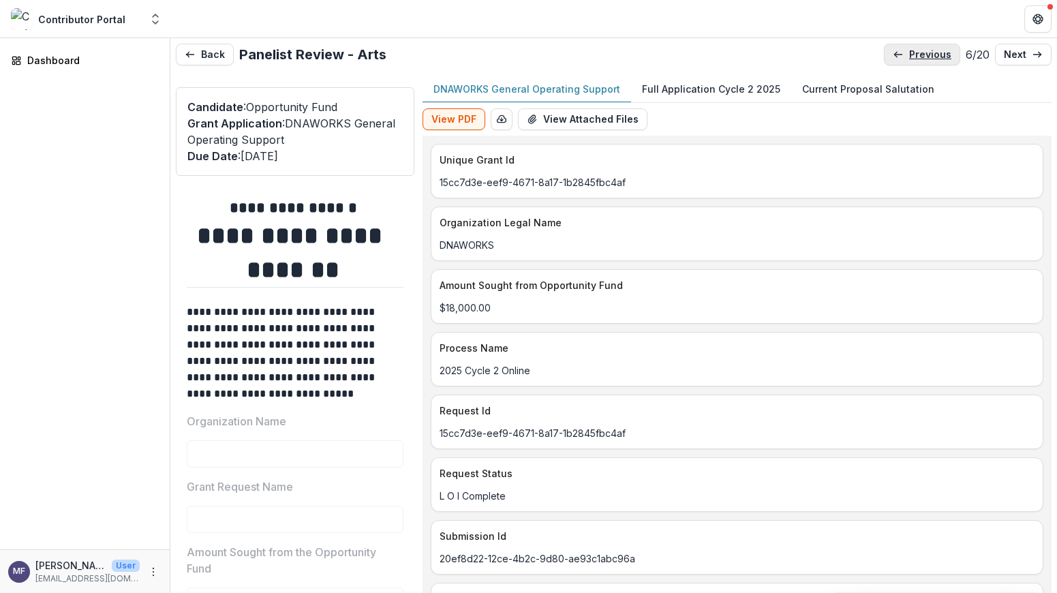
click at [897, 51] on link "previous" at bounding box center [922, 55] width 76 height 22
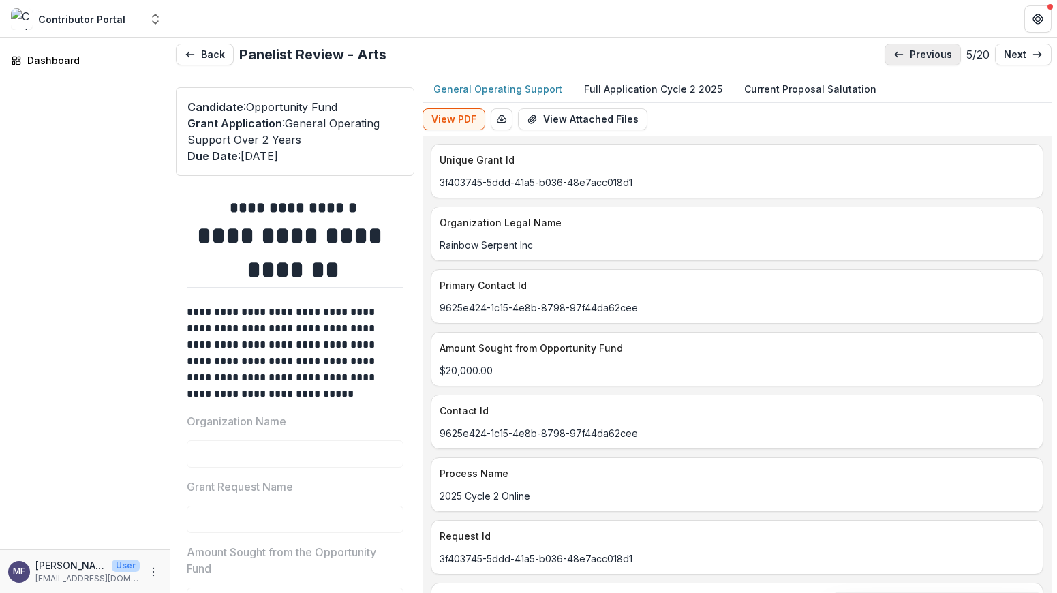
click at [897, 51] on link "previous" at bounding box center [922, 55] width 76 height 22
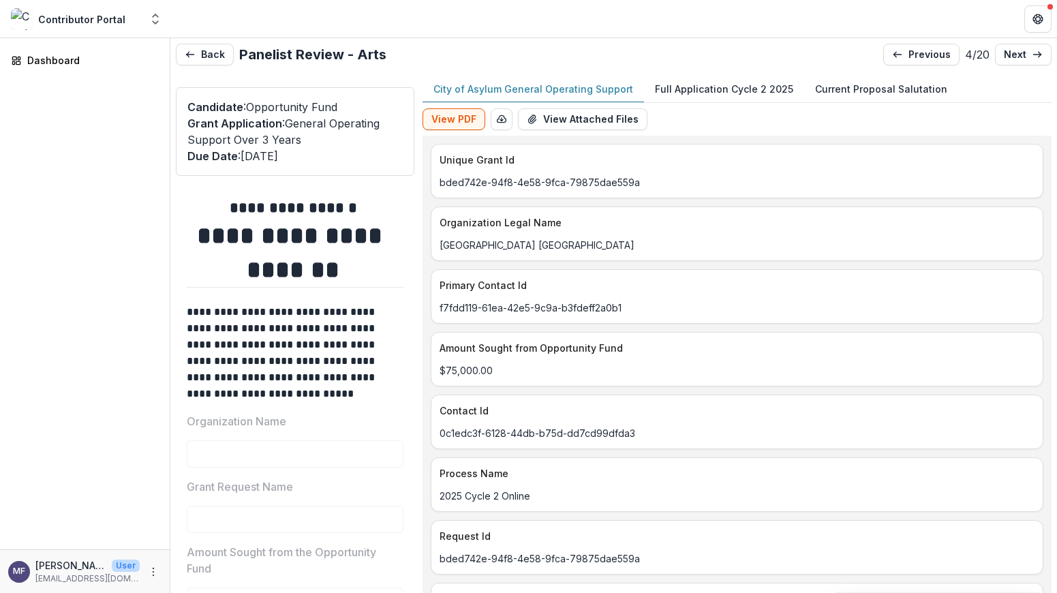
click at [686, 91] on p "Full Application Cycle 2 2025" at bounding box center [724, 89] width 138 height 14
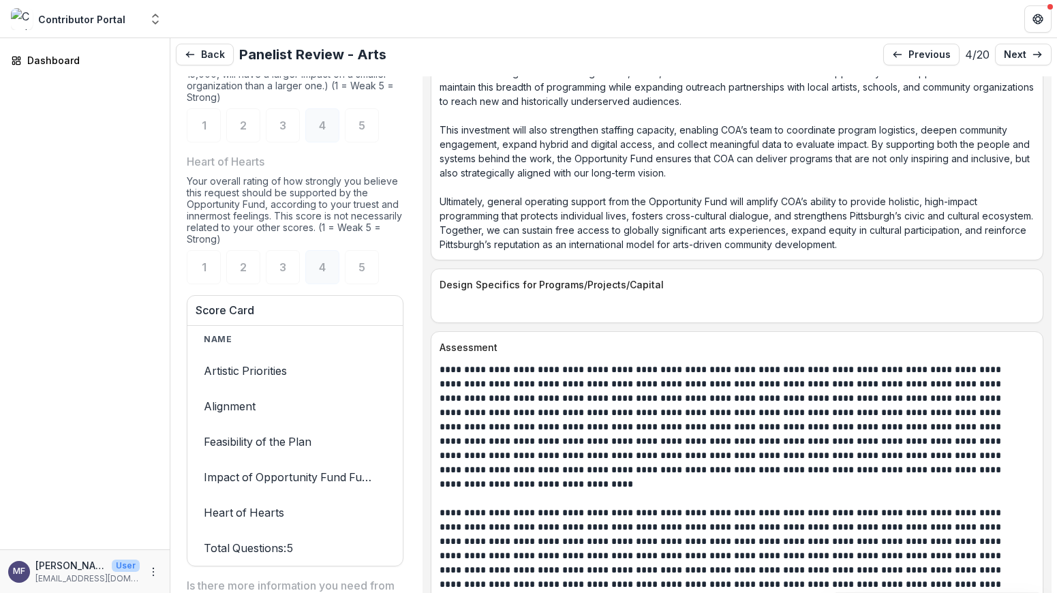
scroll to position [1558, 0]
click at [213, 55] on button "Back" at bounding box center [205, 55] width 58 height 22
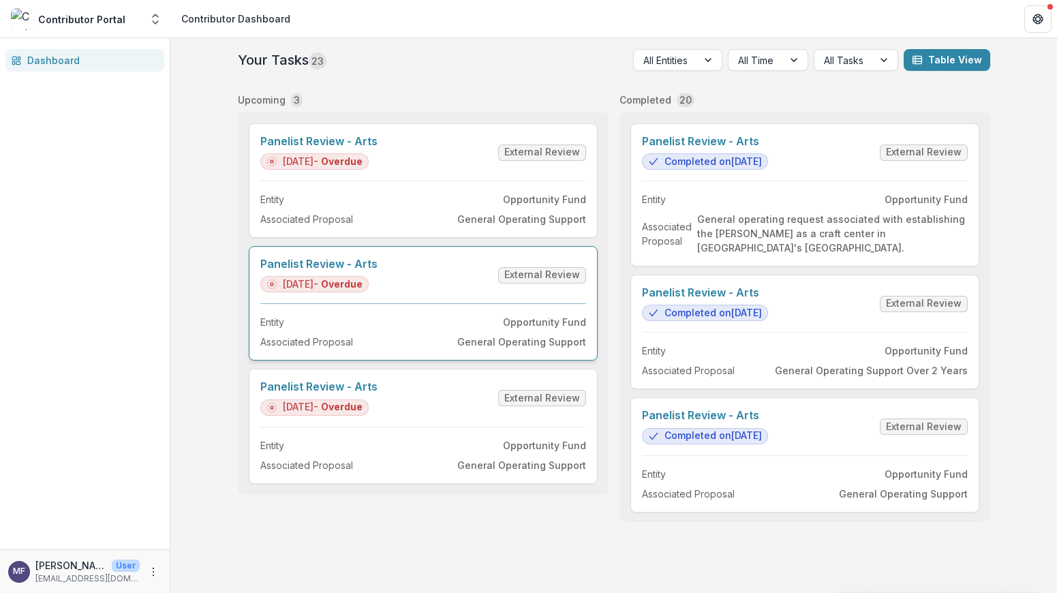
click at [377, 271] on link "Panelist Review - Arts" at bounding box center [318, 264] width 117 height 13
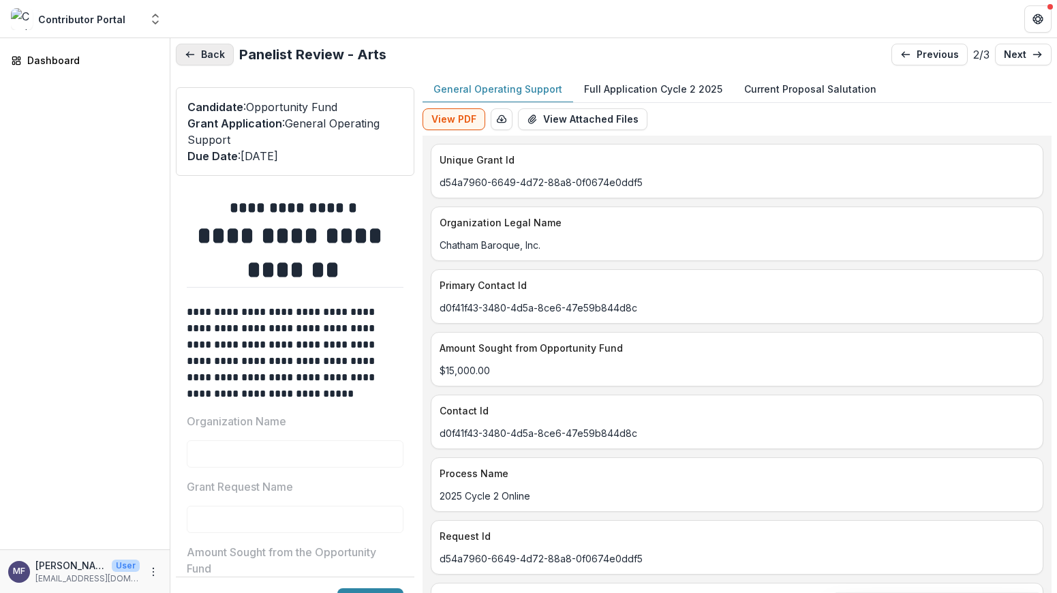
click at [191, 54] on icon "button" at bounding box center [190, 54] width 11 height 11
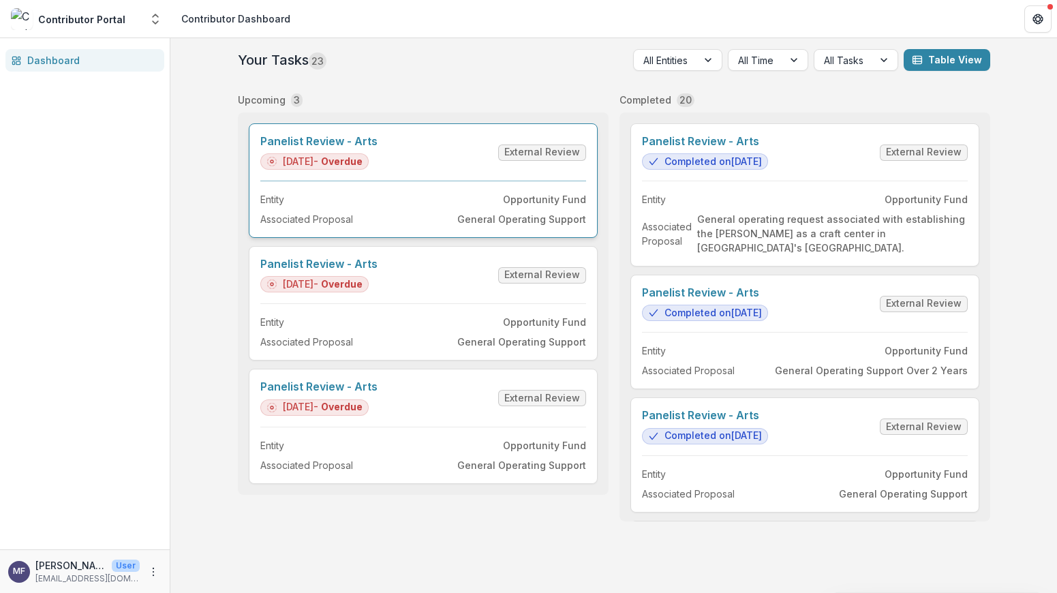
click at [377, 148] on link "Panelist Review - Arts" at bounding box center [318, 141] width 117 height 13
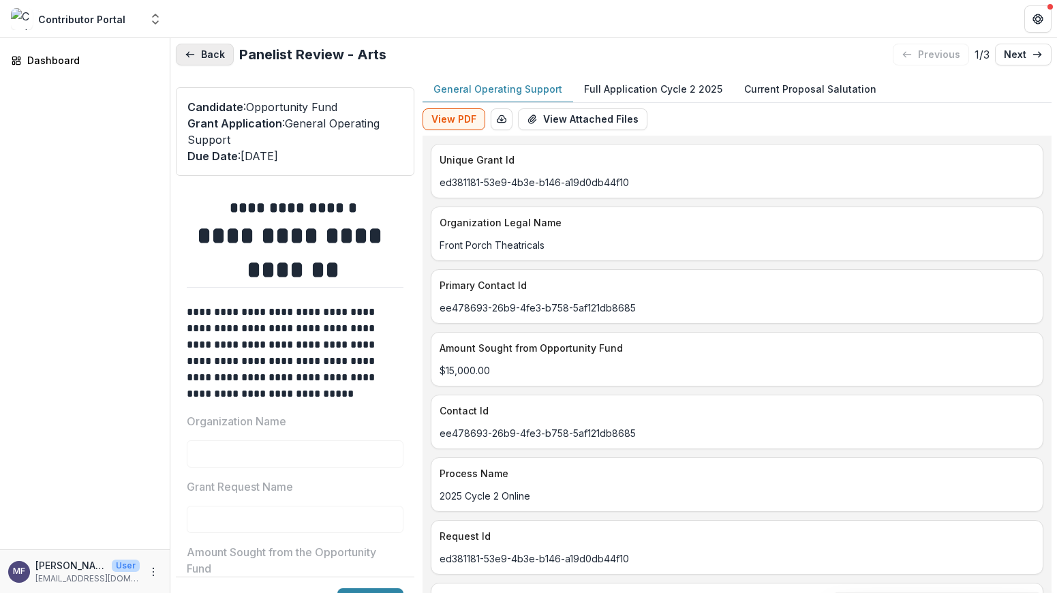
click at [207, 51] on button "Back" at bounding box center [205, 55] width 58 height 22
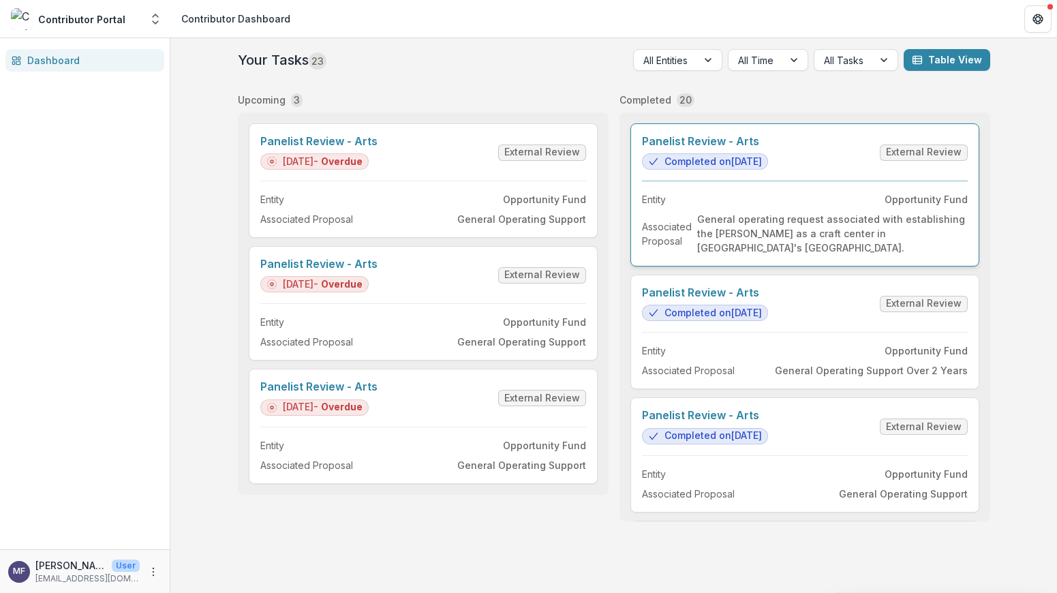
click at [759, 148] on link "Panelist Review - Arts" at bounding box center [705, 141] width 126 height 13
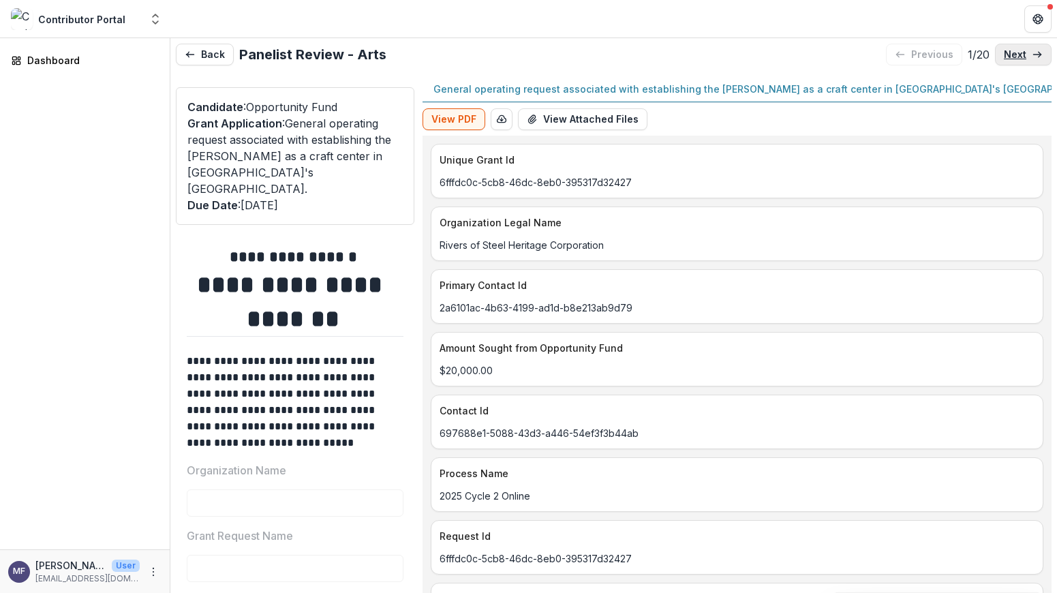
click at [1032, 50] on icon at bounding box center [1037, 54] width 11 height 11
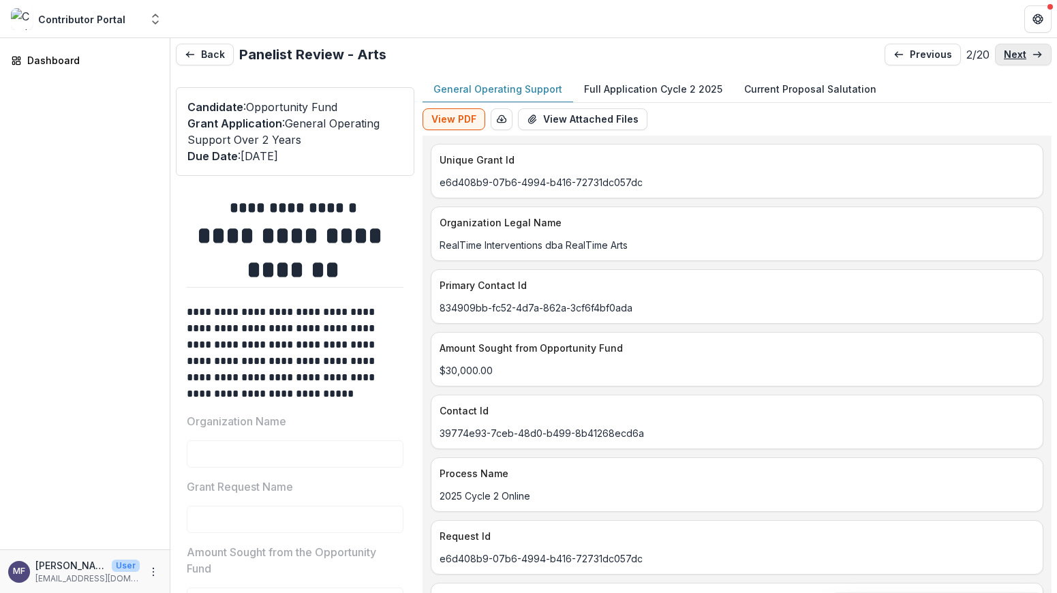
click at [1032, 50] on icon at bounding box center [1037, 54] width 11 height 11
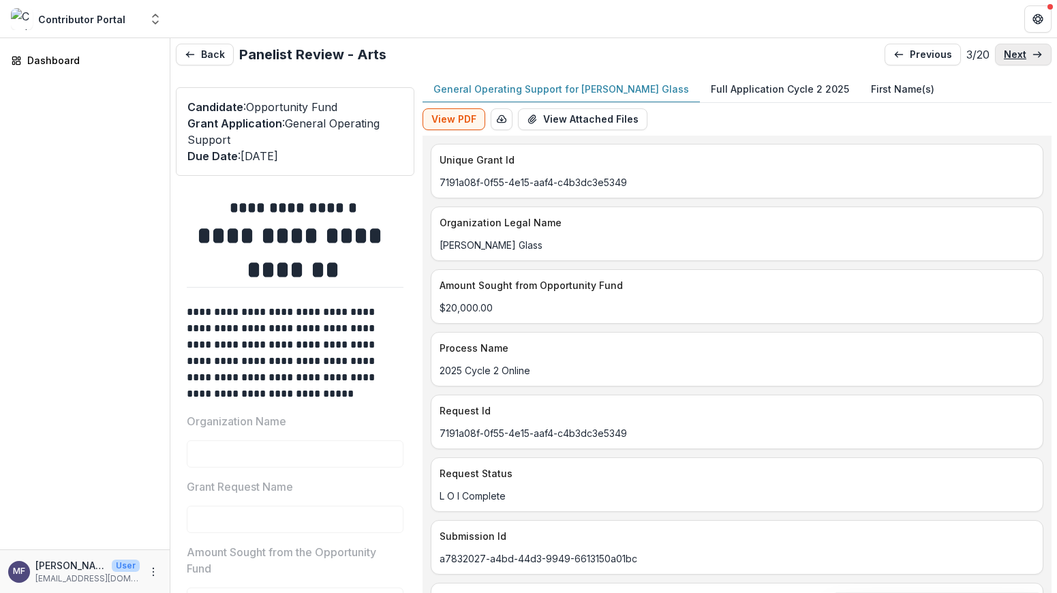
click at [1032, 50] on icon at bounding box center [1037, 54] width 11 height 11
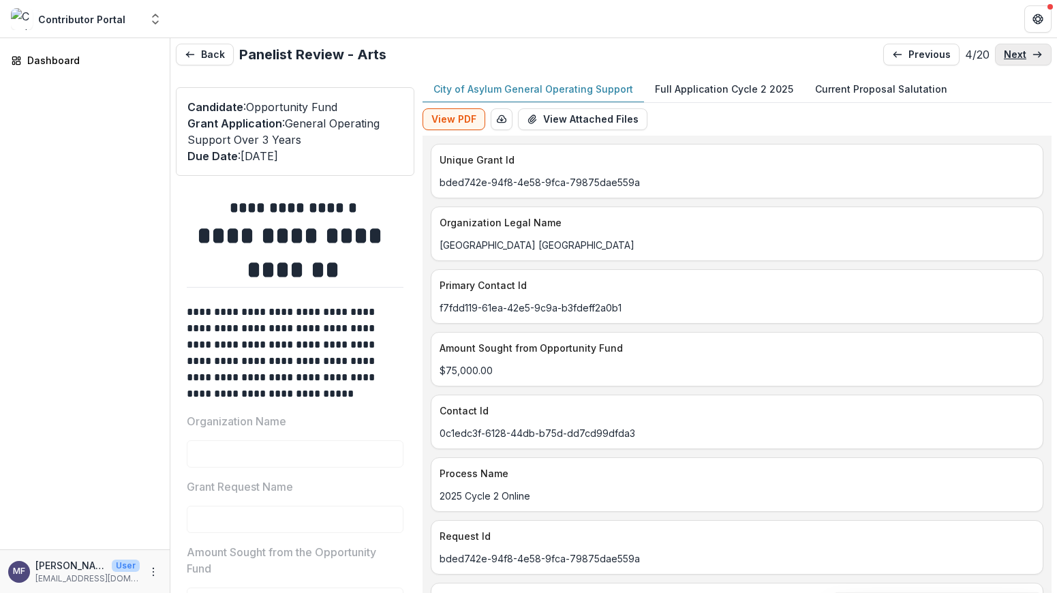
click at [1032, 50] on icon at bounding box center [1037, 54] width 11 height 11
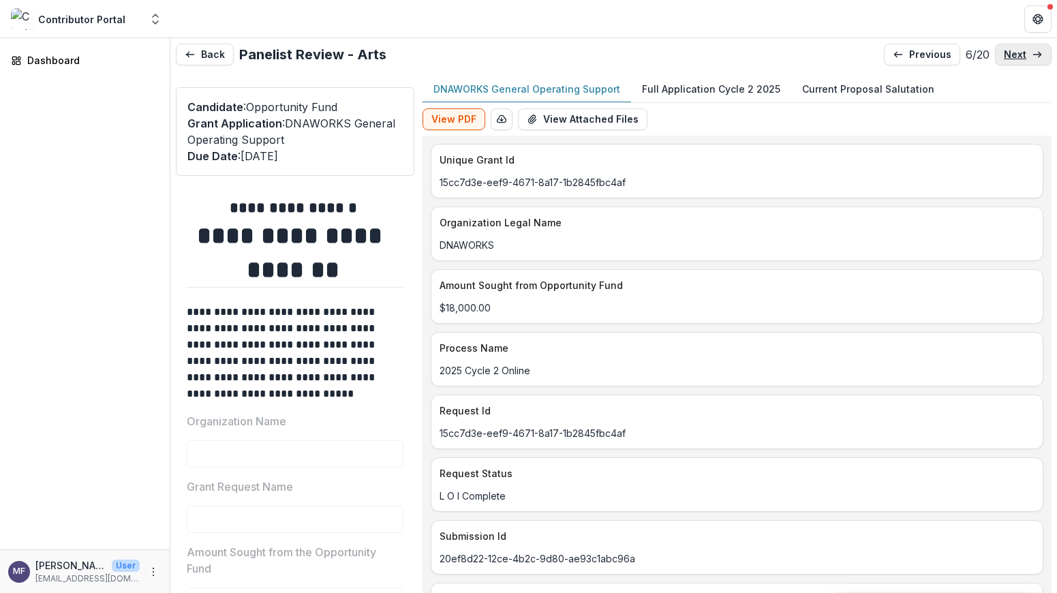
click at [1032, 50] on icon at bounding box center [1037, 54] width 11 height 11
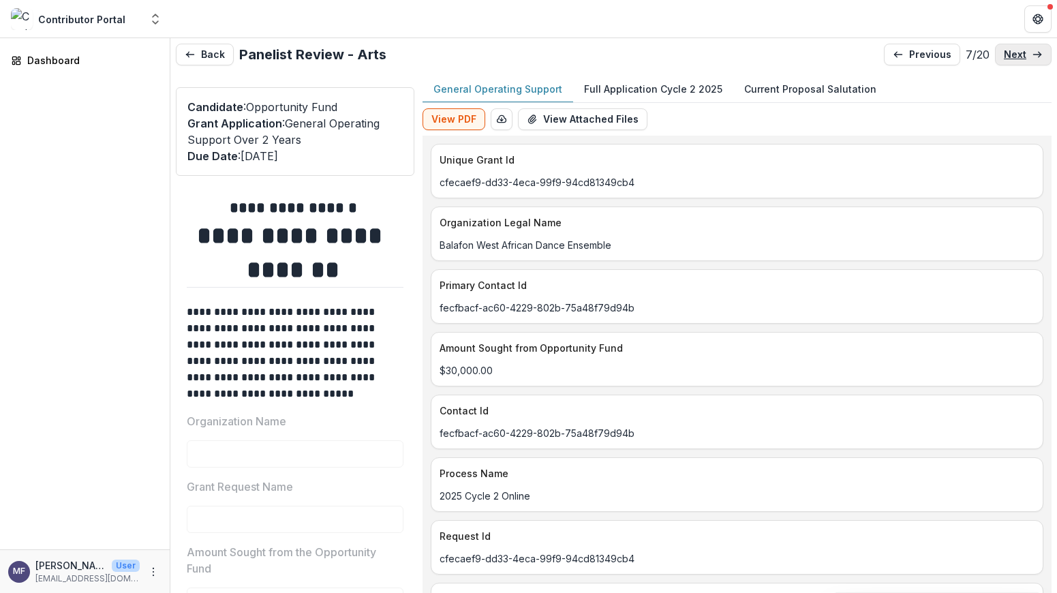
click at [1032, 50] on icon at bounding box center [1037, 54] width 11 height 11
click at [1026, 52] on link "next" at bounding box center [1023, 55] width 57 height 22
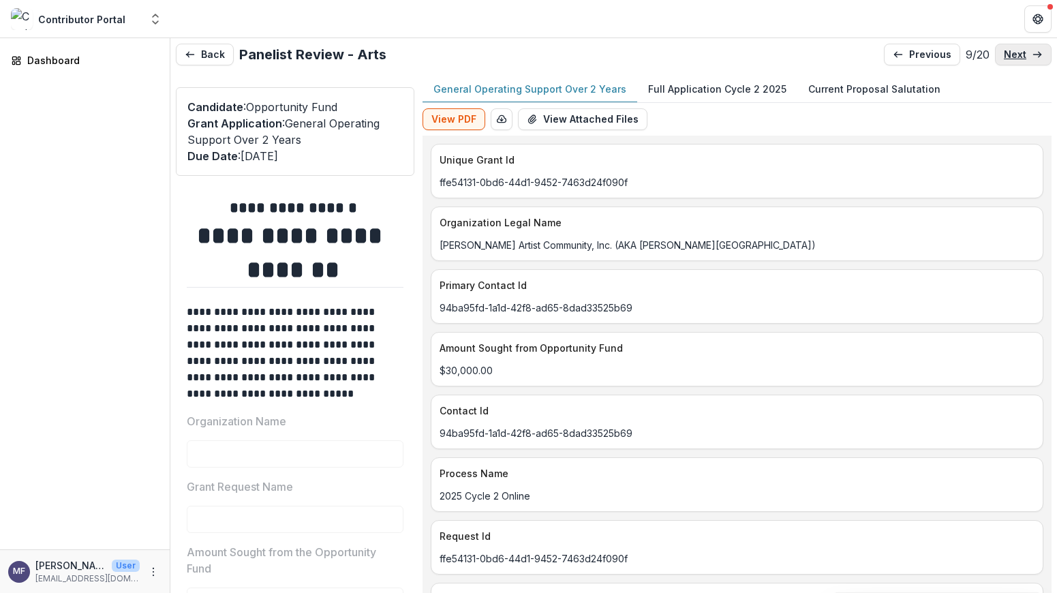
click at [1026, 52] on link "next" at bounding box center [1023, 55] width 57 height 22
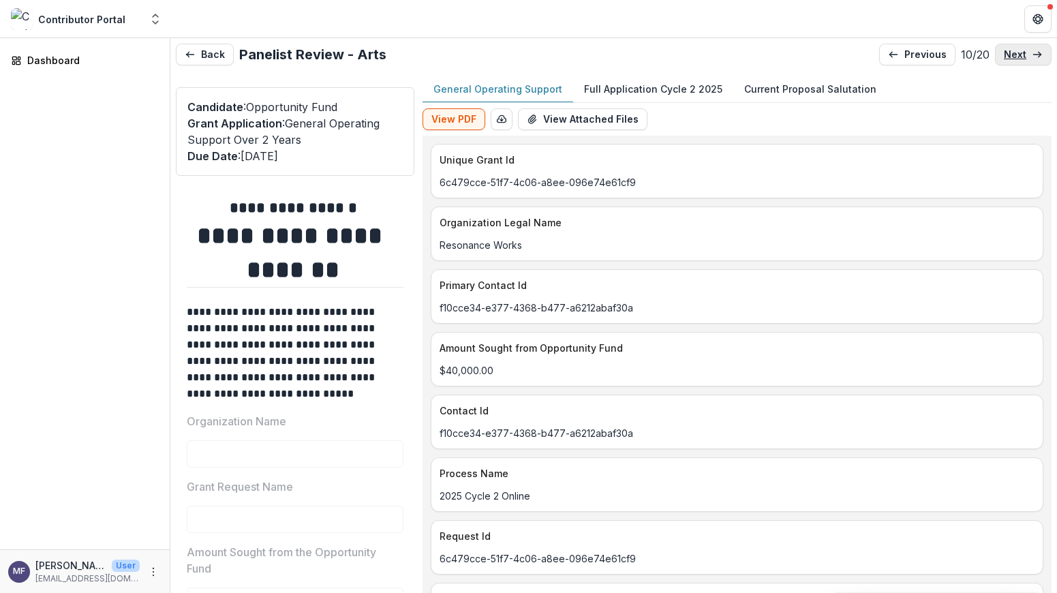
click at [1026, 52] on link "next" at bounding box center [1023, 55] width 57 height 22
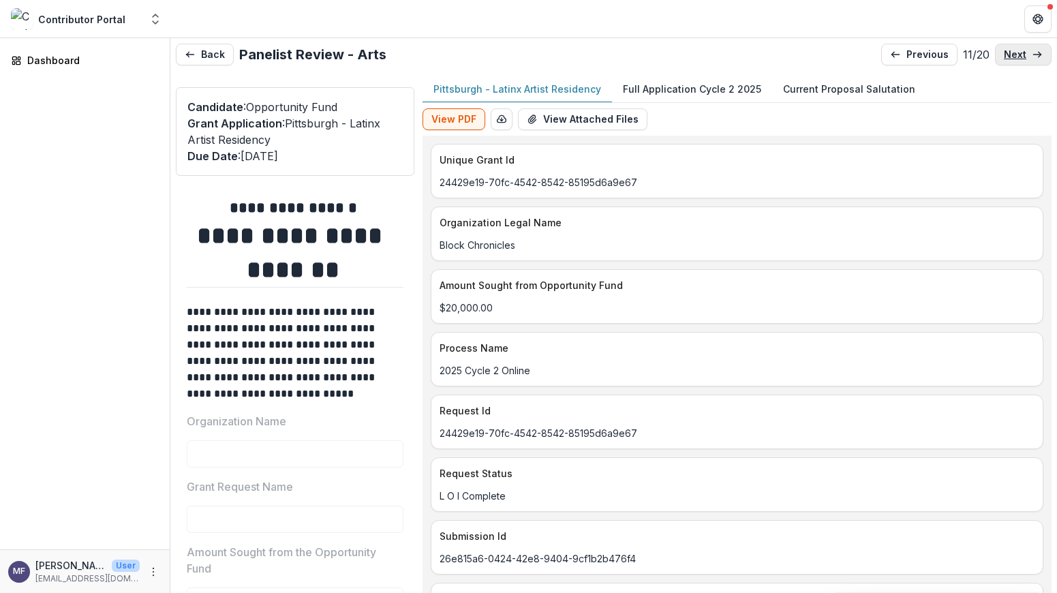
click at [1026, 52] on link "next" at bounding box center [1023, 55] width 57 height 22
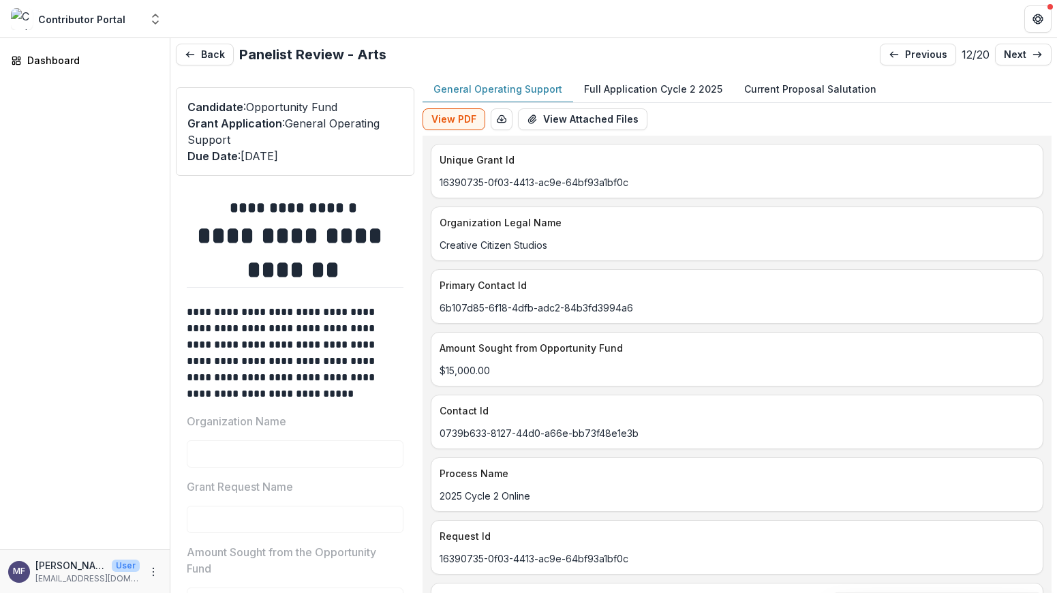
click at [624, 84] on p "Full Application Cycle 2 2025" at bounding box center [653, 89] width 138 height 14
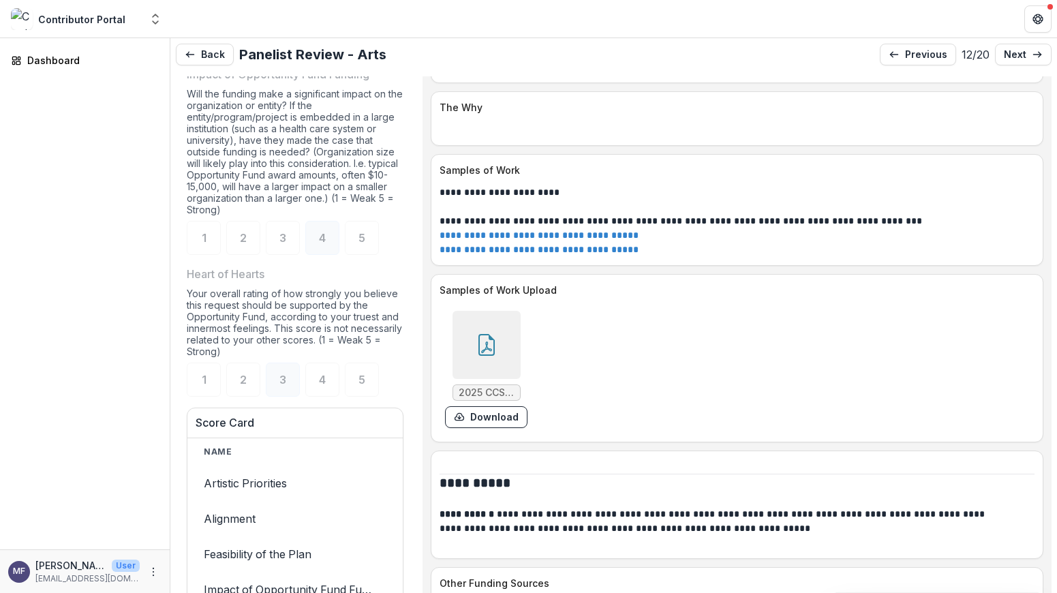
scroll to position [5258, 0]
click at [495, 352] on icon at bounding box center [486, 344] width 16 height 22
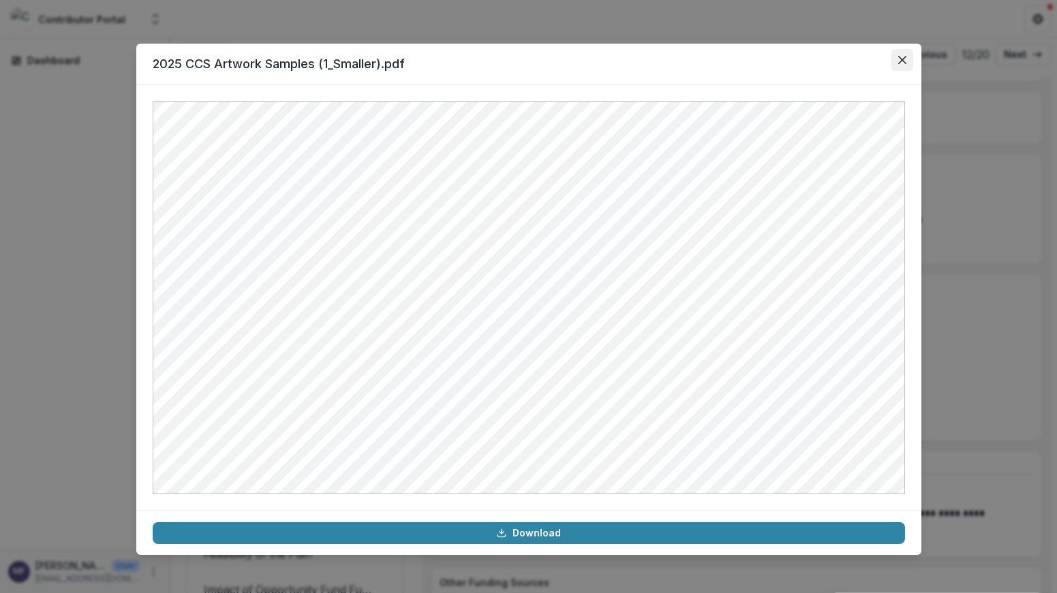
click at [904, 63] on icon "Close" at bounding box center [902, 60] width 8 height 8
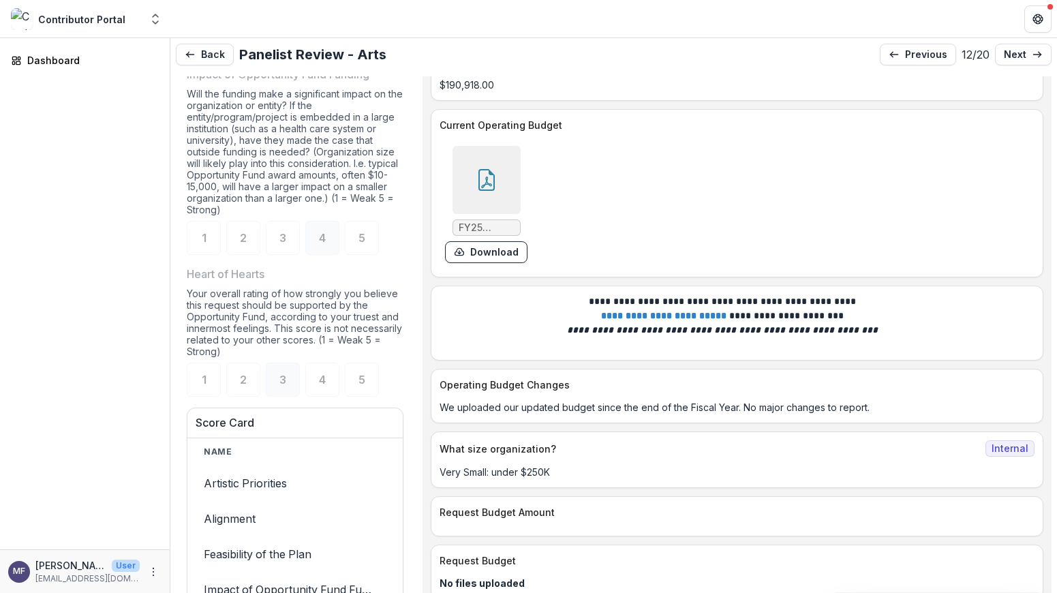
scroll to position [5974, 0]
click at [497, 191] on icon at bounding box center [487, 181] width 22 height 22
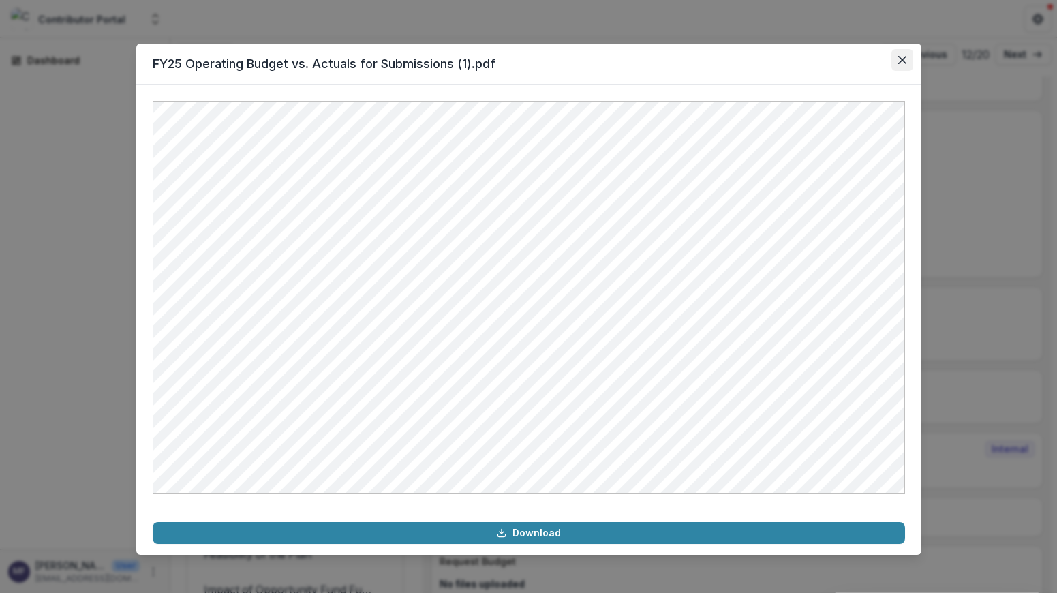
click at [906, 60] on button "Close" at bounding box center [902, 60] width 22 height 22
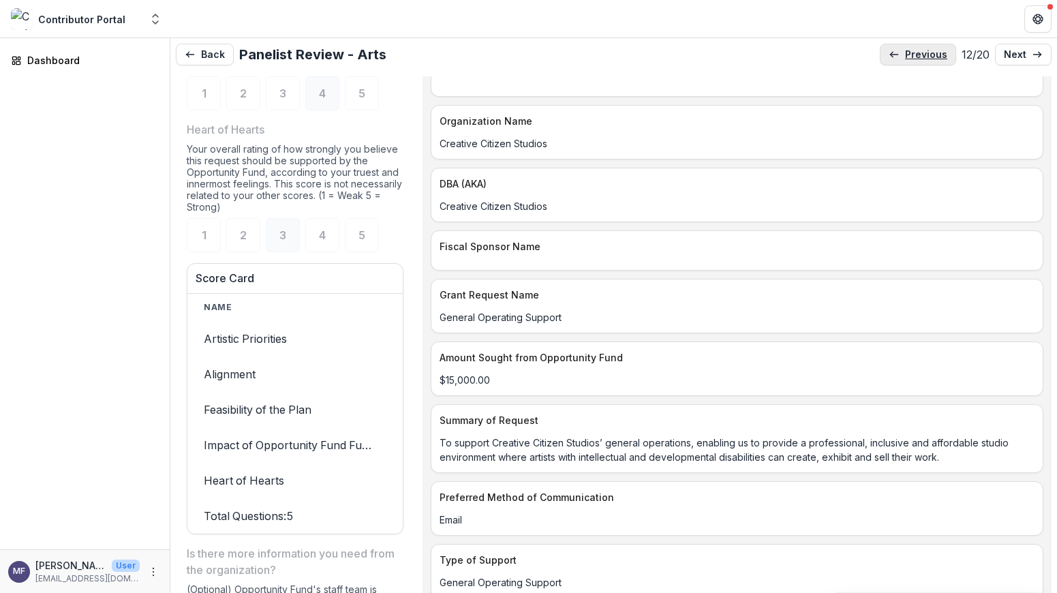
scroll to position [0, 0]
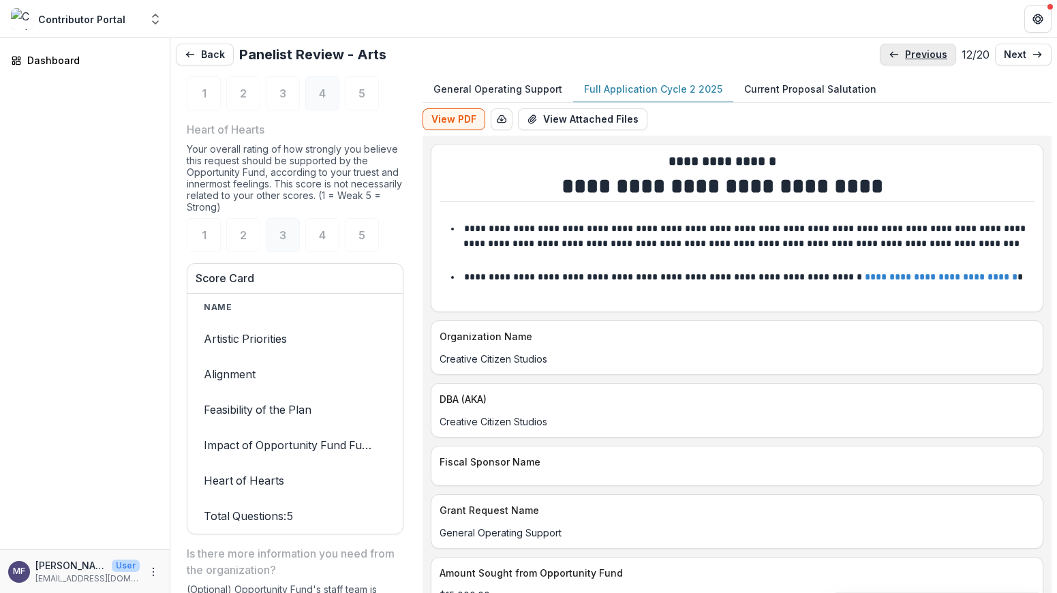
click at [910, 52] on p "previous" at bounding box center [926, 55] width 42 height 12
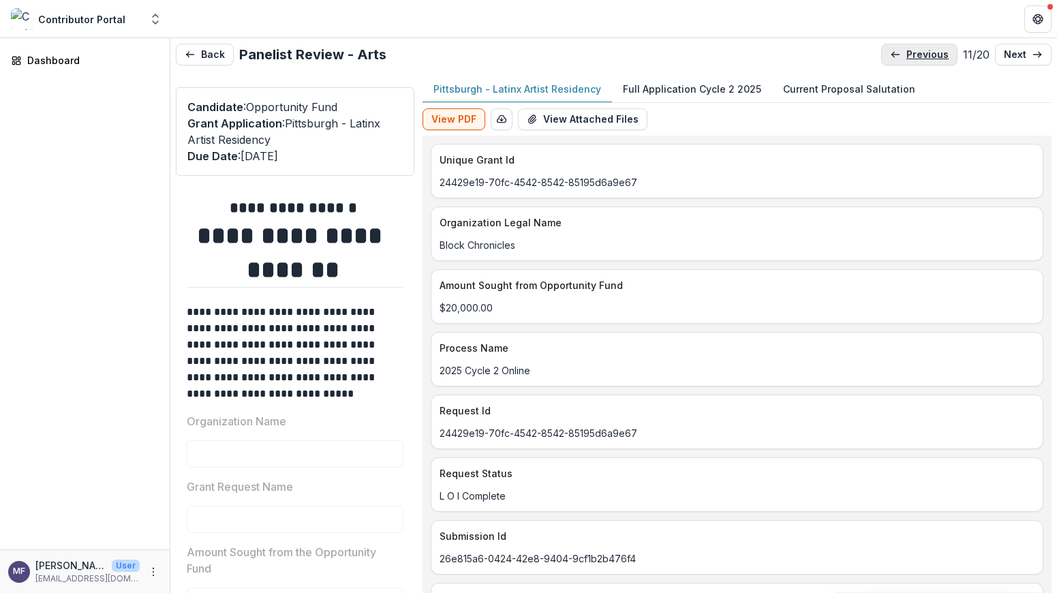
click at [910, 52] on p "previous" at bounding box center [927, 55] width 42 height 12
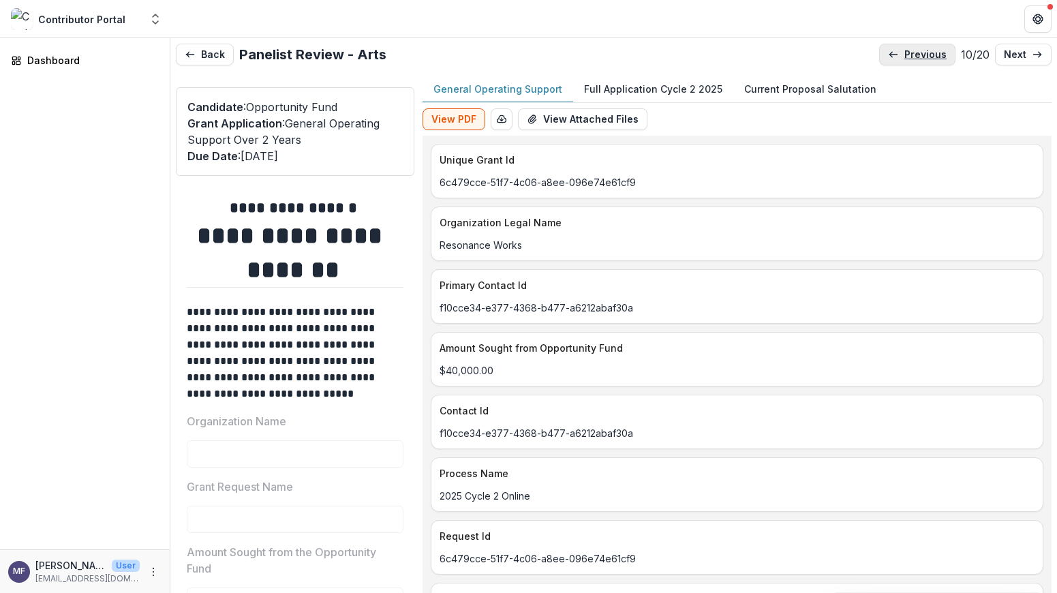
click at [911, 53] on p "previous" at bounding box center [925, 55] width 42 height 12
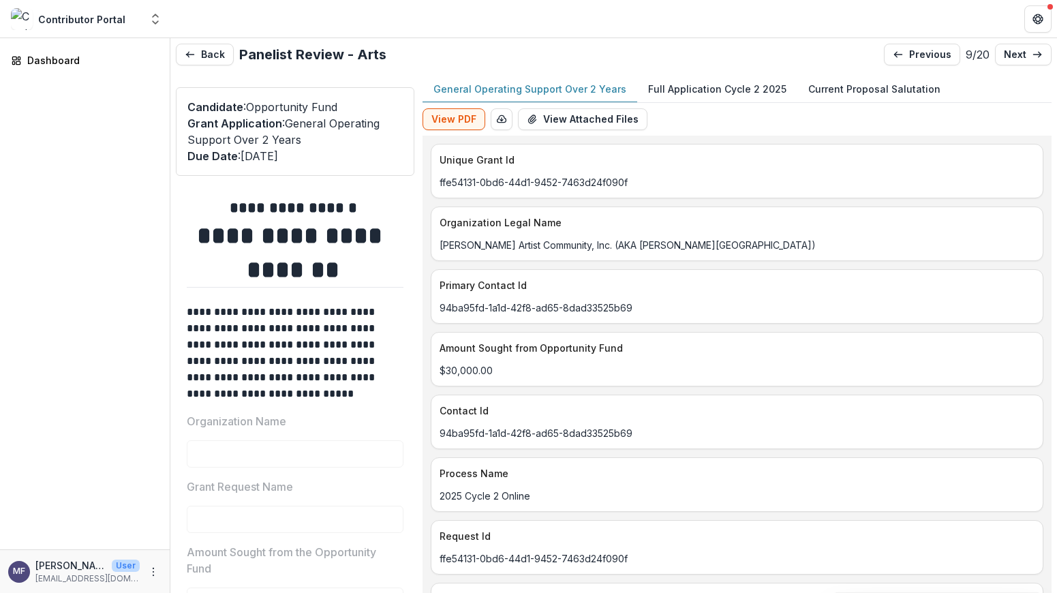
click at [677, 91] on p "Full Application Cycle 2 2025" at bounding box center [717, 89] width 138 height 14
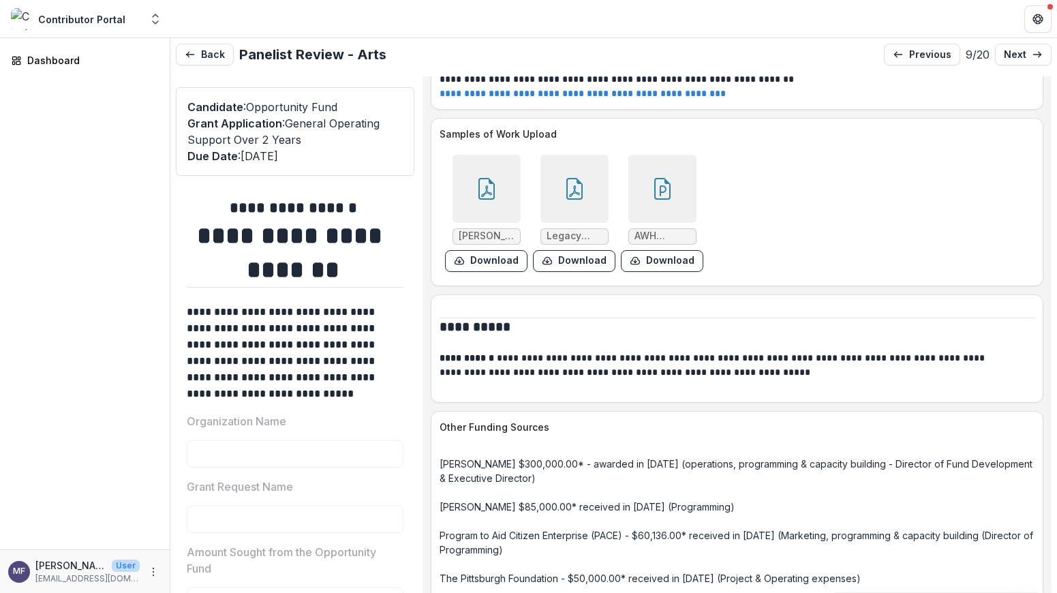
scroll to position [5896, 0]
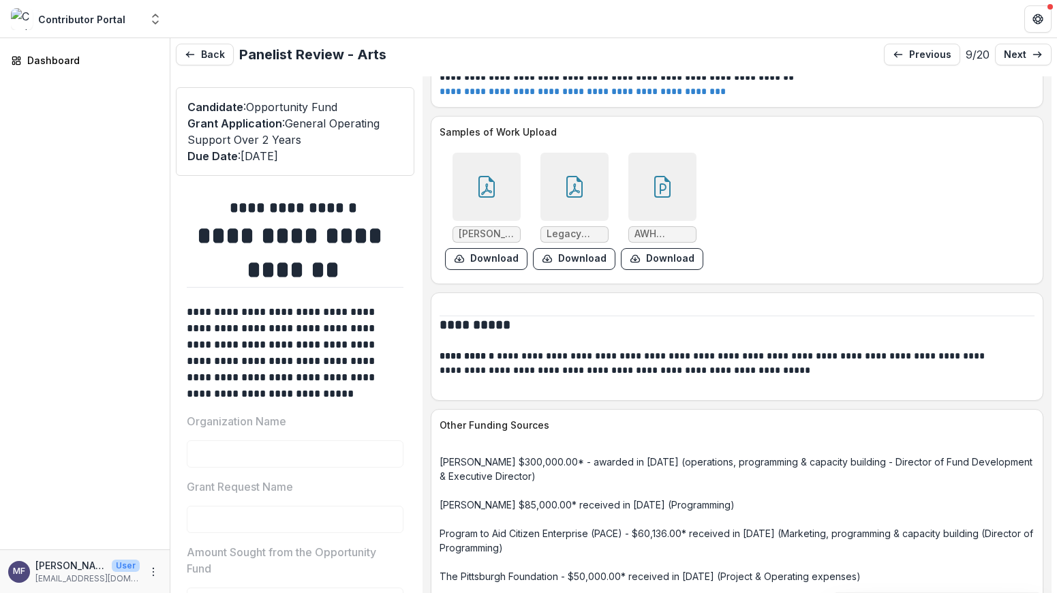
click at [657, 198] on icon at bounding box center [662, 187] width 22 height 22
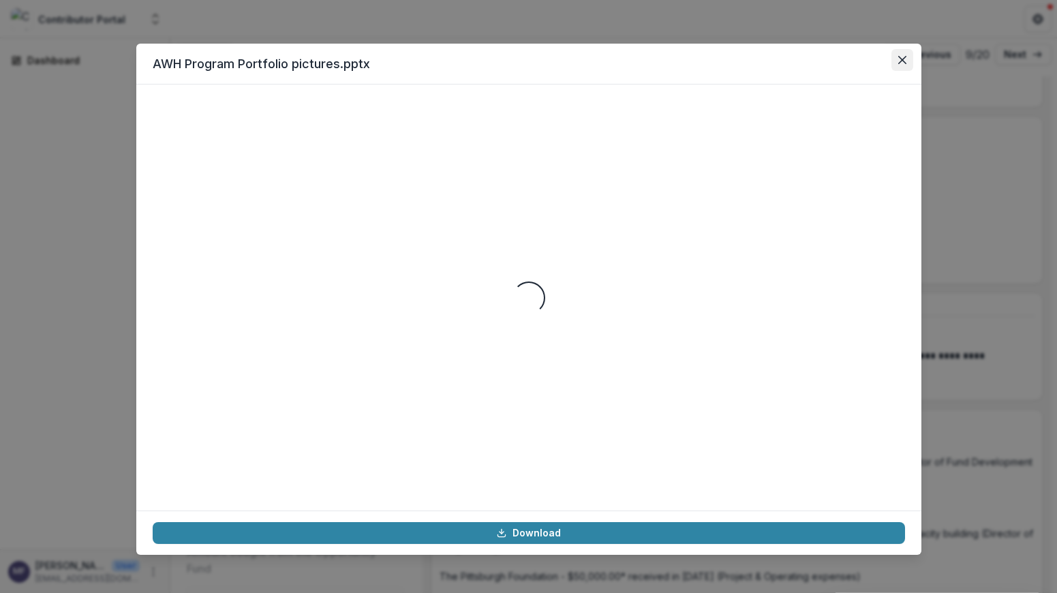
click at [905, 61] on icon "Close" at bounding box center [902, 60] width 8 height 8
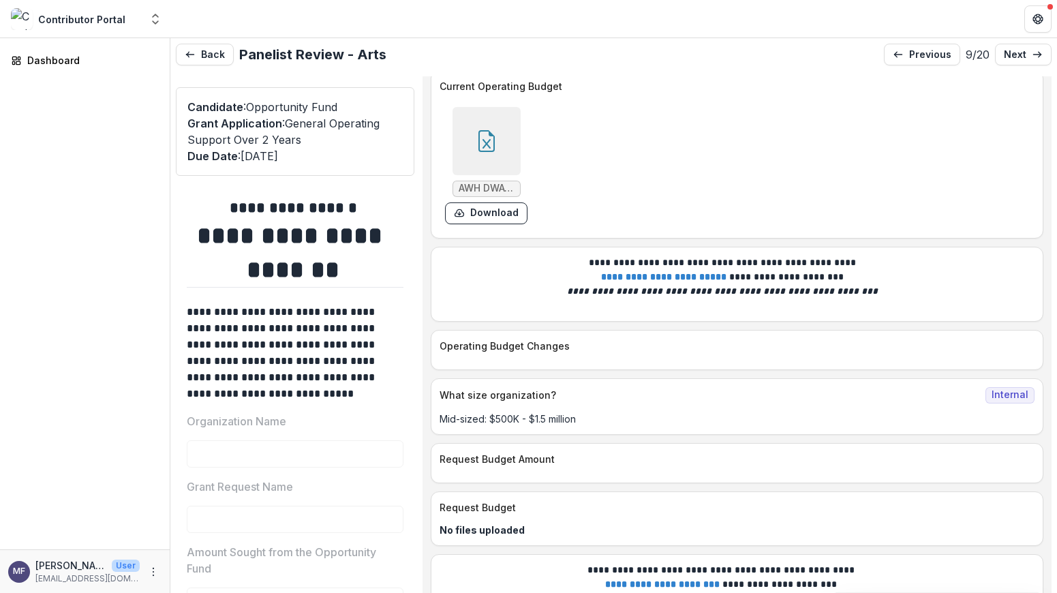
click at [494, 152] on icon at bounding box center [487, 141] width 22 height 22
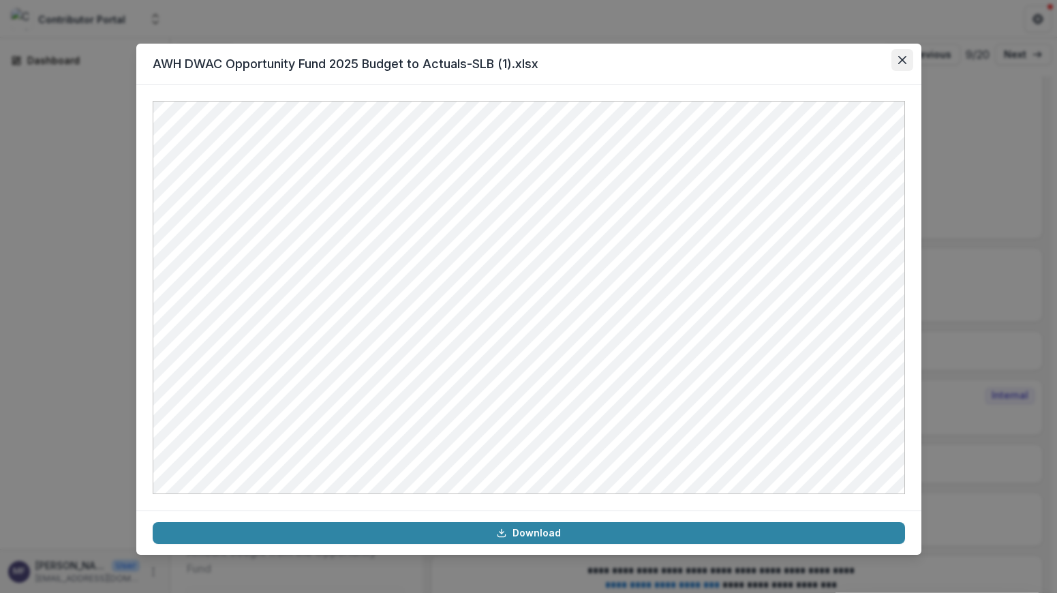
click at [906, 59] on icon "Close" at bounding box center [902, 60] width 8 height 8
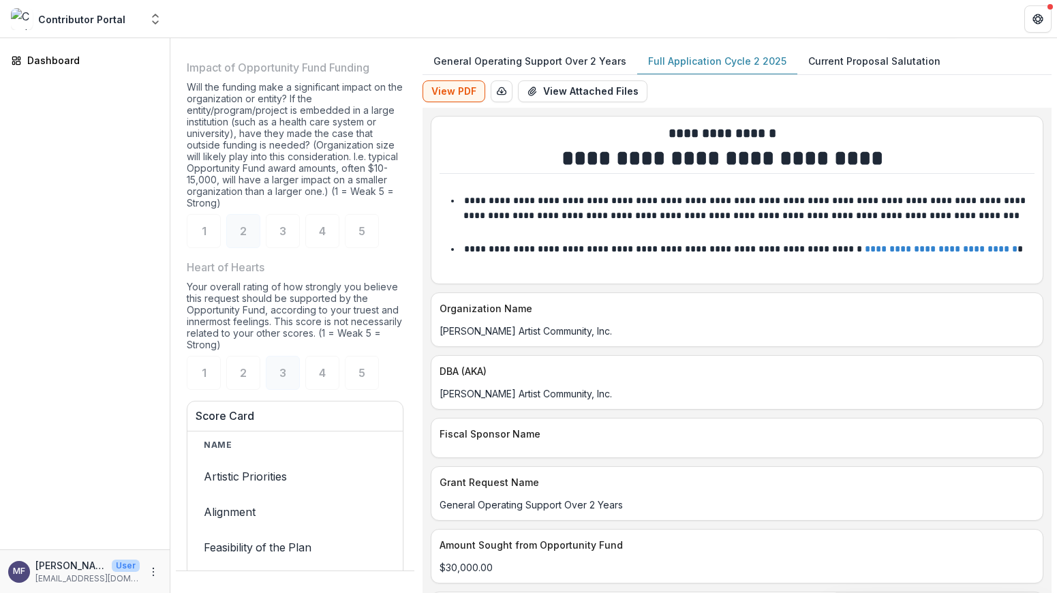
scroll to position [0, 0]
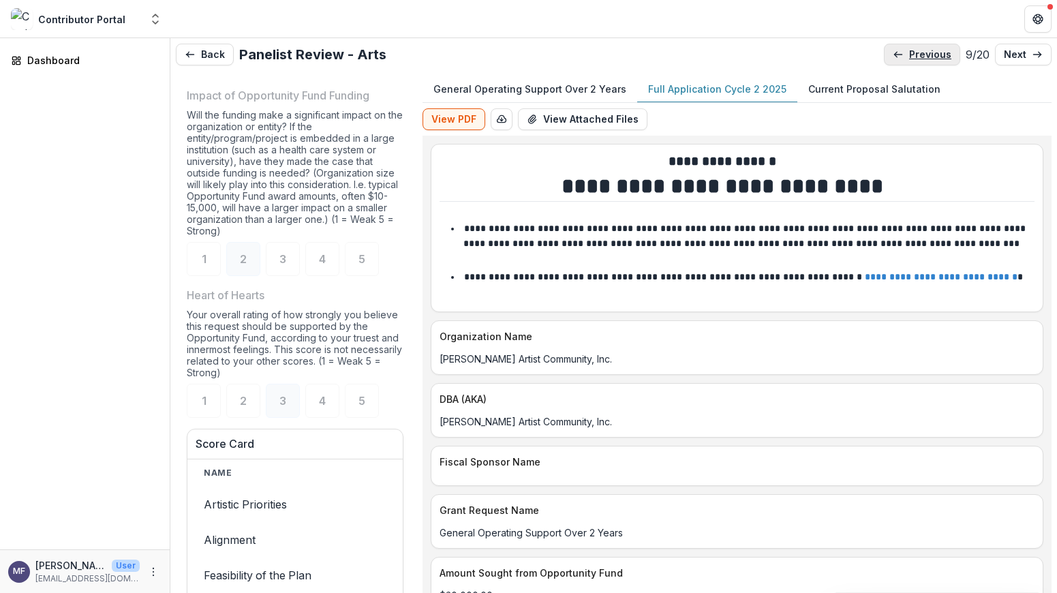
click at [909, 57] on p "previous" at bounding box center [930, 55] width 42 height 12
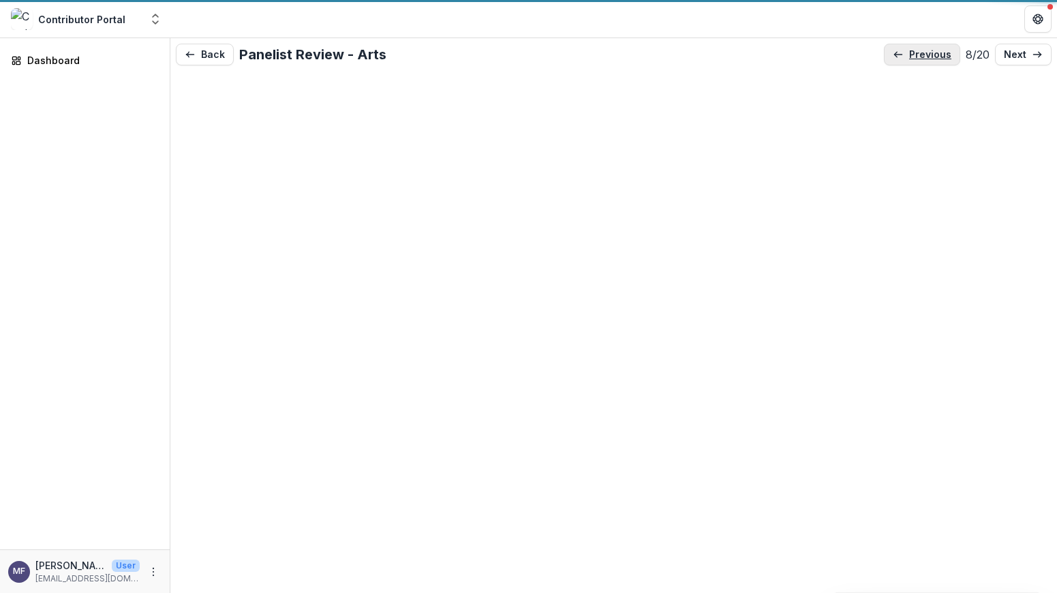
scroll to position [3, 0]
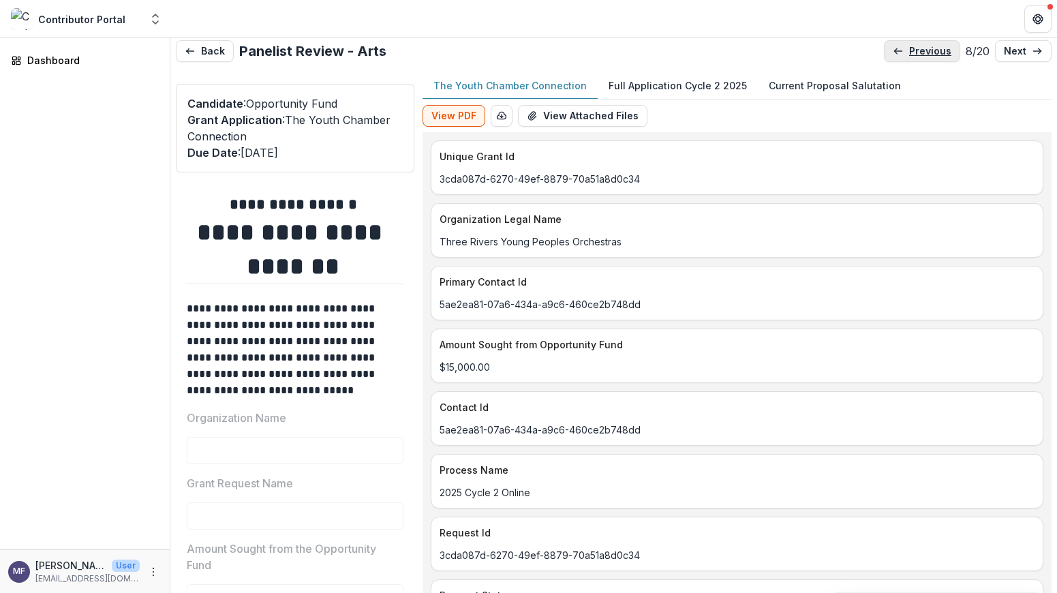
click at [909, 57] on p "previous" at bounding box center [930, 52] width 42 height 12
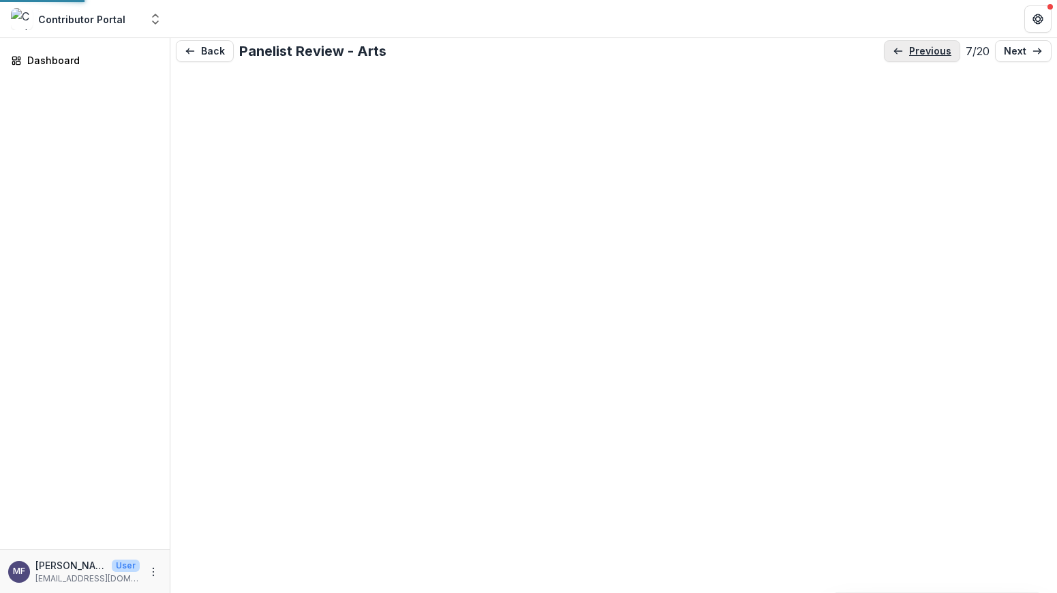
scroll to position [2, 0]
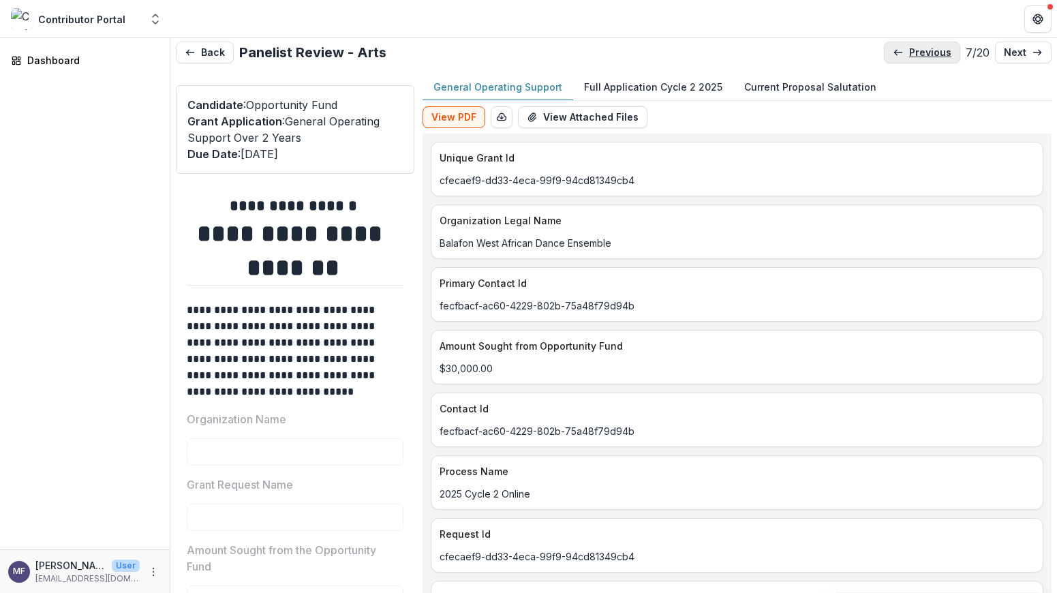
click at [909, 57] on p "previous" at bounding box center [930, 53] width 42 height 12
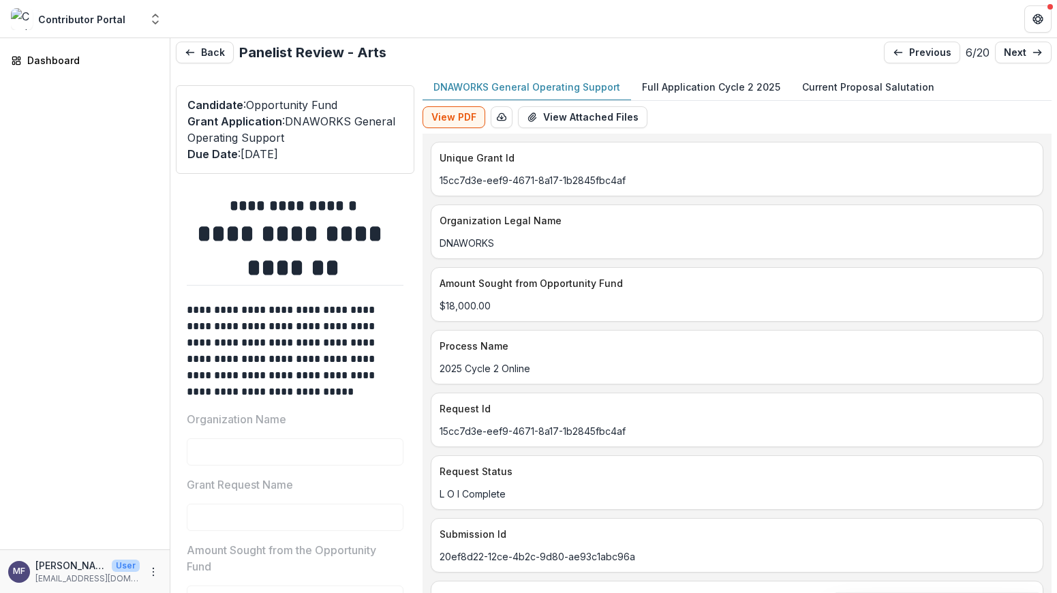
click at [692, 90] on p "Full Application Cycle 2 2025" at bounding box center [711, 87] width 138 height 14
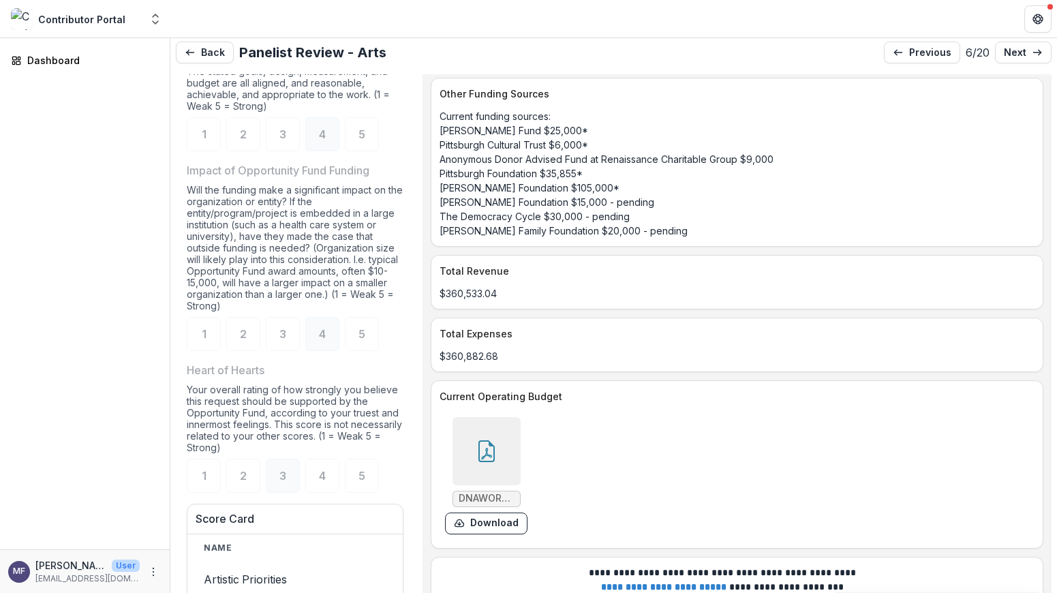
scroll to position [1374, 0]
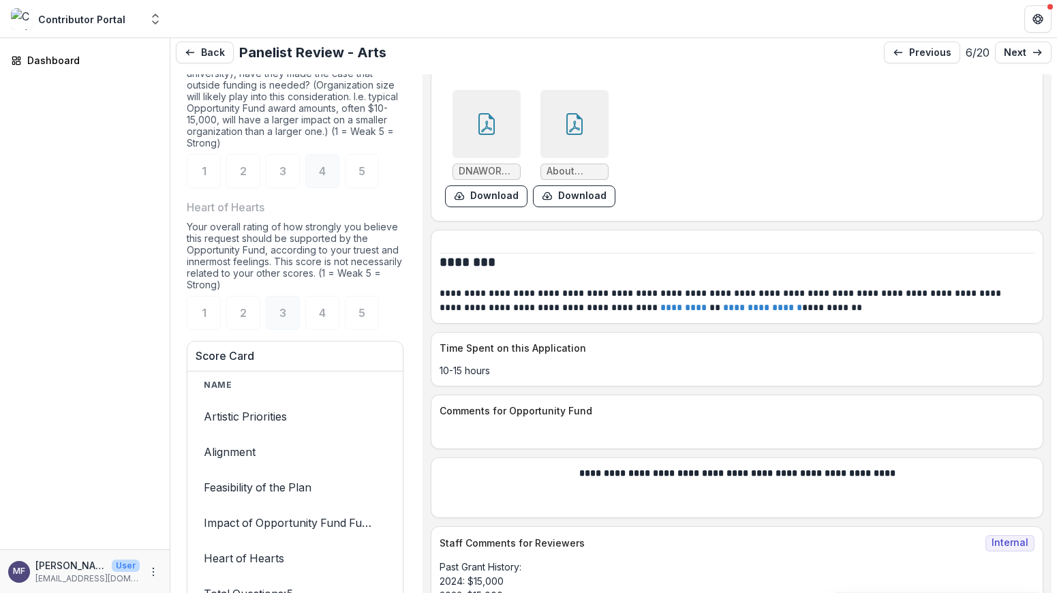
scroll to position [7687, 0]
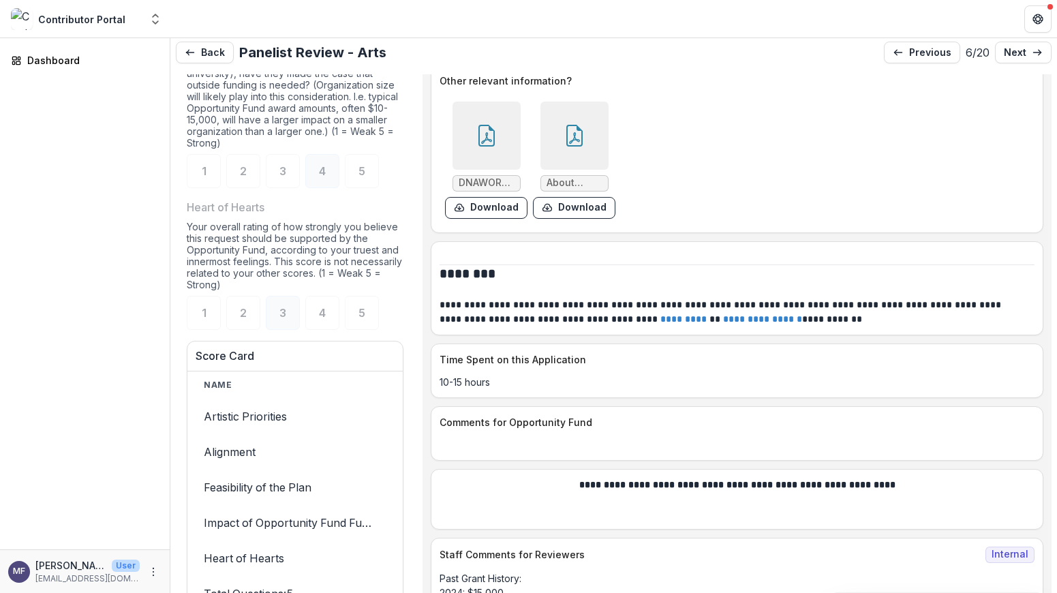
click at [497, 149] on div at bounding box center [486, 136] width 68 height 68
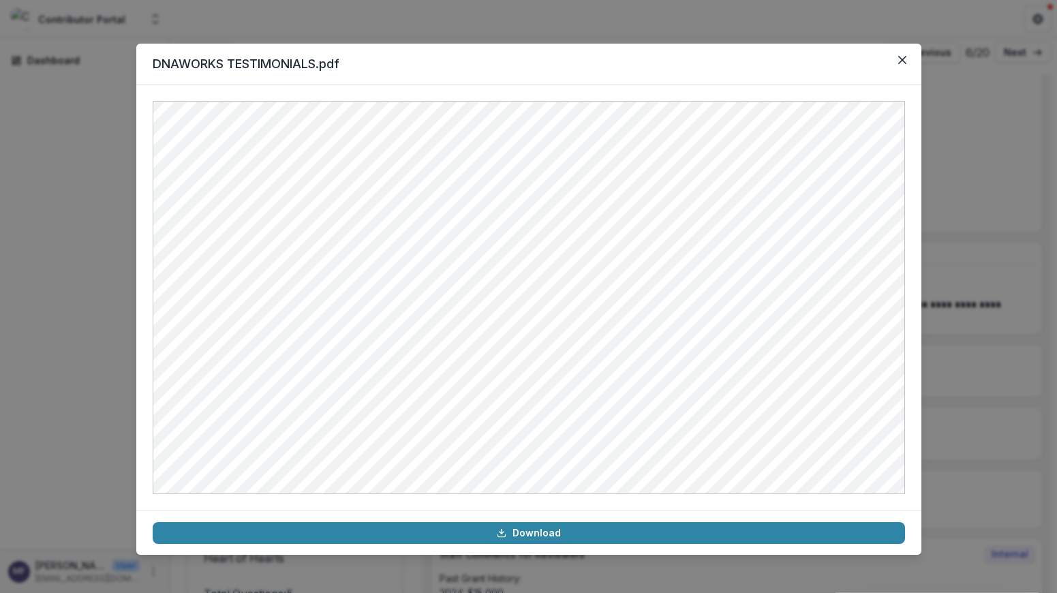
drag, startPoint x: 899, startPoint y: 59, endPoint x: 899, endPoint y: 66, distance: 7.5
click at [899, 59] on icon "Close" at bounding box center [902, 60] width 8 height 8
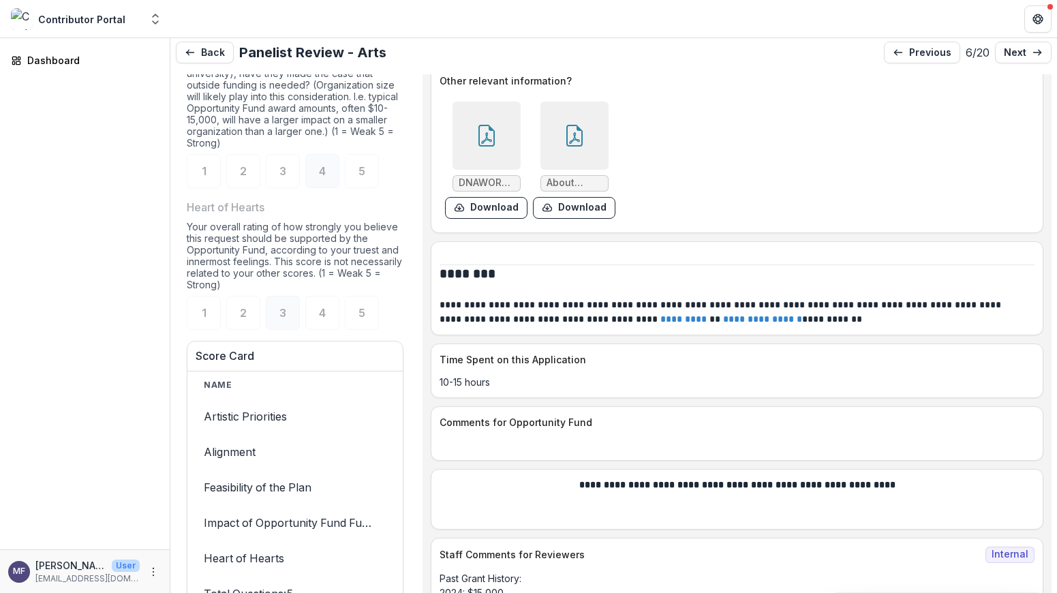
click at [581, 152] on div at bounding box center [574, 136] width 68 height 68
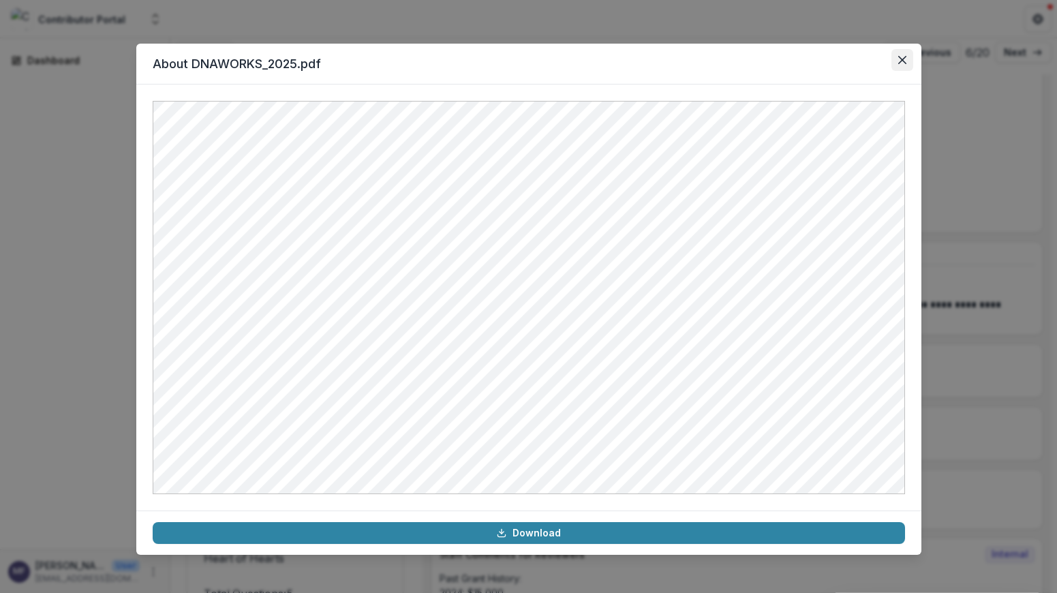
click at [896, 57] on button "Close" at bounding box center [902, 60] width 22 height 22
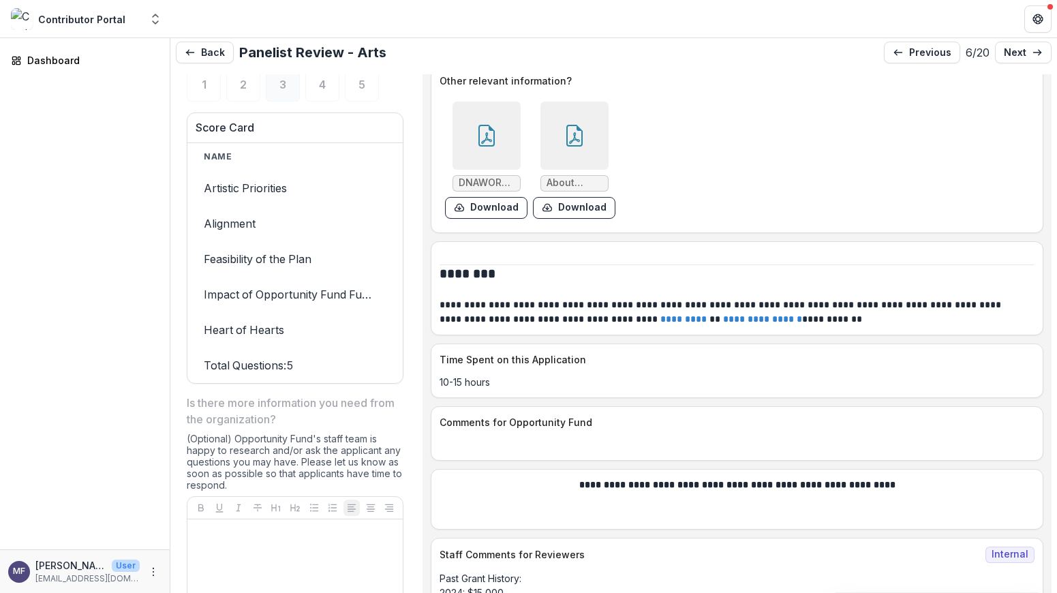
scroll to position [1742, 0]
